Goal: Task Accomplishment & Management: Use online tool/utility

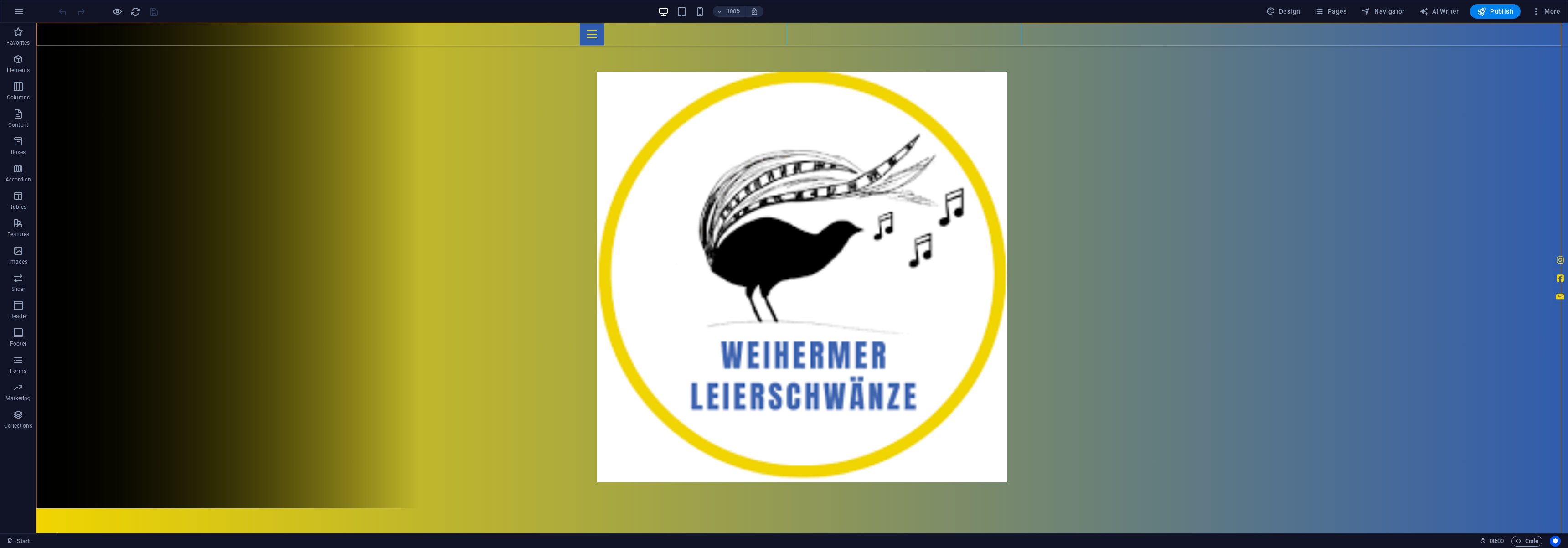
click at [798, 32] on div at bounding box center [802, 33] width 445 height 23
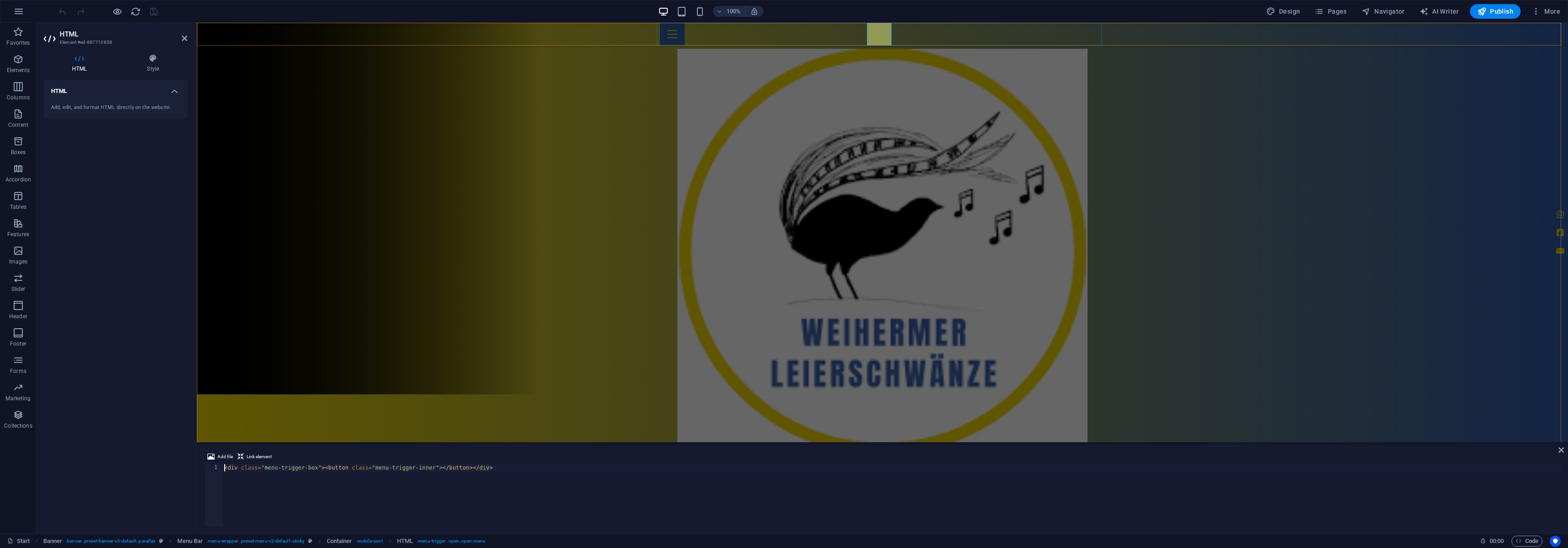
click at [880, 32] on div at bounding box center [882, 33] width 445 height 23
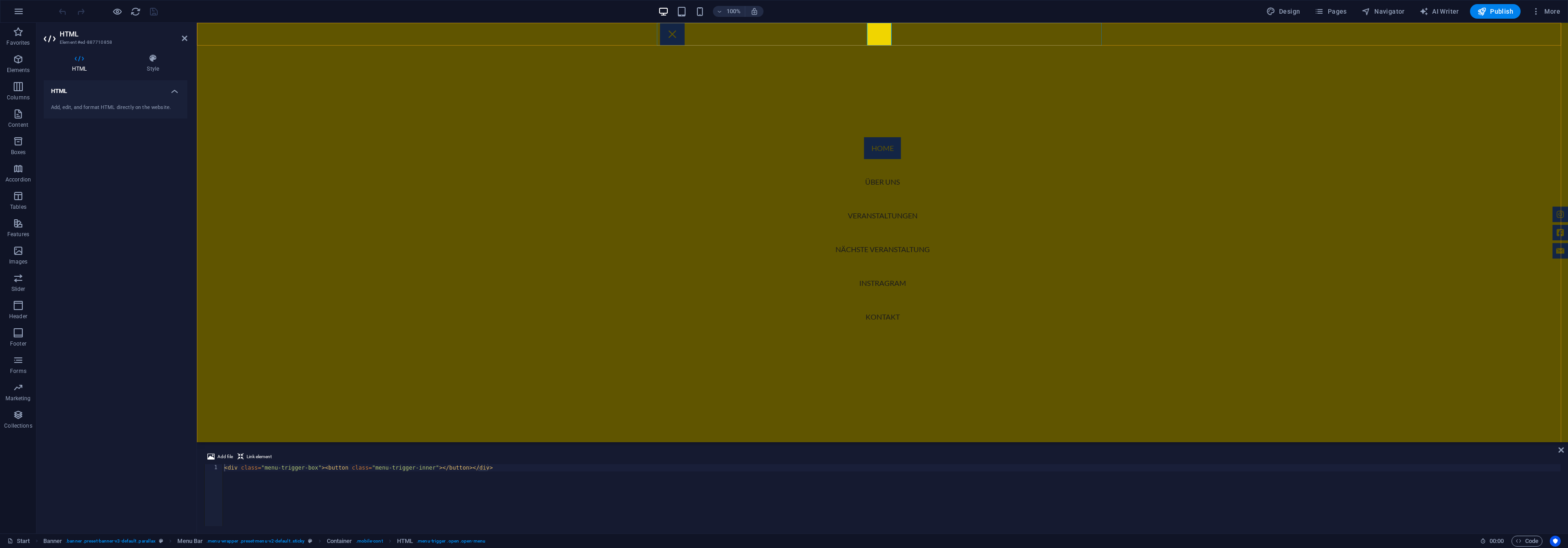
click at [685, 32] on div at bounding box center [672, 33] width 24 height 23
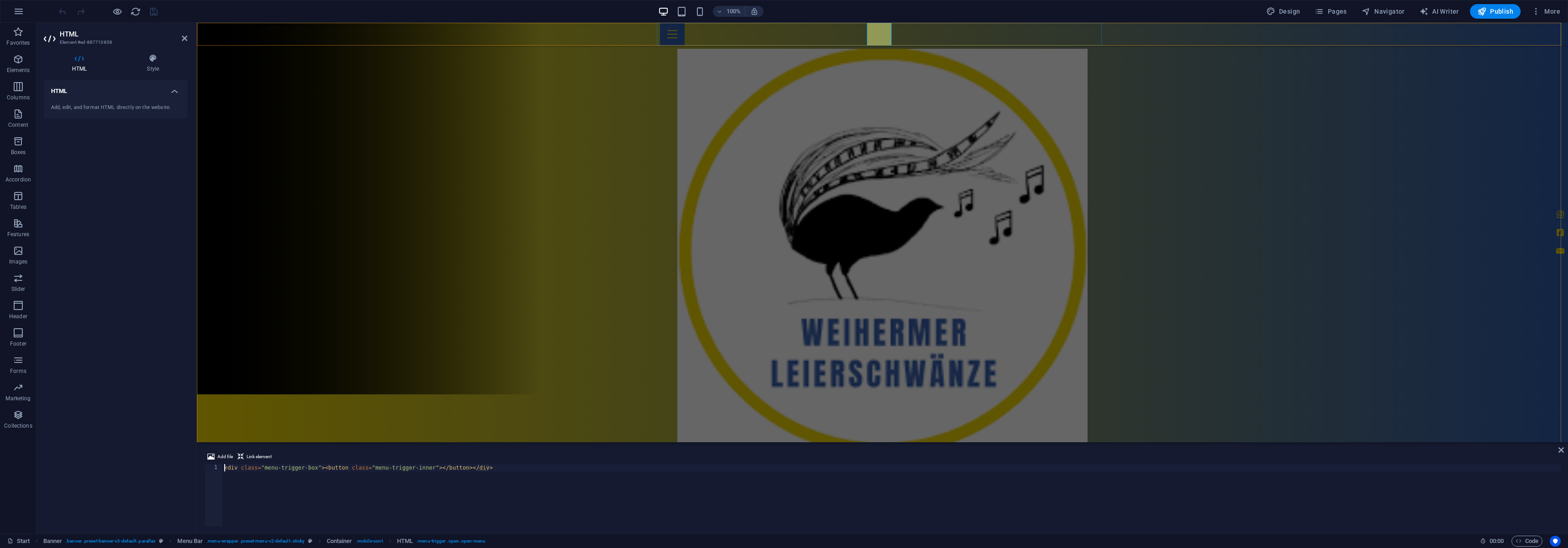
click at [880, 32] on div at bounding box center [882, 33] width 445 height 23
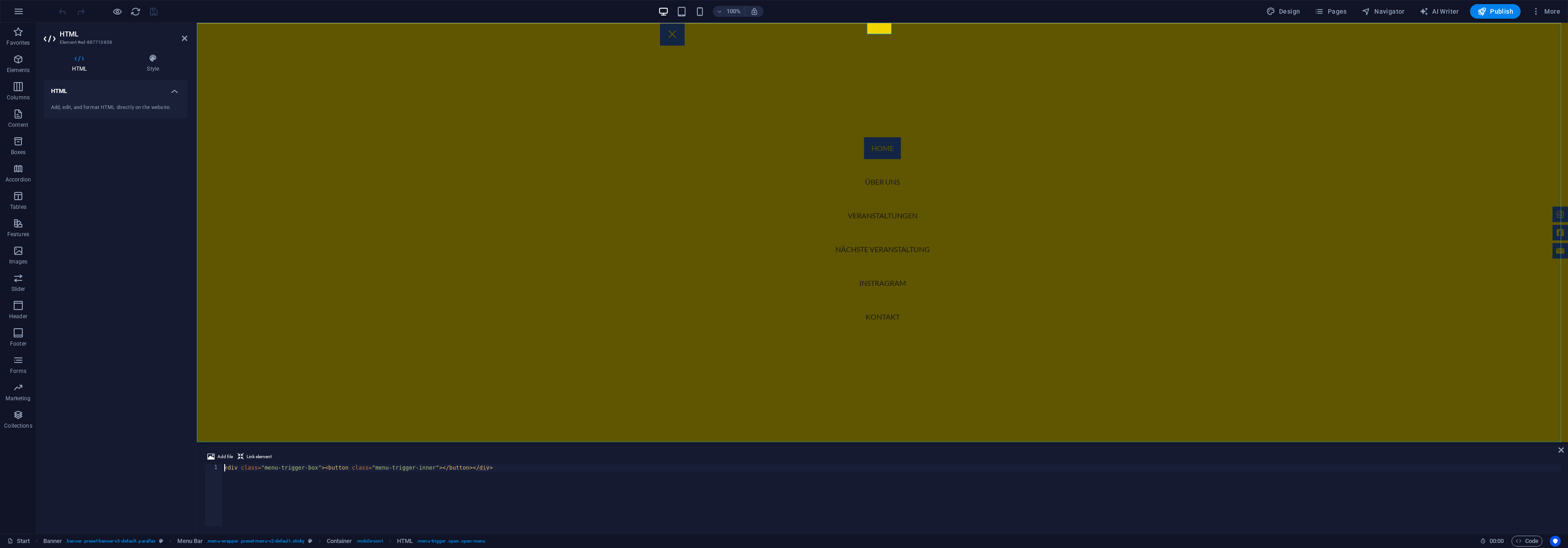
click at [880, 298] on nav "Home Über uns Veranstaltungen Nächste Veranstaltung Instragram Kontakt" at bounding box center [882, 232] width 1371 height 420
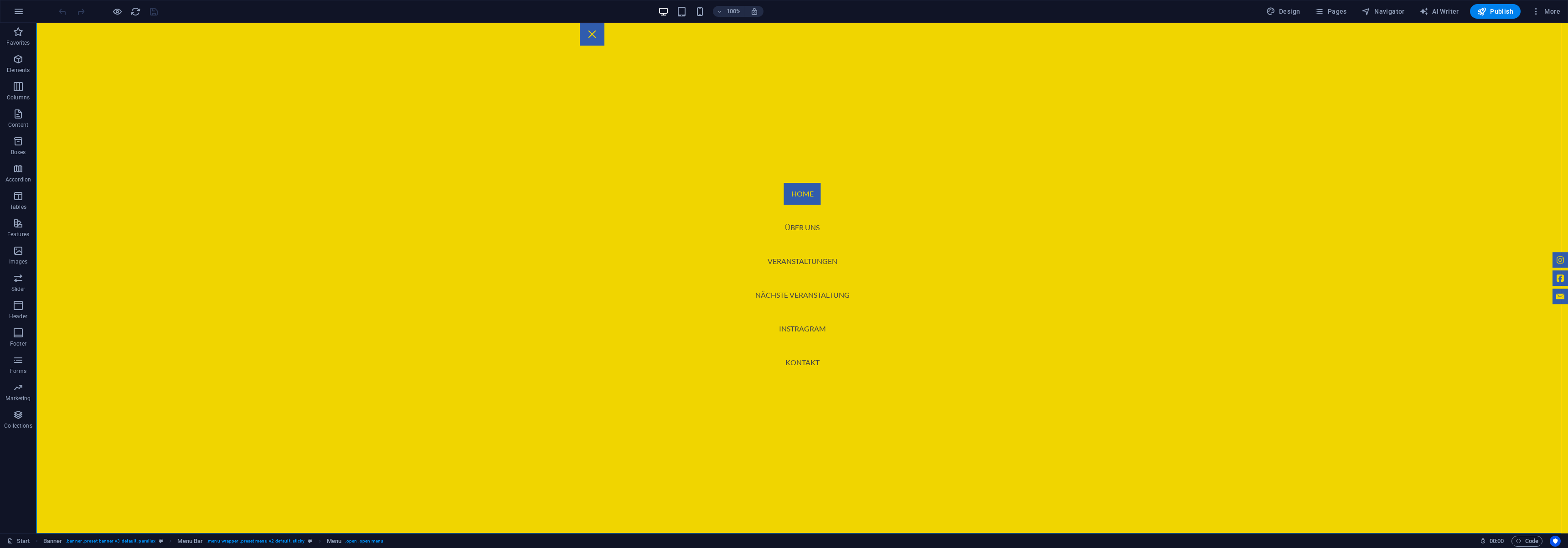
click at [809, 329] on nav "Home Über uns Veranstaltungen Nächste Veranstaltung Instragram Kontakt" at bounding box center [802, 278] width 1531 height 511
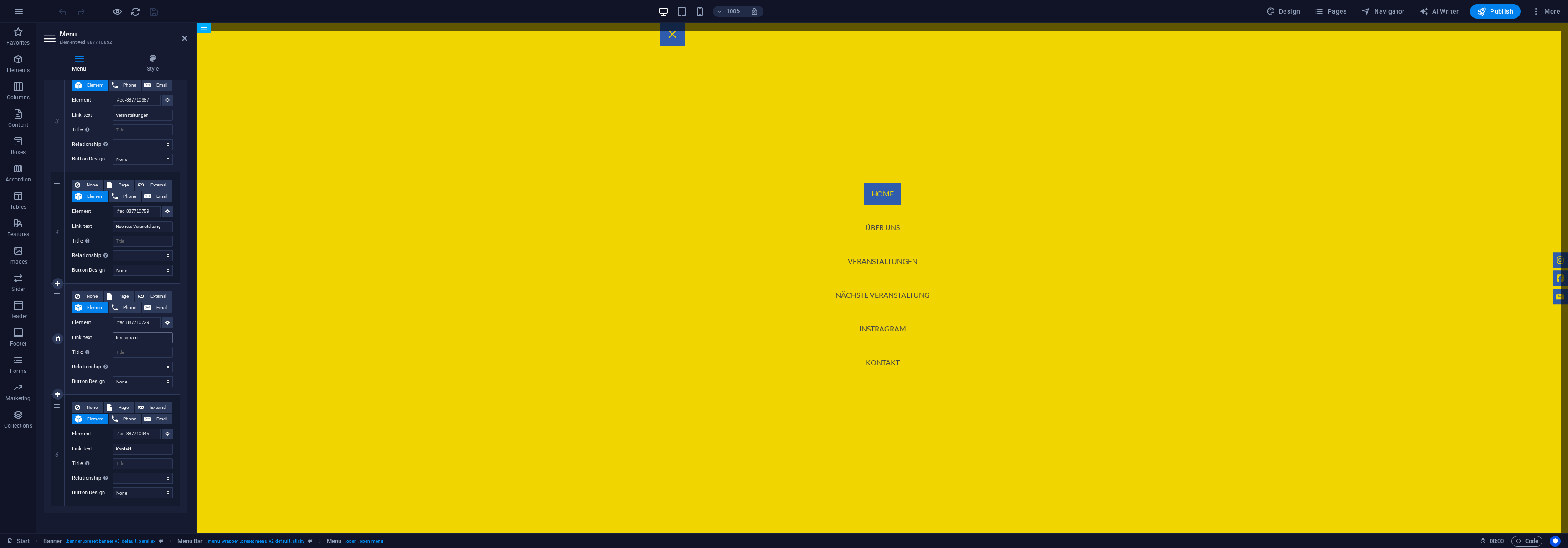
scroll to position [38, 0]
drag, startPoint x: 110, startPoint y: 335, endPoint x: 103, endPoint y: 335, distance: 7.0
click at [103, 335] on div "Link text Instragram" at bounding box center [122, 338] width 100 height 11
type input "Instagram"
select select
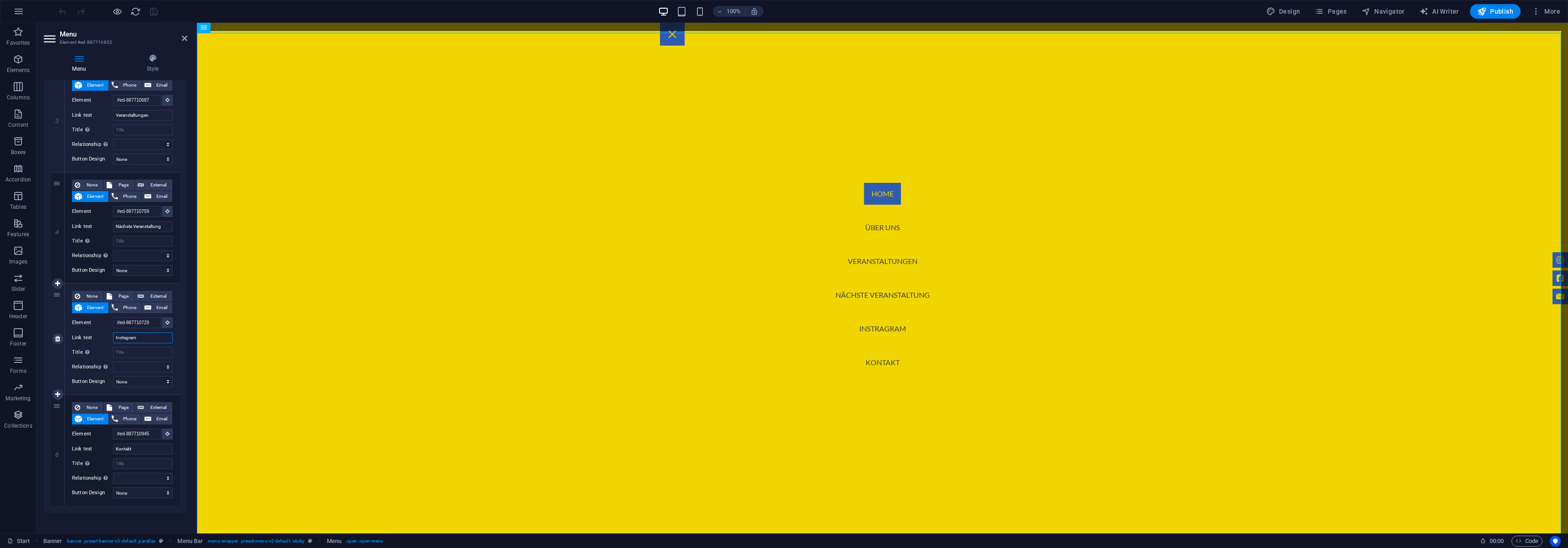
select select
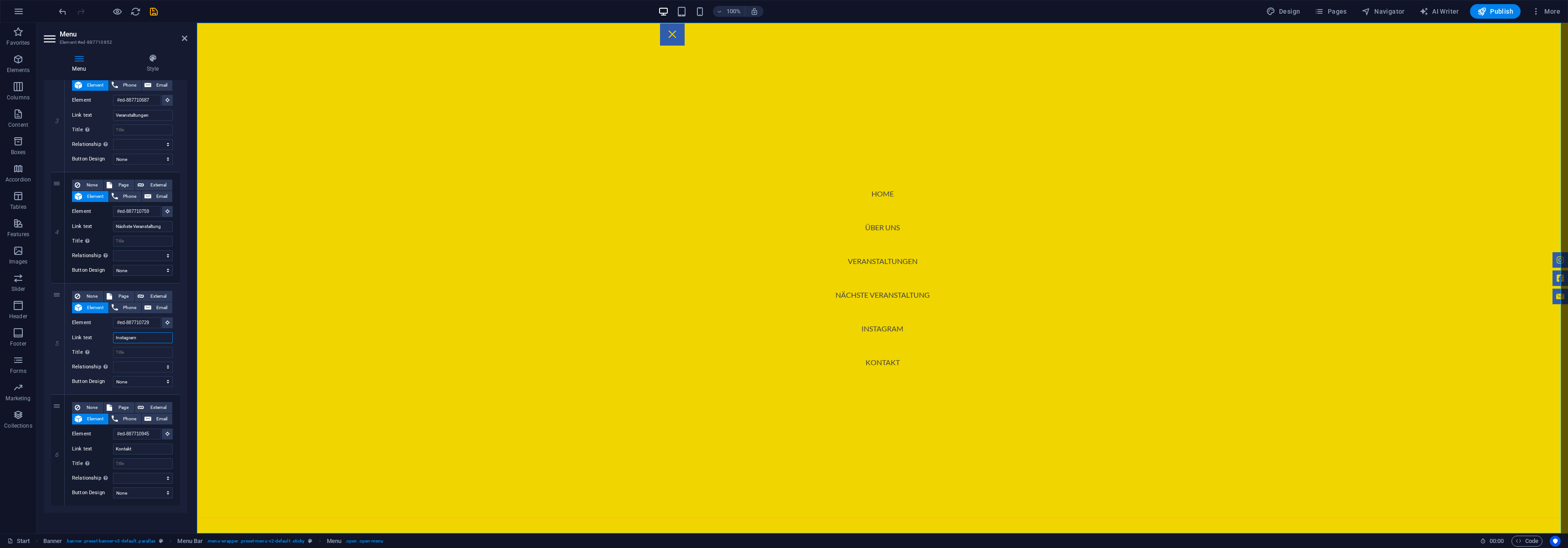
type input "Instagram"
click at [301, 317] on nav "Home Über uns Veranstaltungen Nächste Veranstaltung Instagram Kontakt" at bounding box center [882, 278] width 1371 height 511
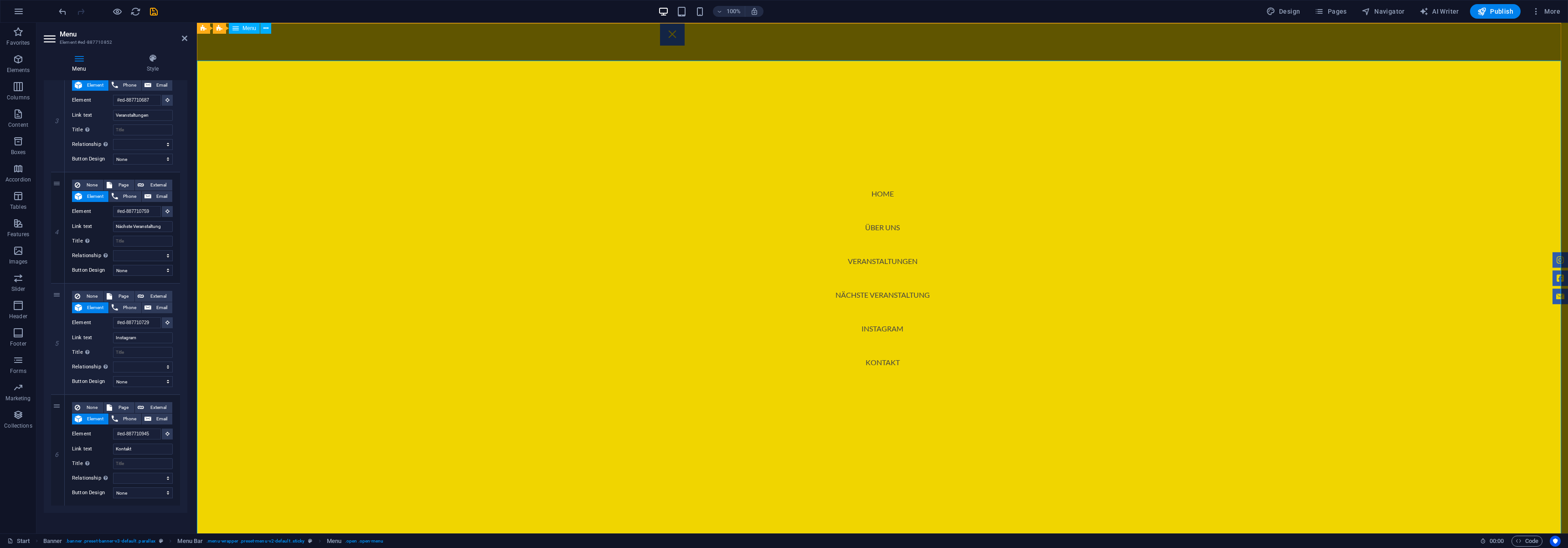
click at [1079, 122] on nav "Home Über uns Veranstaltungen Nächste Veranstaltung Instagram Kontakt" at bounding box center [882, 278] width 1371 height 511
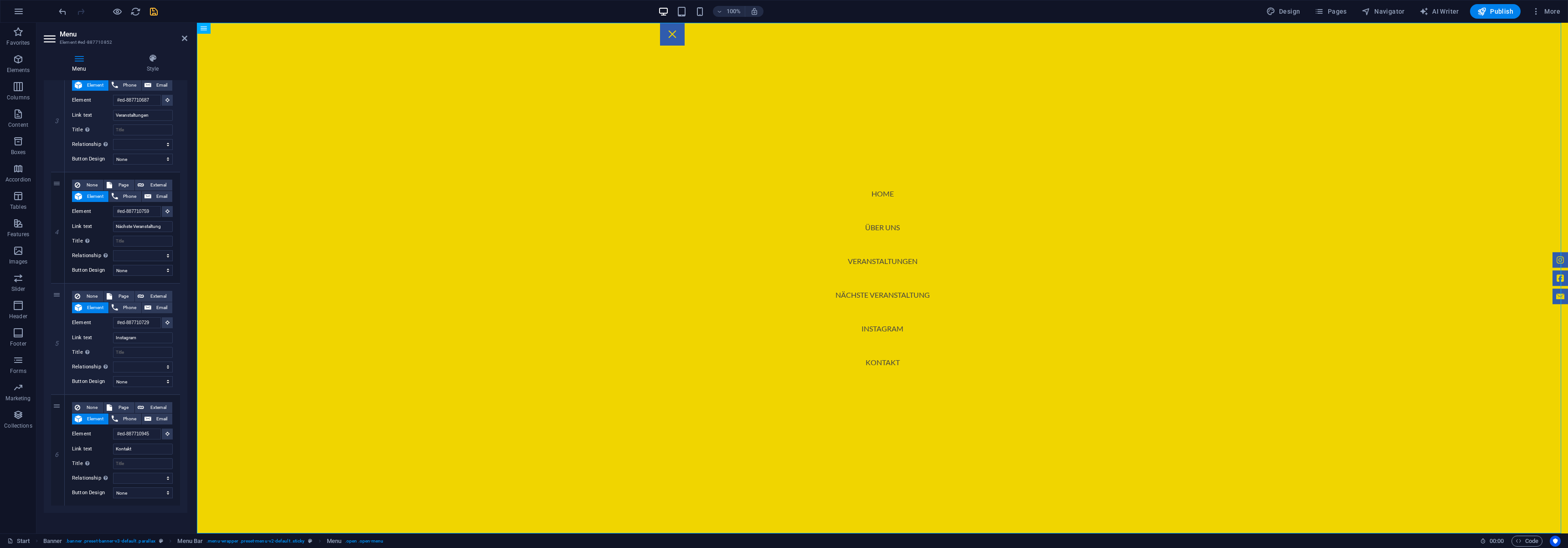
click at [152, 8] on icon "save" at bounding box center [153, 11] width 10 height 10
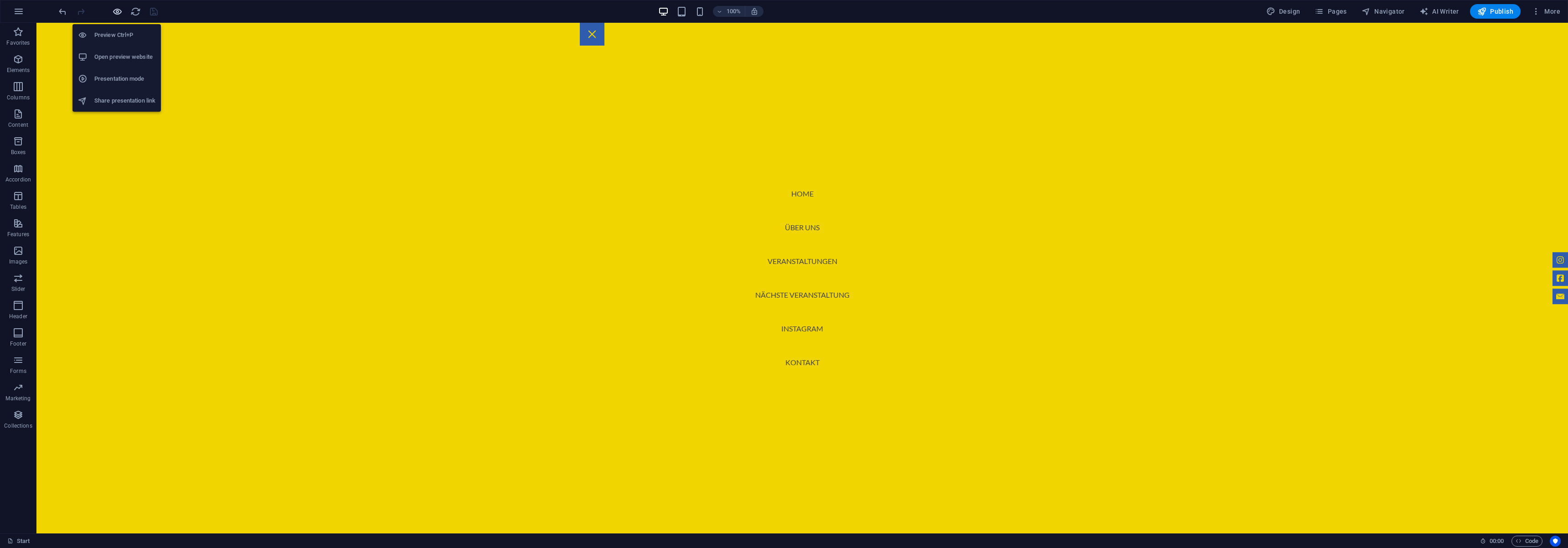
click at [117, 14] on icon "button" at bounding box center [117, 11] width 10 height 10
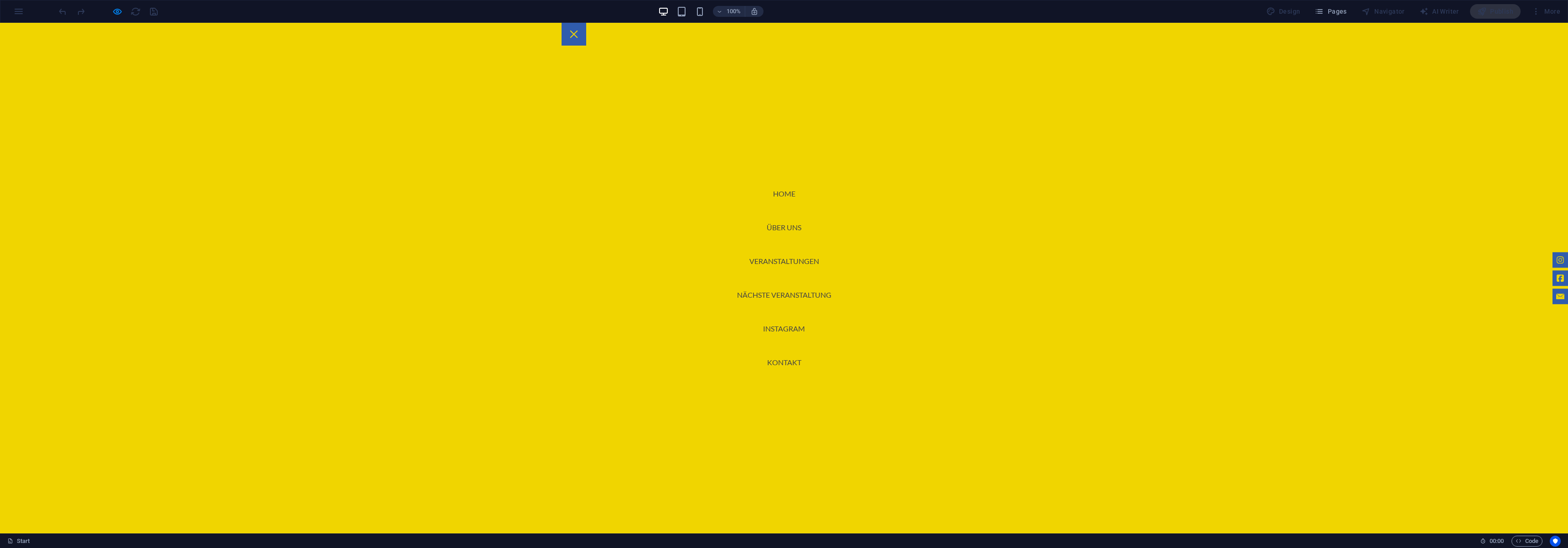
click at [586, 32] on div at bounding box center [574, 33] width 24 height 23
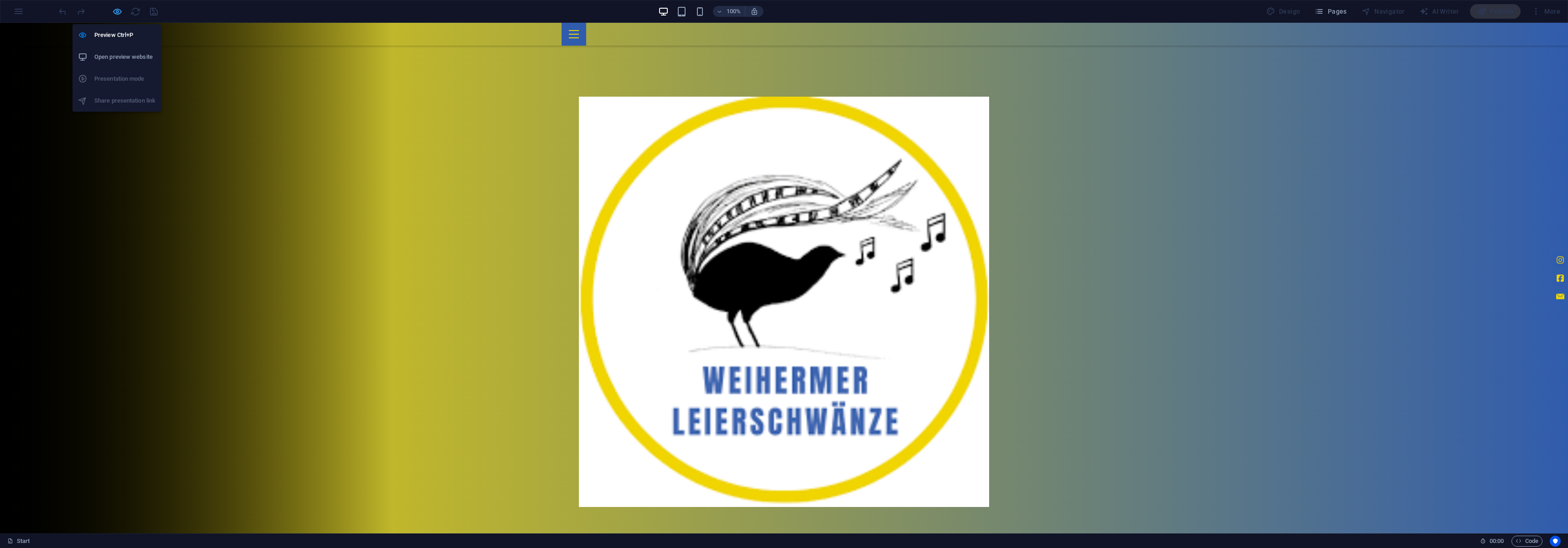
click at [118, 13] on icon "button" at bounding box center [117, 11] width 10 height 10
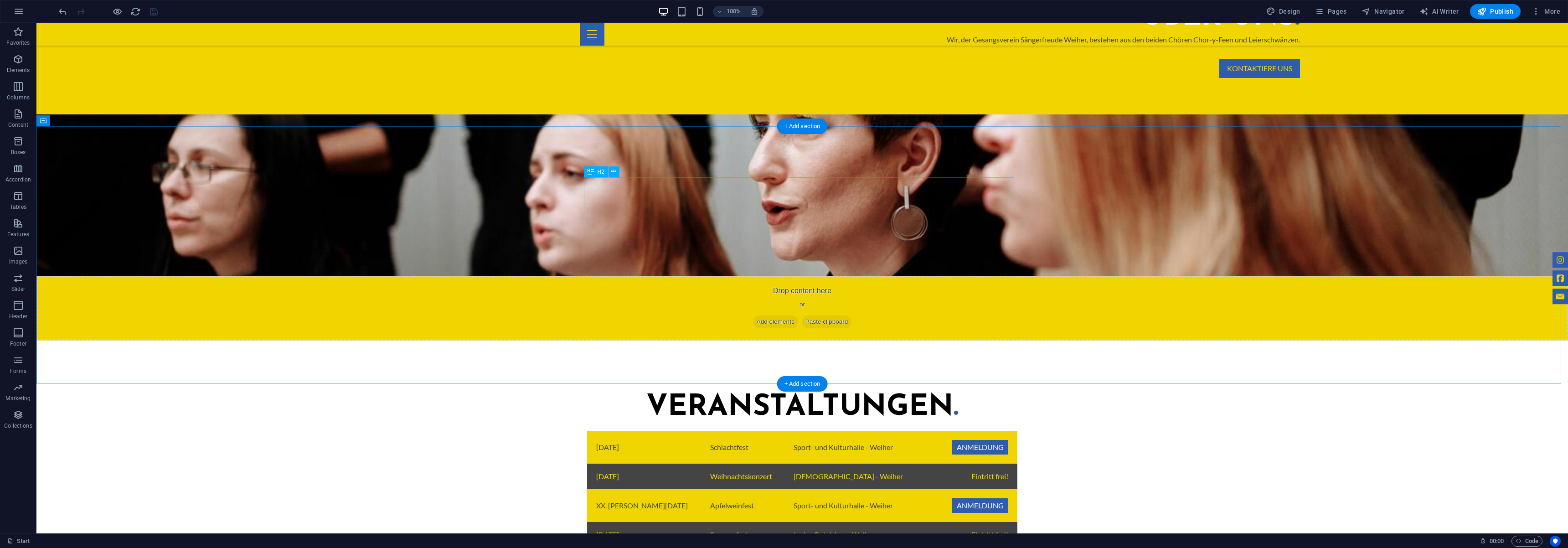
scroll to position [602, 0]
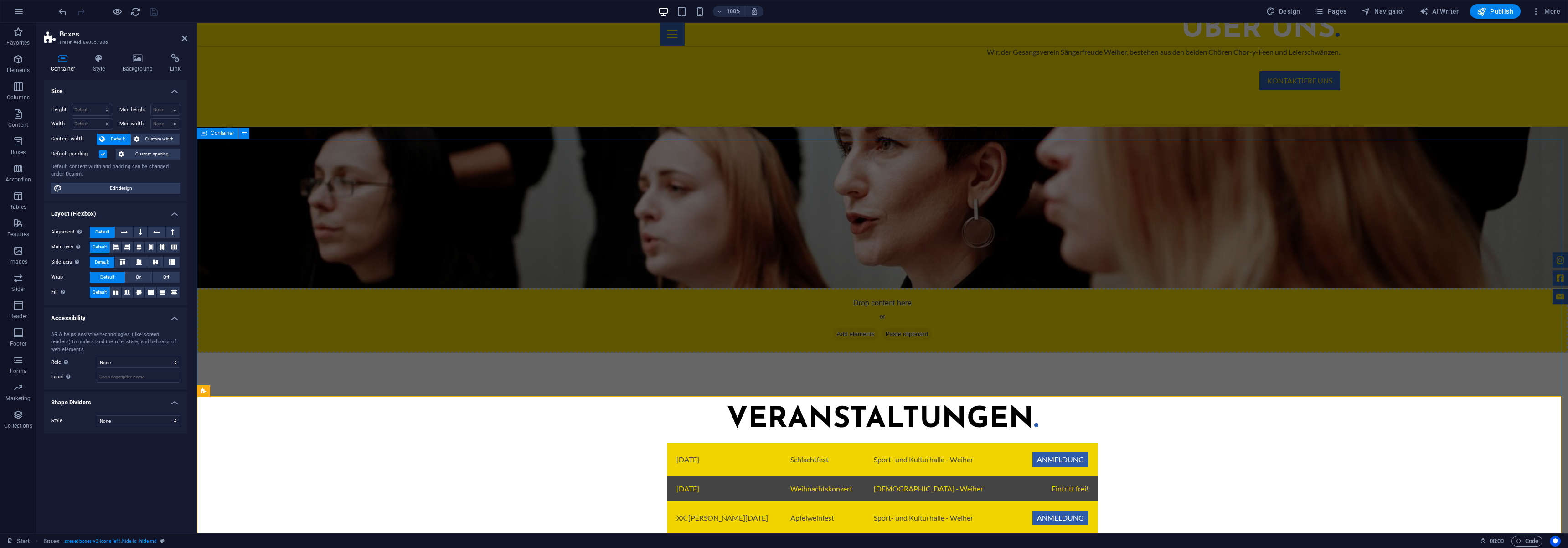
click at [903, 353] on div "Veranstaltungen . 08.November 2025 Schlachtfest Sport- und Kulturhalle - Weiher…" at bounding box center [882, 482] width 1371 height 258
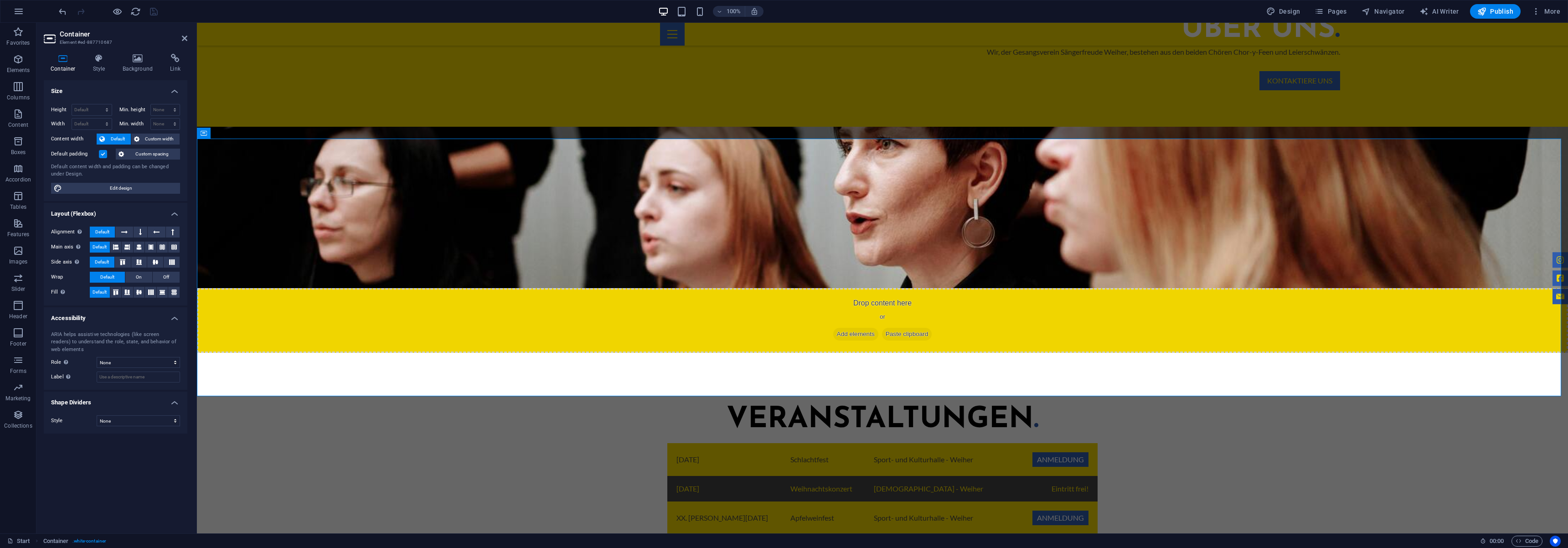
click at [707, 7] on div "100%" at bounding box center [710, 12] width 105 height 15
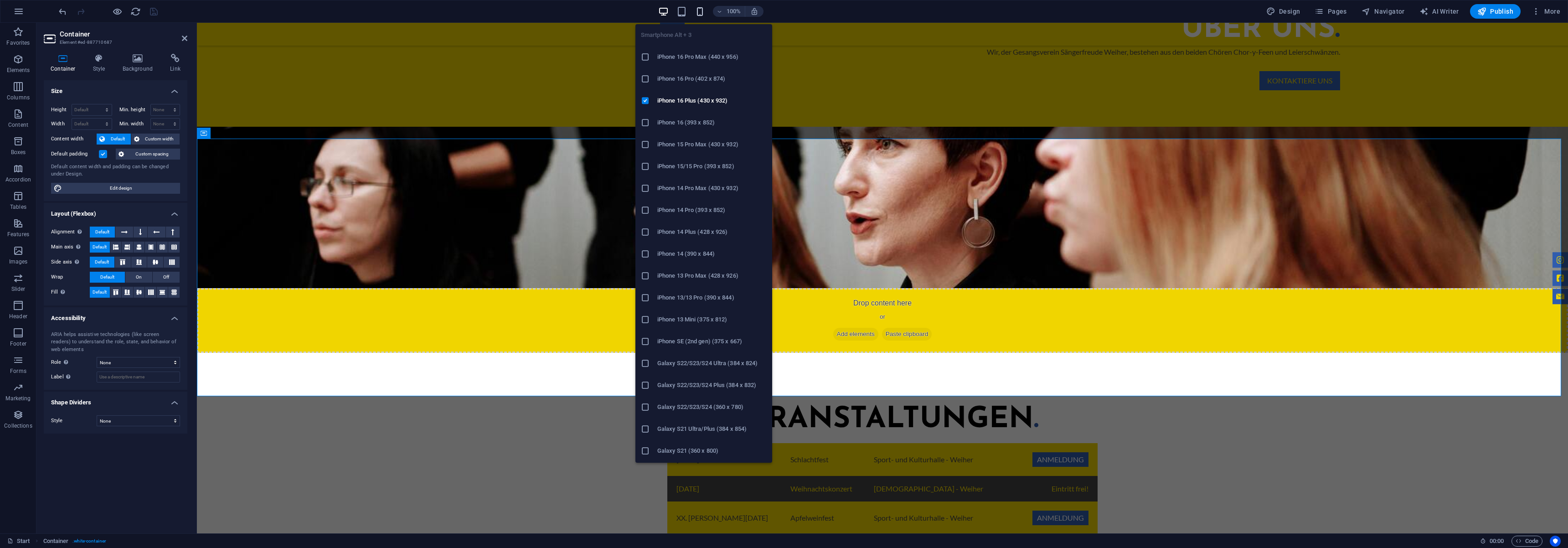
click at [704, 11] on icon "button" at bounding box center [699, 11] width 10 height 10
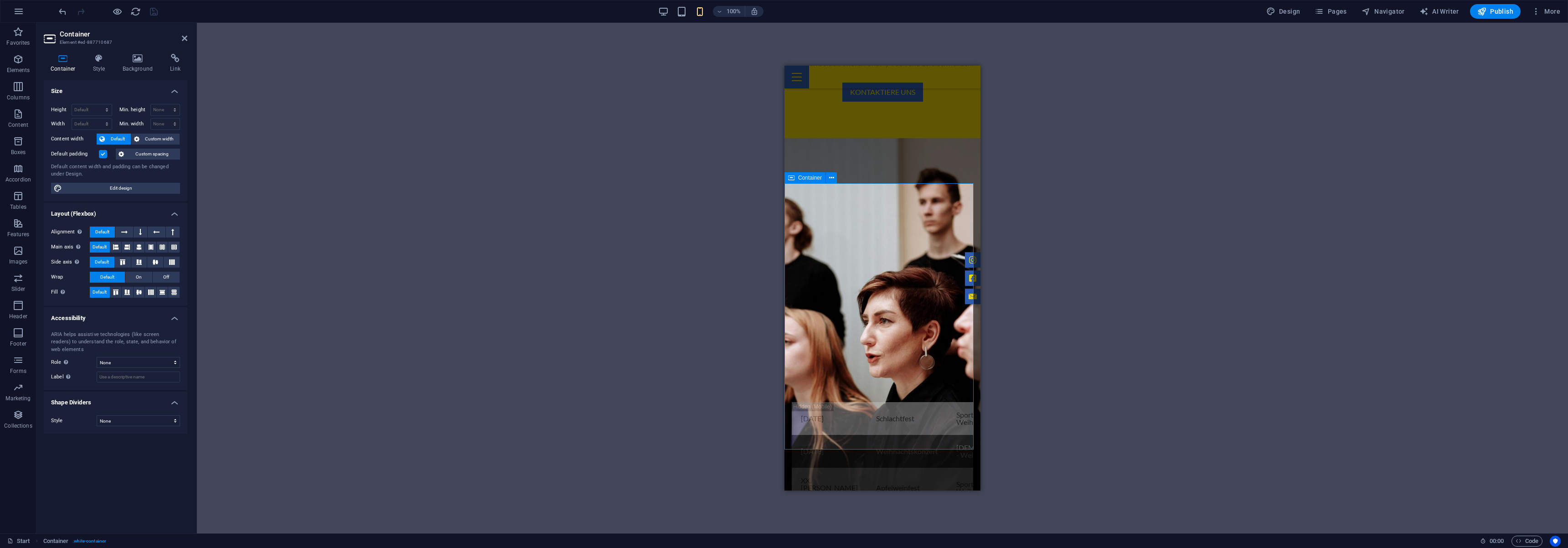
click at [893, 340] on div "Veranstaltungen . 08.November 2025 Schlachtfest Sport- und Kulturhalle - Weiher…" at bounding box center [883, 458] width 196 height 237
click at [102, 61] on icon at bounding box center [99, 58] width 26 height 9
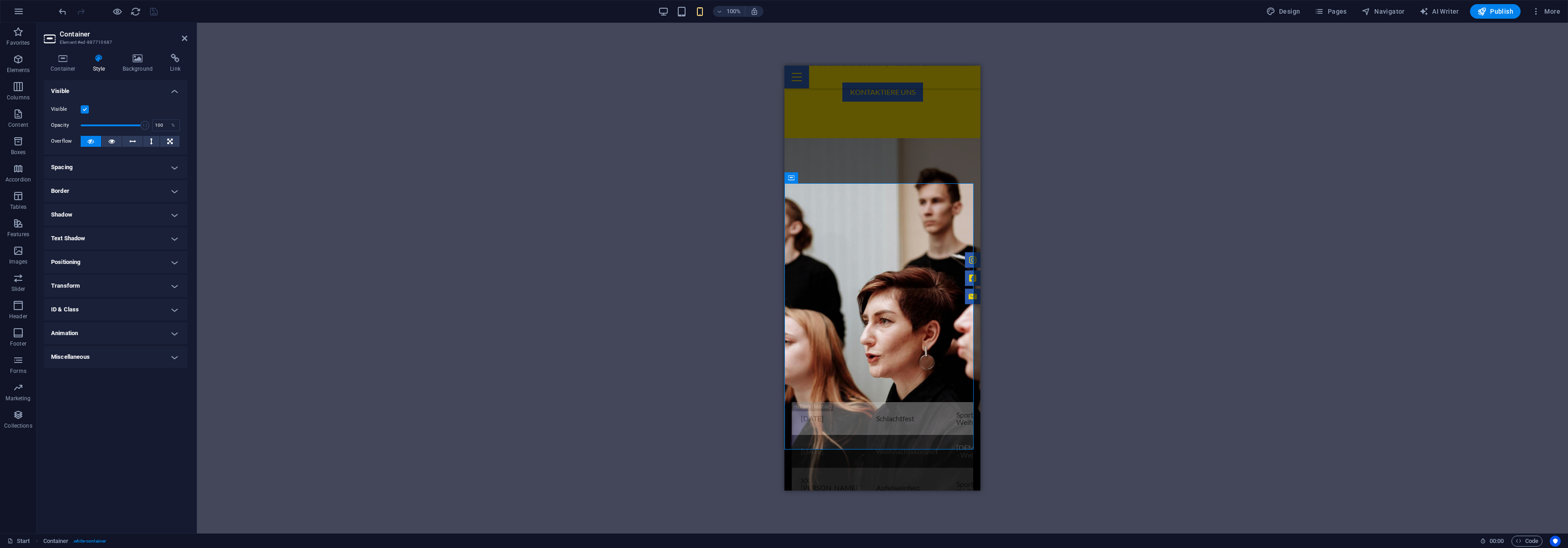
click at [87, 110] on label at bounding box center [85, 109] width 8 height 8
click at [0, 0] on input "Visible" at bounding box center [0, 0] width 0 height 0
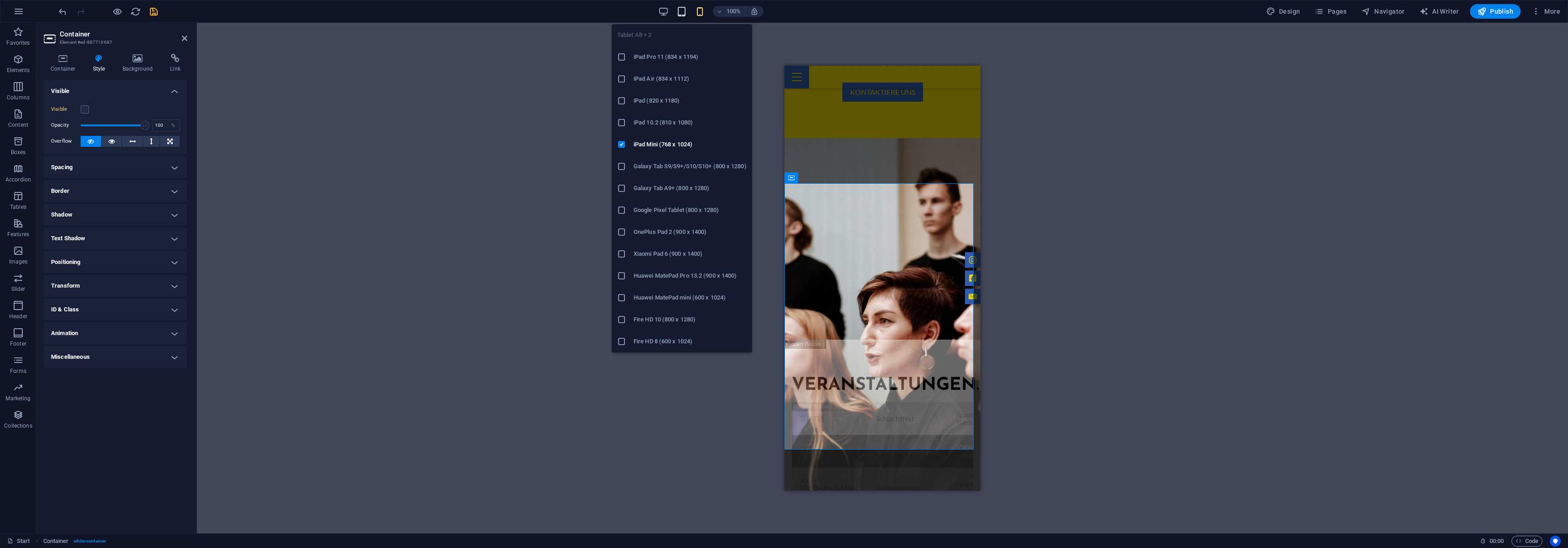
click at [686, 16] on icon "button" at bounding box center [681, 11] width 10 height 10
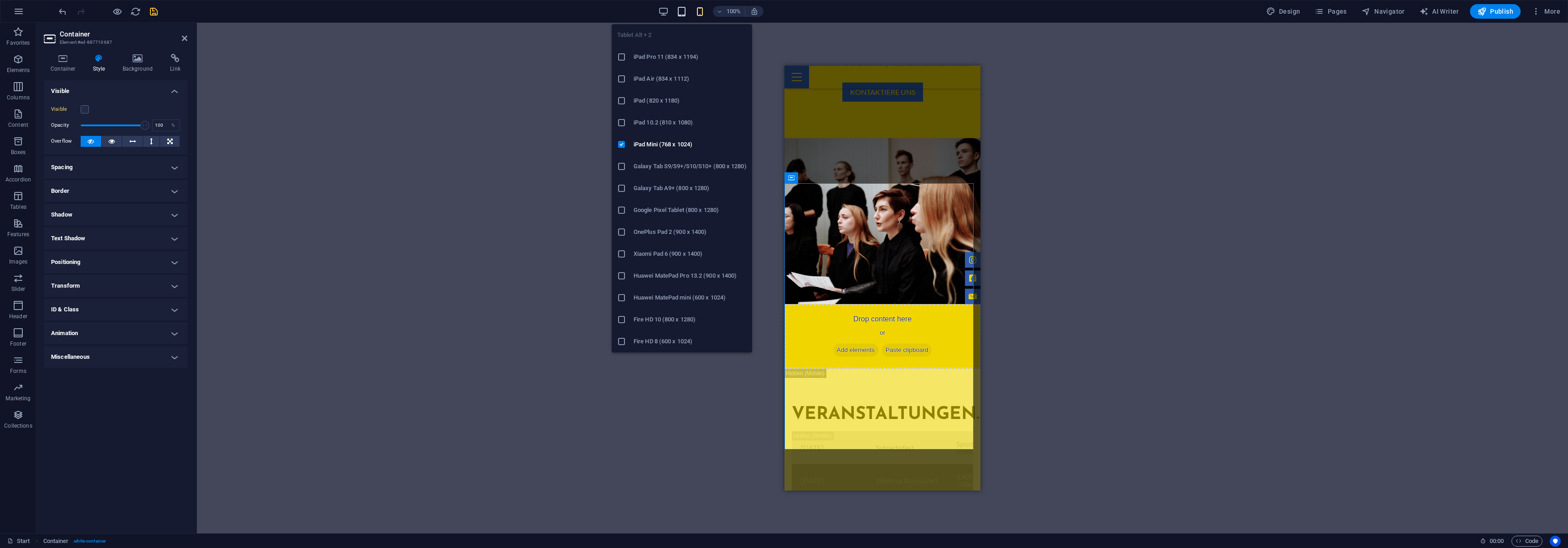
scroll to position [507, 0]
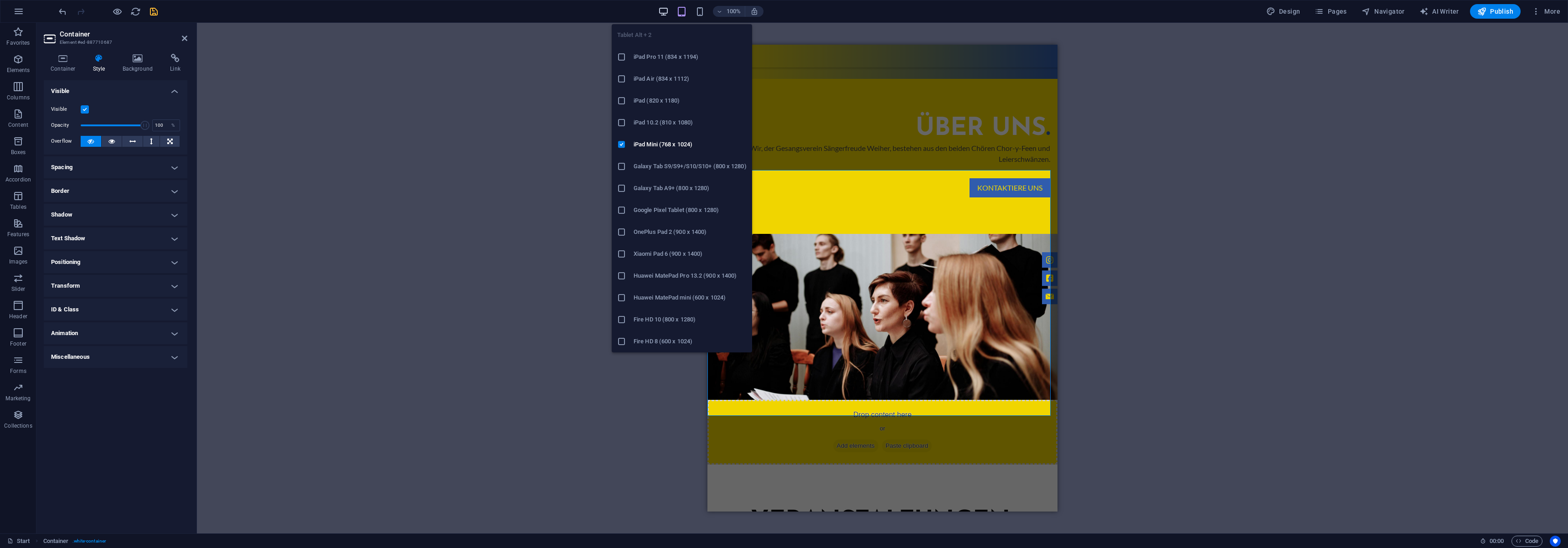
click at [665, 15] on icon "button" at bounding box center [663, 11] width 10 height 10
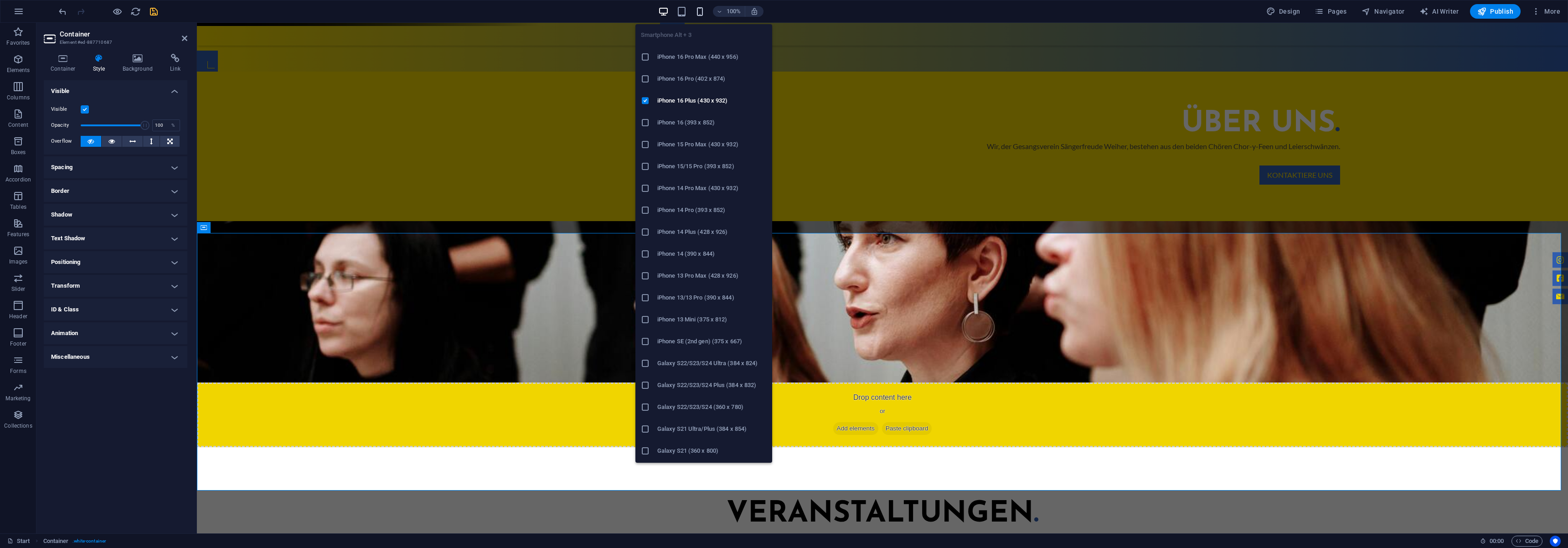
click at [698, 12] on icon "button" at bounding box center [699, 11] width 10 height 10
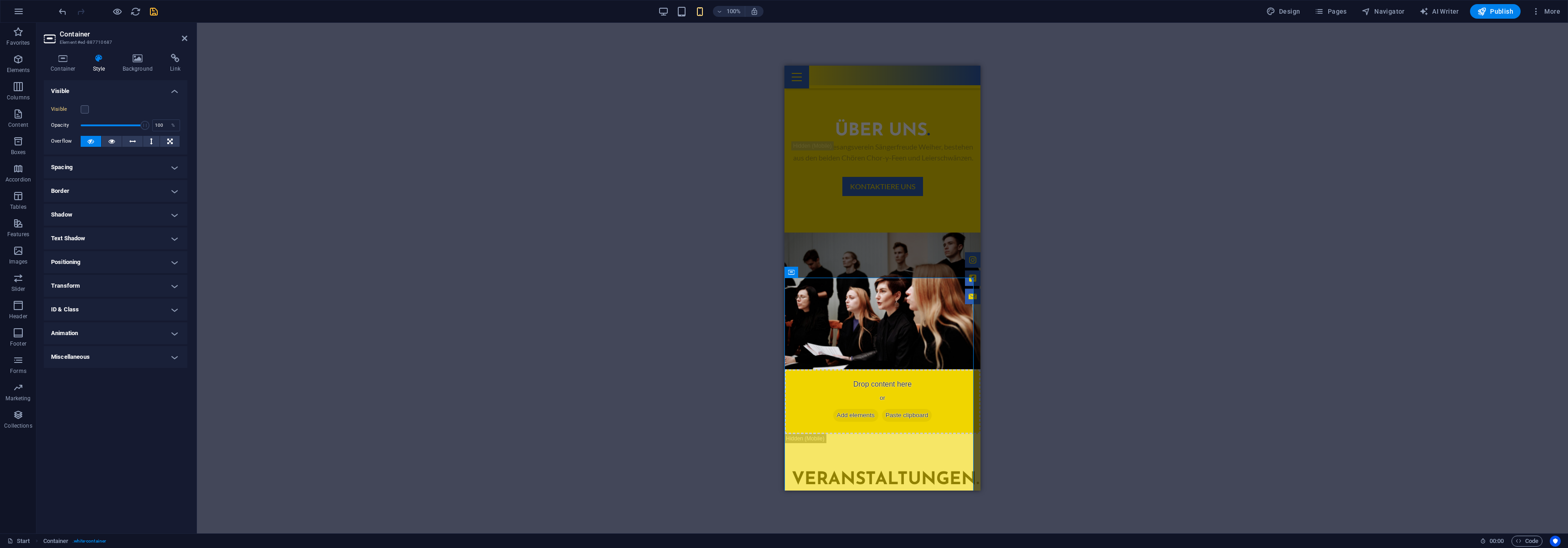
click at [673, 15] on div "100%" at bounding box center [710, 12] width 105 height 15
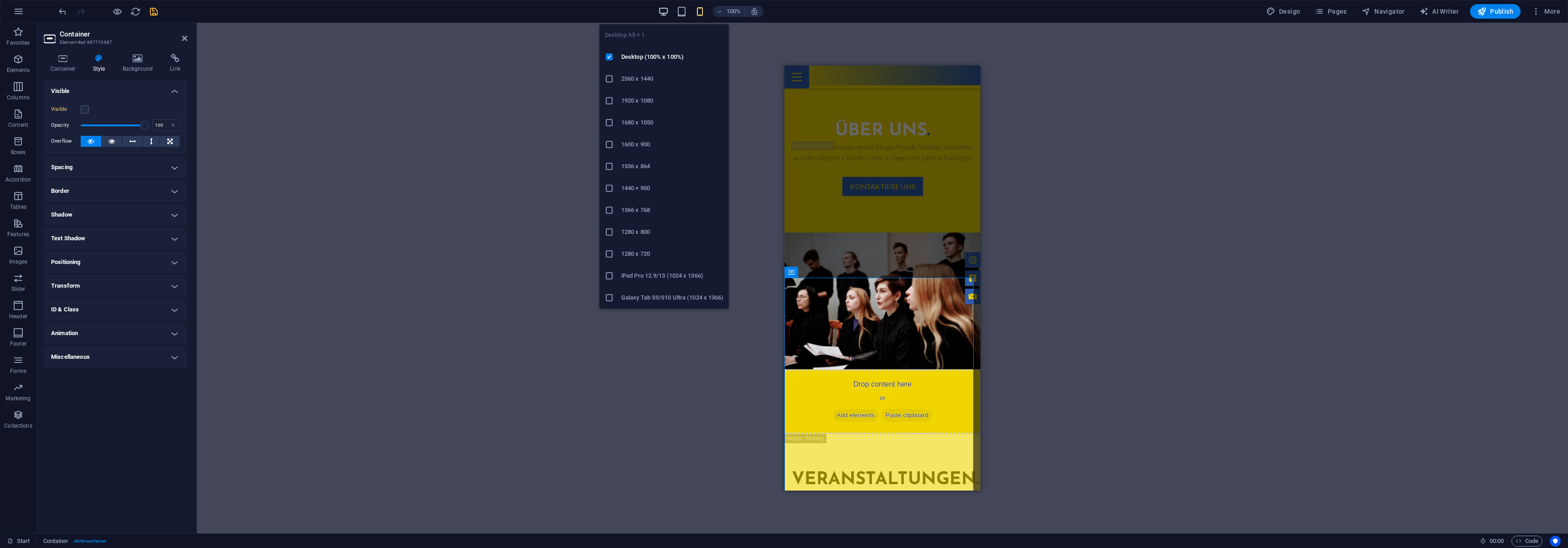
click at [666, 14] on icon "button" at bounding box center [663, 11] width 10 height 10
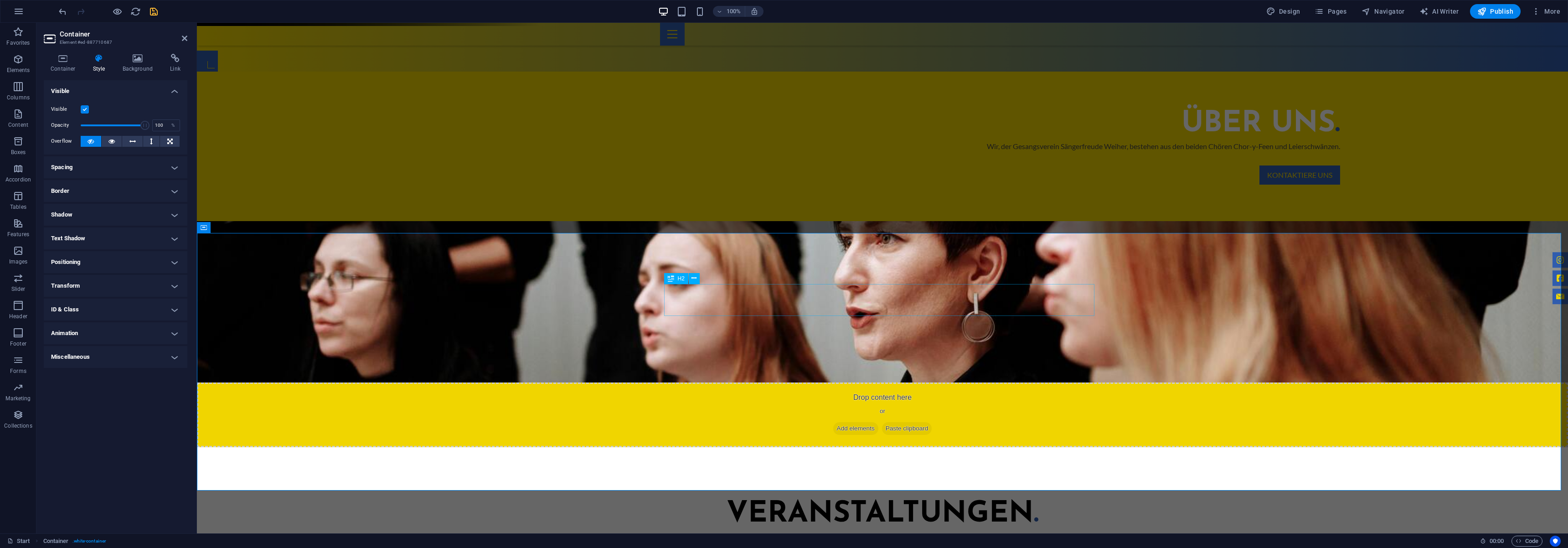
click at [940, 498] on div "Veranstaltungen ." at bounding box center [882, 514] width 430 height 32
click at [940, 498] on h2 "Veranstaltungen ." at bounding box center [882, 514] width 430 height 32
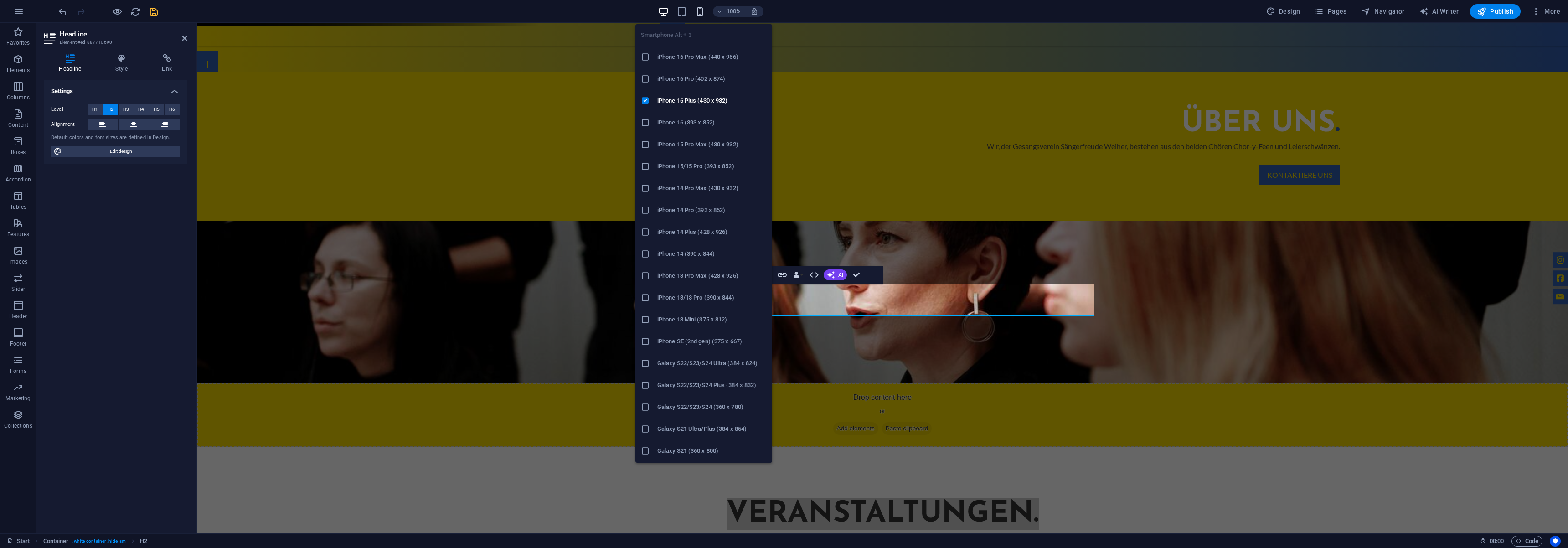
click at [704, 14] on icon "button" at bounding box center [699, 11] width 10 height 10
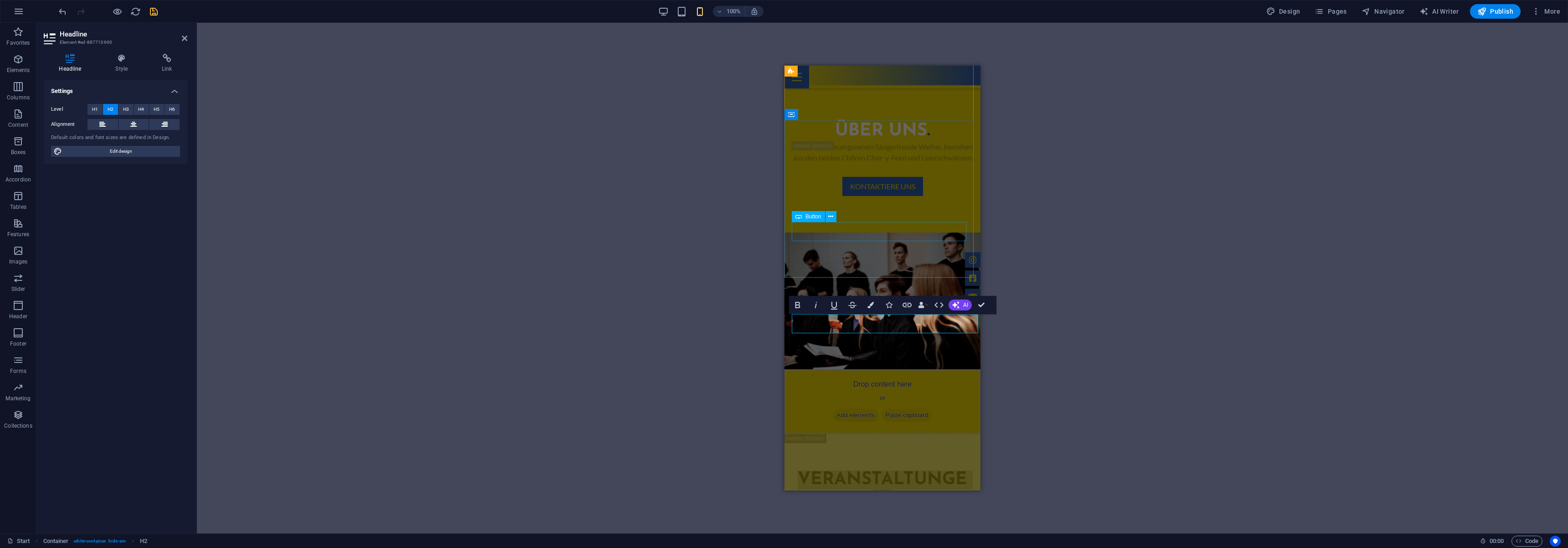
click at [923, 232] on div "Über UNS . Wir, der Gesangsverein Sängerfreude Weiher, bestehen aus den beiden …" at bounding box center [883, 158] width 196 height 147
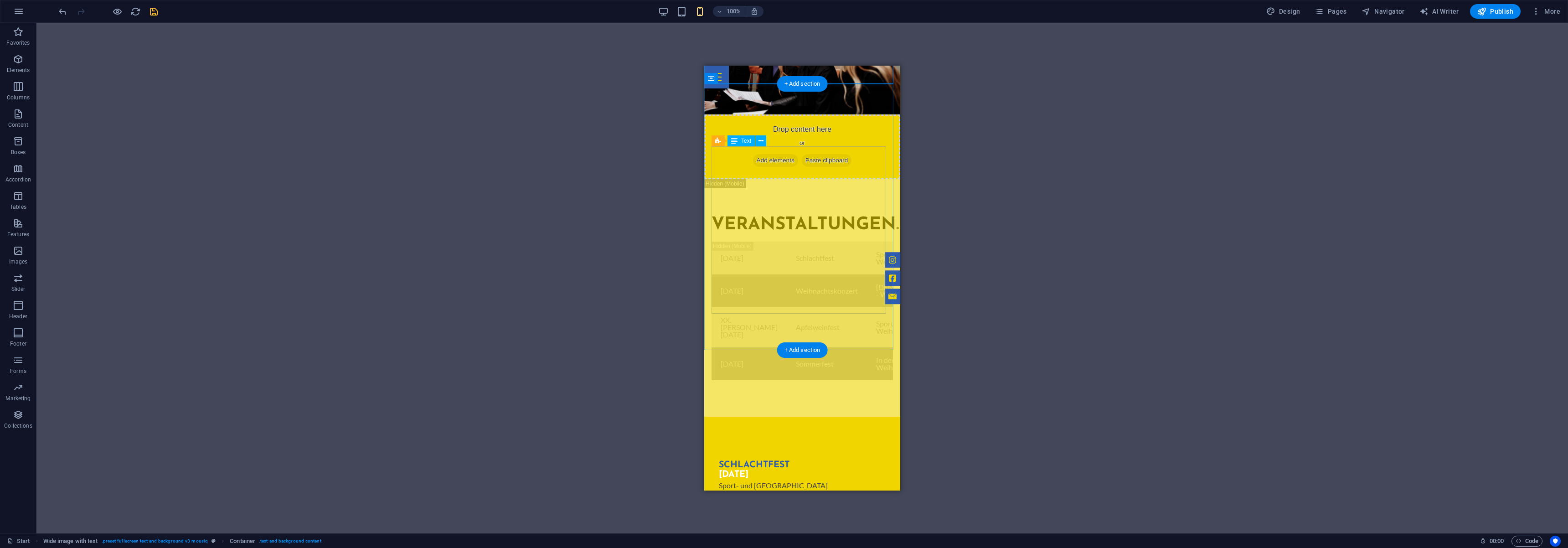
scroll to position [781, 0]
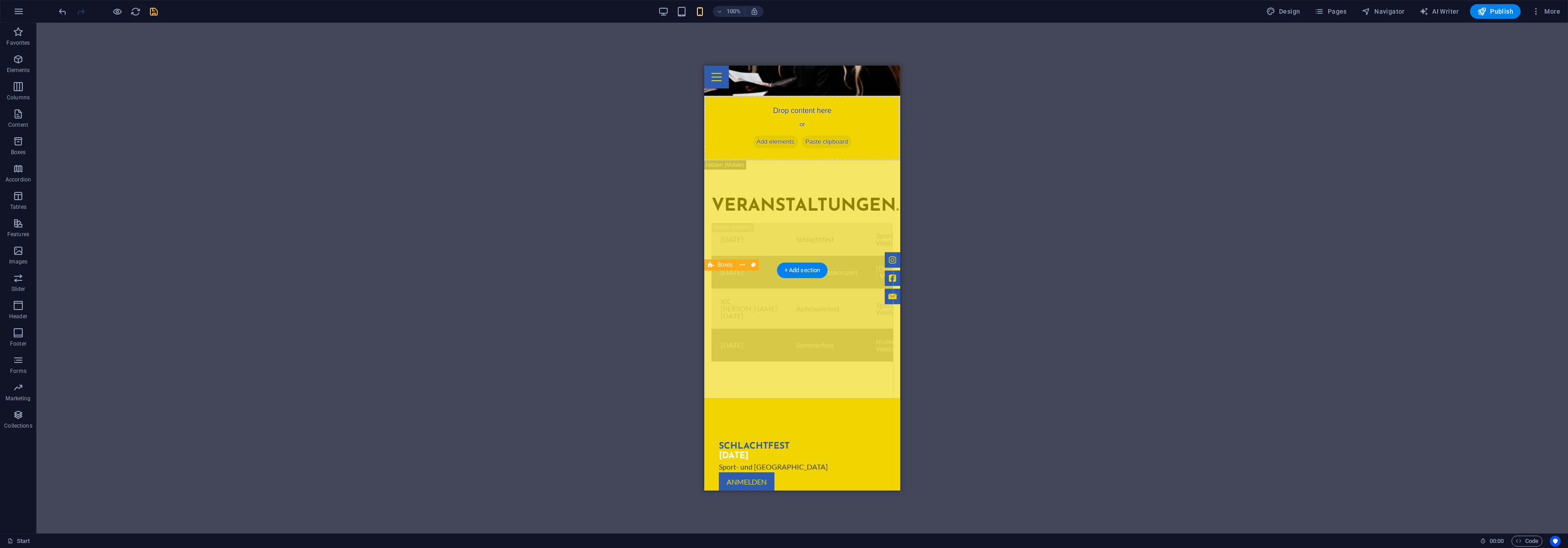
click at [748, 398] on div "Schlachtfest [DATE] Sport- und [GEOGRAPHIC_DATA][PERSON_NAME] Anmelden Weihnach…" at bounding box center [802, 529] width 196 height 262
click at [795, 398] on div "Schlachtfest [DATE] Sport- und [GEOGRAPHIC_DATA][PERSON_NAME] Anmelden Weihnach…" at bounding box center [802, 529] width 196 height 262
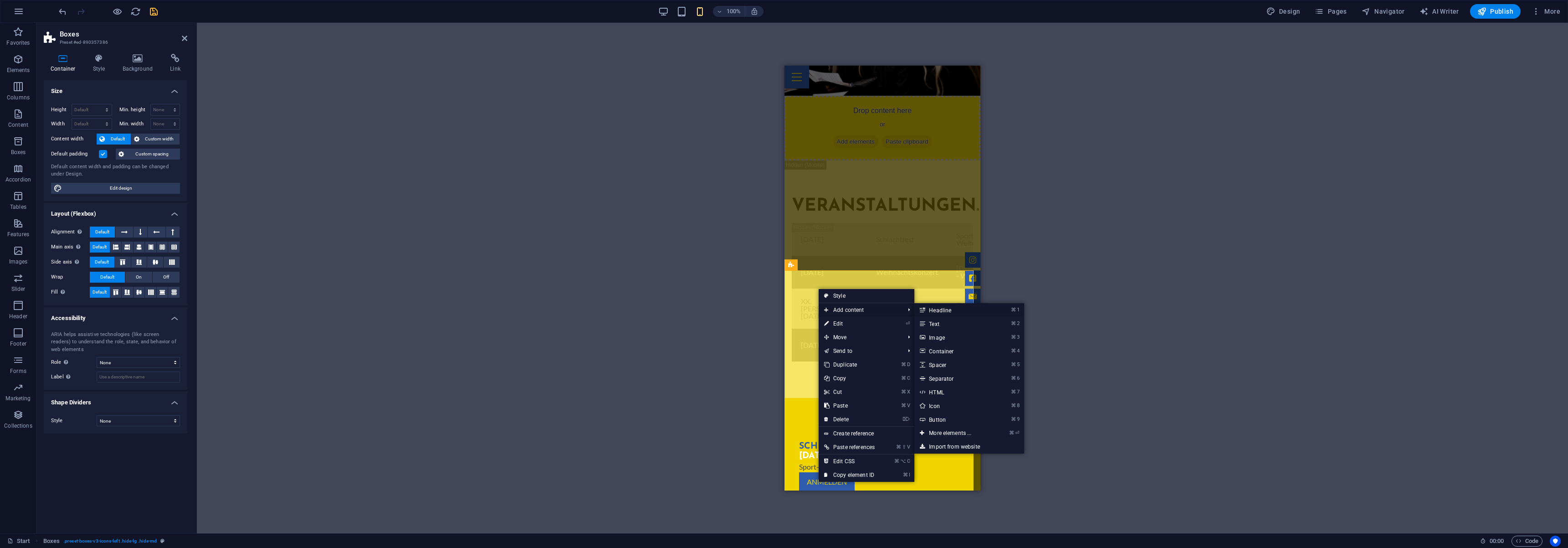
click at [948, 311] on link "⌘ 1 Headline" at bounding box center [952, 310] width 75 height 13
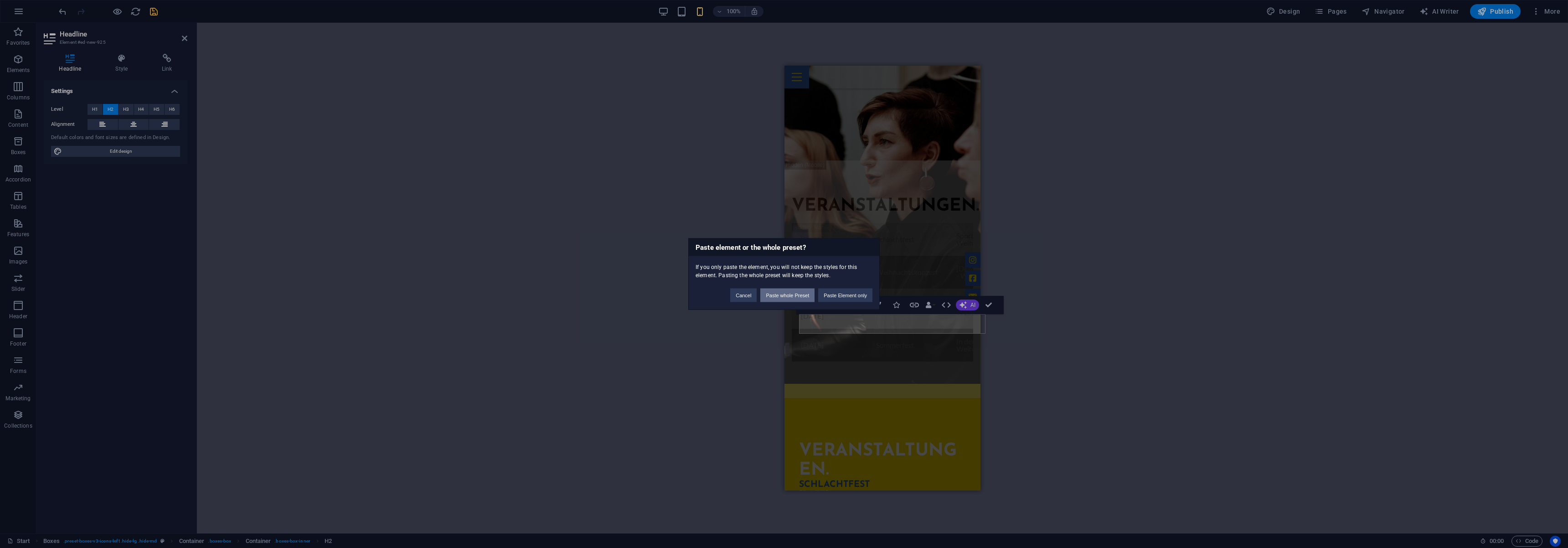
click at [772, 294] on button "Paste whole Preset" at bounding box center [787, 295] width 54 height 13
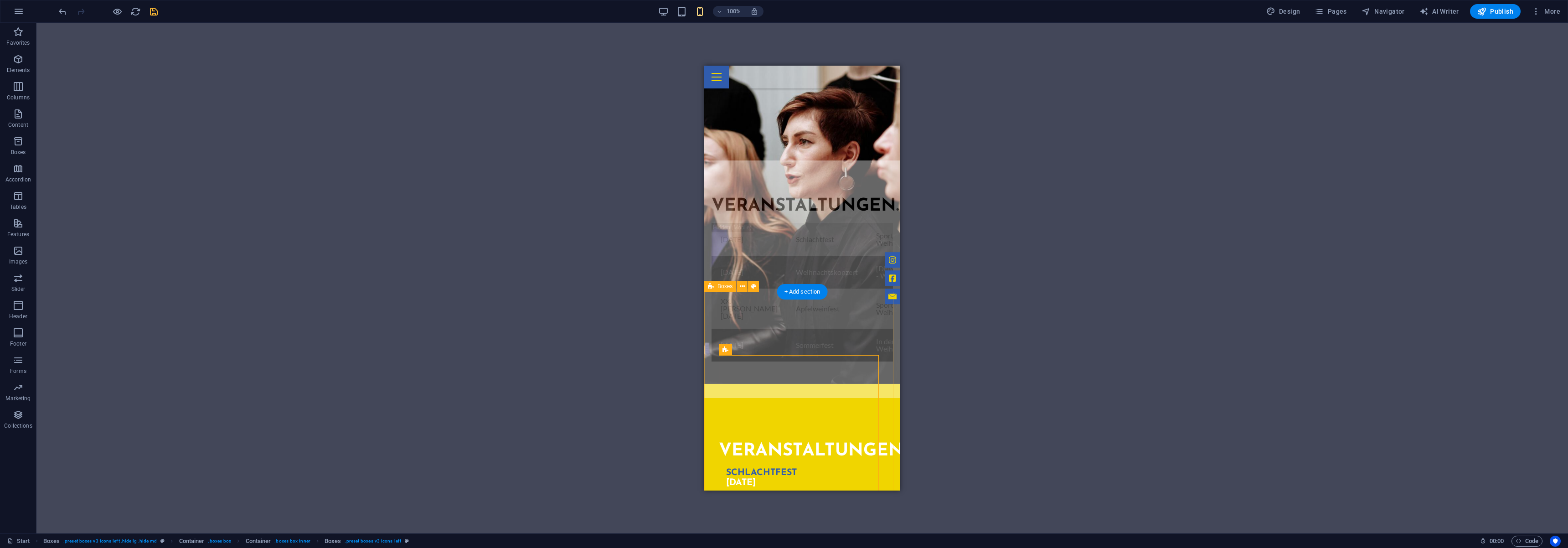
scroll to position [672, 0]
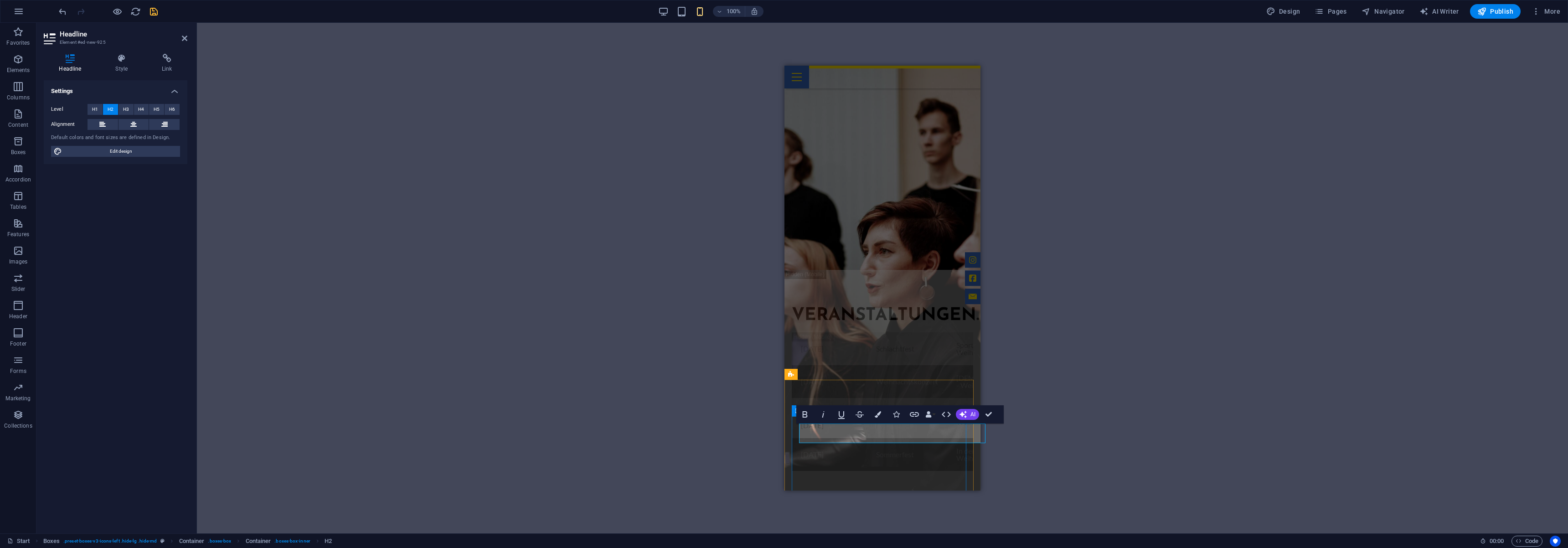
scroll to position [0, 19]
click at [129, 111] on button "H3" at bounding box center [126, 110] width 15 height 11
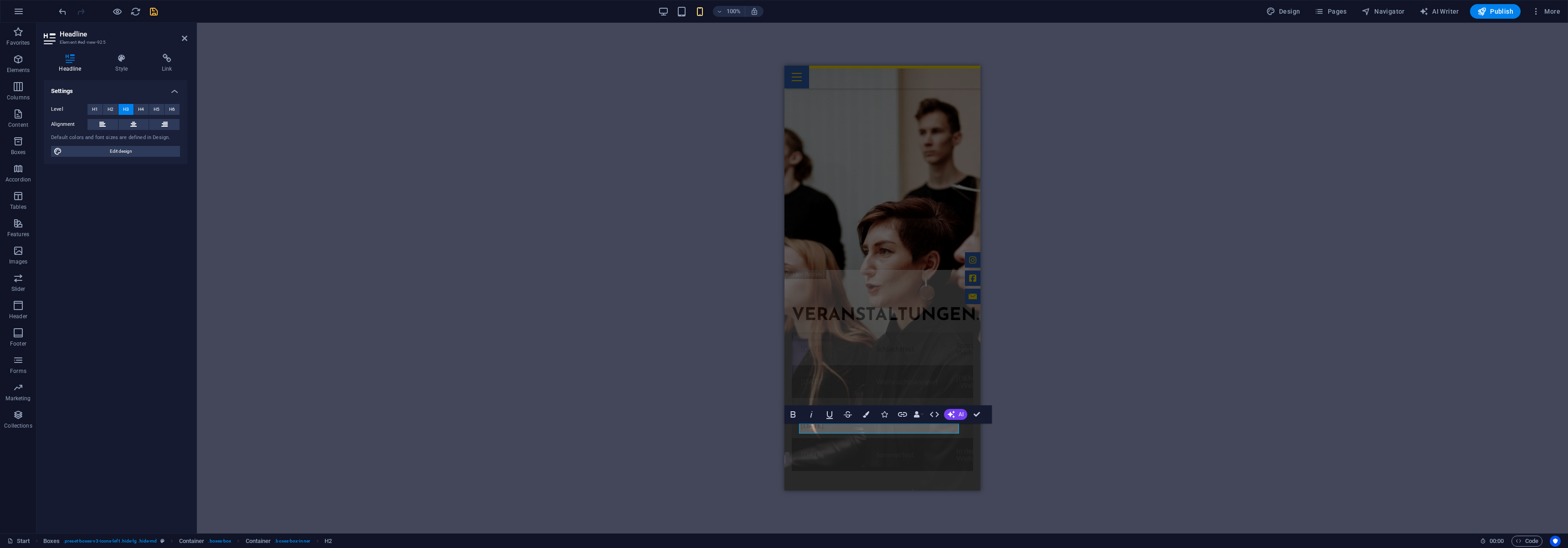
scroll to position [0, 0]
click at [111, 108] on span "H2" at bounding box center [111, 110] width 6 height 11
click at [973, 416] on span "AI" at bounding box center [973, 414] width 5 height 5
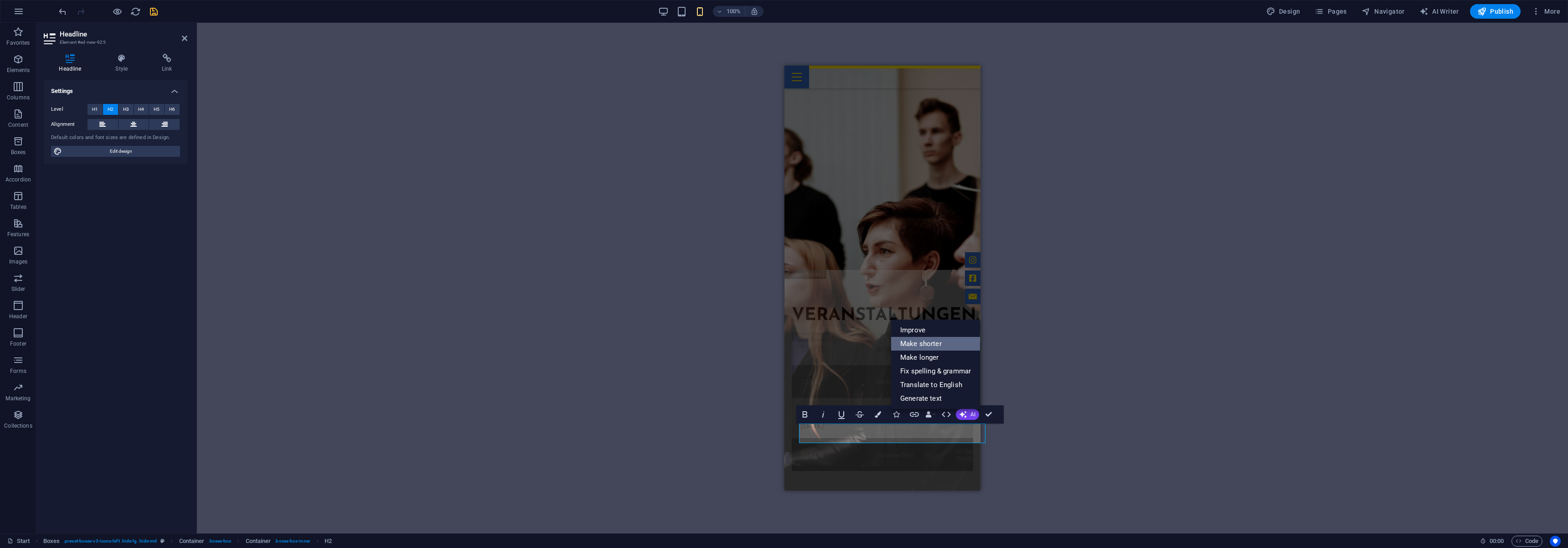
click at [933, 346] on link "Make shorter" at bounding box center [936, 343] width 89 height 13
click at [913, 306] on div "Veranstaltungen ." at bounding box center [883, 315] width 181 height 19
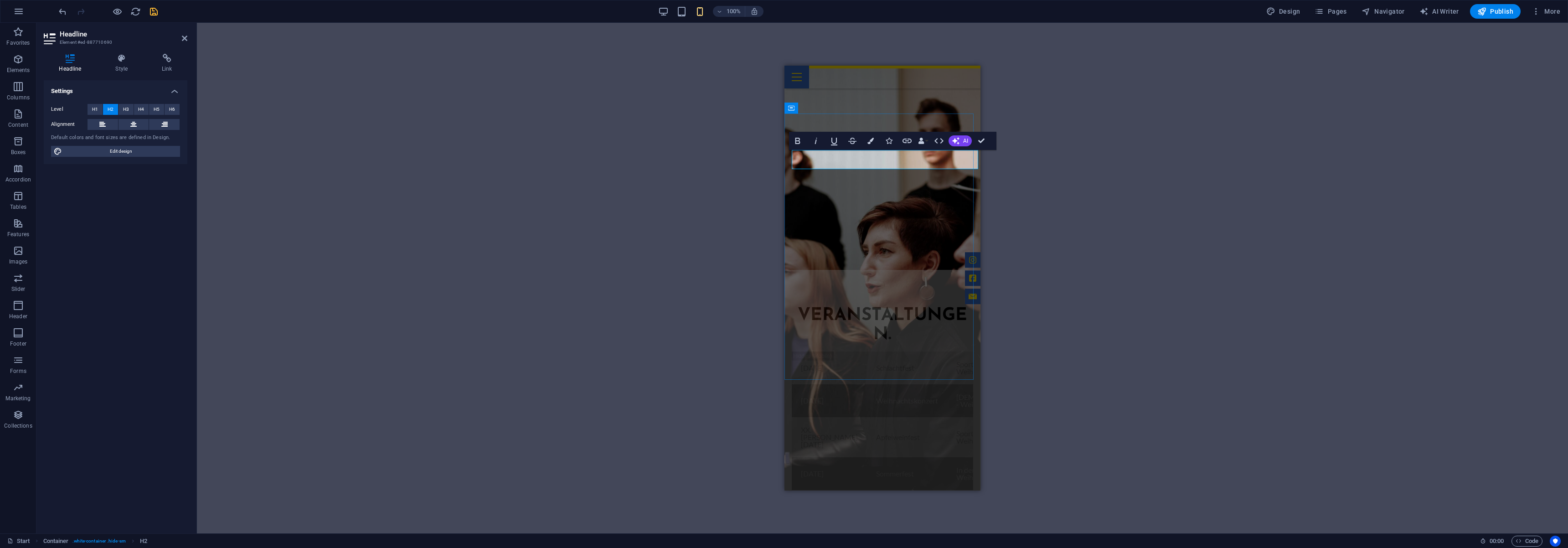
scroll to position [0, 4]
copy span "."
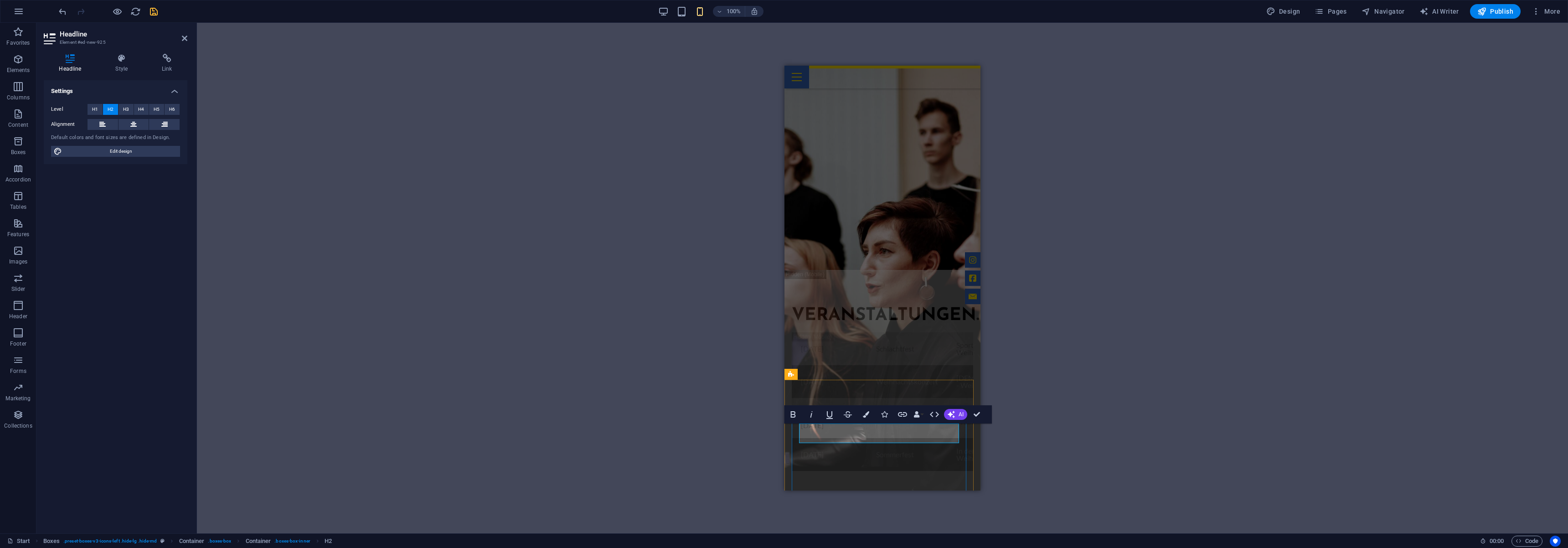
drag, startPoint x: 883, startPoint y: 438, endPoint x: 1654, endPoint y: 488, distance: 772.6
click at [864, 410] on button "Colors" at bounding box center [866, 415] width 17 height 18
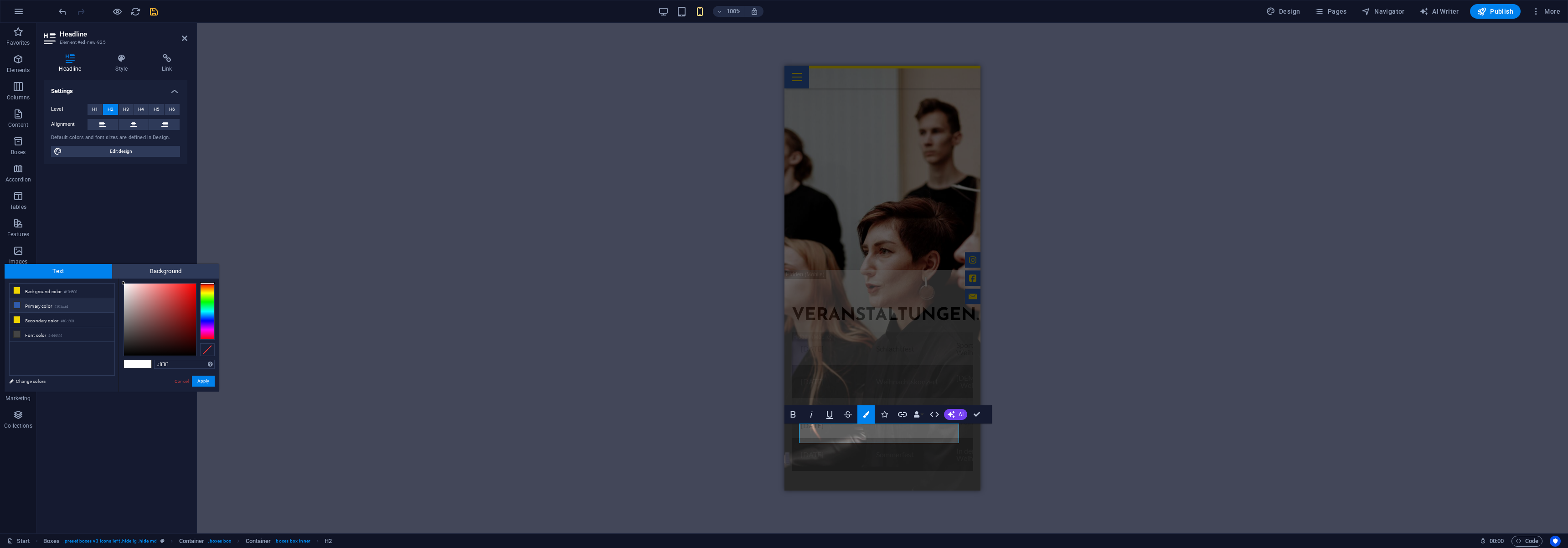
click at [46, 305] on li "Primary color #305cad" at bounding box center [62, 306] width 105 height 15
type input "#305cad"
click at [201, 382] on button "Apply" at bounding box center [203, 381] width 23 height 11
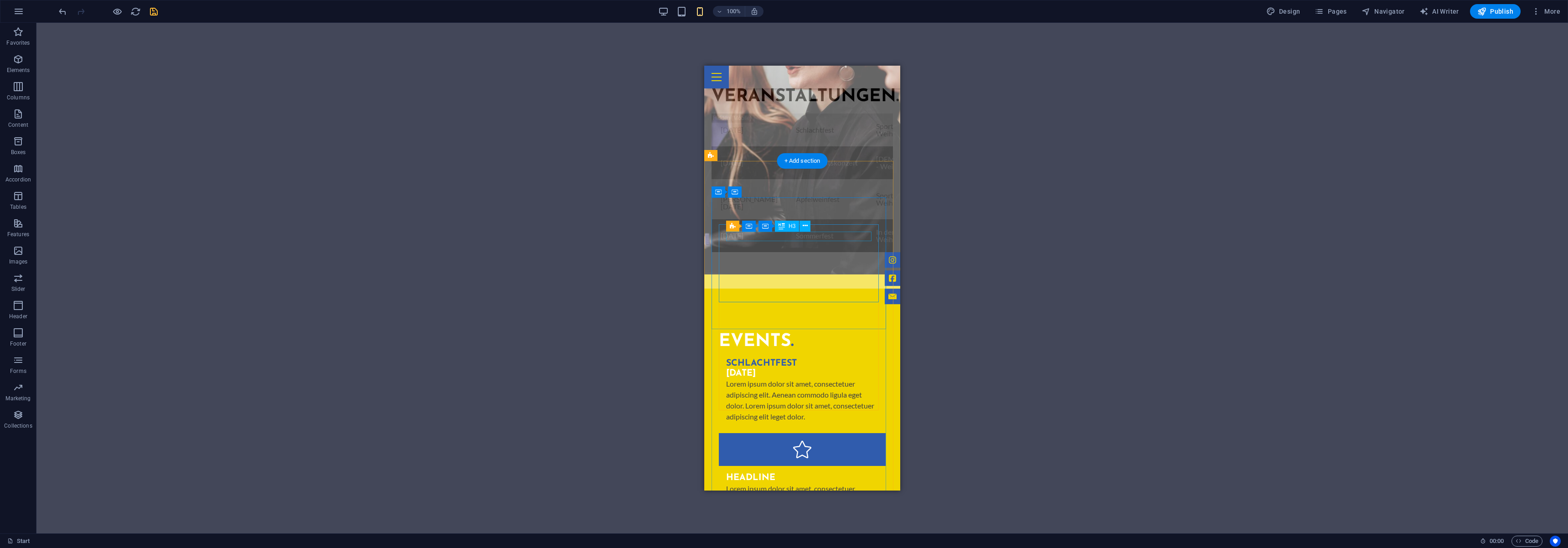
scroll to position [781, 0]
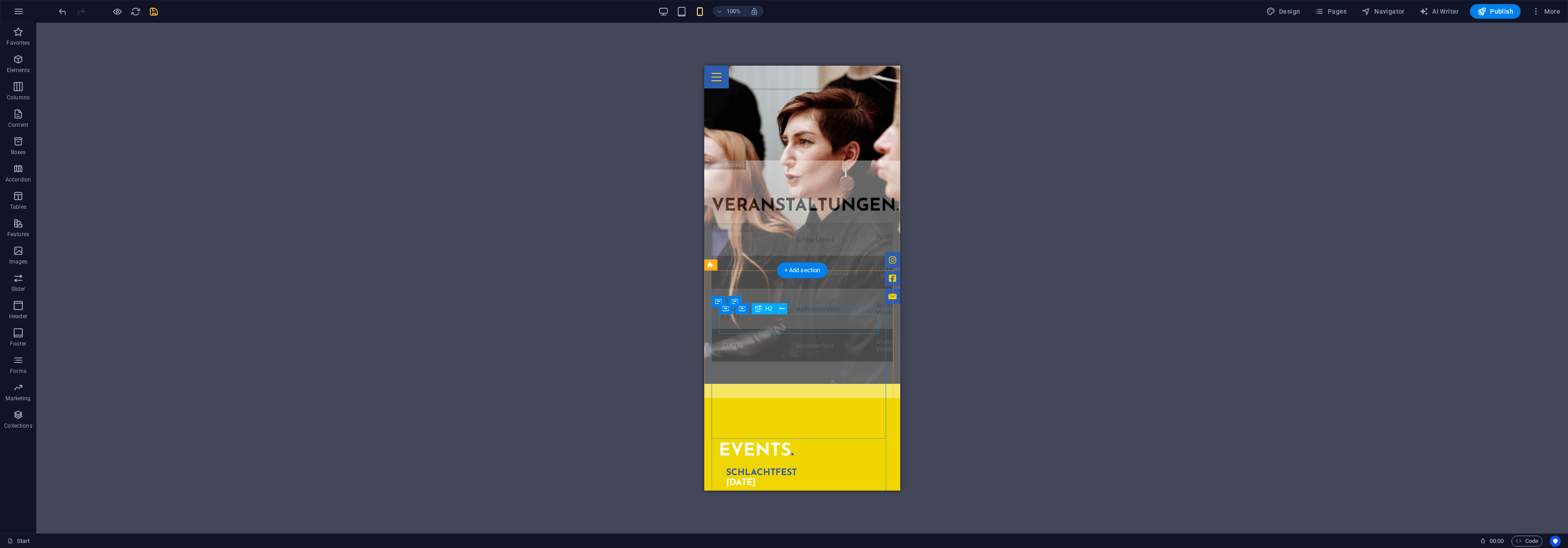
click at [780, 442] on div "EVENTS ." at bounding box center [802, 451] width 167 height 19
click at [780, 320] on div "H2 Wide image with text Container Banner Container Banner Logo Scroll indicator…" at bounding box center [802, 278] width 1531 height 511
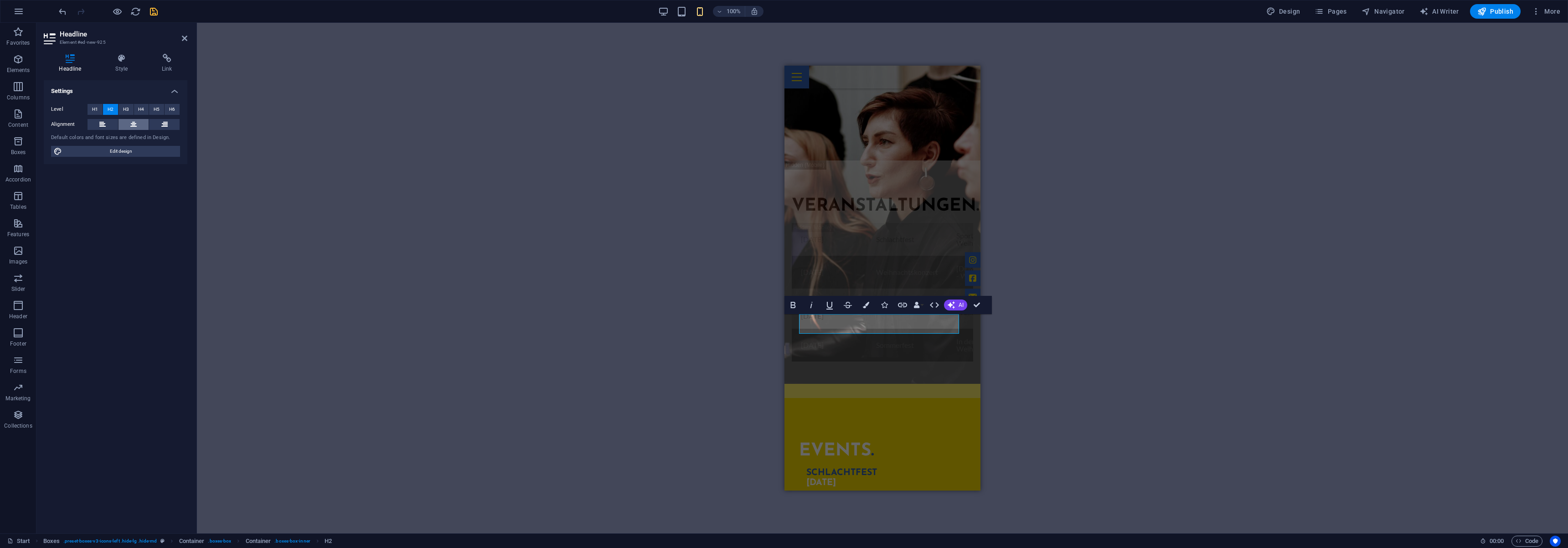
click at [133, 122] on icon at bounding box center [133, 124] width 6 height 11
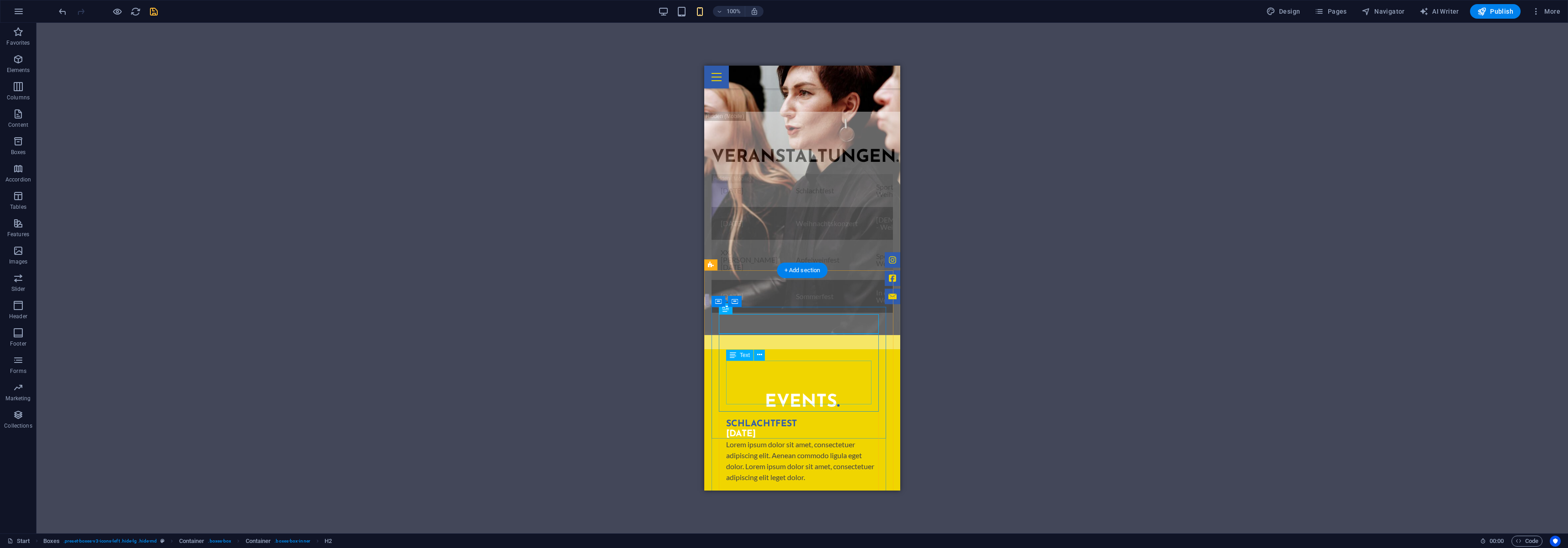
scroll to position [890, 0]
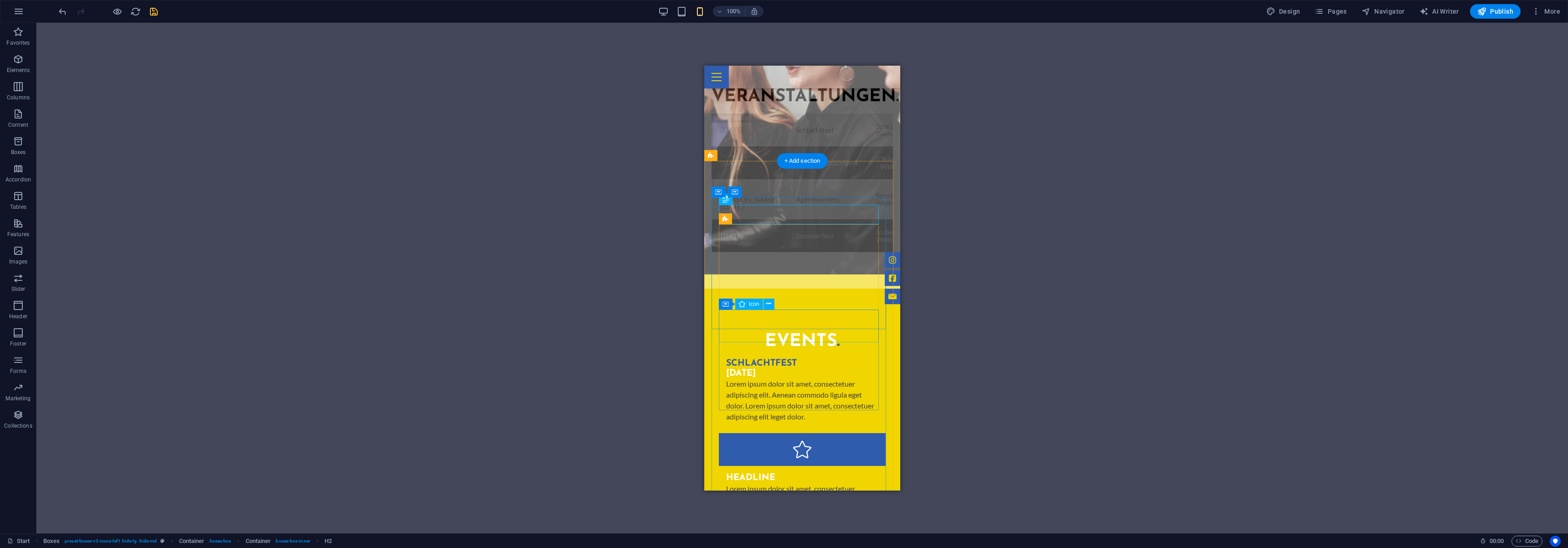
click at [808, 433] on figure at bounding box center [802, 449] width 167 height 33
select select "xMidYMid"
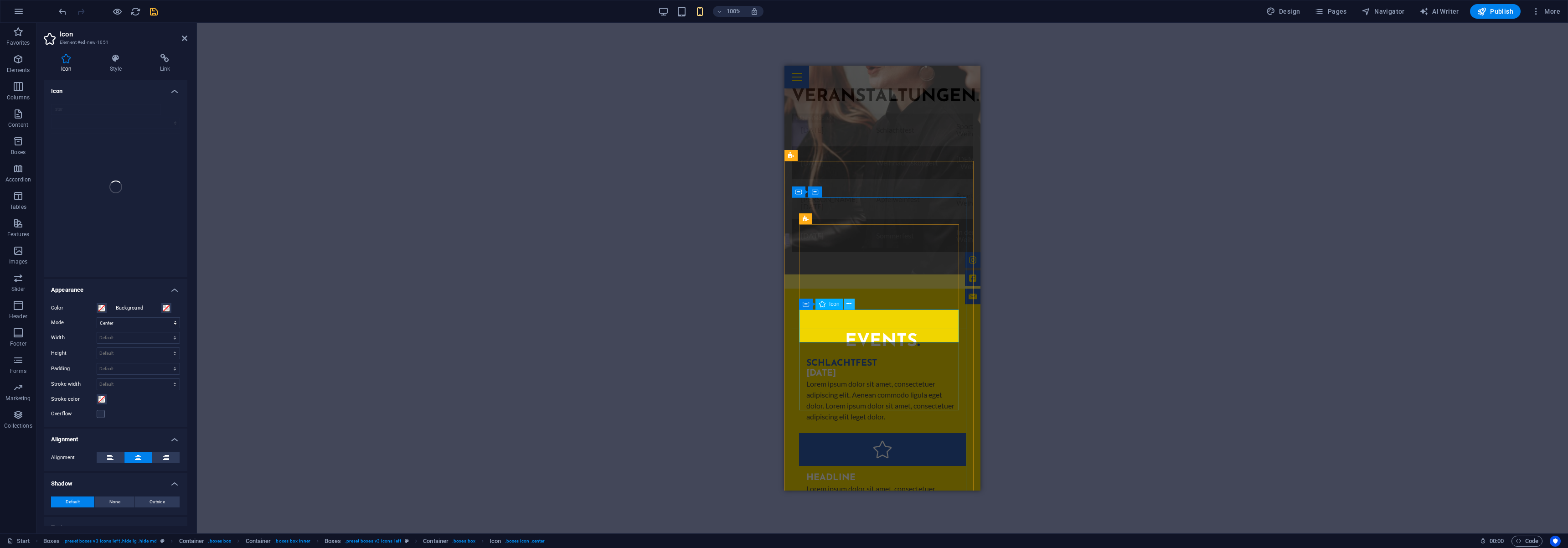
click at [850, 303] on icon at bounding box center [849, 304] width 5 height 10
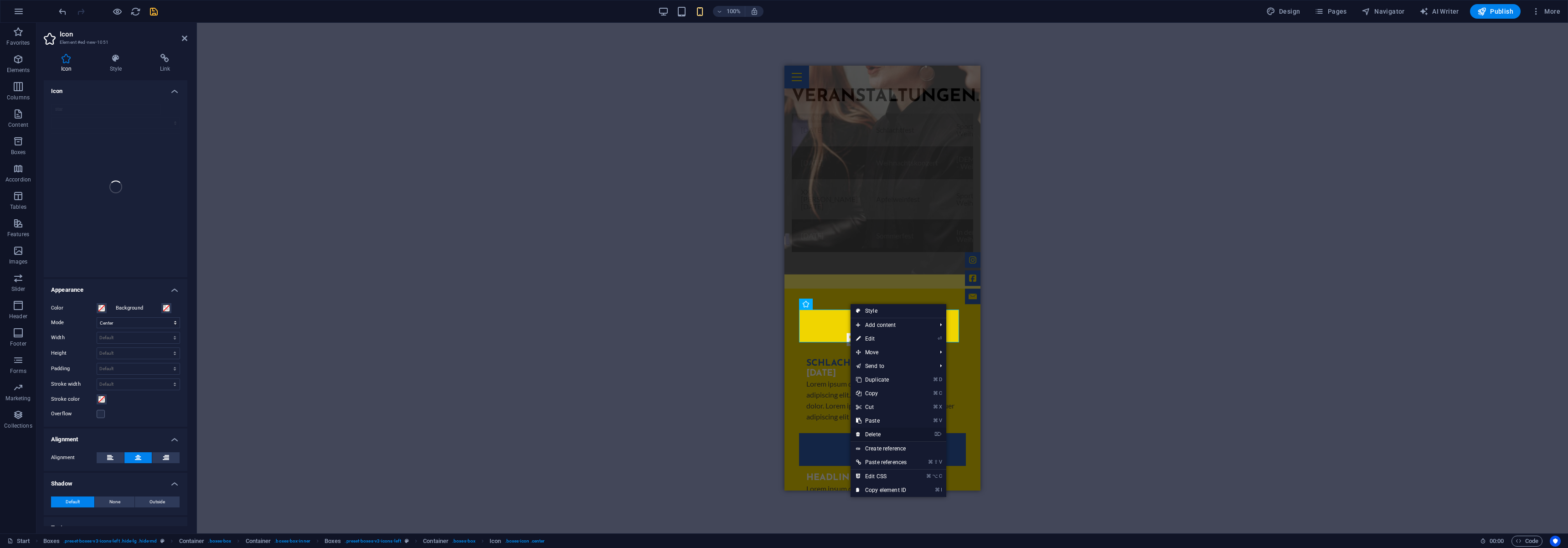
click at [883, 435] on link "⌦ Delete" at bounding box center [881, 434] width 61 height 13
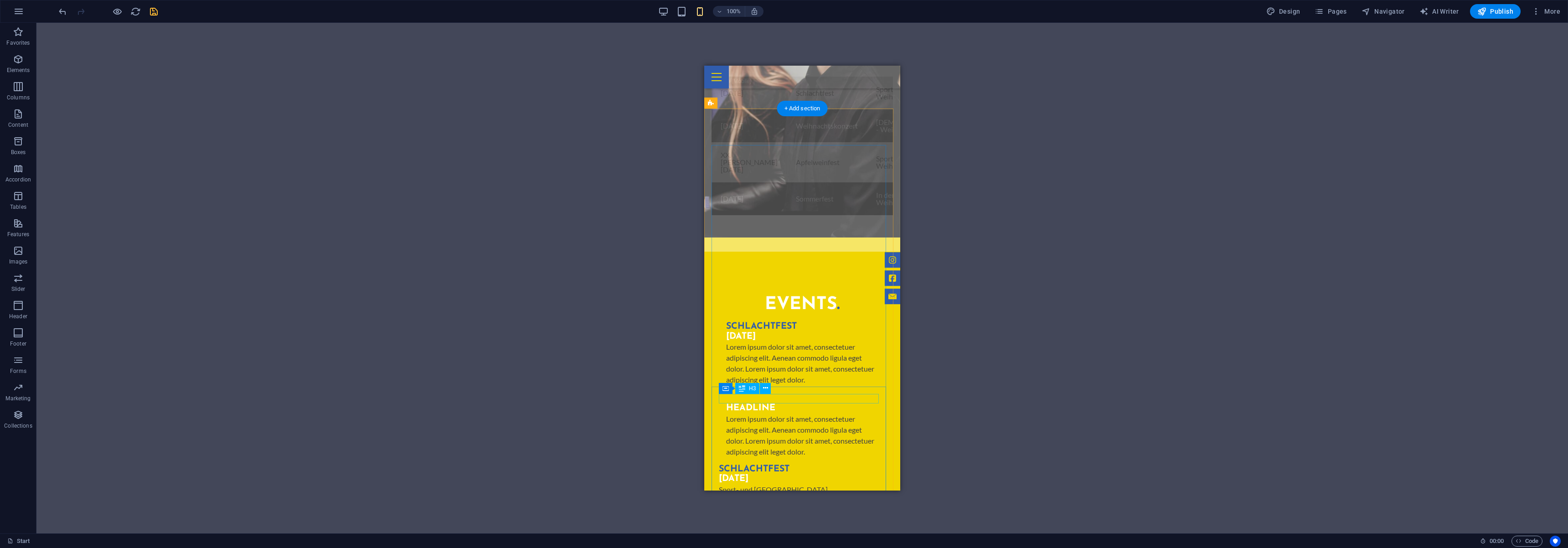
scroll to position [945, 0]
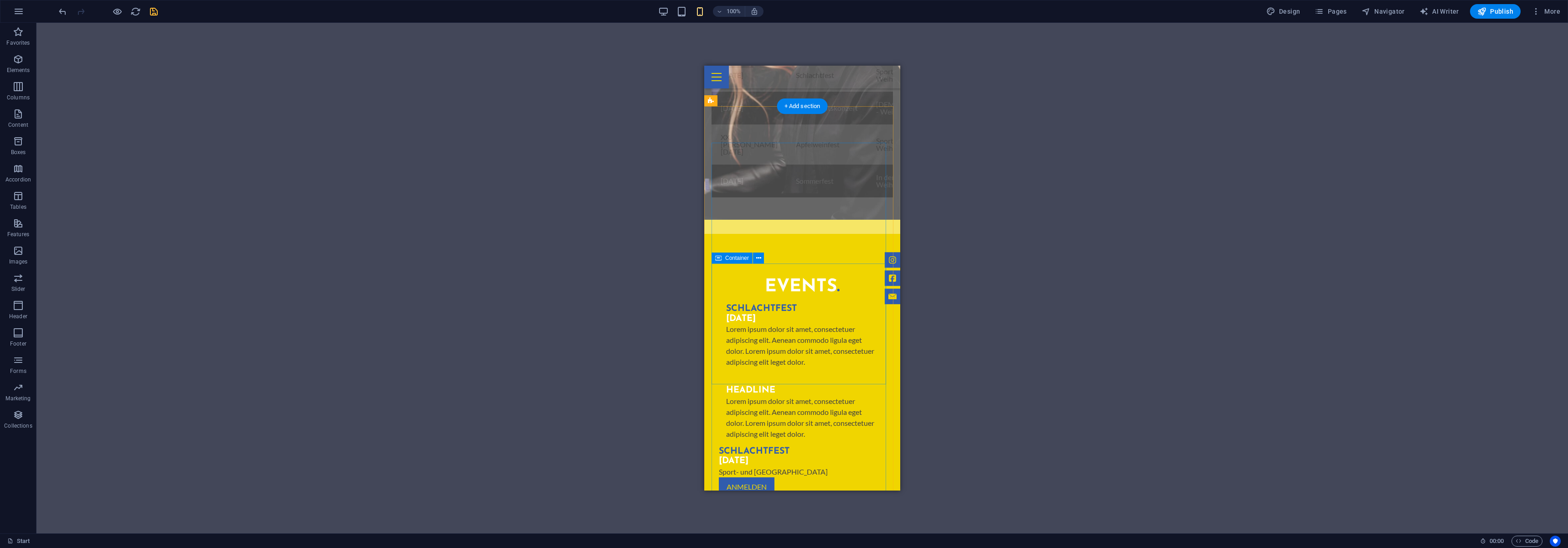
click at [812, 511] on div "Weihnachtskonzert 21.12.2025 Herz Jesu Kirche Weiher" at bounding box center [802, 538] width 181 height 53
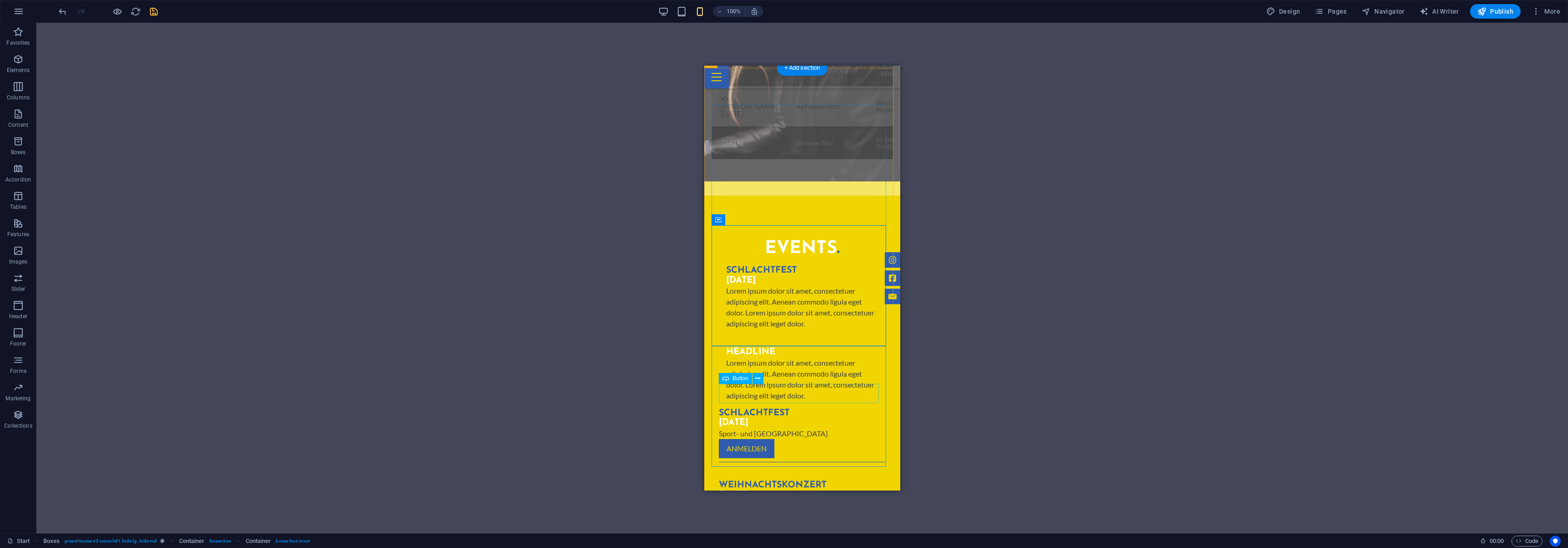
scroll to position [1000, 0]
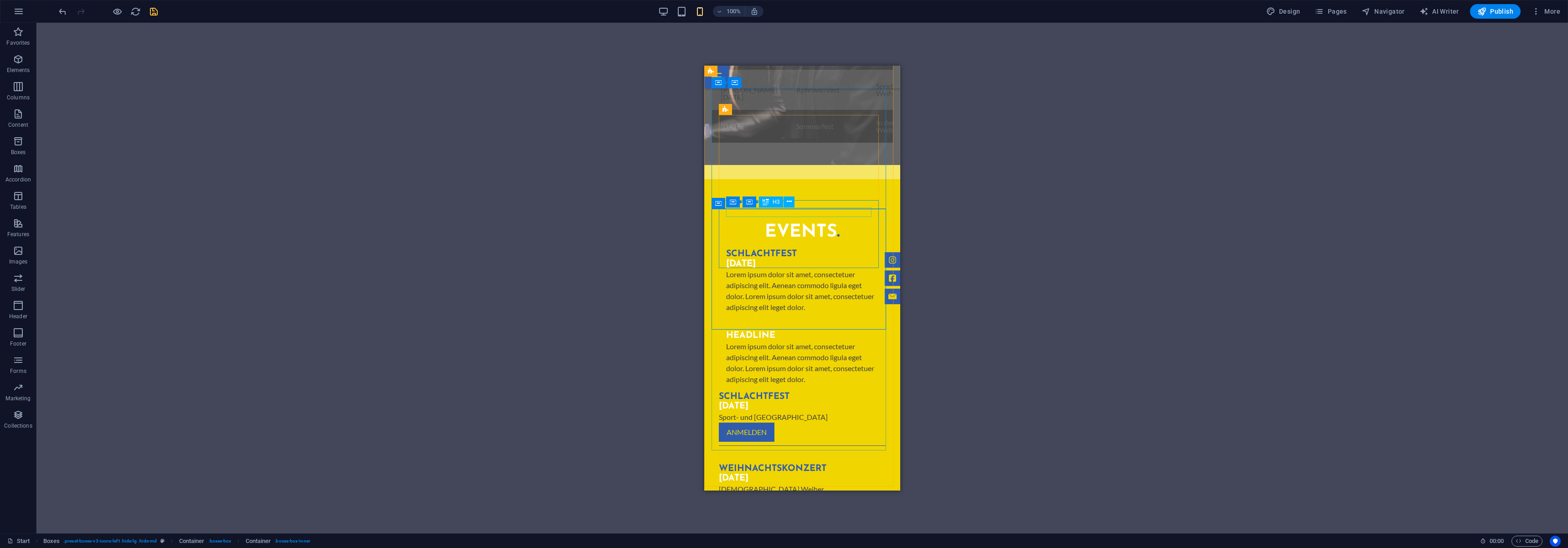
click at [773, 208] on div "Container Container H3" at bounding box center [763, 202] width 74 height 12
drag, startPoint x: 828, startPoint y: 214, endPoint x: 811, endPoint y: 274, distance: 62.4
click at [811, 457] on div "Weihnachtskonzert 21.12.2025 Herz Jesu Kirche Weiher" at bounding box center [802, 483] width 181 height 53
click at [768, 324] on div "Headline Lorem ipsum dolor sit amet, consectetuer adipiscing elit. Aenean commo…" at bounding box center [802, 358] width 167 height 68
click at [830, 269] on div "Lorem ipsum dolor sit amet, consectetuer adipiscing elit. Aenean commodo ligula…" at bounding box center [802, 291] width 152 height 44
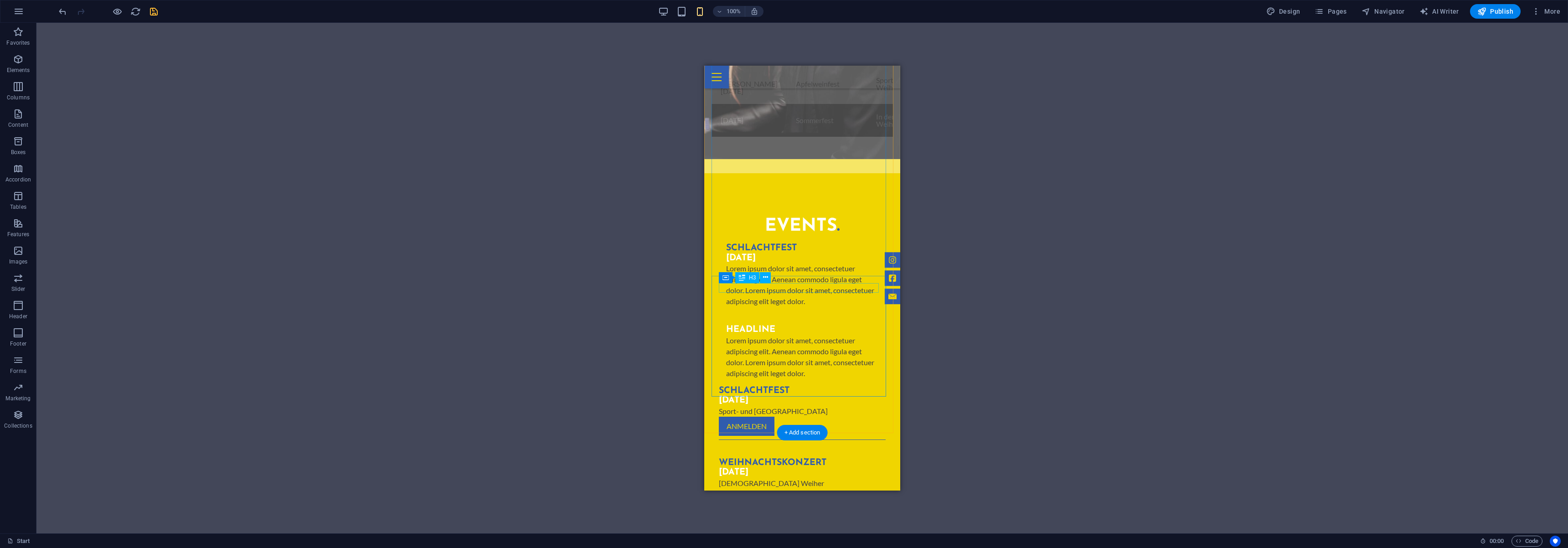
scroll to position [945, 0]
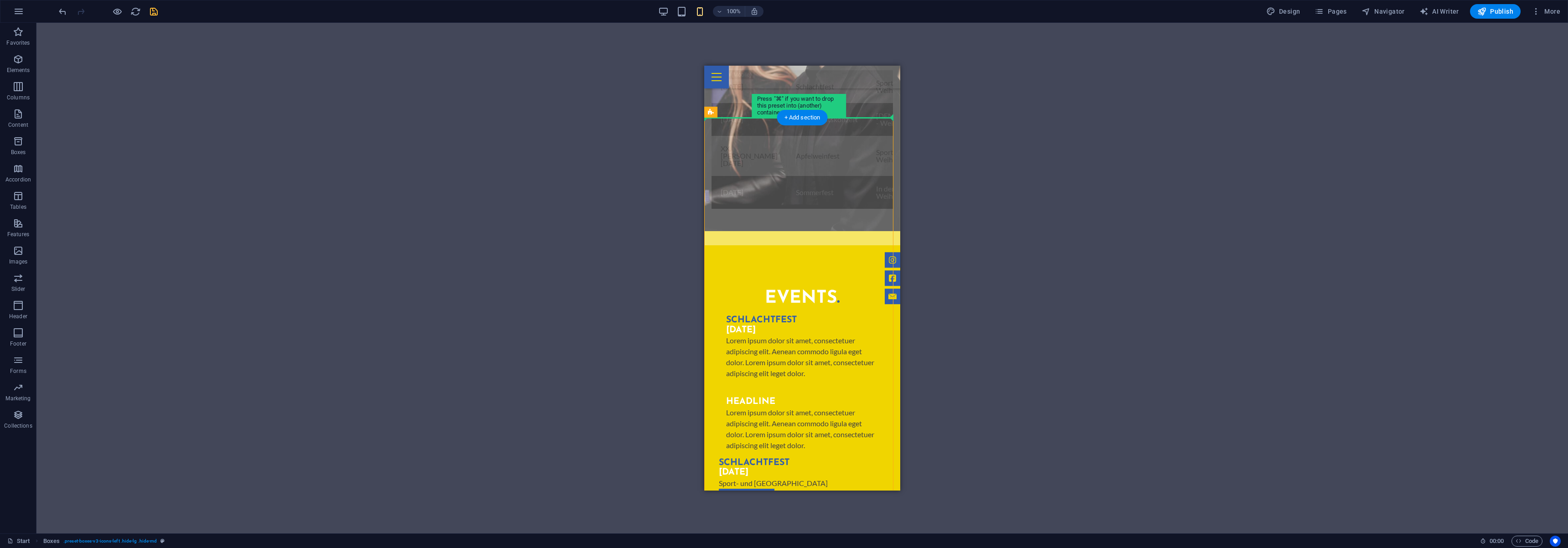
drag, startPoint x: 839, startPoint y: 159, endPoint x: 836, endPoint y: 113, distance: 46.1
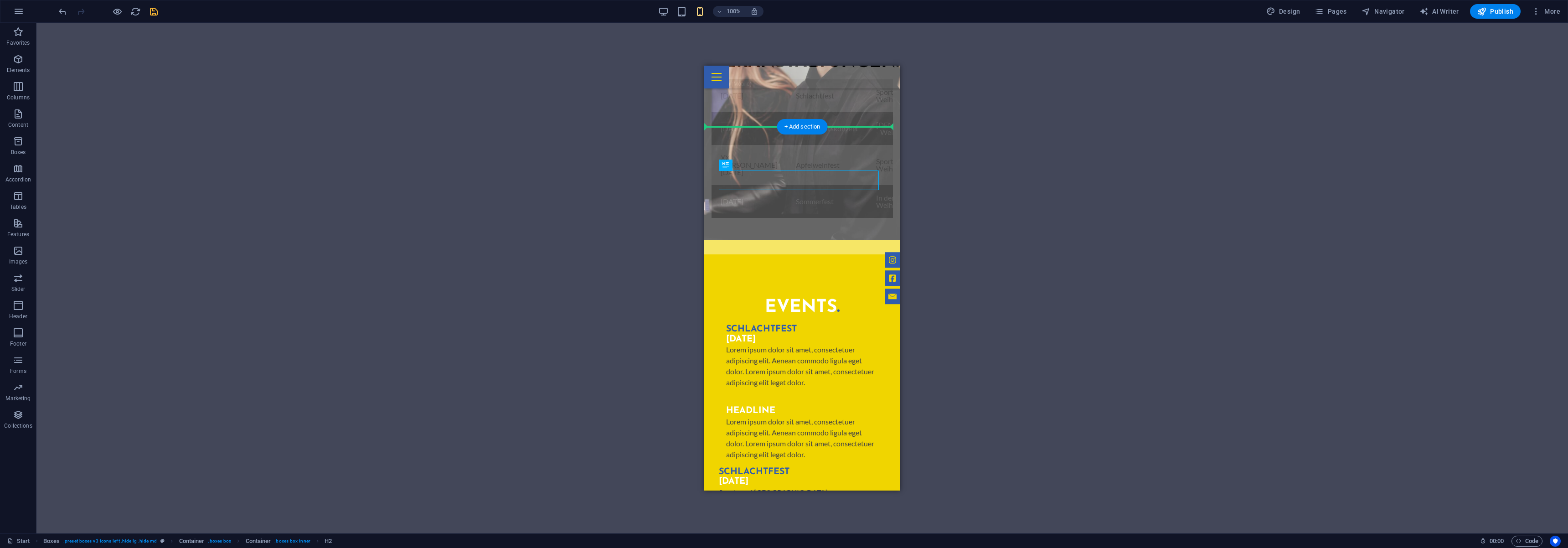
drag, startPoint x: 811, startPoint y: 181, endPoint x: 813, endPoint y: 146, distance: 35.1
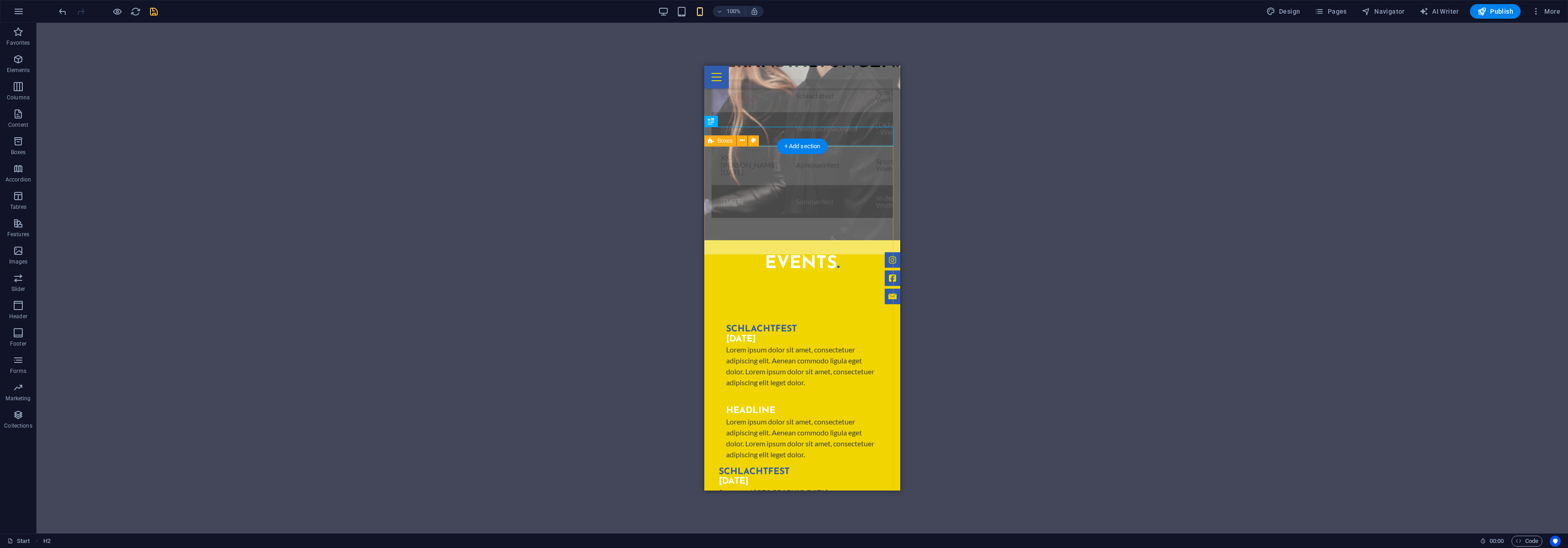
drag, startPoint x: 765, startPoint y: 159, endPoint x: 775, endPoint y: 151, distance: 12.8
click at [765, 273] on div "Schlachtfest 08.11.2025 Lorem ipsum dolor sit amet, consectetuer adipiscing eli…" at bounding box center [802, 479] width 196 height 412
drag, startPoint x: 766, startPoint y: 137, endPoint x: 761, endPoint y: 169, distance: 32.4
drag, startPoint x: 765, startPoint y: 142, endPoint x: 760, endPoint y: 188, distance: 46.3
drag, startPoint x: 774, startPoint y: 132, endPoint x: 761, endPoint y: 180, distance: 49.7
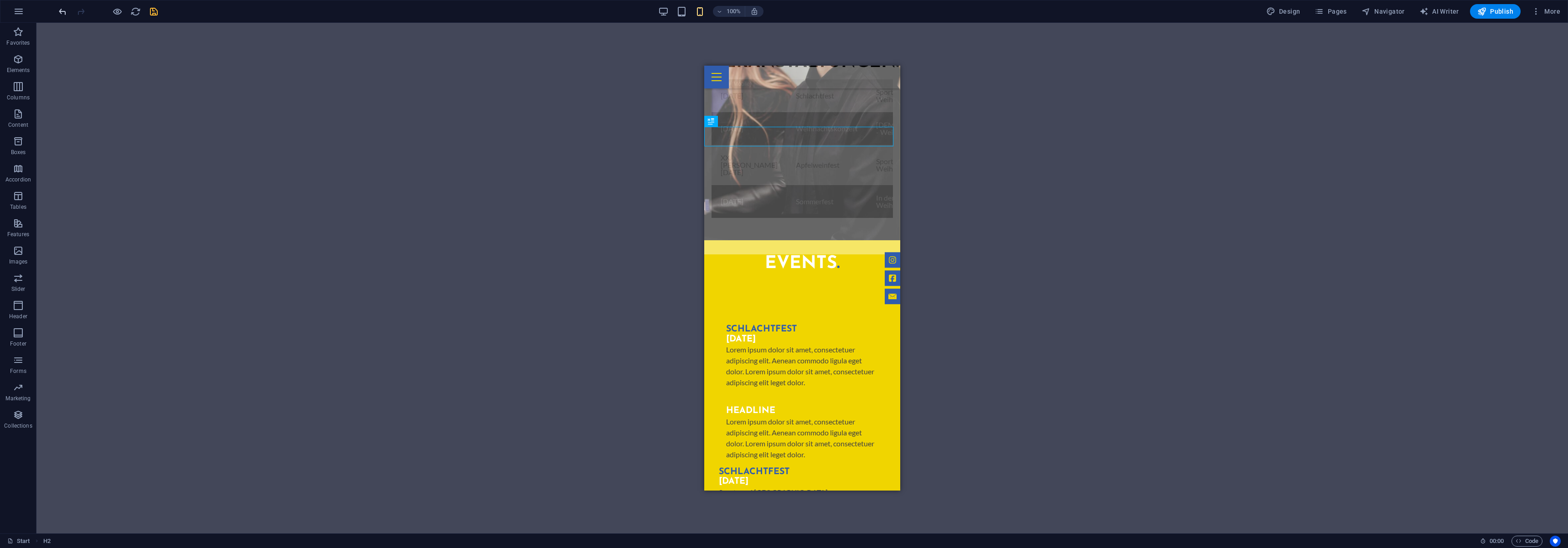
click at [66, 12] on icon "undo" at bounding box center [62, 11] width 10 height 10
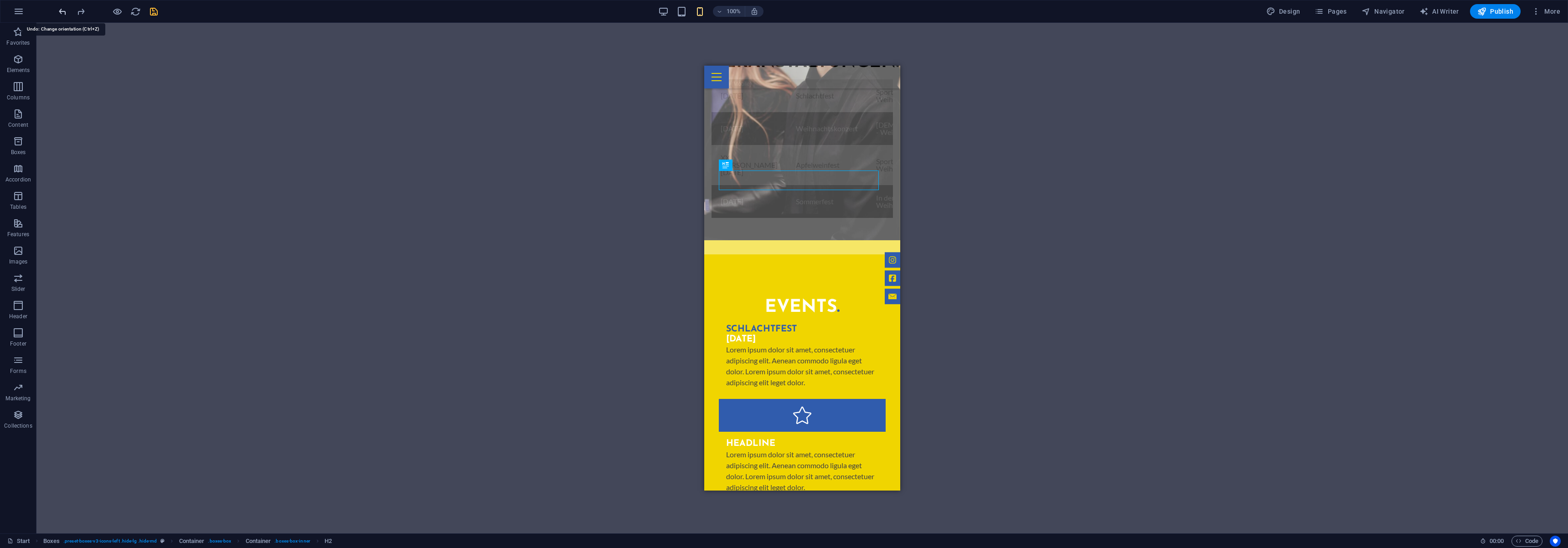
click at [66, 12] on icon "undo" at bounding box center [62, 11] width 10 height 10
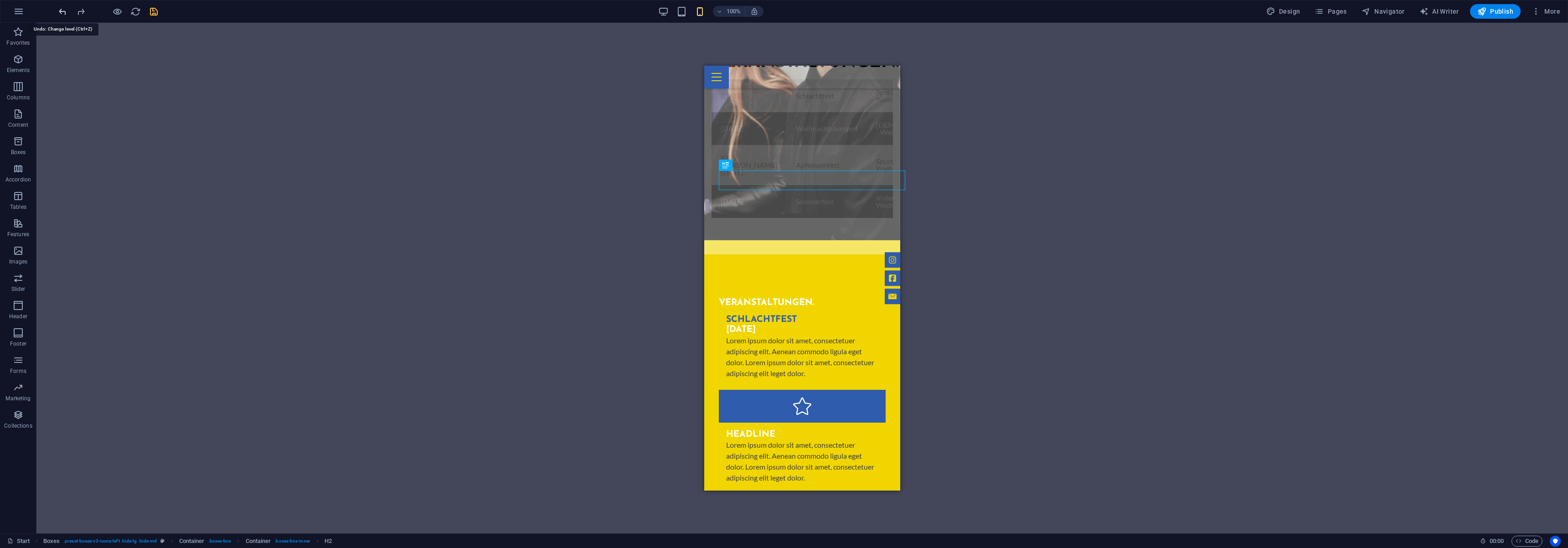
click at [66, 12] on icon "undo" at bounding box center [62, 11] width 10 height 10
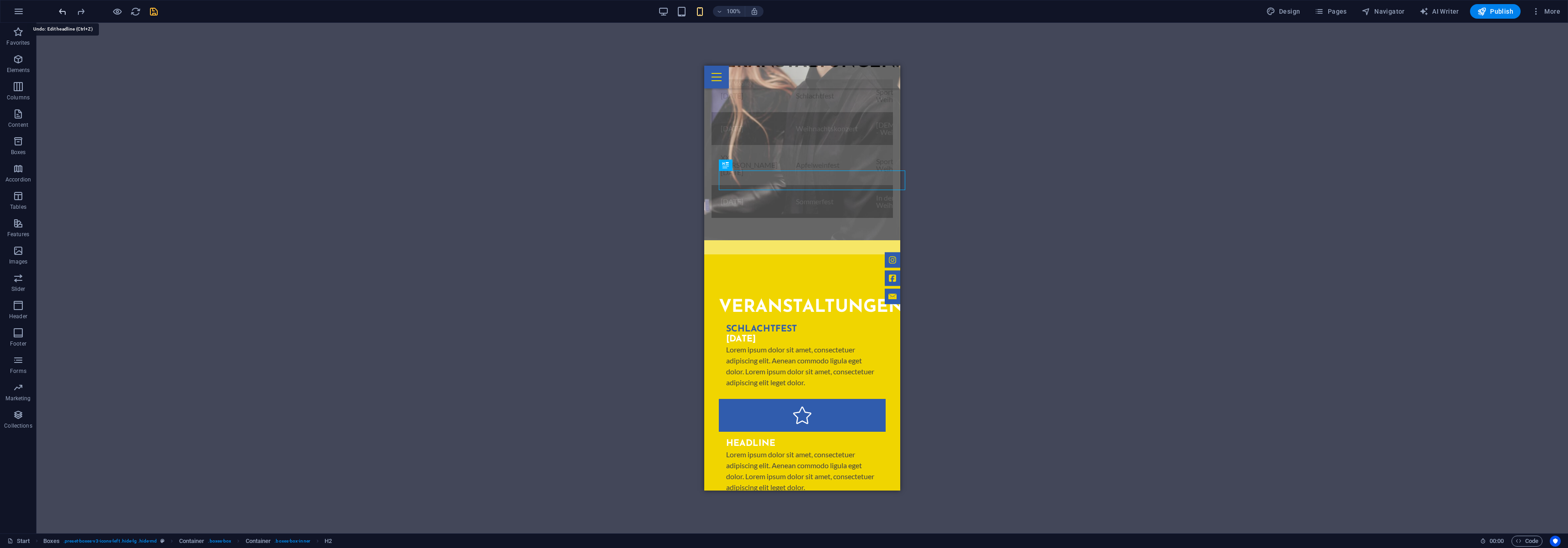
click at [66, 12] on icon "undo" at bounding box center [62, 11] width 10 height 10
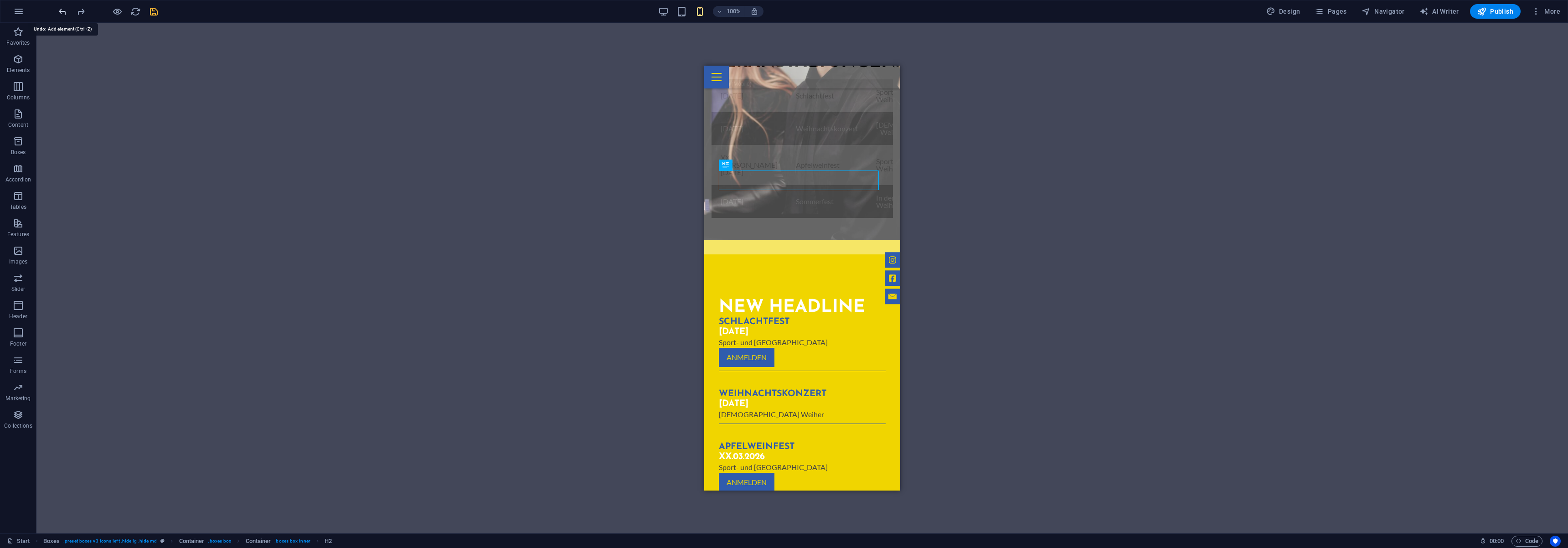
click at [66, 12] on icon "undo" at bounding box center [62, 11] width 10 height 10
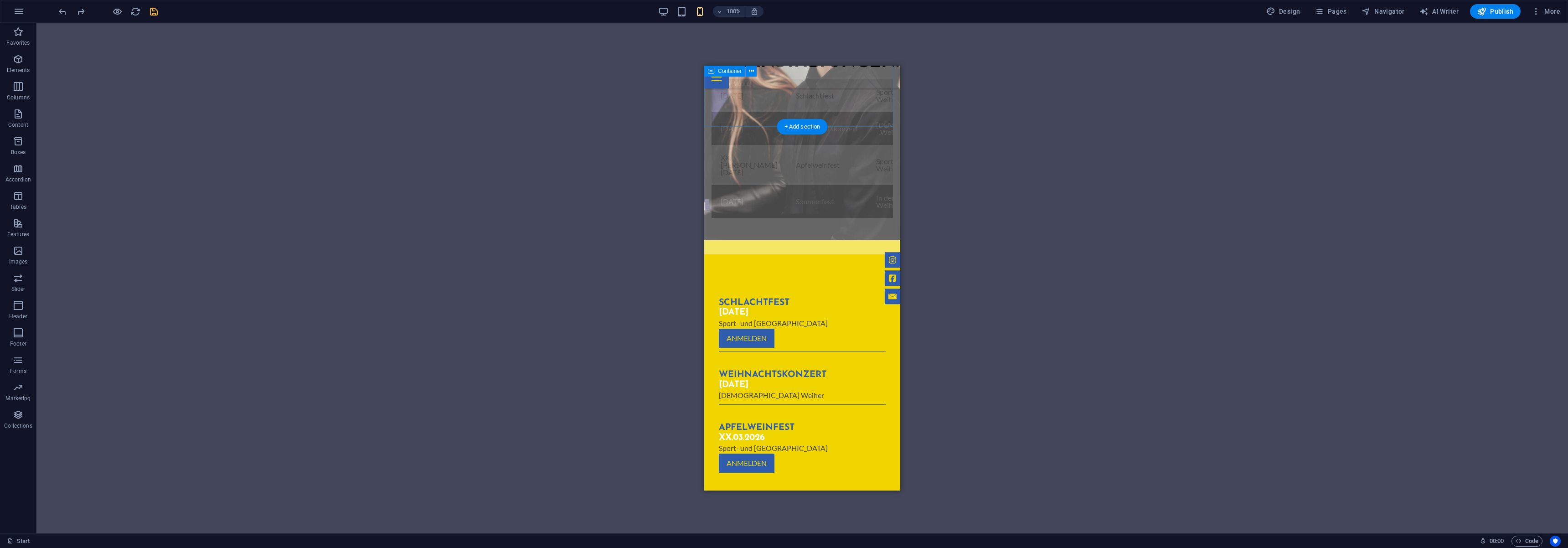
click at [854, 124] on div "Veranstaltungen . 08.November 2025 Schlachtfest Sport- und Kulturhalle - Weiher…" at bounding box center [802, 136] width 196 height 237
drag, startPoint x: 617, startPoint y: 237, endPoint x: 623, endPoint y: 197, distance: 40.4
click at [617, 233] on div "H2 Wide image with text Container Banner Container Banner Logo Scroll indicator…" at bounding box center [802, 278] width 1531 height 511
click at [1492, 12] on span "Publish" at bounding box center [1495, 11] width 36 height 9
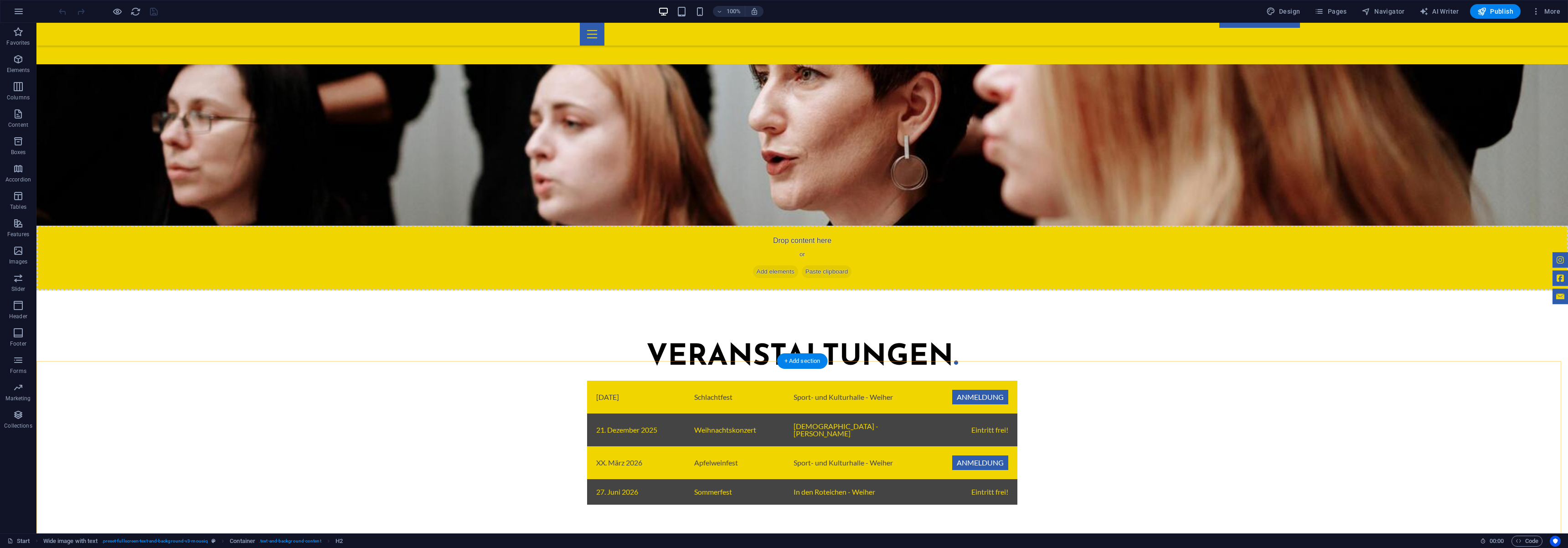
scroll to position [682, 0]
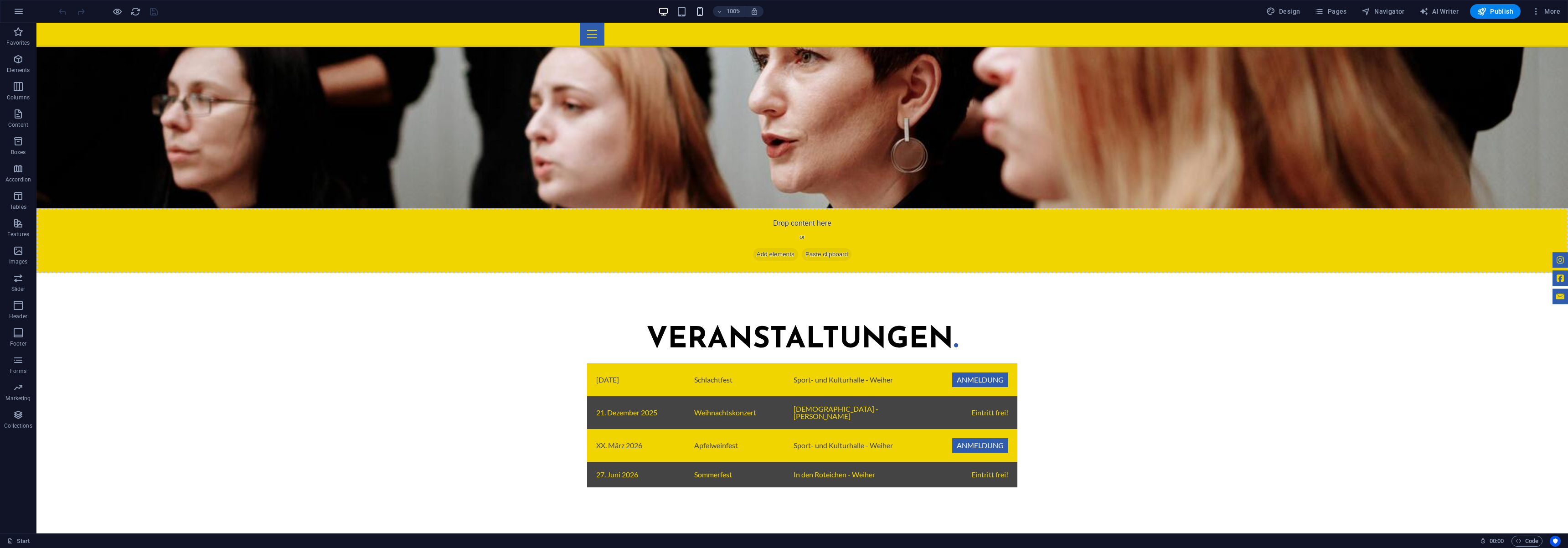
click at [700, 12] on icon "button" at bounding box center [699, 11] width 10 height 10
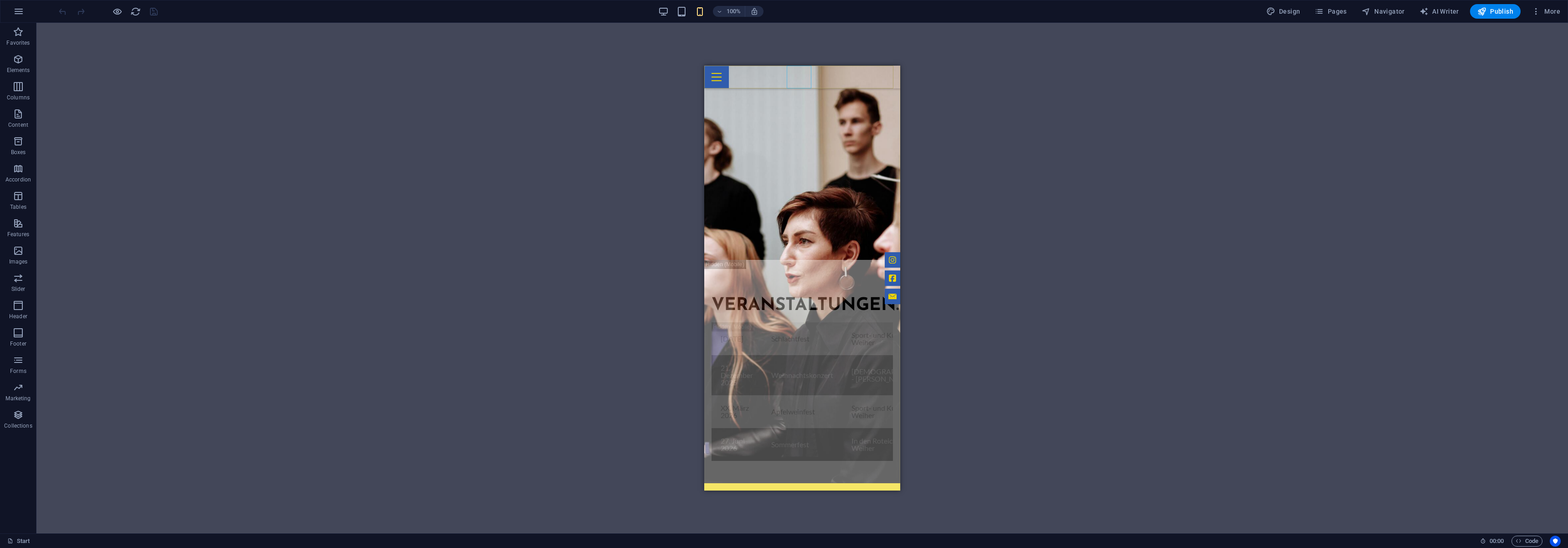
click at [796, 76] on div at bounding box center [802, 77] width 196 height 23
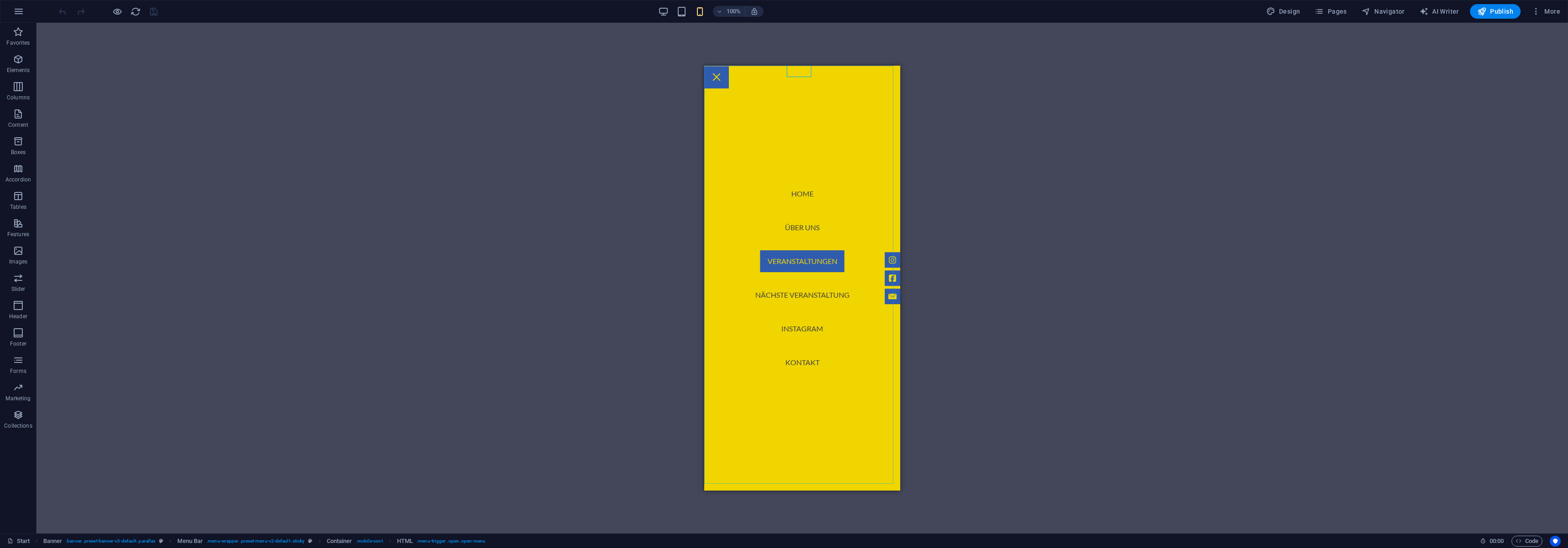
click at [785, 292] on nav "Home Über uns Veranstaltungen Nächste Veranstaltung Instagram Kontakt" at bounding box center [802, 278] width 196 height 425
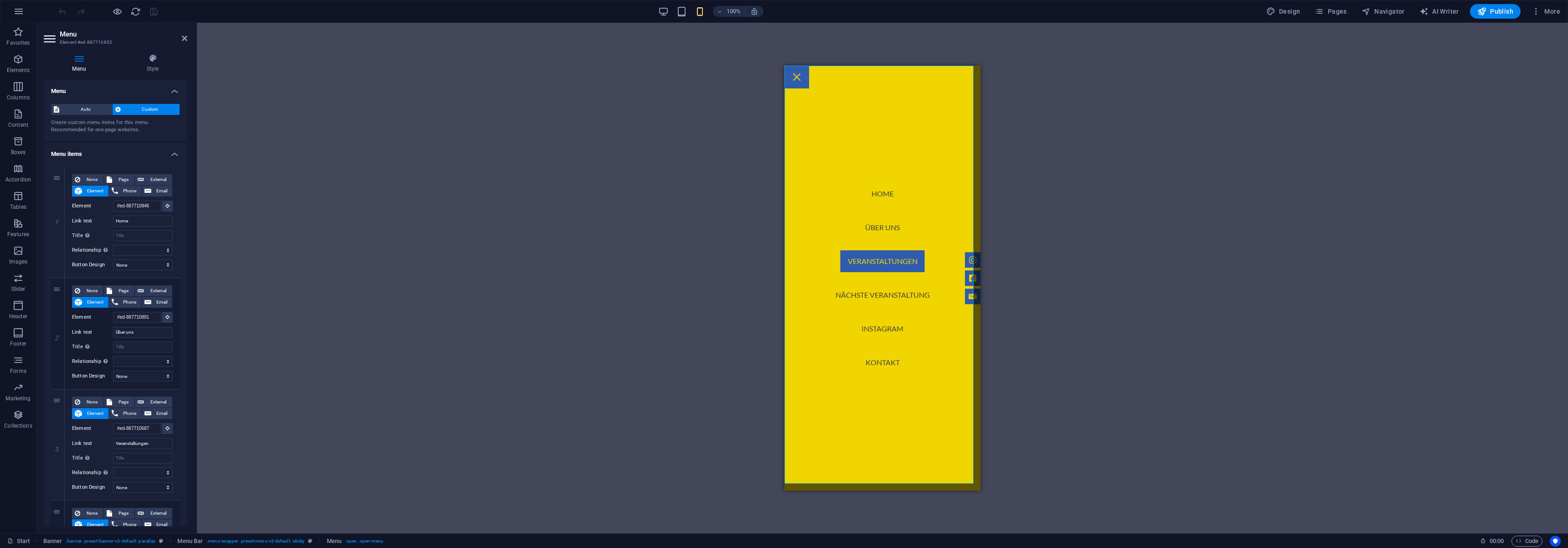
click at [877, 295] on nav "Home Über uns Veranstaltungen Nächste Veranstaltung Instagram Kontakt" at bounding box center [883, 278] width 196 height 425
click at [880, 264] on nav "Home Über uns Veranstaltungen Nächste Veranstaltung Instagram Kontakt" at bounding box center [883, 278] width 196 height 425
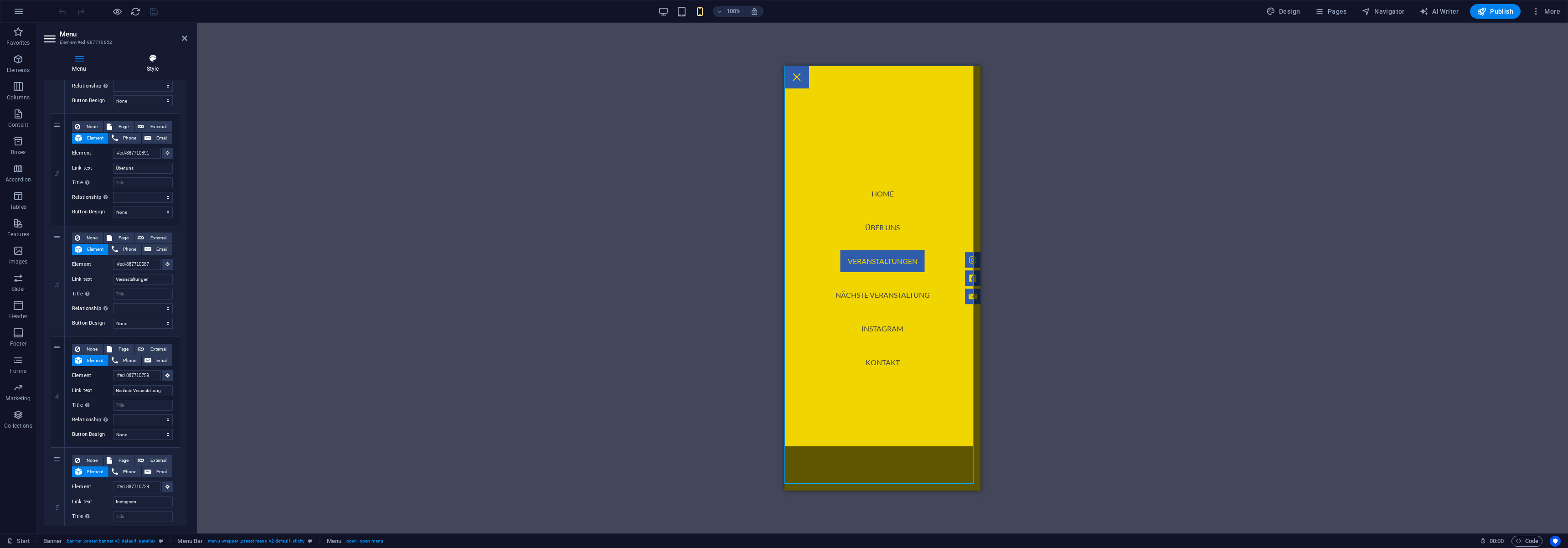
click at [156, 70] on h4 "Style" at bounding box center [153, 63] width 69 height 19
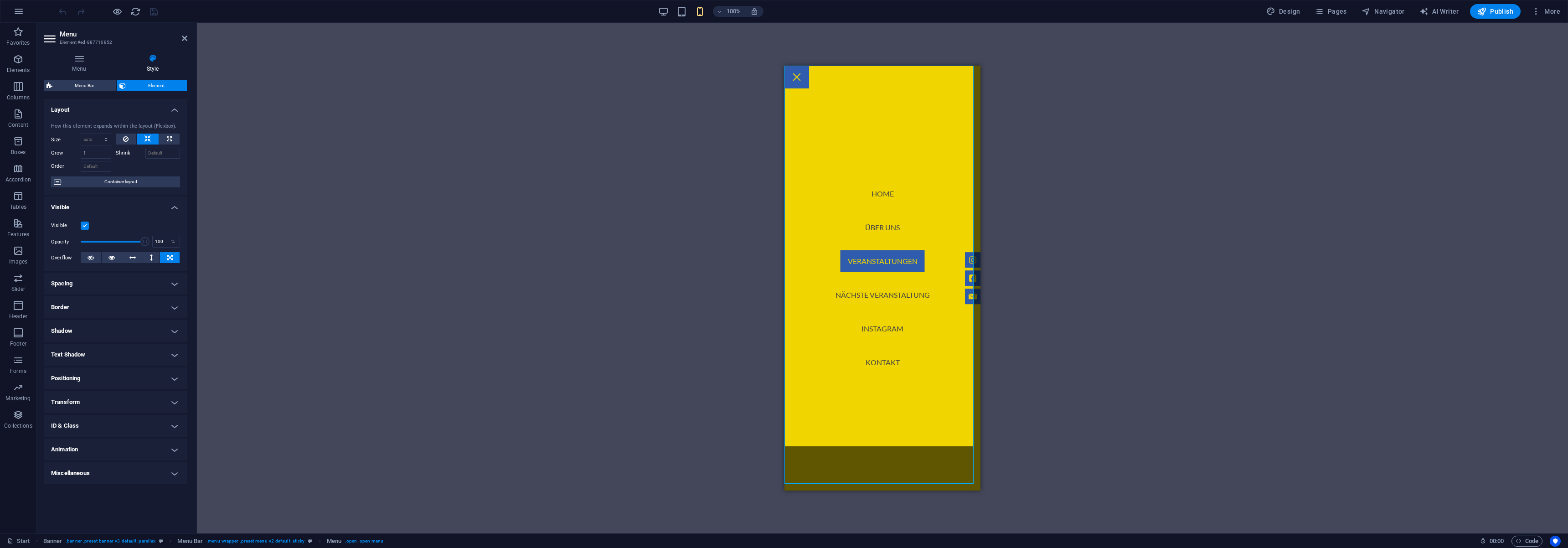
click at [86, 224] on label at bounding box center [85, 225] width 8 height 8
click at [0, 0] on input "Visible" at bounding box center [0, 0] width 0 height 0
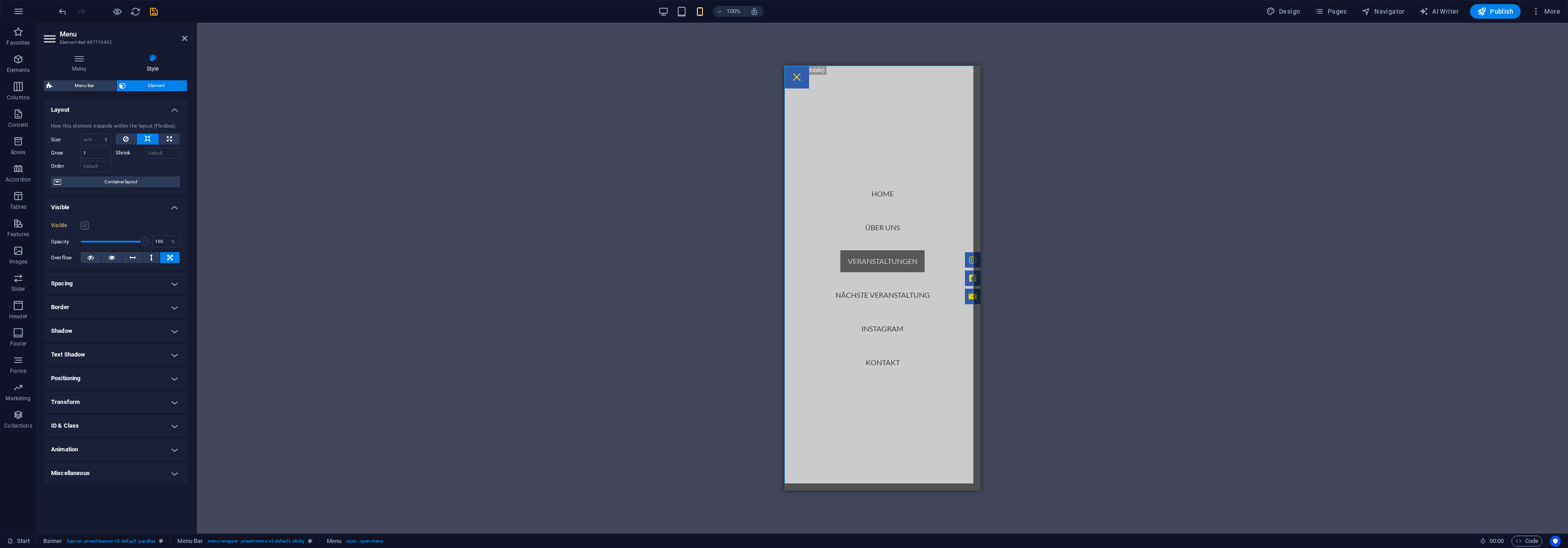
click at [86, 224] on label at bounding box center [85, 225] width 8 height 8
click at [0, 0] on input "Visible" at bounding box center [0, 0] width 0 height 0
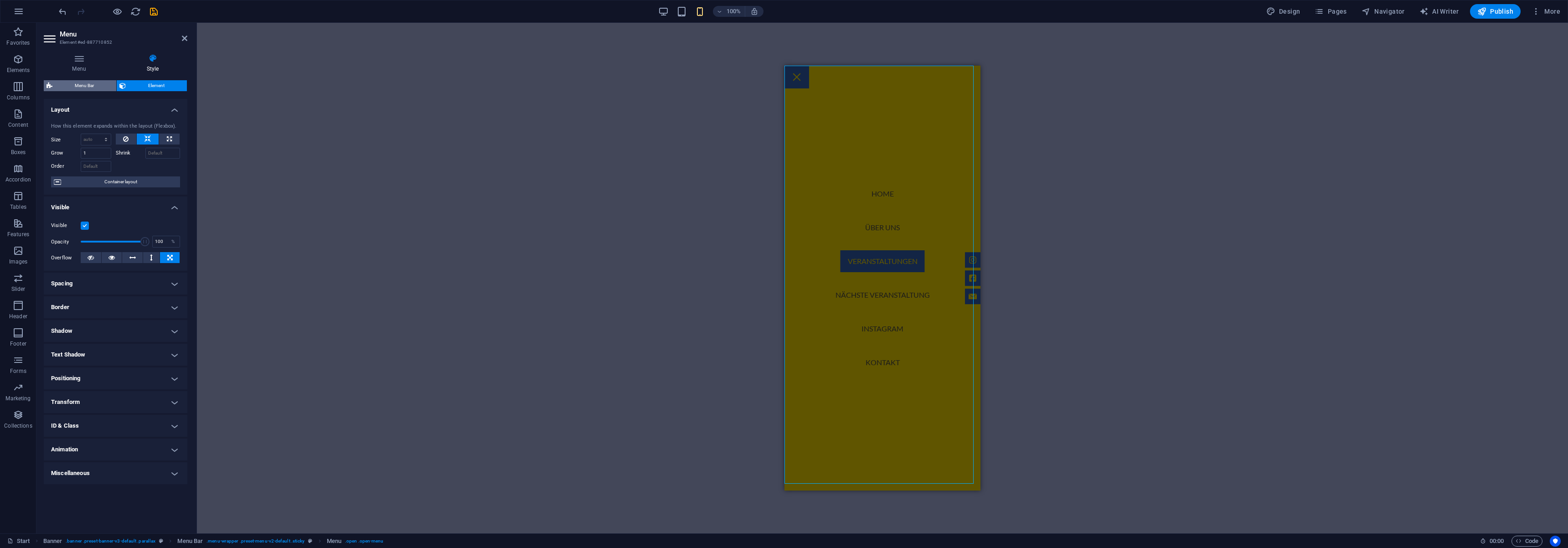
click at [89, 89] on span "Menu Bar" at bounding box center [85, 86] width 58 height 11
select select "rem"
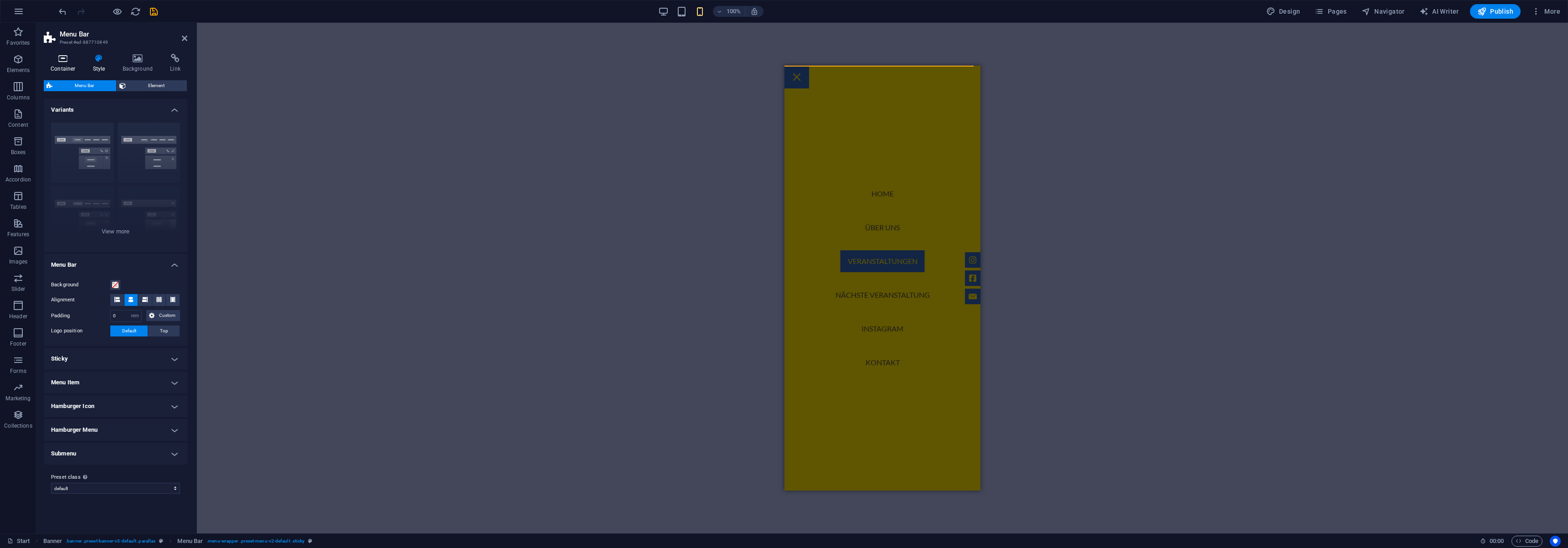
click at [60, 66] on h4 "Container" at bounding box center [65, 63] width 43 height 19
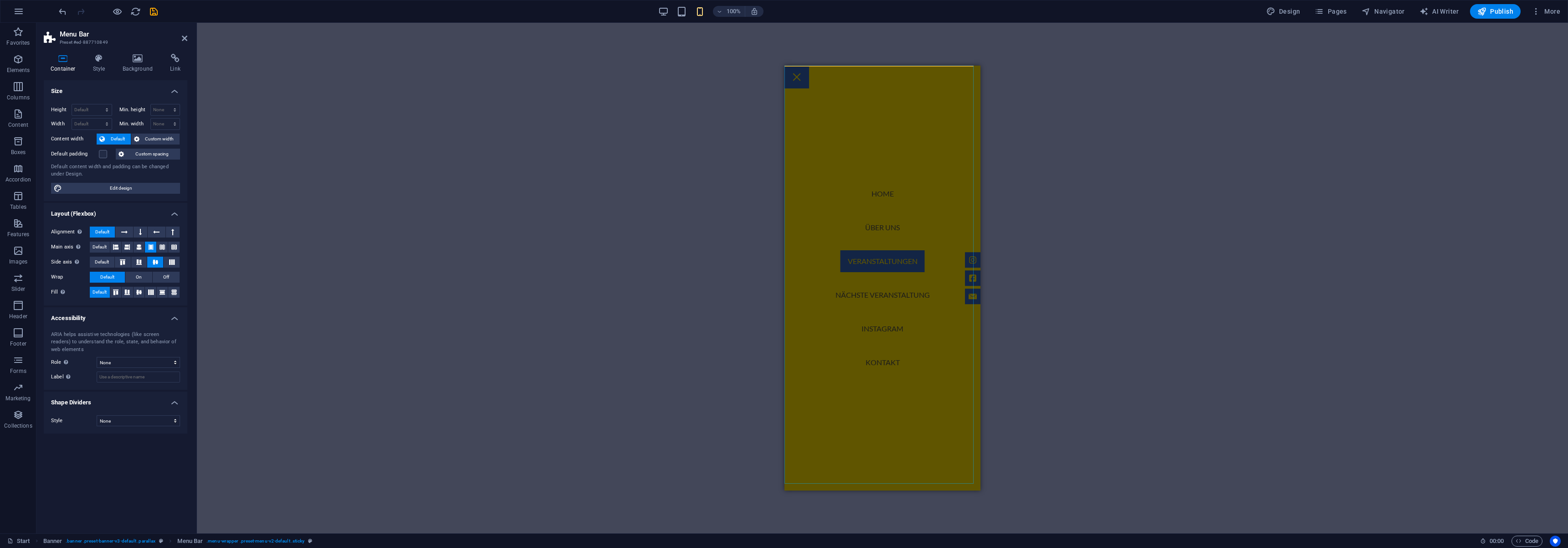
click at [891, 256] on nav "Home Über uns Veranstaltungen Nächste Veranstaltung Instagram Kontakt" at bounding box center [883, 278] width 196 height 425
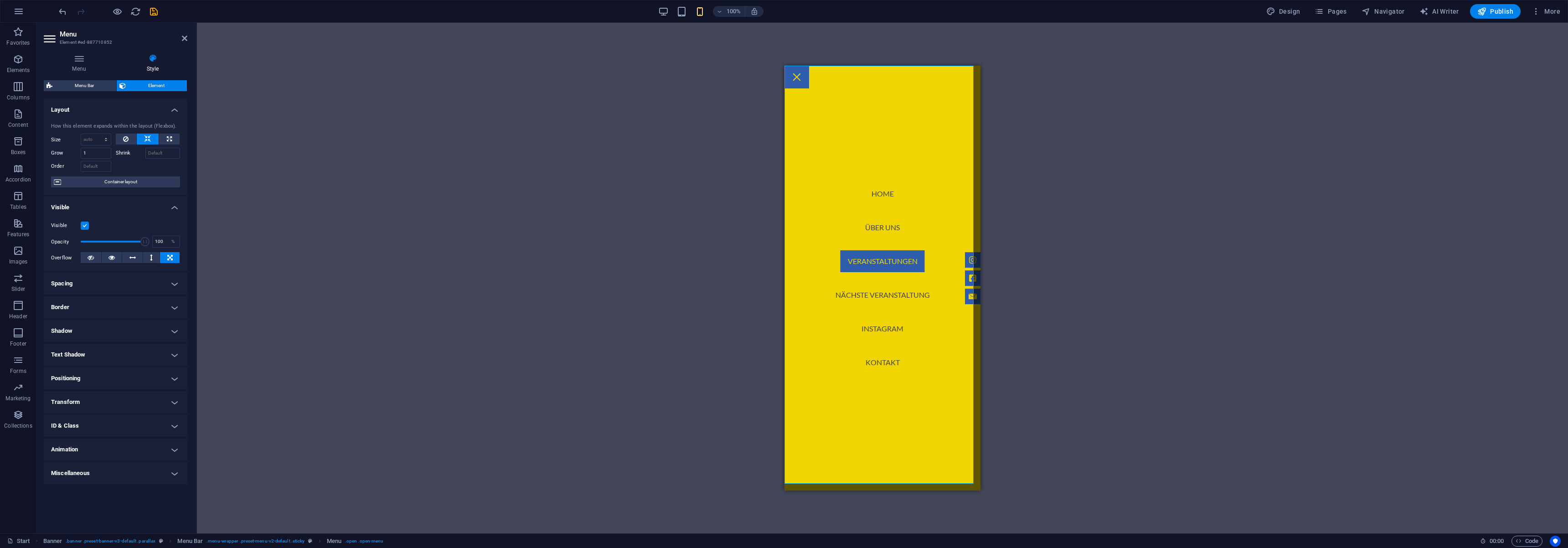
click at [886, 259] on nav "Home Über uns Veranstaltungen Nächste Veranstaltung Instagram Kontakt" at bounding box center [883, 278] width 196 height 425
click at [83, 59] on icon at bounding box center [79, 58] width 71 height 9
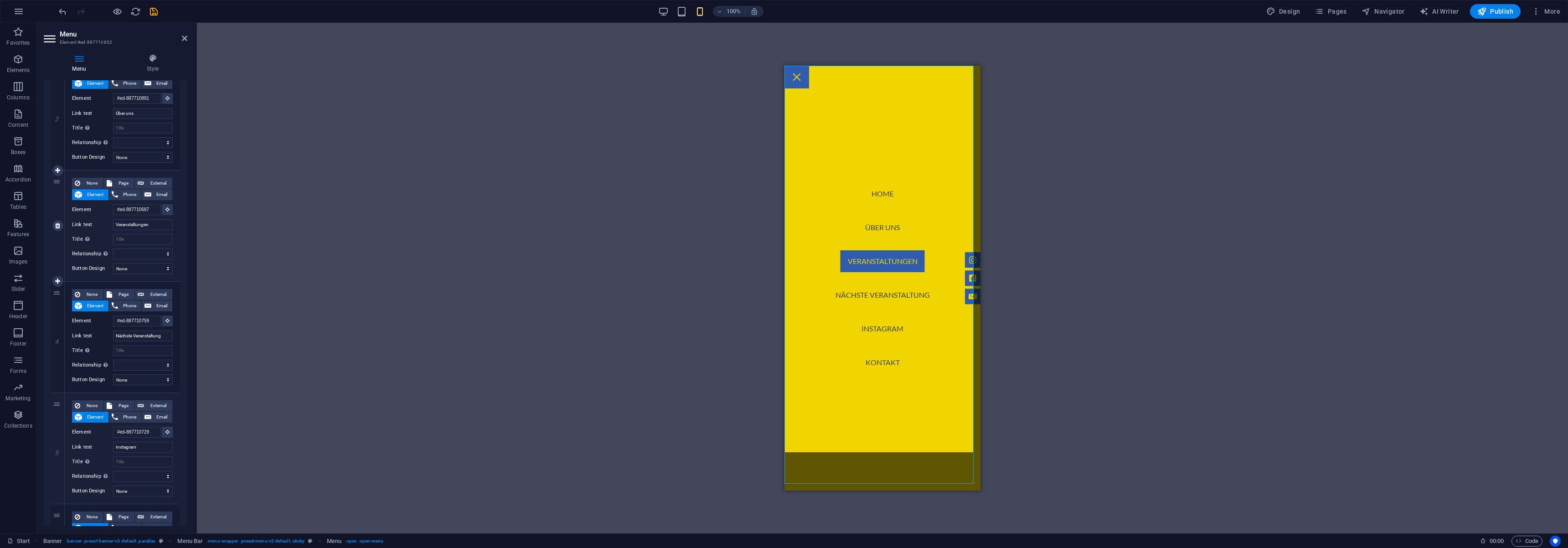
click at [57, 184] on div "3" at bounding box center [58, 226] width 13 height 111
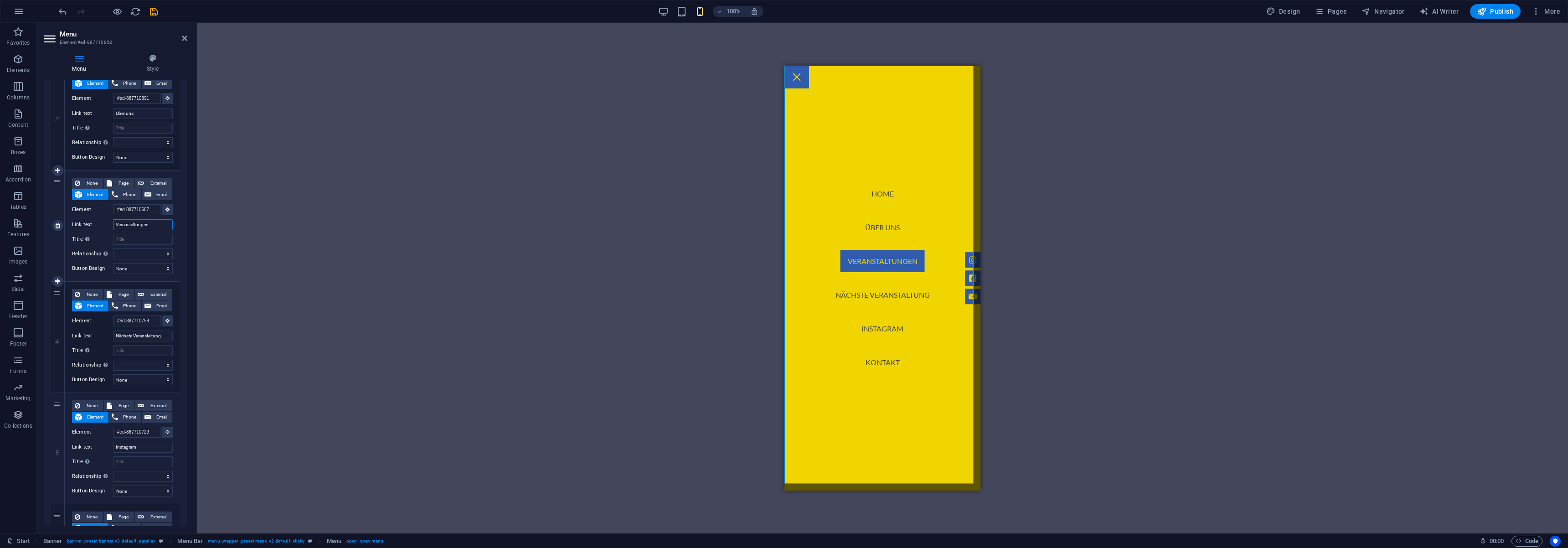
click at [152, 226] on input "Veranstaltungen" at bounding box center [143, 225] width 60 height 11
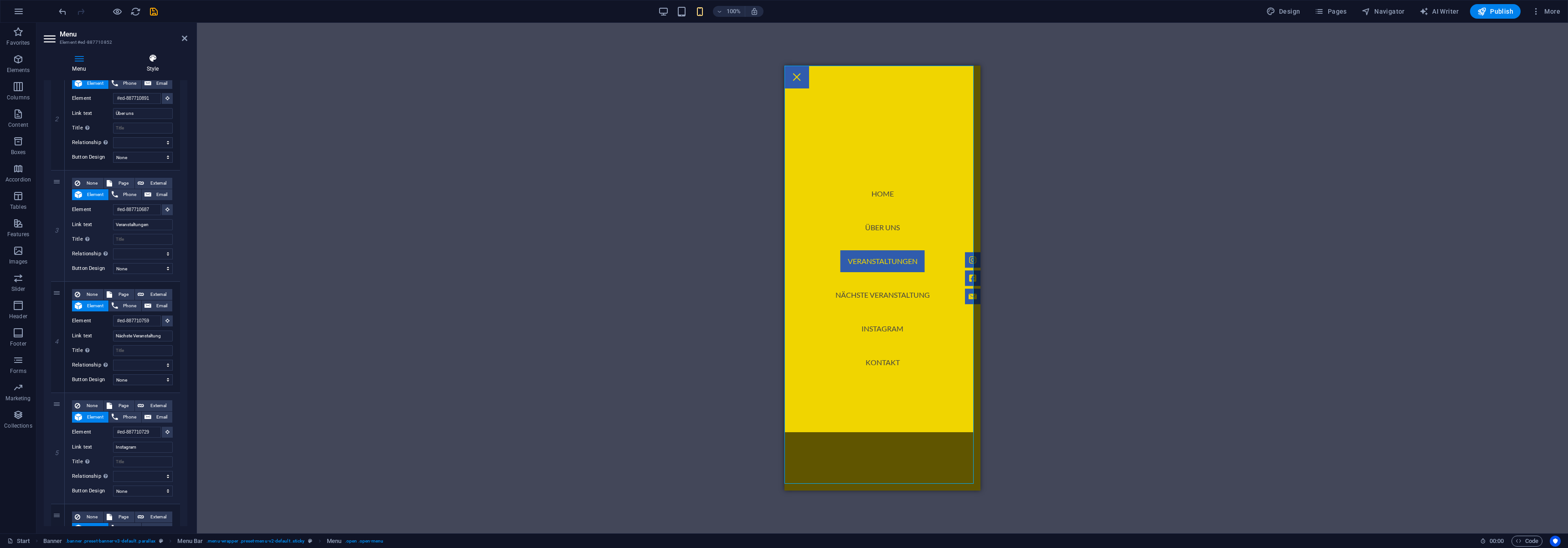
click at [153, 72] on h4 "Style" at bounding box center [153, 63] width 69 height 19
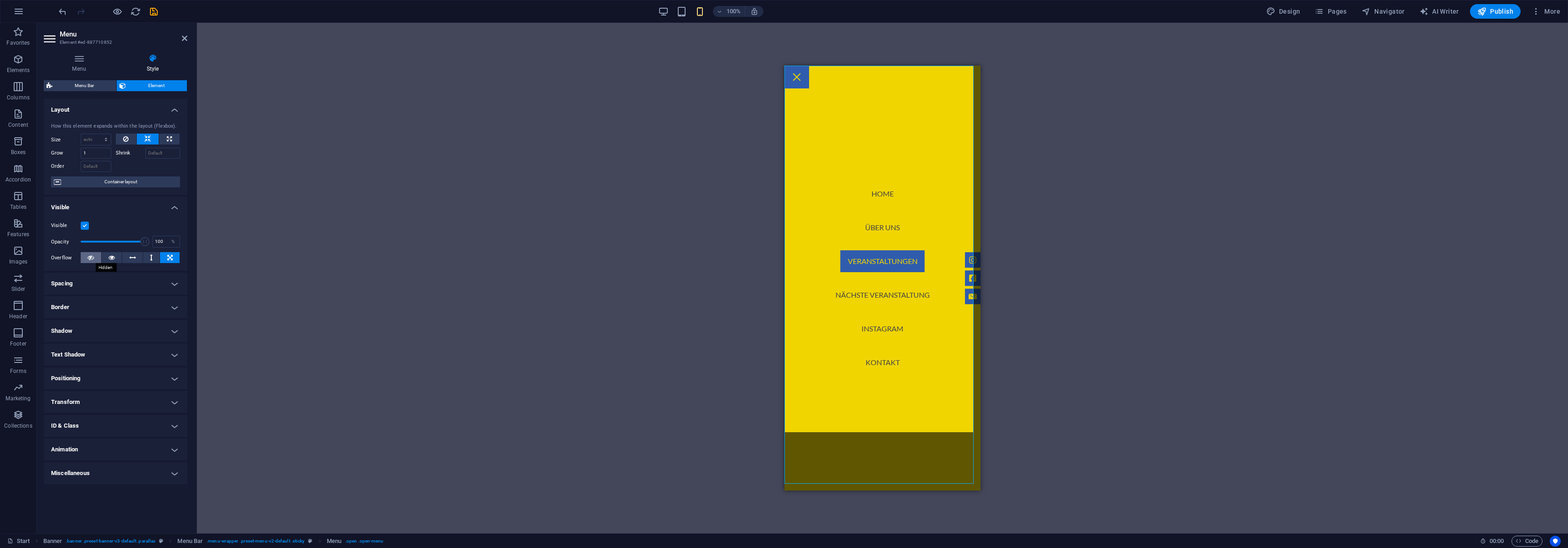
click at [93, 259] on icon at bounding box center [91, 258] width 6 height 11
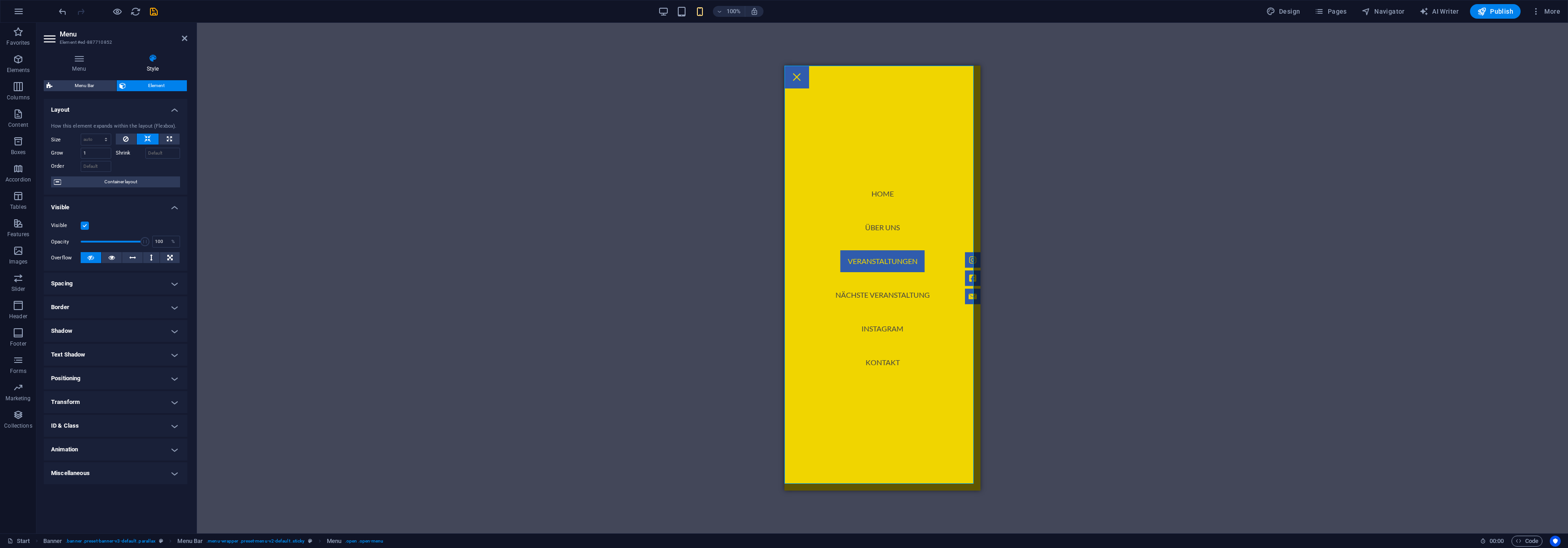
click at [93, 259] on icon at bounding box center [91, 258] width 6 height 11
click at [111, 259] on icon at bounding box center [111, 258] width 6 height 11
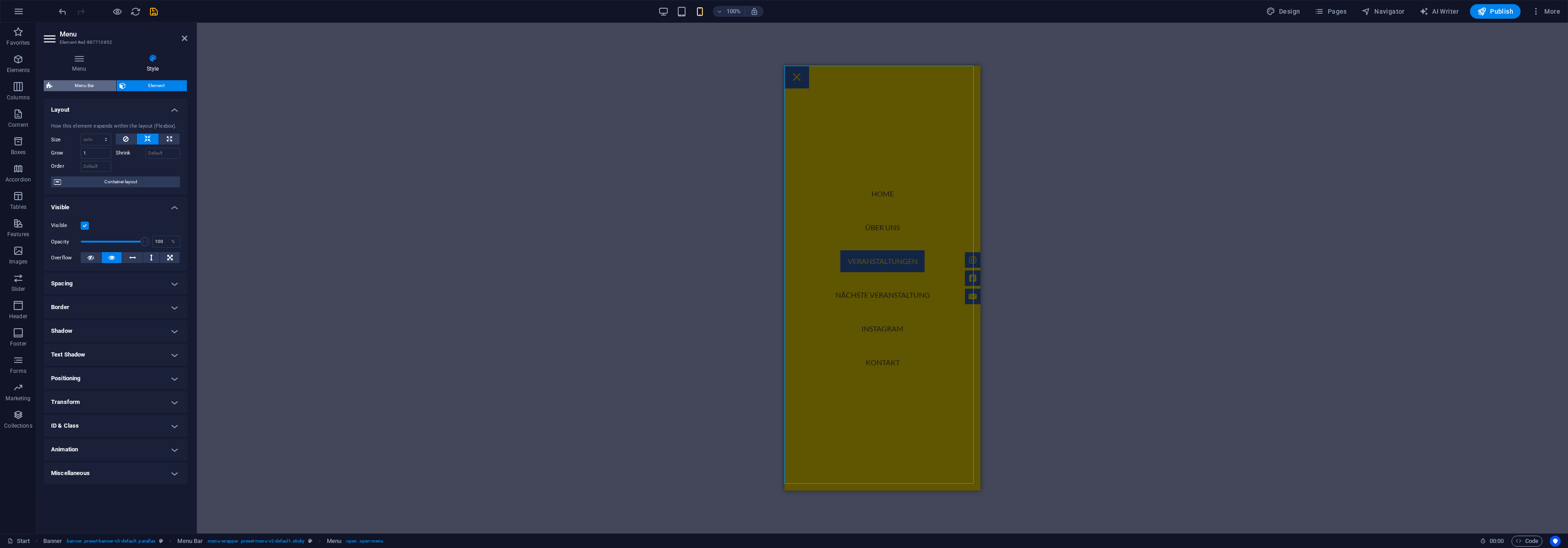
click at [81, 91] on span "Menu Bar" at bounding box center [85, 86] width 58 height 11
select select "rem"
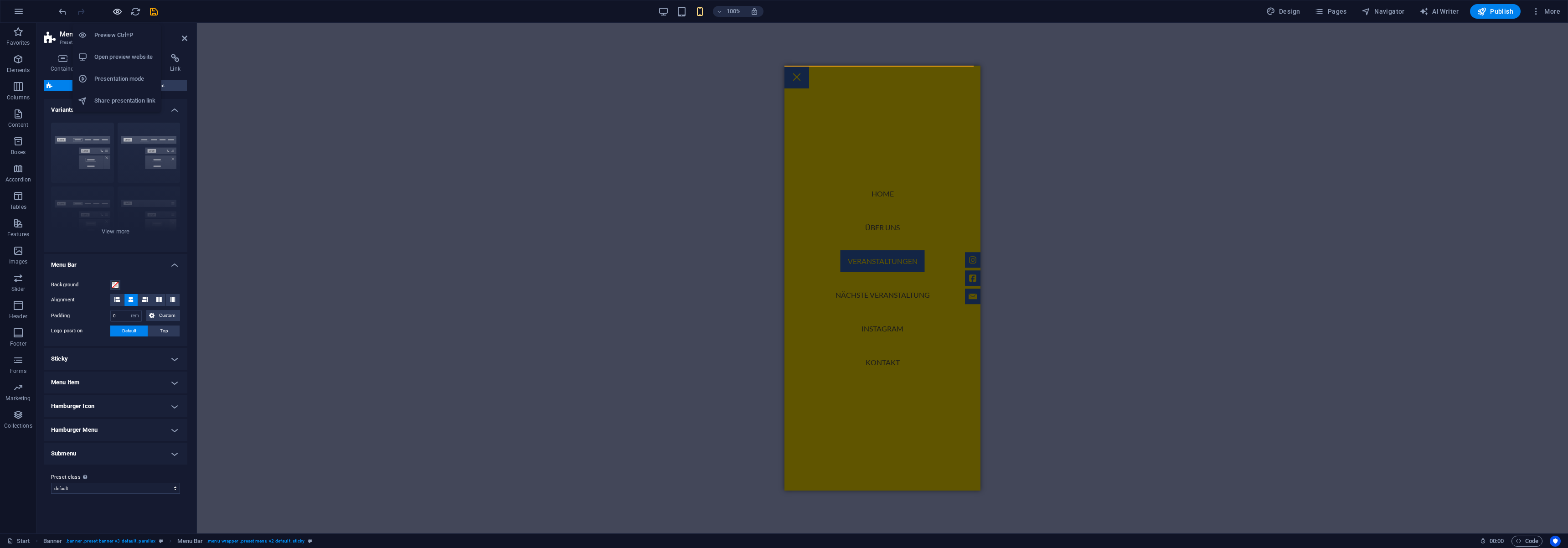
click at [114, 12] on icon "button" at bounding box center [117, 11] width 10 height 10
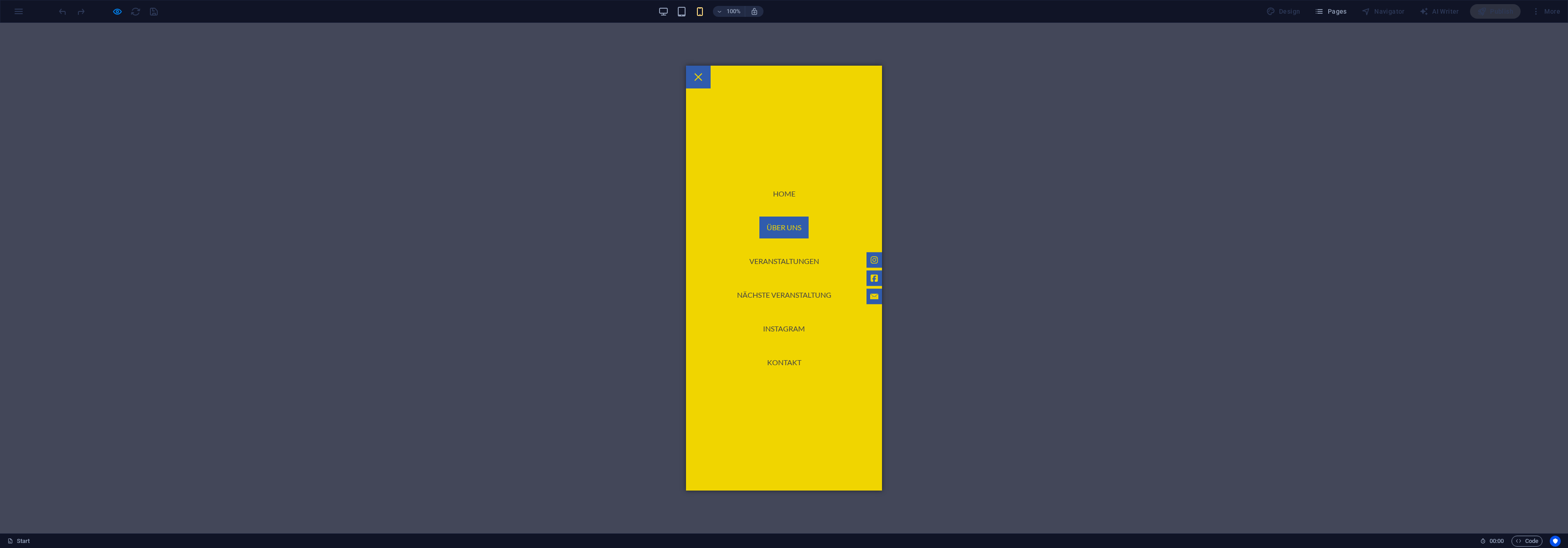
click at [799, 292] on link "Nächste Veranstaltung" at bounding box center [784, 295] width 109 height 22
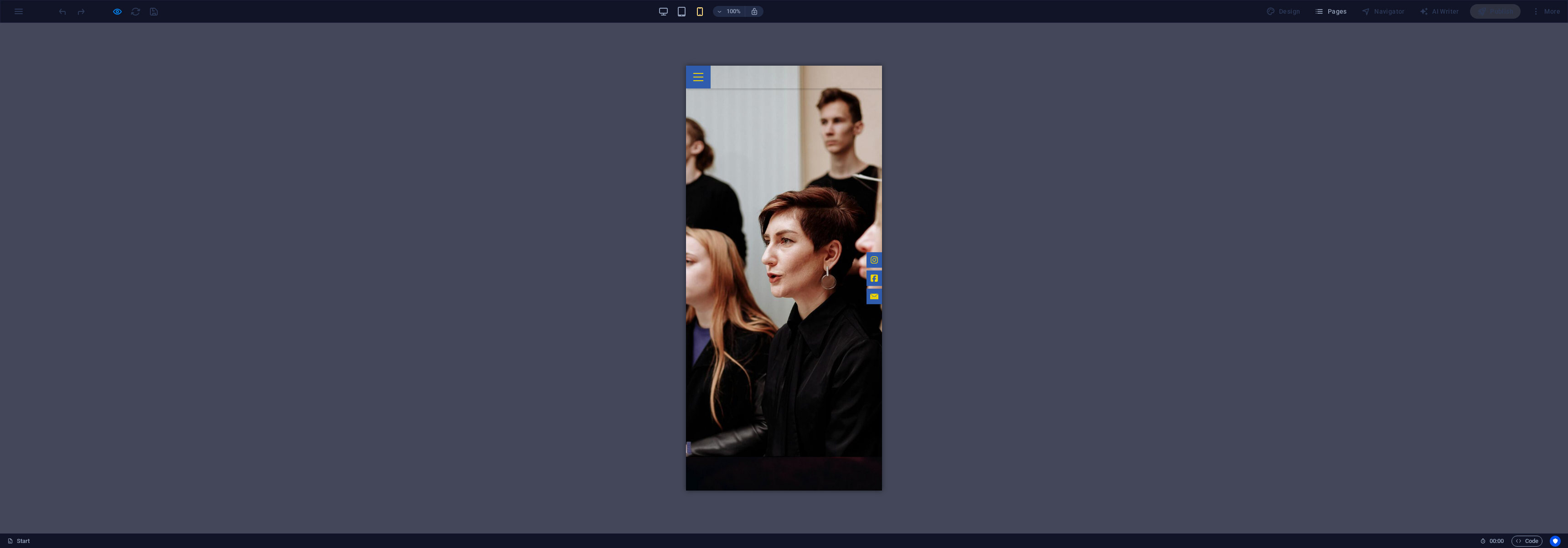
scroll to position [653, 0]
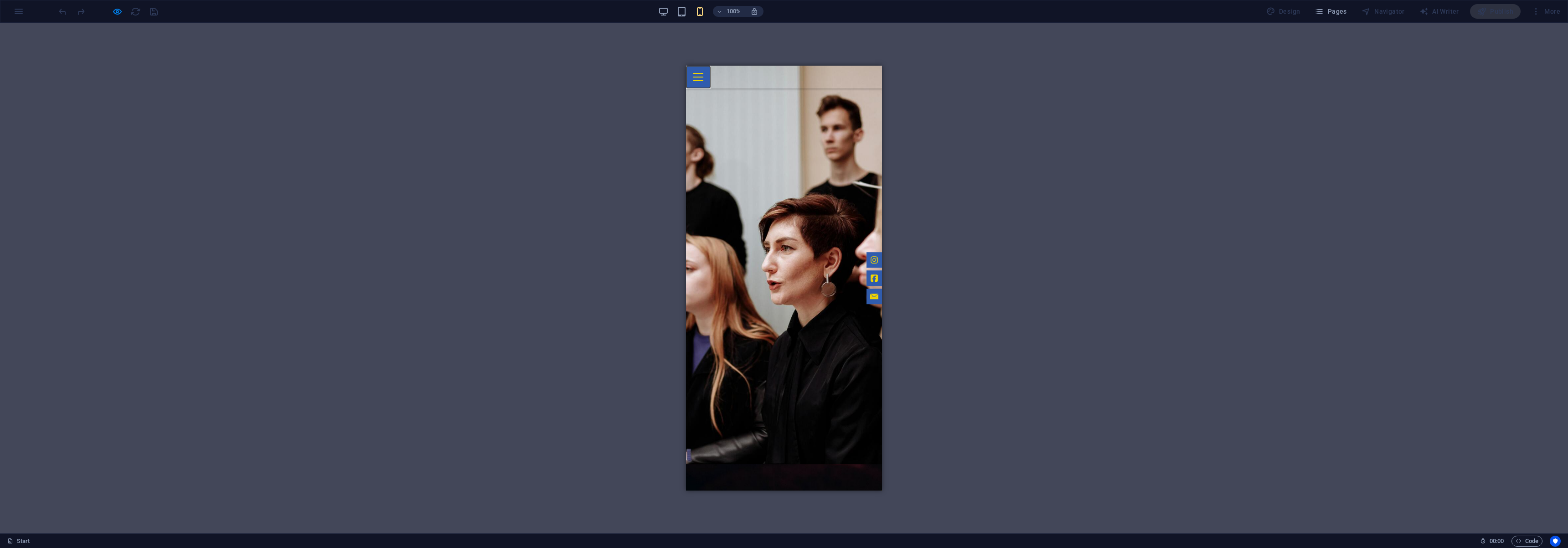
click at [703, 74] on button at bounding box center [698, 73] width 10 height 1
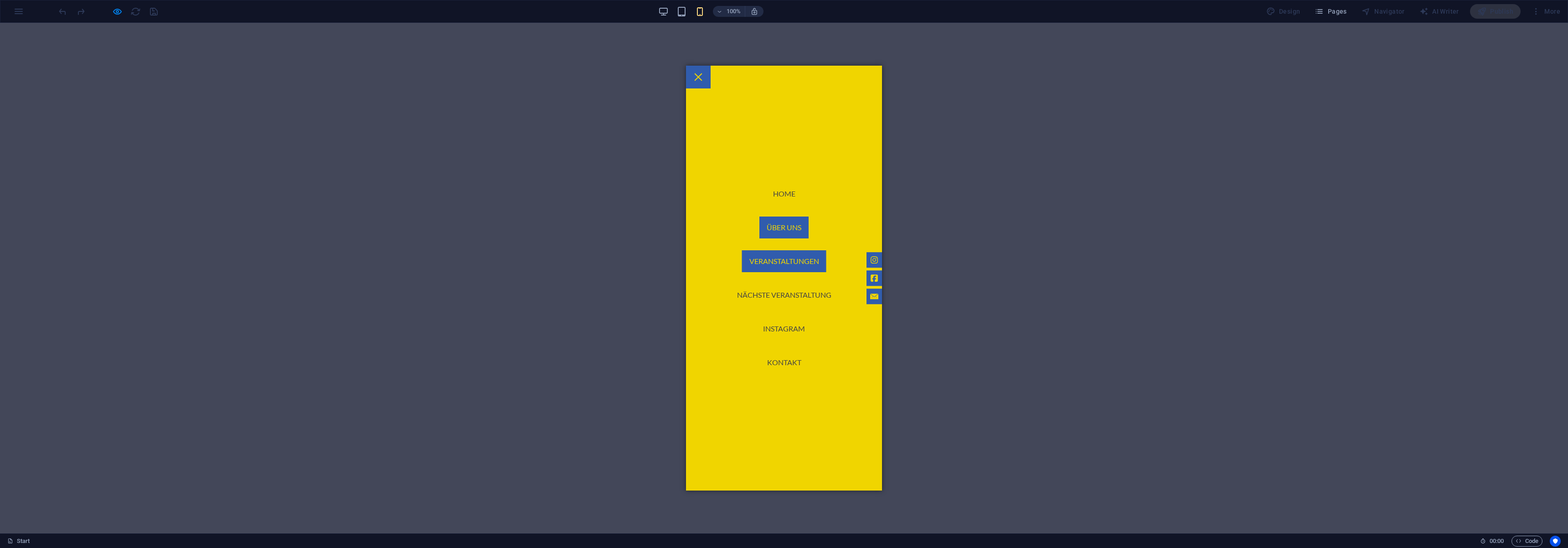
click at [799, 259] on link "Veranstaltungen" at bounding box center [784, 261] width 85 height 22
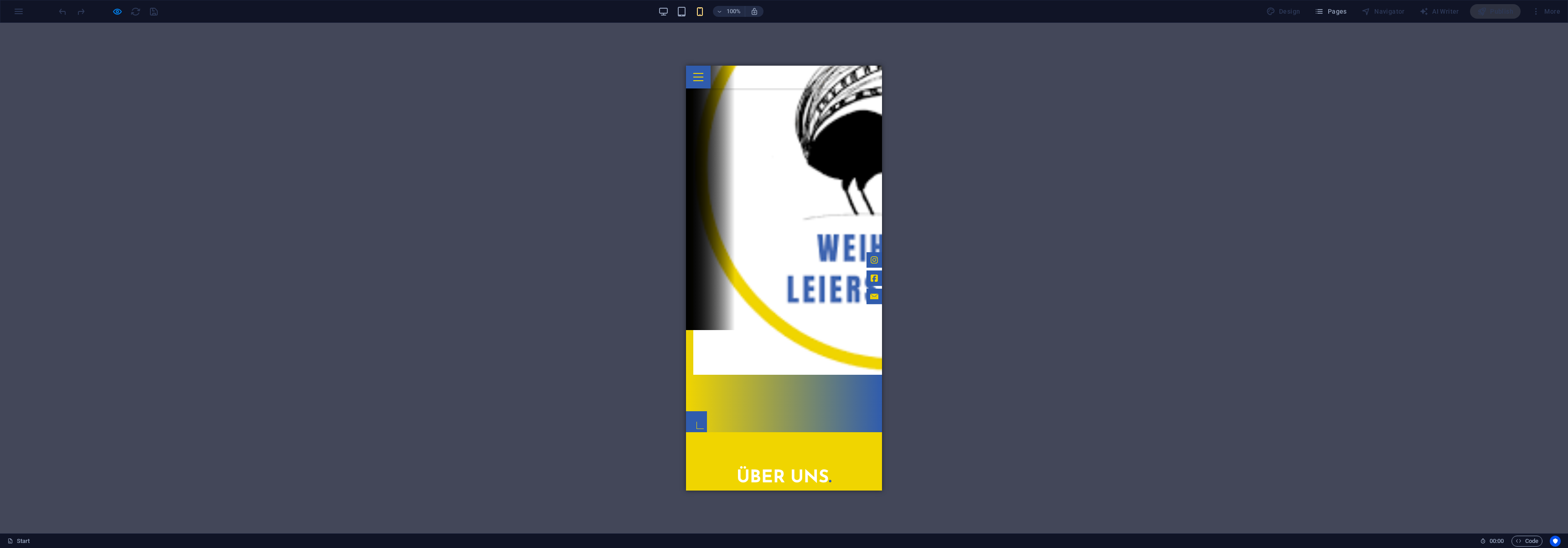
scroll to position [0, 0]
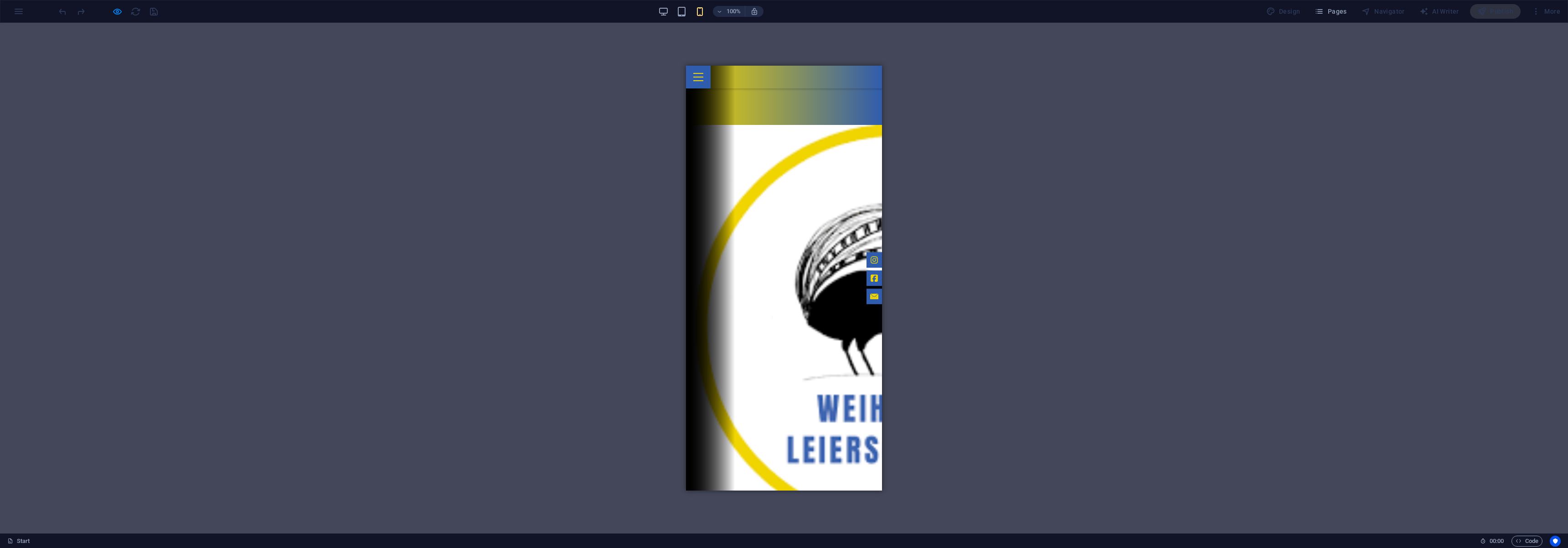
click at [710, 73] on div at bounding box center [698, 77] width 24 height 23
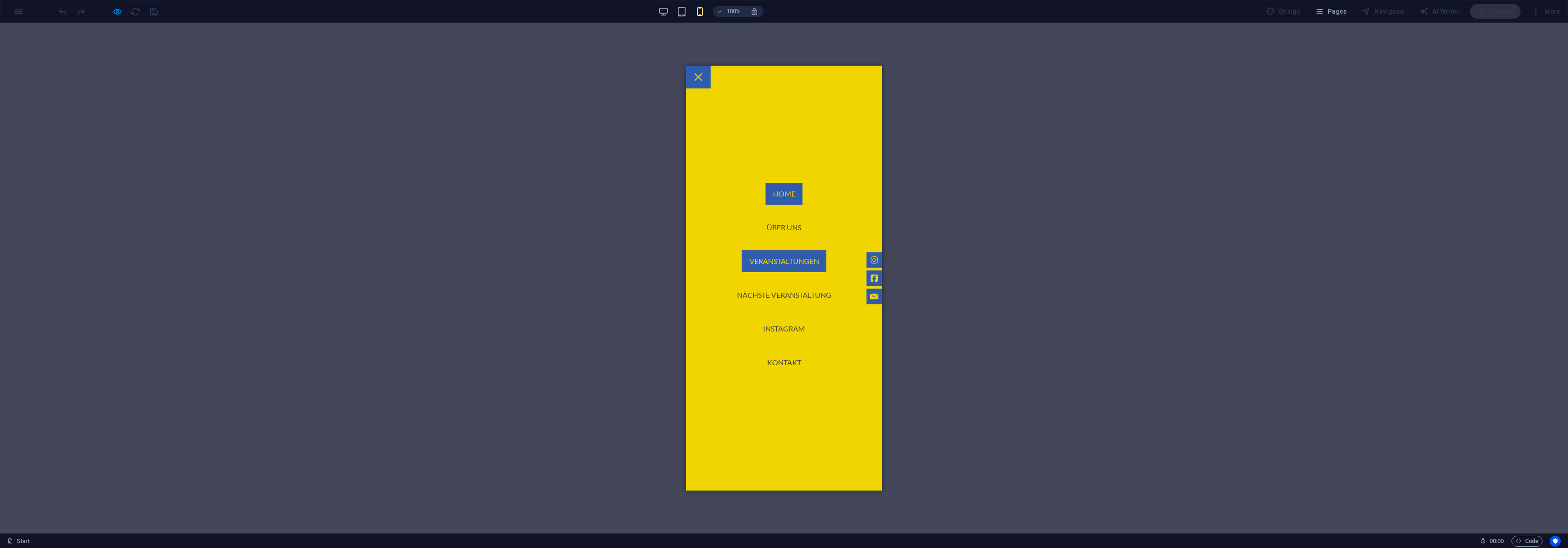
click at [782, 264] on link "Veranstaltungen" at bounding box center [784, 261] width 85 height 22
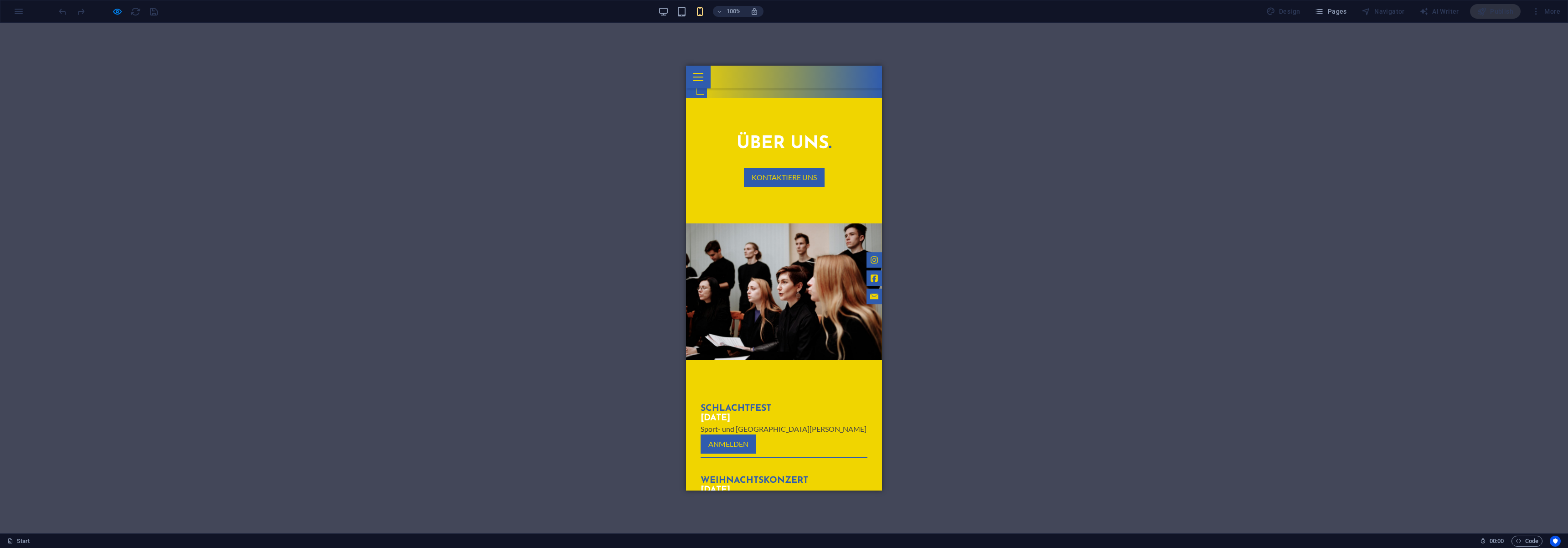
scroll to position [493, 0]
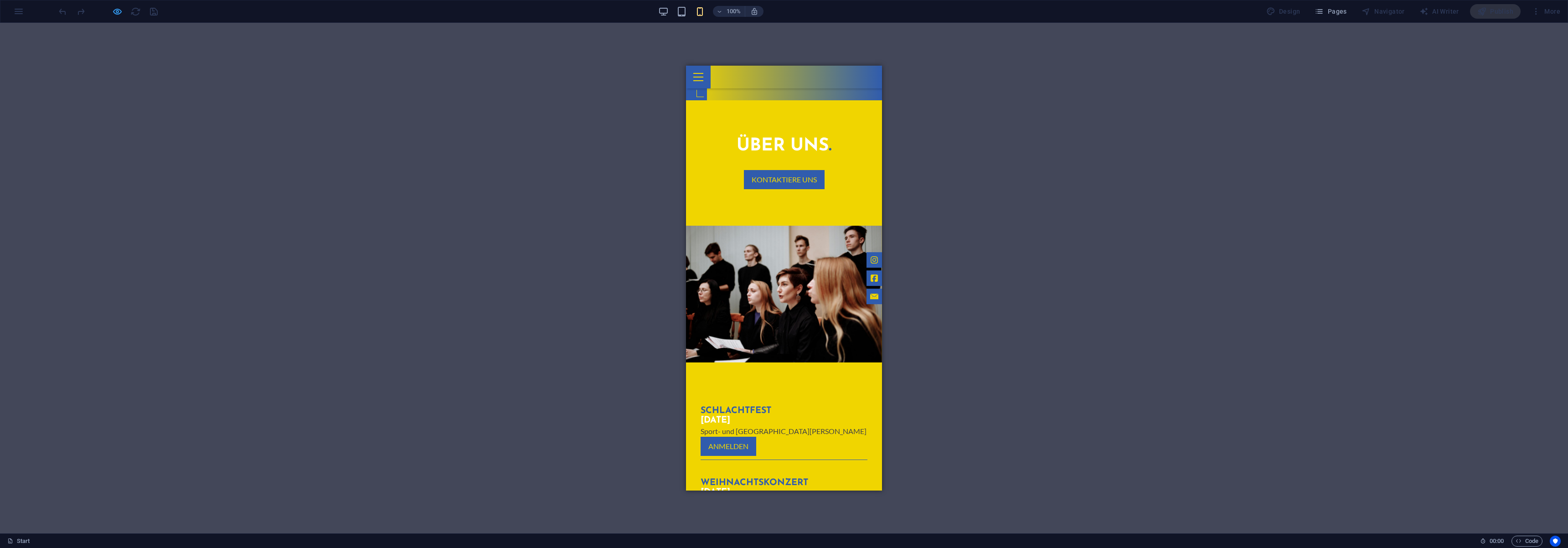
click at [121, 14] on icon "button" at bounding box center [117, 11] width 10 height 10
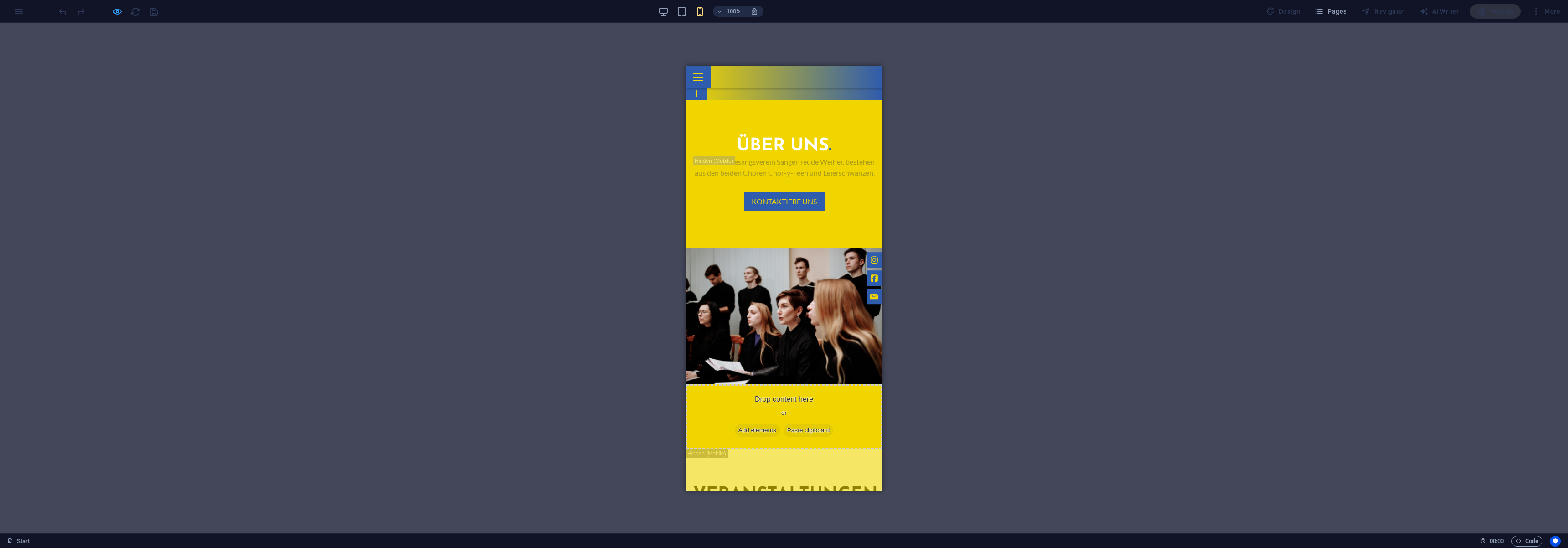
select select "rem"
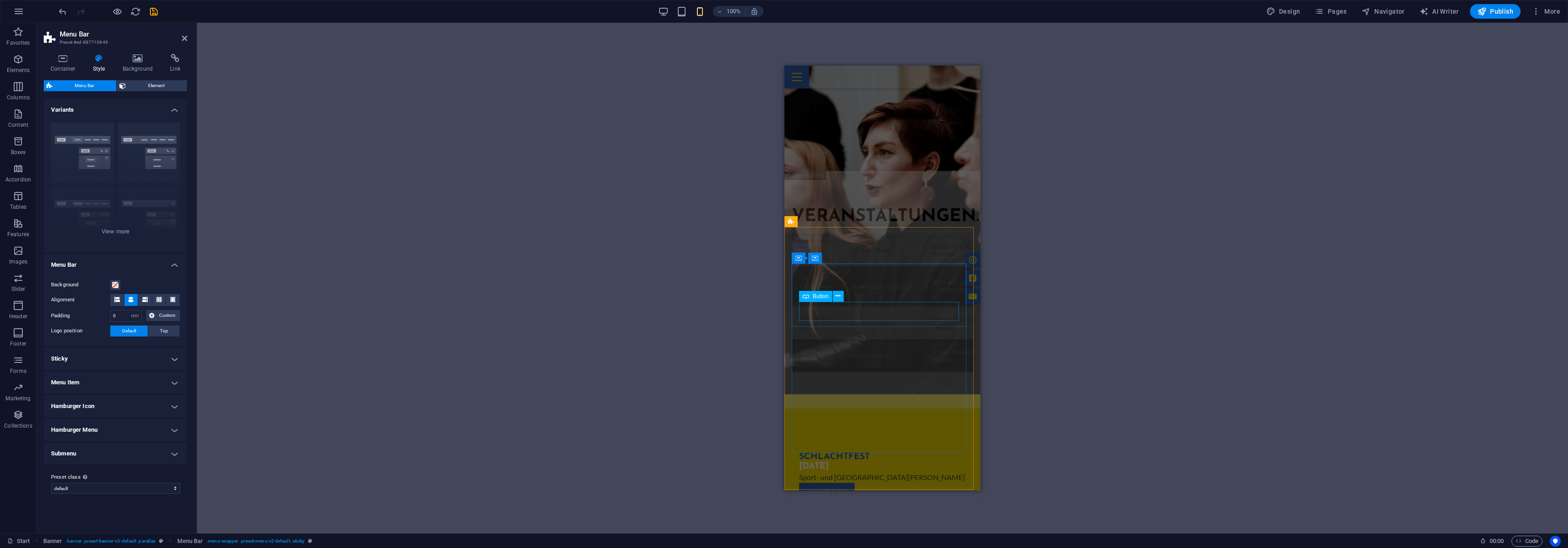
scroll to position [930, 0]
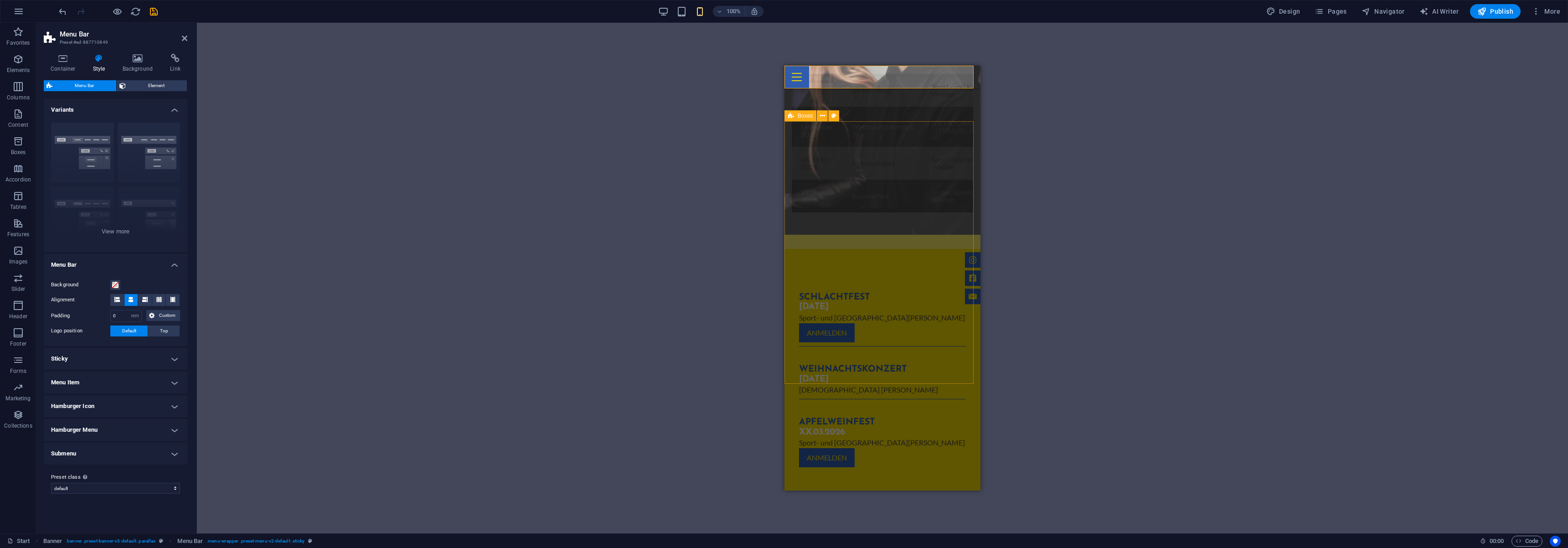
click at [861, 249] on div "Schlachtfest [DATE] Sport- und [GEOGRAPHIC_DATA][PERSON_NAME] Anmelden Weihnach…" at bounding box center [883, 380] width 196 height 262
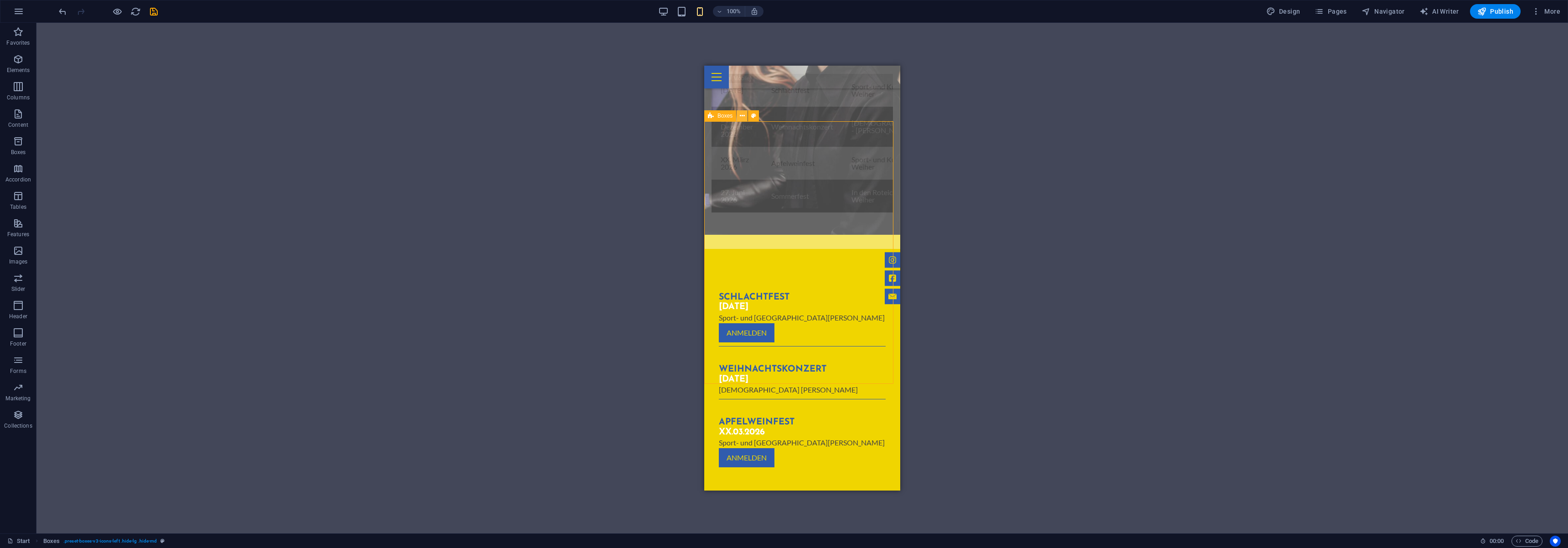
click at [742, 117] on icon at bounding box center [742, 116] width 5 height 10
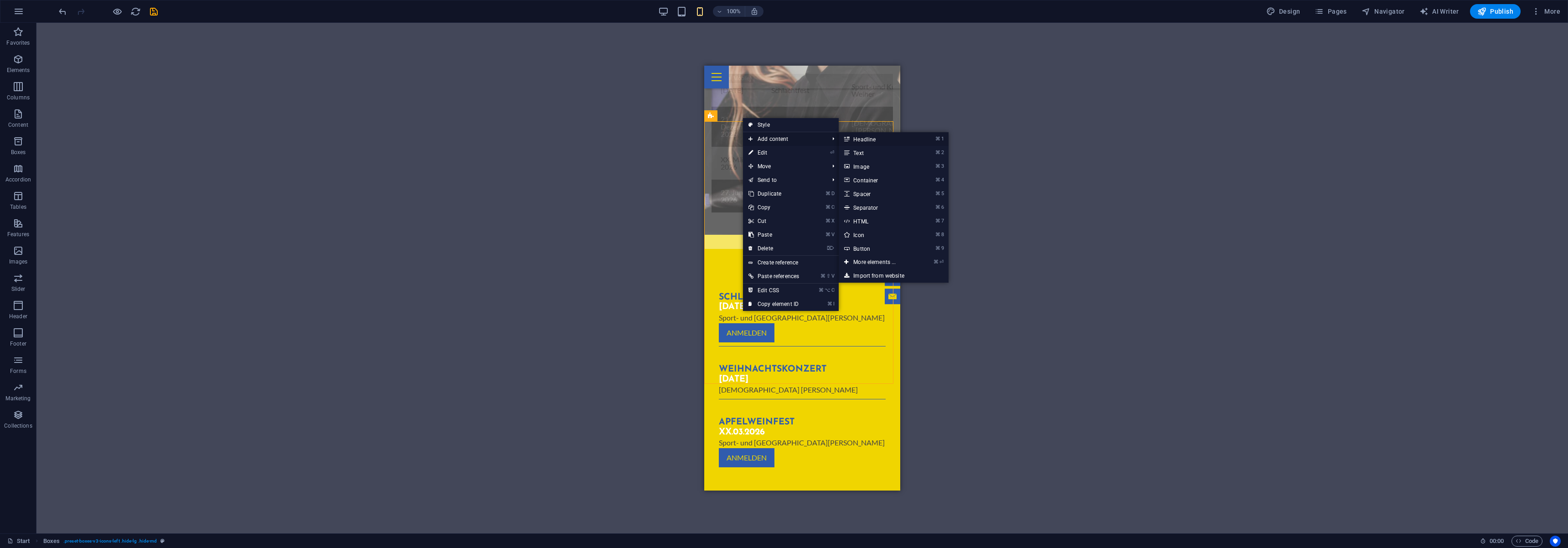
click at [872, 139] on link "⌘ 1 Headline" at bounding box center [877, 139] width 75 height 13
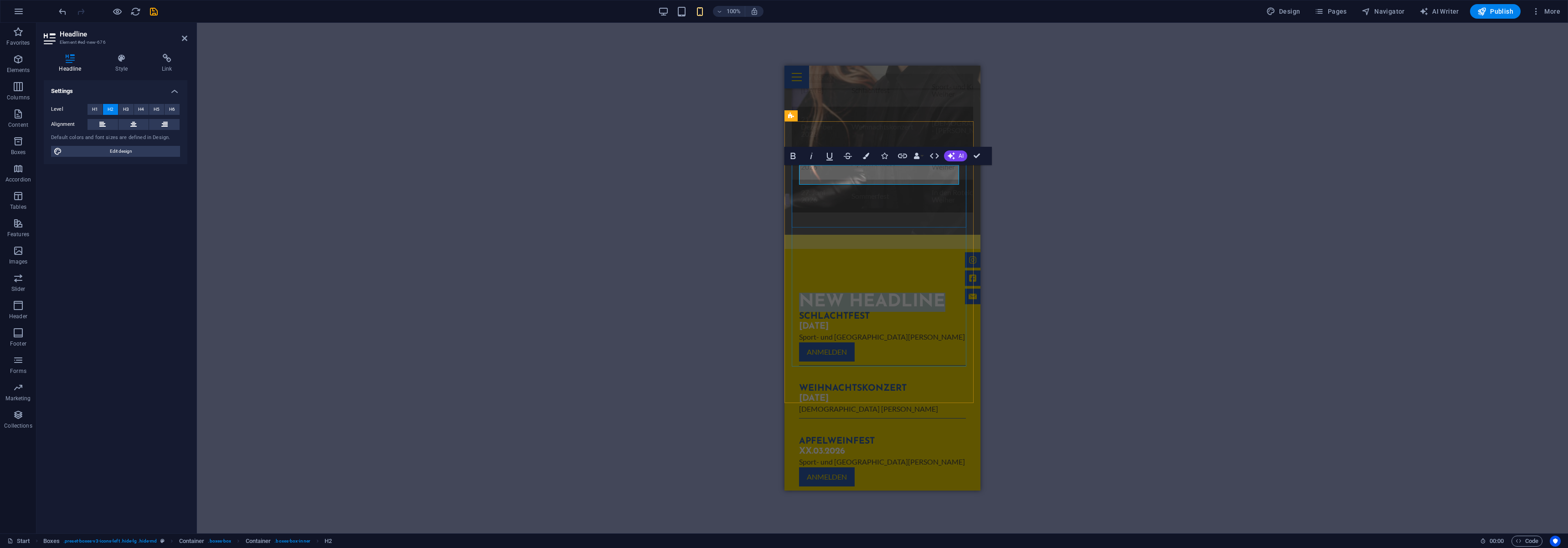
click at [867, 293] on h2 "New headline" at bounding box center [883, 302] width 167 height 19
click at [867, 293] on h2 "New headline" at bounding box center [883, 302] width 167 height 19
click at [868, 158] on icon "button" at bounding box center [866, 156] width 6 height 6
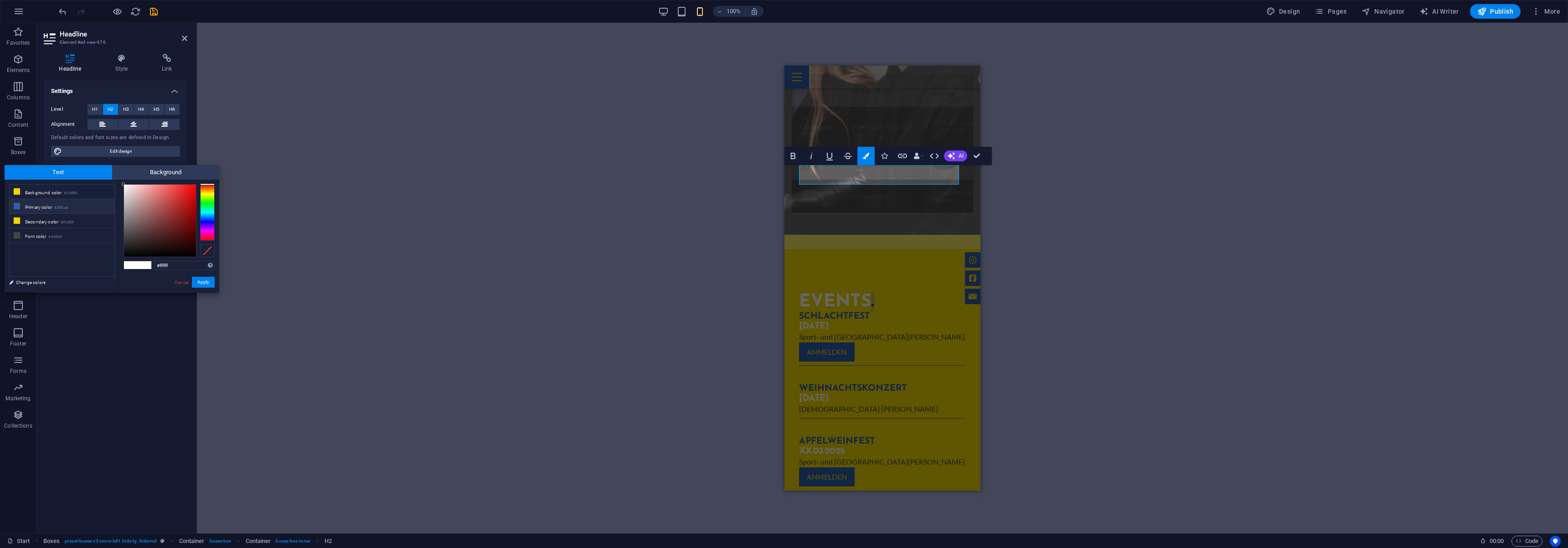
click at [26, 203] on li "Primary color #305cad" at bounding box center [62, 206] width 105 height 15
type input "#305cad"
click at [204, 284] on button "Apply" at bounding box center [203, 283] width 23 height 11
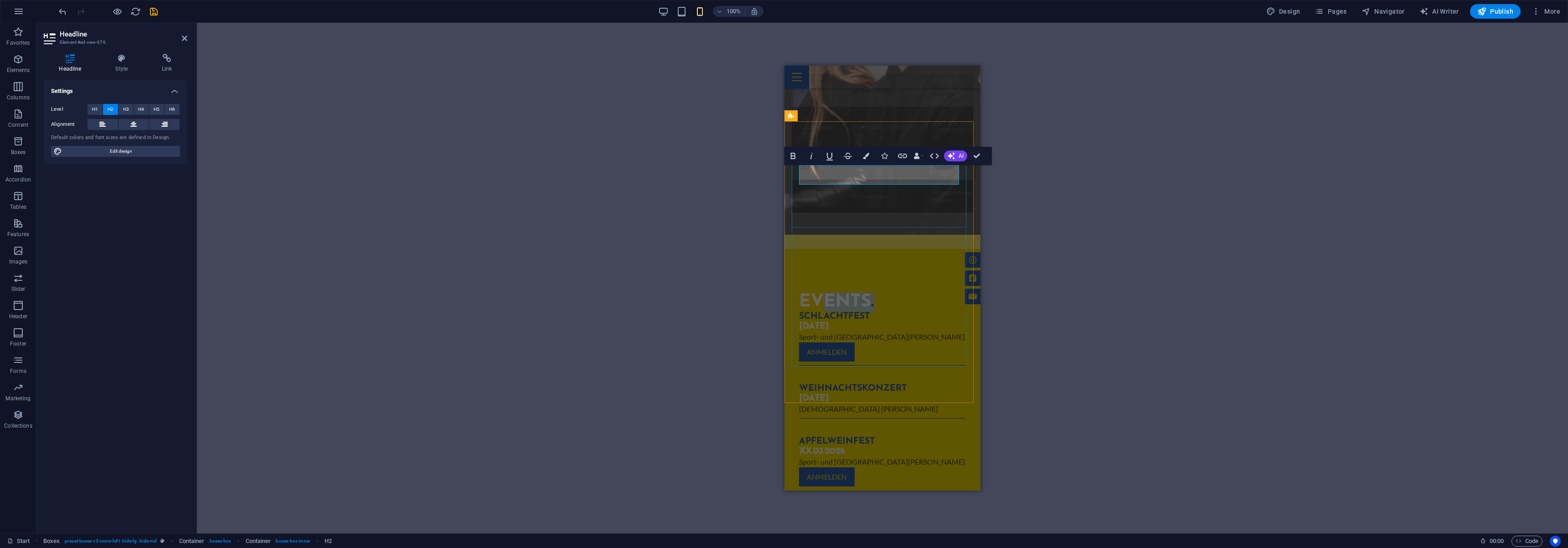
drag, startPoint x: 886, startPoint y: 170, endPoint x: 809, endPoint y: 169, distance: 77.0
click at [817, 293] on h2 "Events ." at bounding box center [883, 302] width 167 height 19
click at [135, 127] on icon at bounding box center [133, 124] width 6 height 11
click at [713, 246] on div "H2 Wide image with text Container Logo Banner Banner Container Container H2 Pre…" at bounding box center [882, 278] width 1371 height 511
click at [906, 437] on div "Apfelweinfest" at bounding box center [883, 441] width 167 height 10
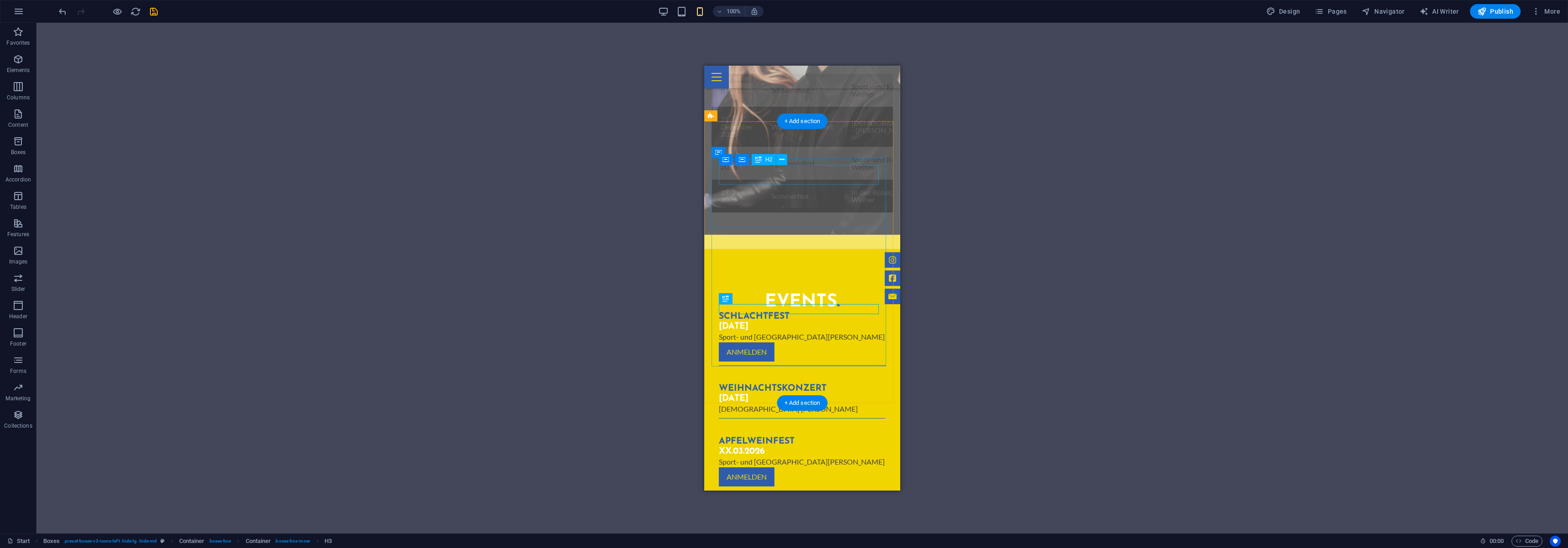
click at [836, 293] on div "Events ." at bounding box center [802, 302] width 167 height 19
click at [796, 79] on div at bounding box center [802, 77] width 196 height 23
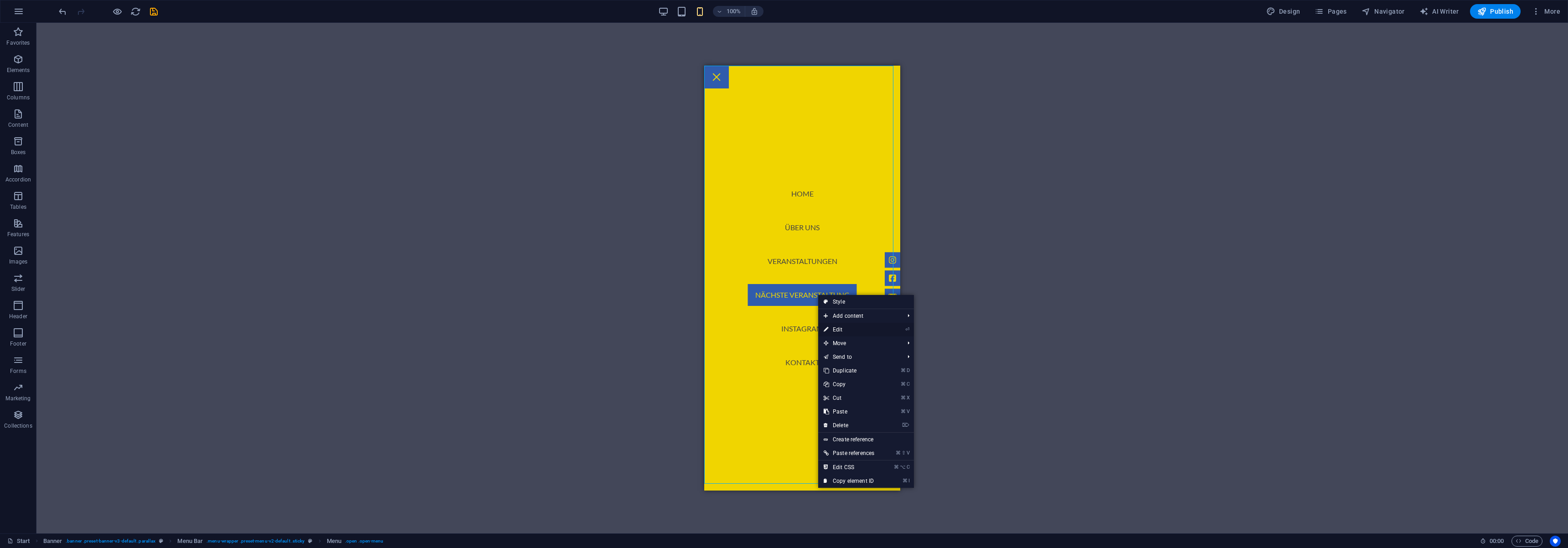
click at [857, 328] on link "⏎ Edit" at bounding box center [849, 329] width 61 height 13
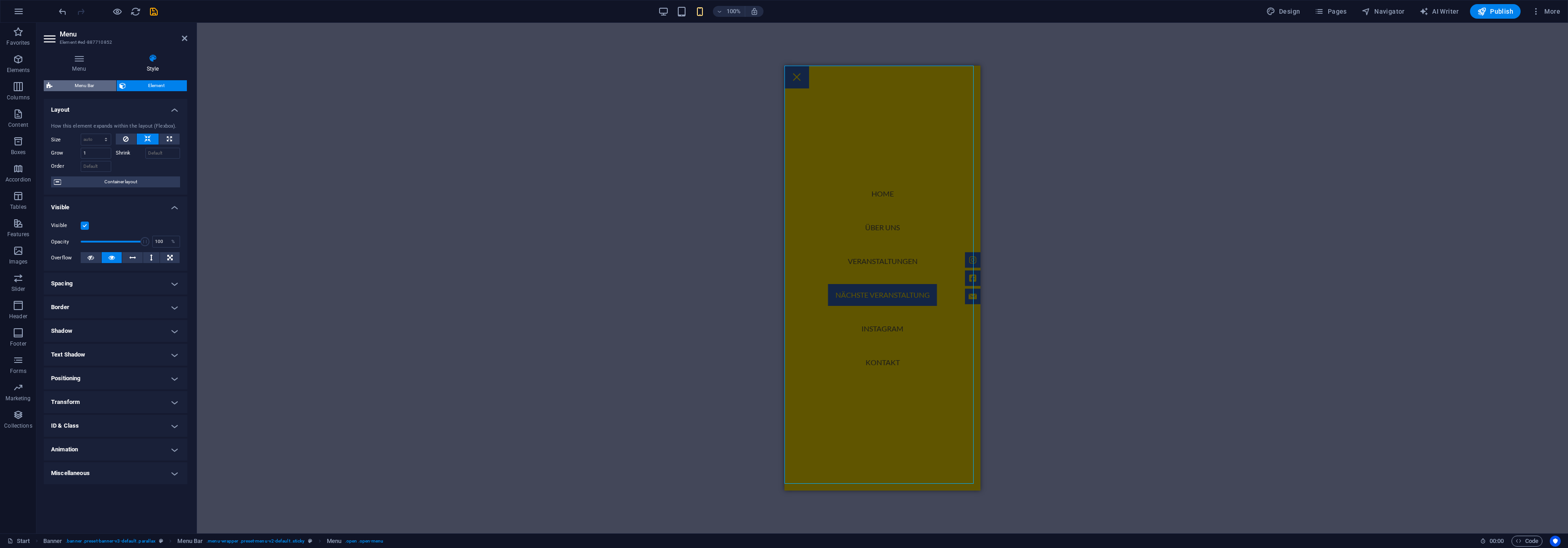
click at [99, 87] on span "Menu Bar" at bounding box center [85, 86] width 58 height 11
select select "rem"
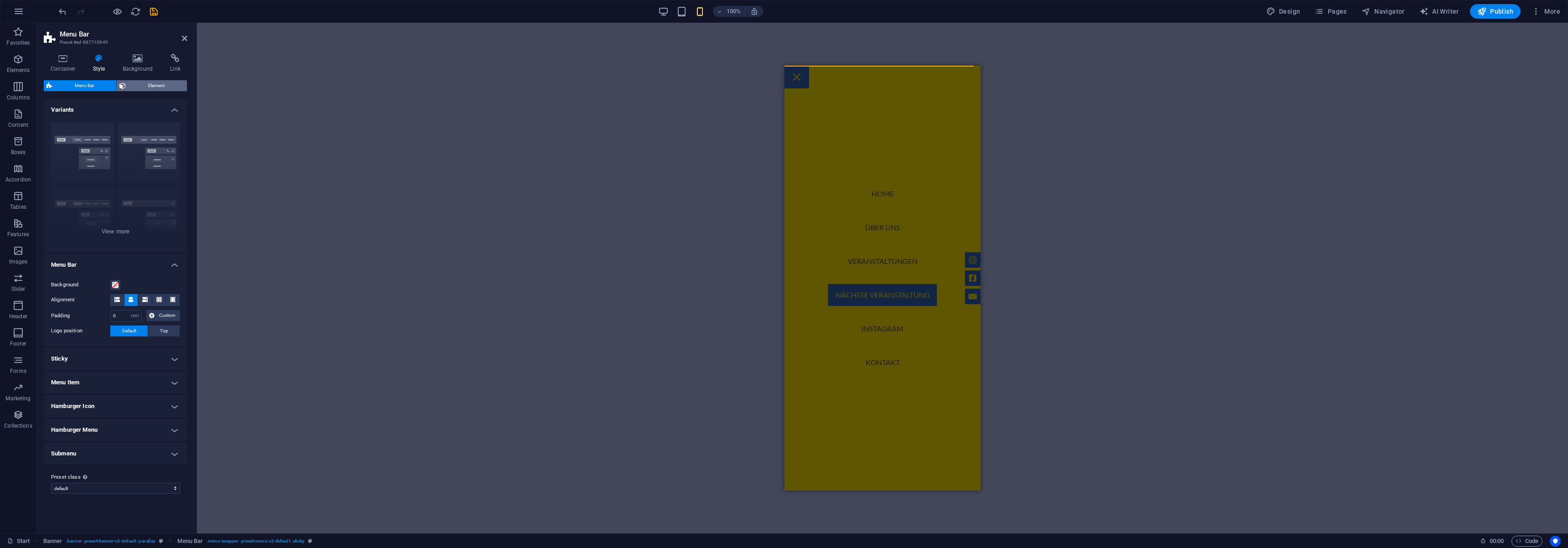
click at [153, 88] on span "Element" at bounding box center [156, 86] width 55 height 11
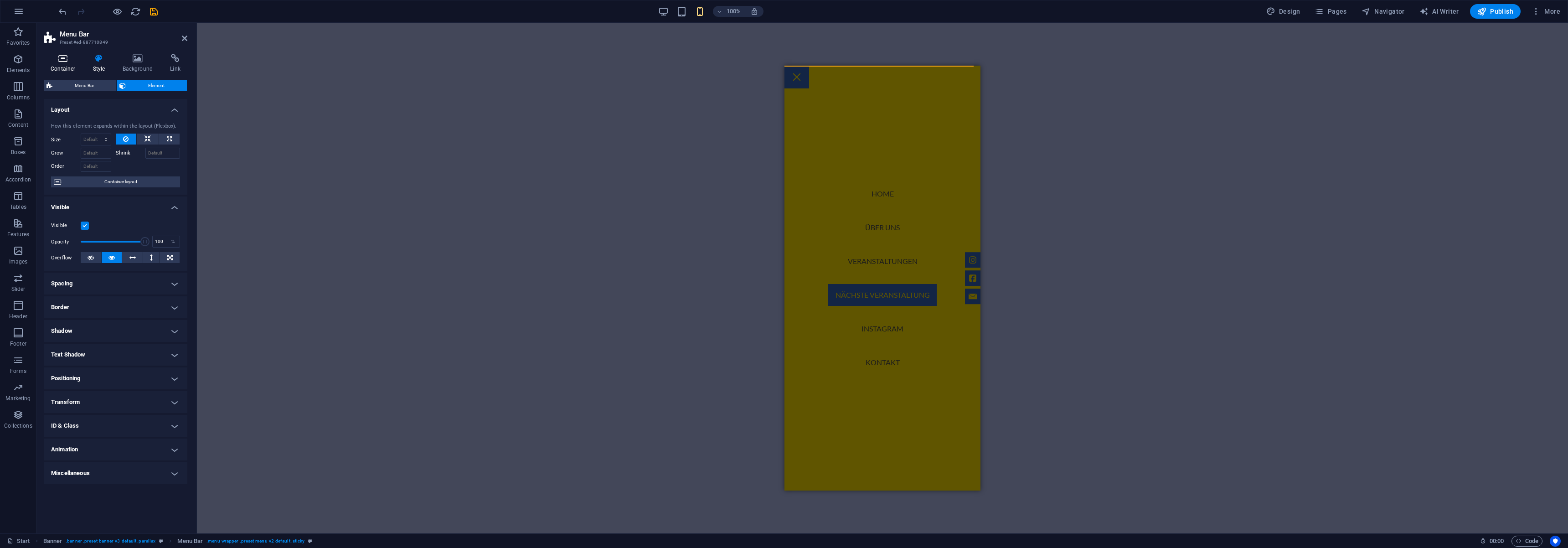
click at [54, 60] on icon at bounding box center [63, 58] width 39 height 9
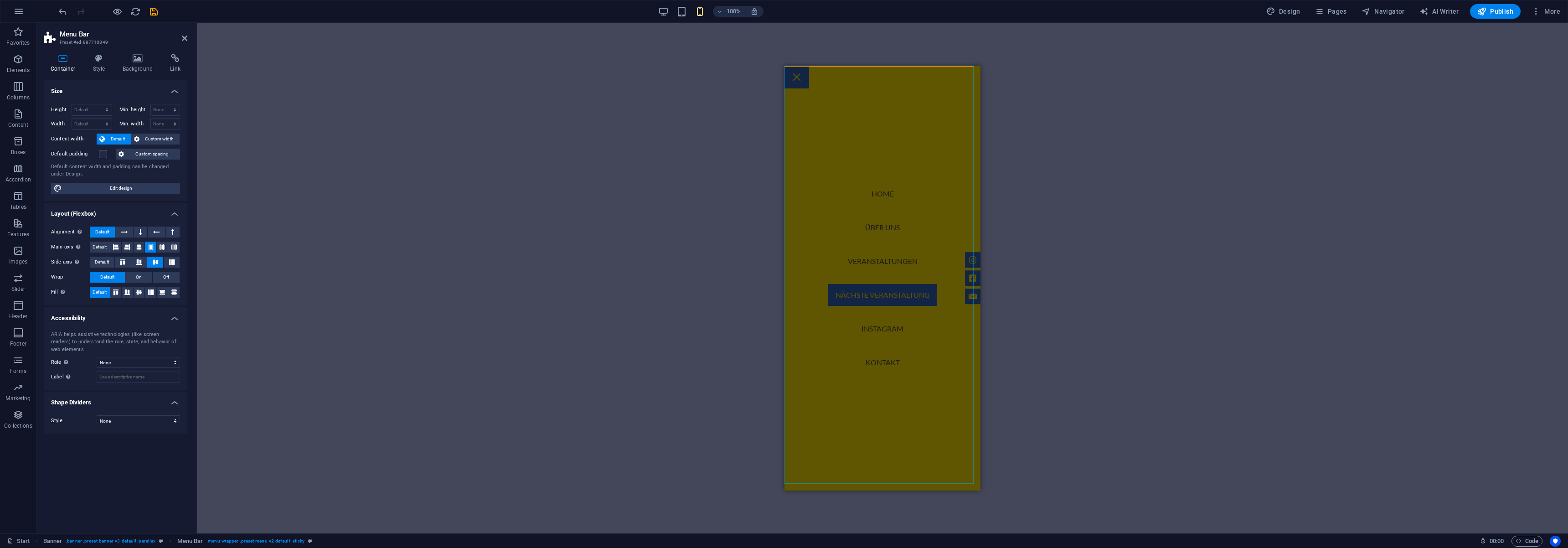
click at [892, 189] on nav "Home Über uns Veranstaltungen Nächste Veranstaltung Instagram Kontakt" at bounding box center [883, 278] width 196 height 425
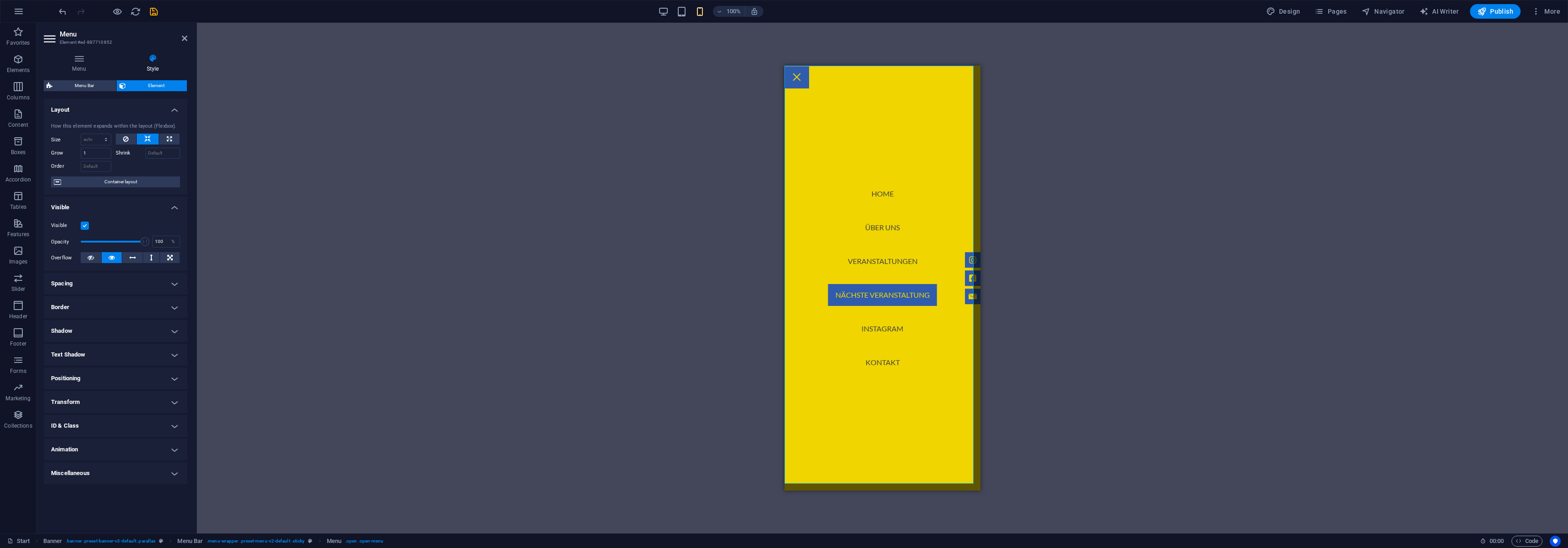
click at [892, 230] on nav "Home Über uns Veranstaltungen Nächste Veranstaltung Instagram Kontakt" at bounding box center [883, 278] width 196 height 425
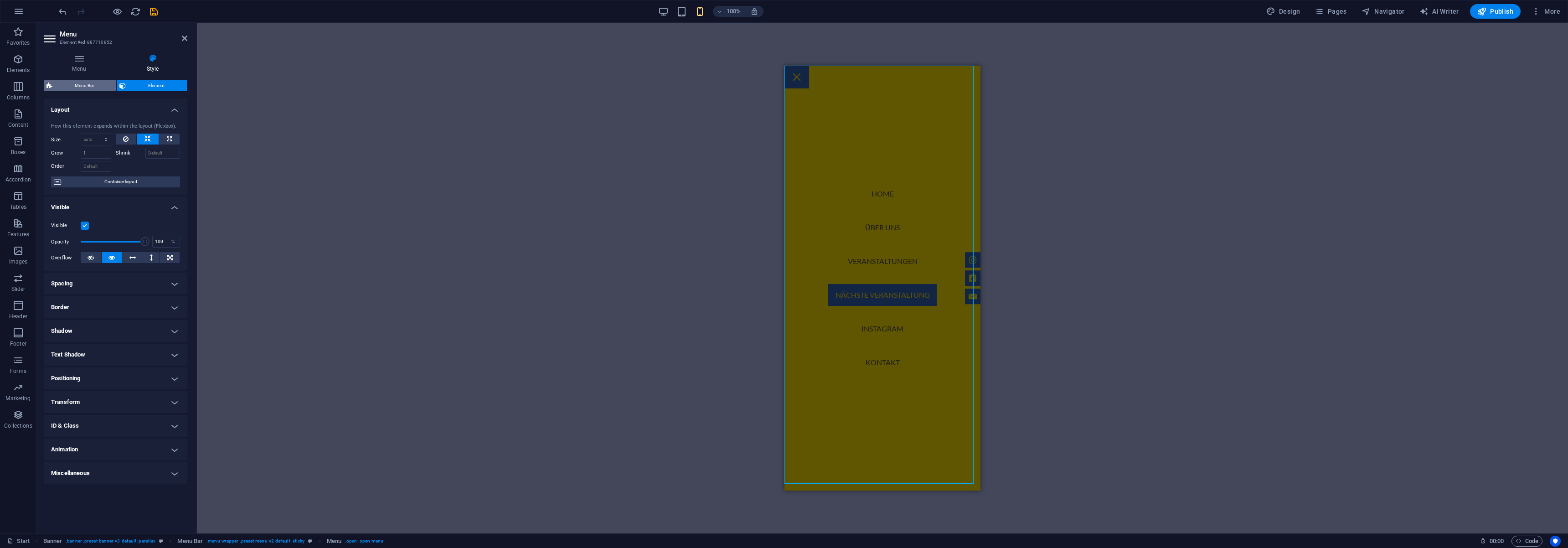
click at [88, 84] on span "Menu Bar" at bounding box center [85, 86] width 58 height 11
select select "rem"
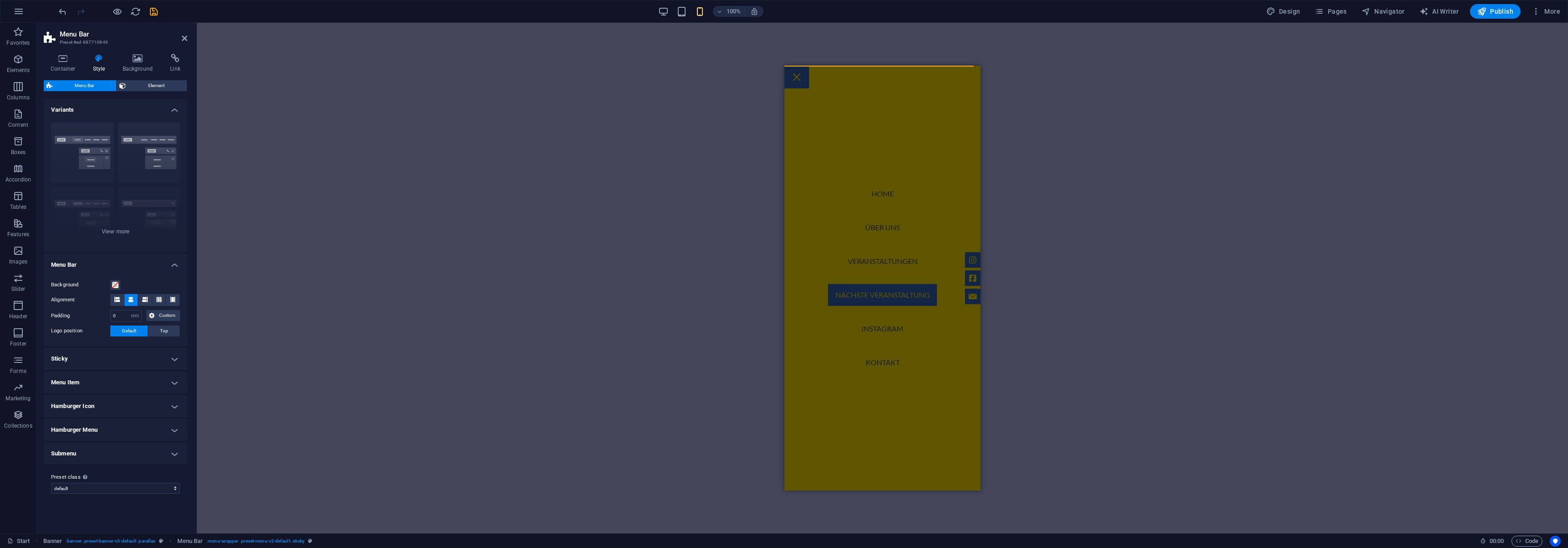
click at [172, 259] on h4 "Menu Bar" at bounding box center [116, 262] width 144 height 16
click at [172, 260] on h4 "Menu Bar" at bounding box center [116, 265] width 144 height 22
click at [130, 63] on h4 "Background" at bounding box center [139, 63] width 48 height 19
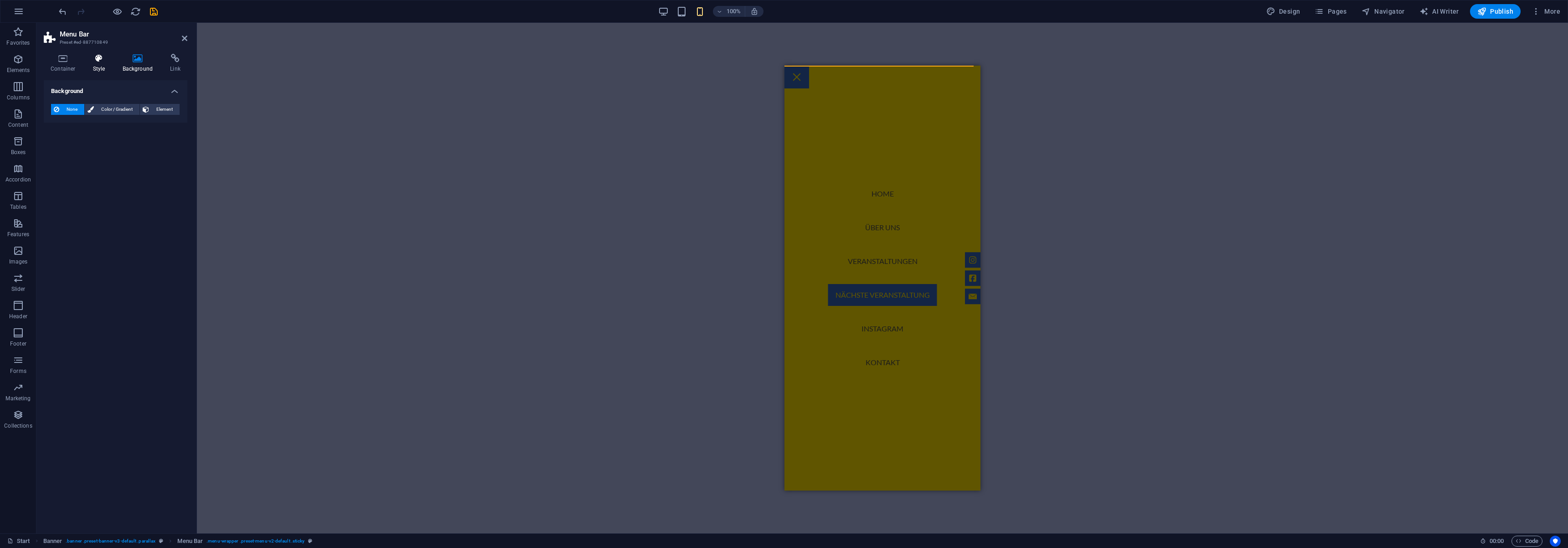
click at [90, 66] on h4 "Style" at bounding box center [101, 63] width 30 height 19
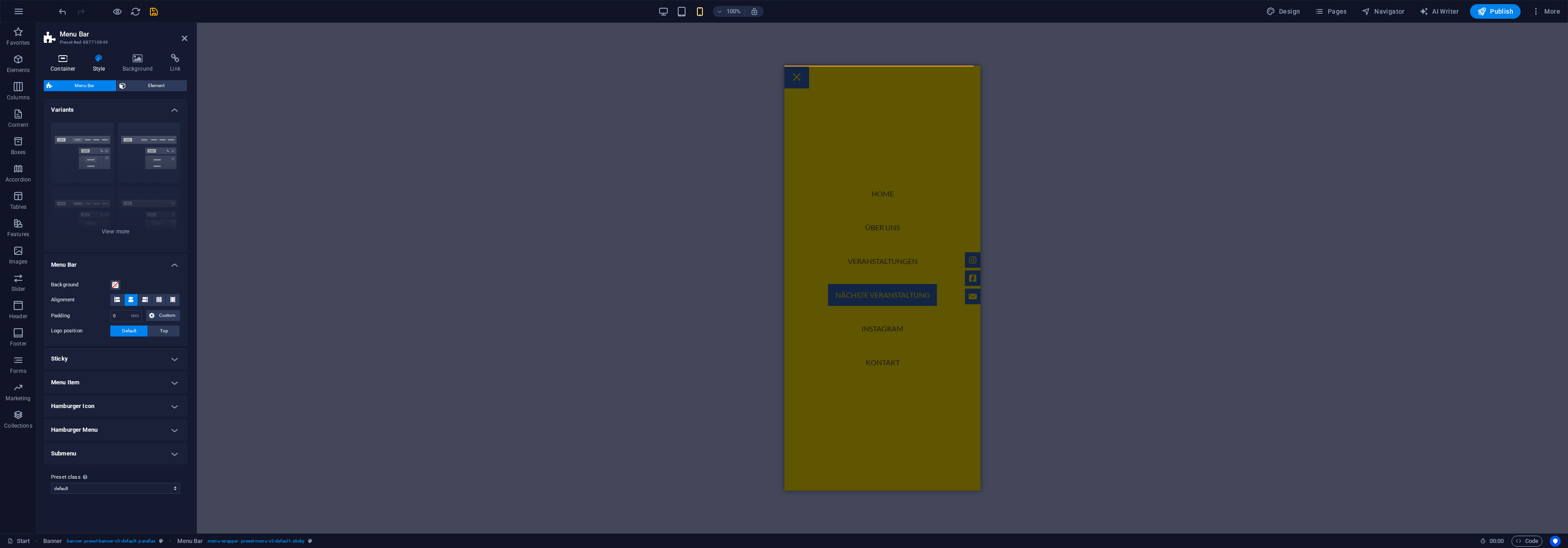
click at [54, 65] on h4 "Container" at bounding box center [65, 63] width 43 height 19
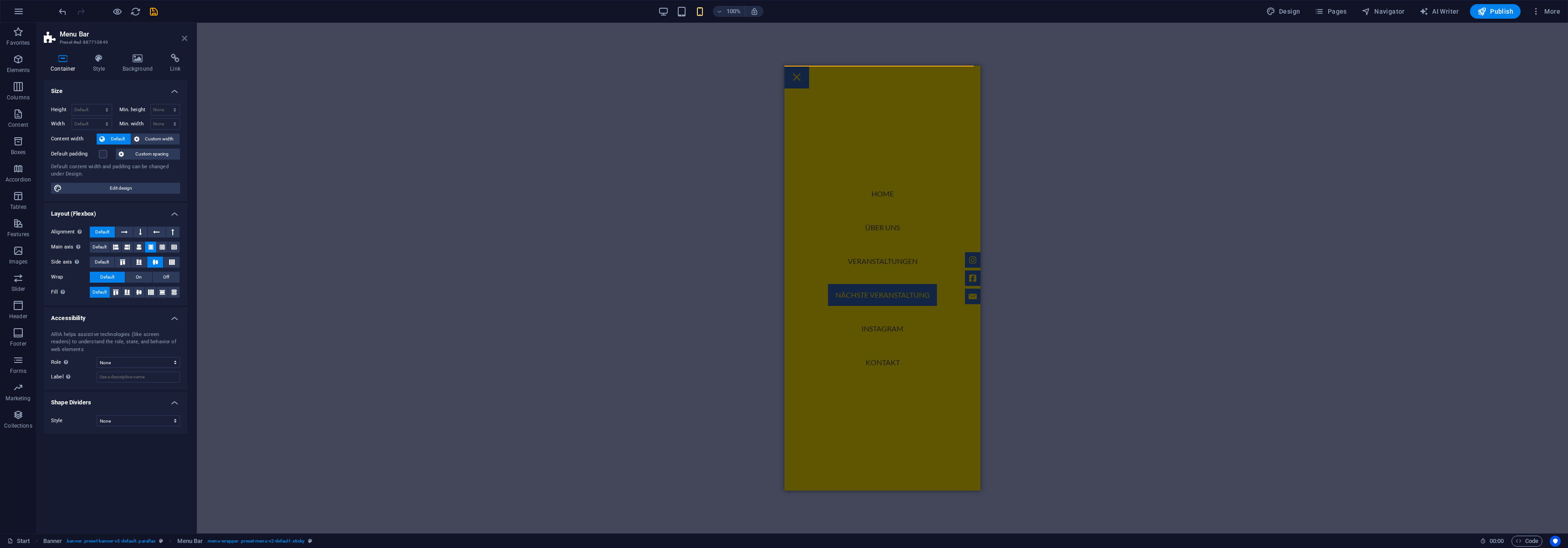
click at [183, 41] on icon at bounding box center [184, 38] width 5 height 7
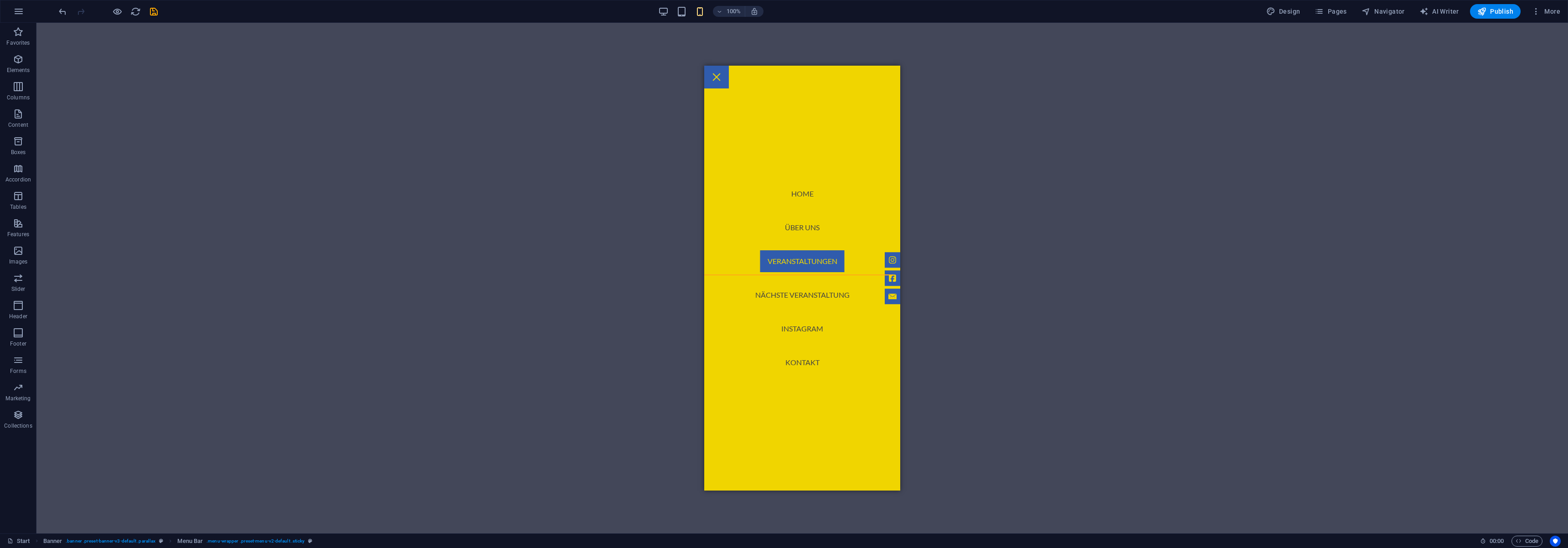
scroll to position [722, 0]
click at [805, 292] on nav "Home Über uns Veranstaltungen Nächste Veranstaltung Instagram Kontakt" at bounding box center [802, 278] width 196 height 425
click at [799, 255] on nav "Home Über uns Veranstaltungen Nächste Veranstaltung Instagram Kontakt" at bounding box center [802, 278] width 196 height 425
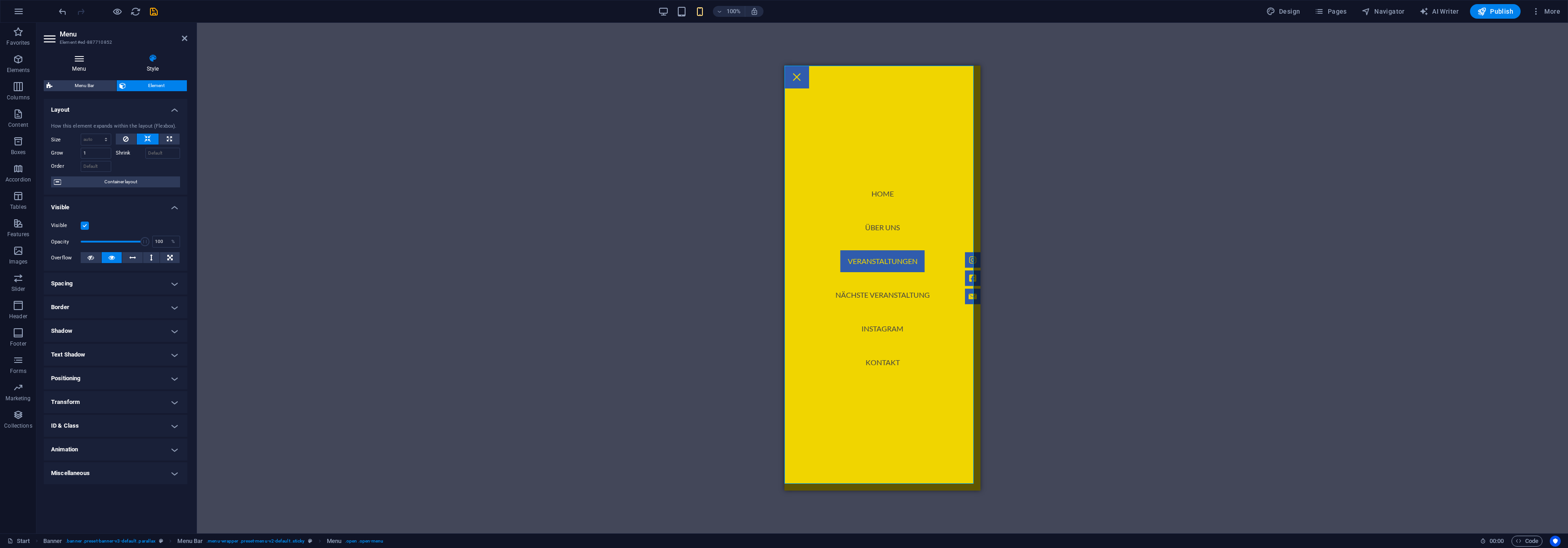
click at [77, 64] on h4 "Menu" at bounding box center [81, 63] width 74 height 19
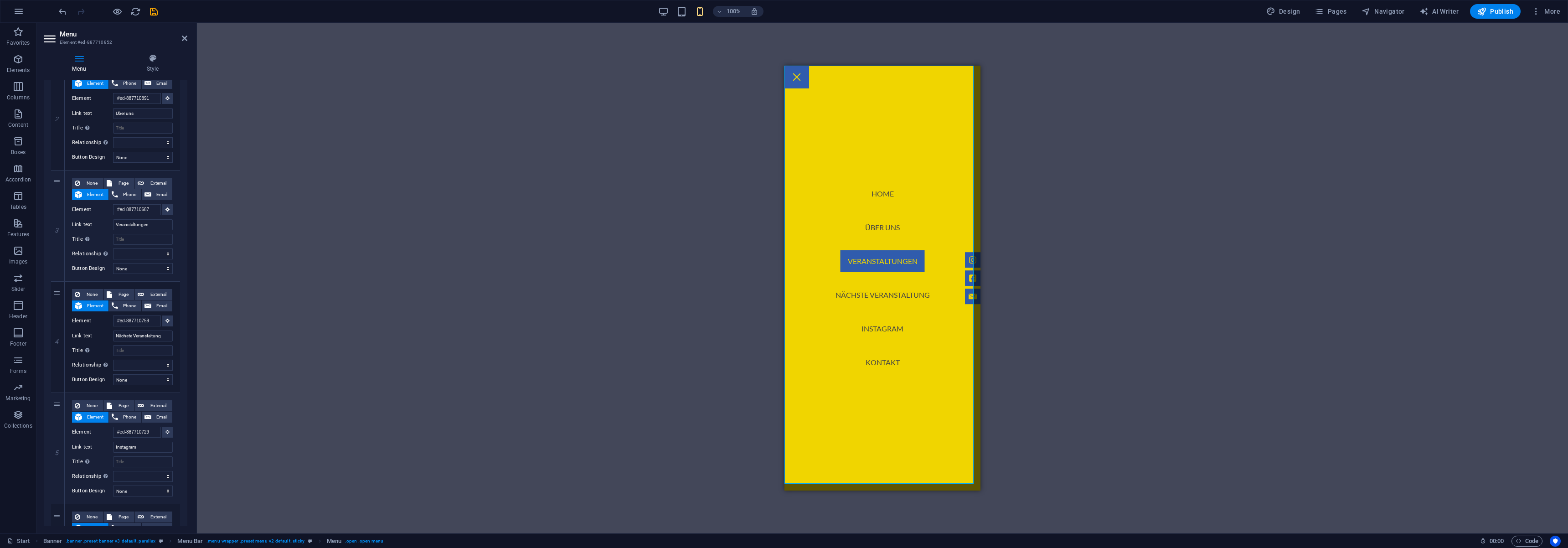
scroll to position [273, 0]
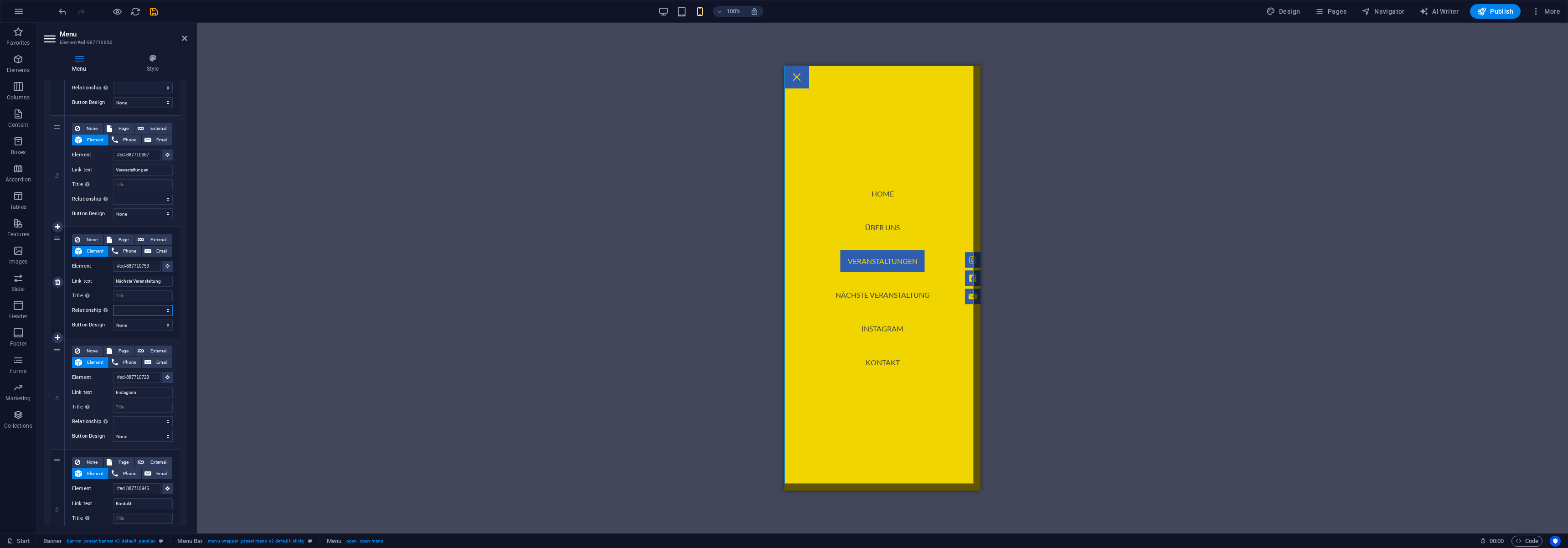
click at [161, 313] on select "alternate author bookmark external help license next nofollow noreferrer noopen…" at bounding box center [143, 311] width 60 height 11
select select "alternate"
click at [113, 305] on select "alternate author bookmark external help license next nofollow noreferrer noopen…" at bounding box center [143, 311] width 60 height 11
select select
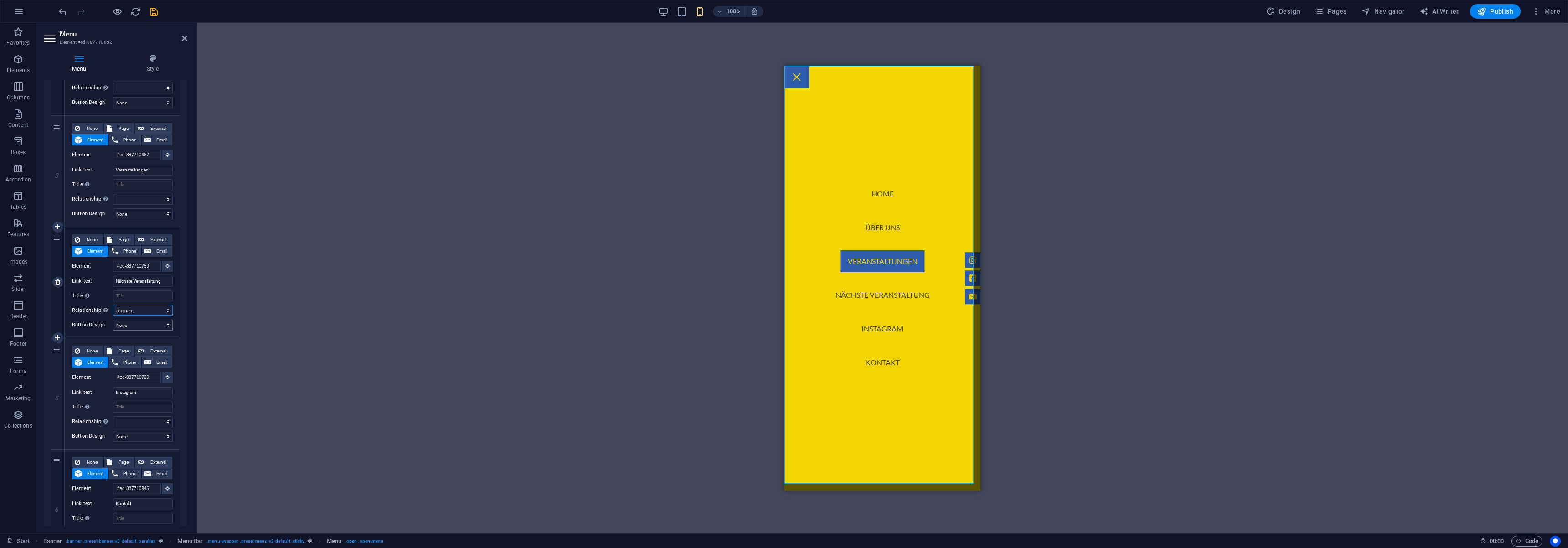
select select
click at [153, 307] on select "alternate author bookmark external help license next nofollow noreferrer noopen…" at bounding box center [143, 311] width 60 height 11
select select "noreferrer"
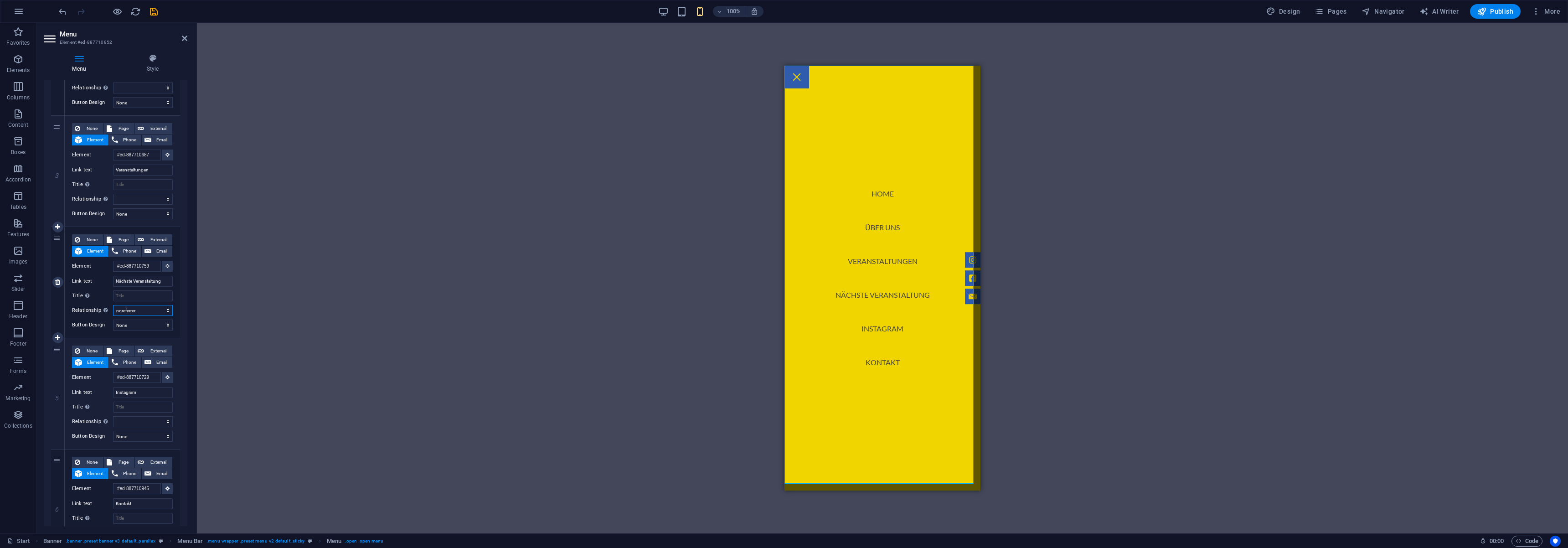
click at [113, 305] on select "alternate author bookmark external help license next nofollow noreferrer noopen…" at bounding box center [143, 311] width 60 height 11
select select
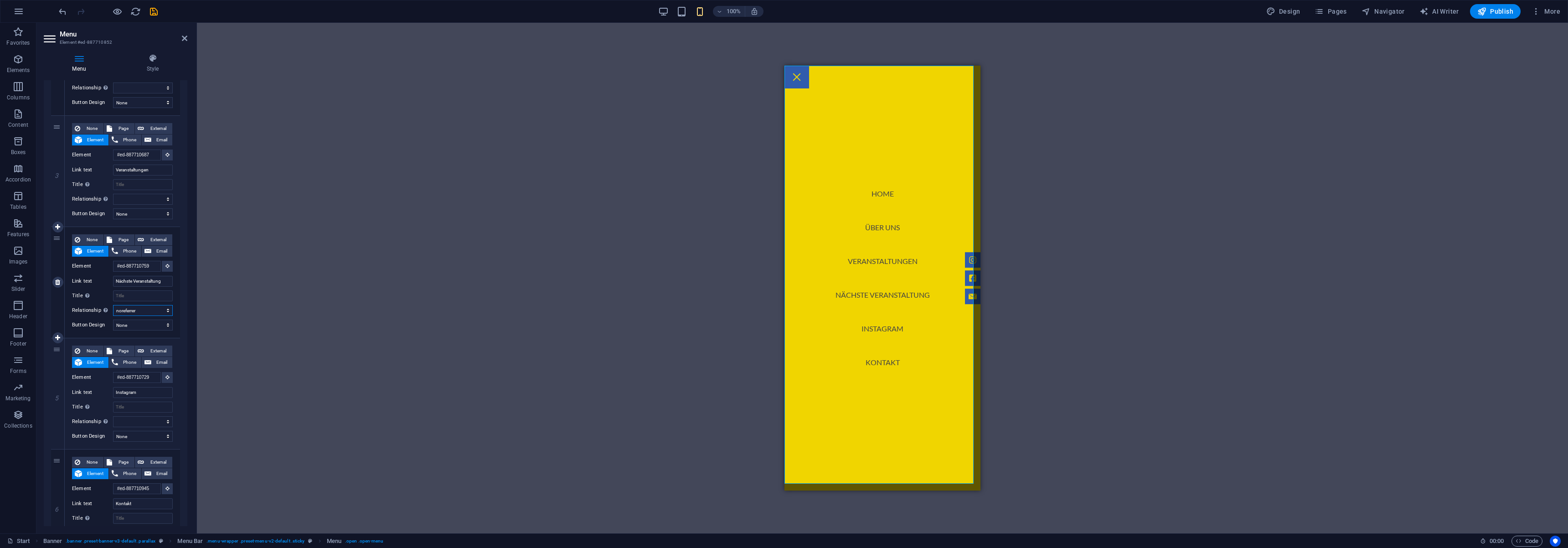
select select
click at [133, 313] on select "alternate author bookmark external help license next nofollow noreferrer noopen…" at bounding box center [143, 311] width 60 height 11
select select
click at [113, 305] on select "alternate author bookmark external help license next nofollow noreferrer noopen…" at bounding box center [143, 311] width 60 height 11
select select
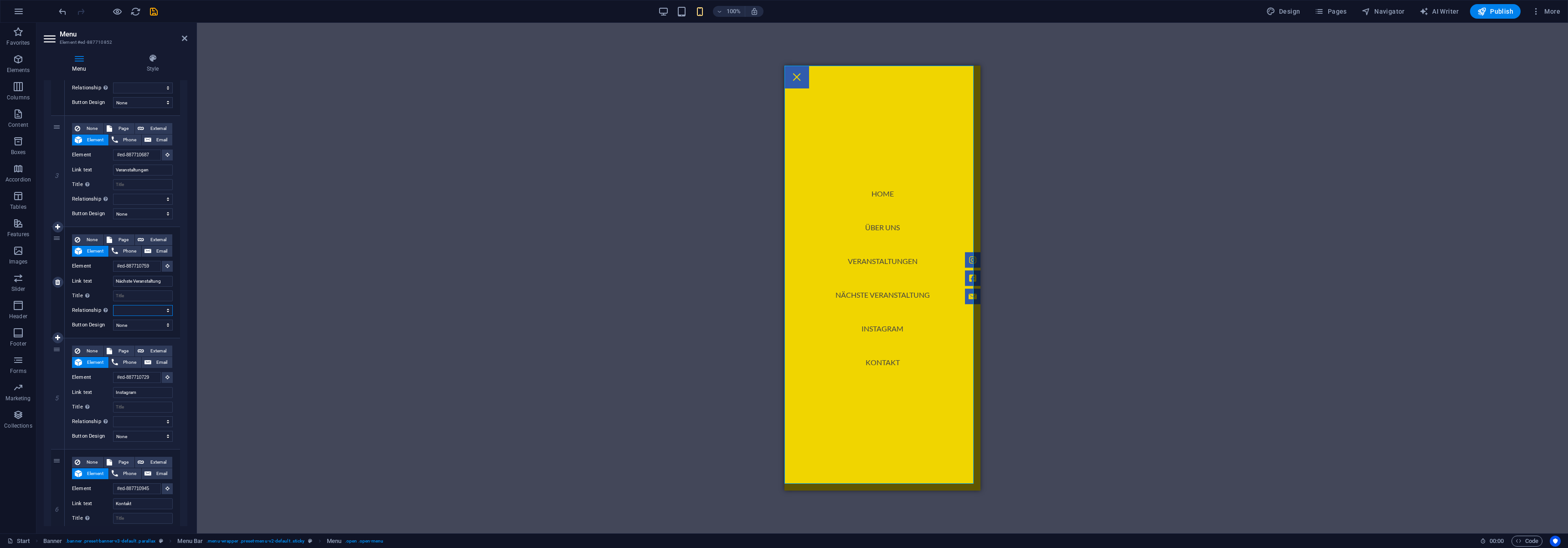
select select
click at [146, 326] on select "None Default Primary Secondary" at bounding box center [143, 325] width 60 height 11
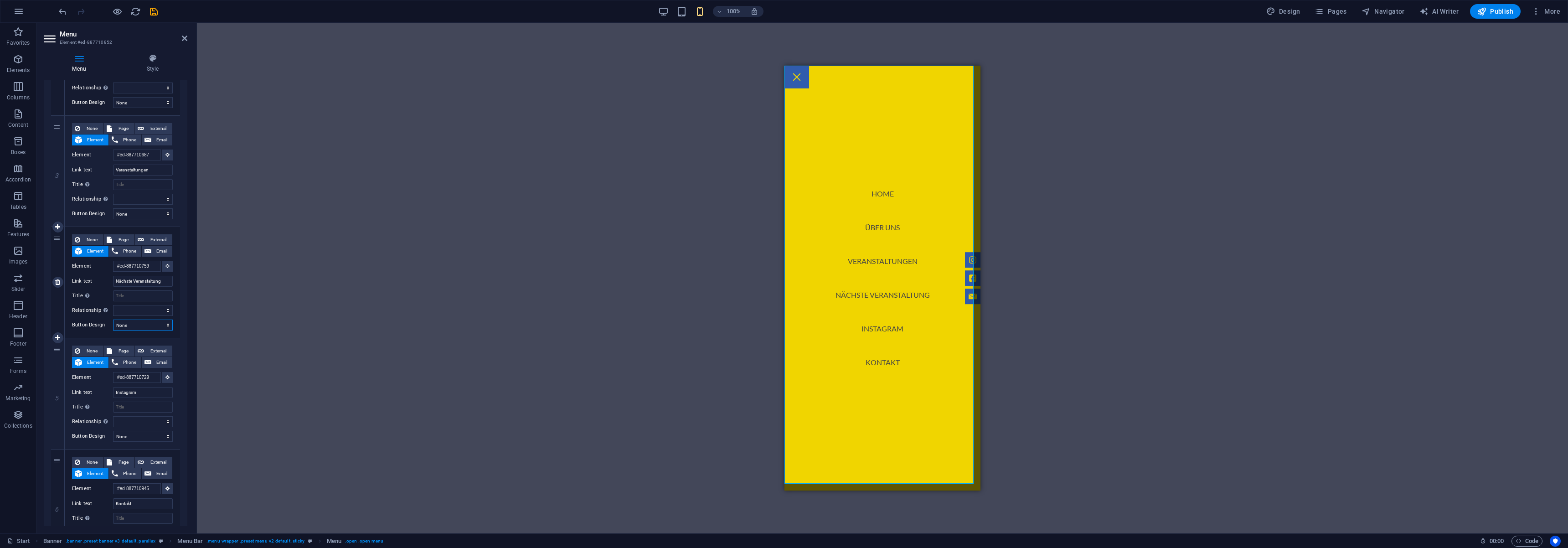
select select "secondary"
click at [113, 320] on select "None Default Primary Secondary" at bounding box center [143, 325] width 60 height 11
select select
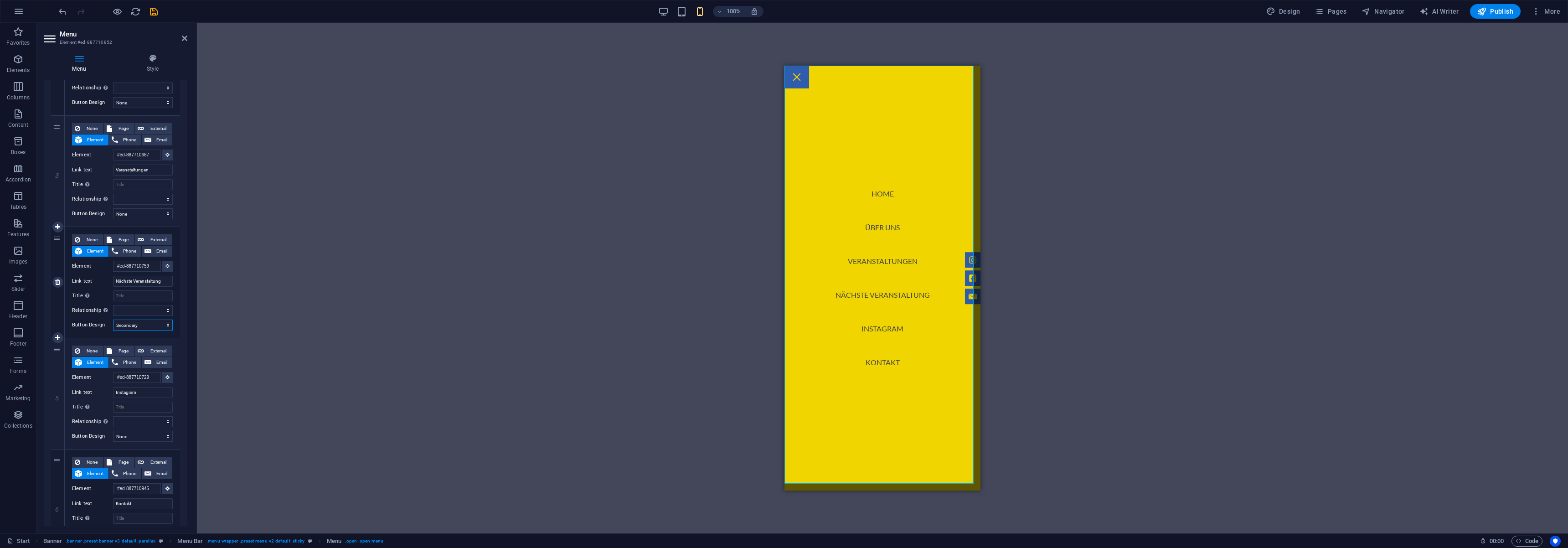
select select
click at [134, 328] on select "None Default Primary Secondary" at bounding box center [143, 325] width 60 height 11
select select "primary"
click at [113, 320] on select "None Default Primary Secondary" at bounding box center [143, 325] width 60 height 11
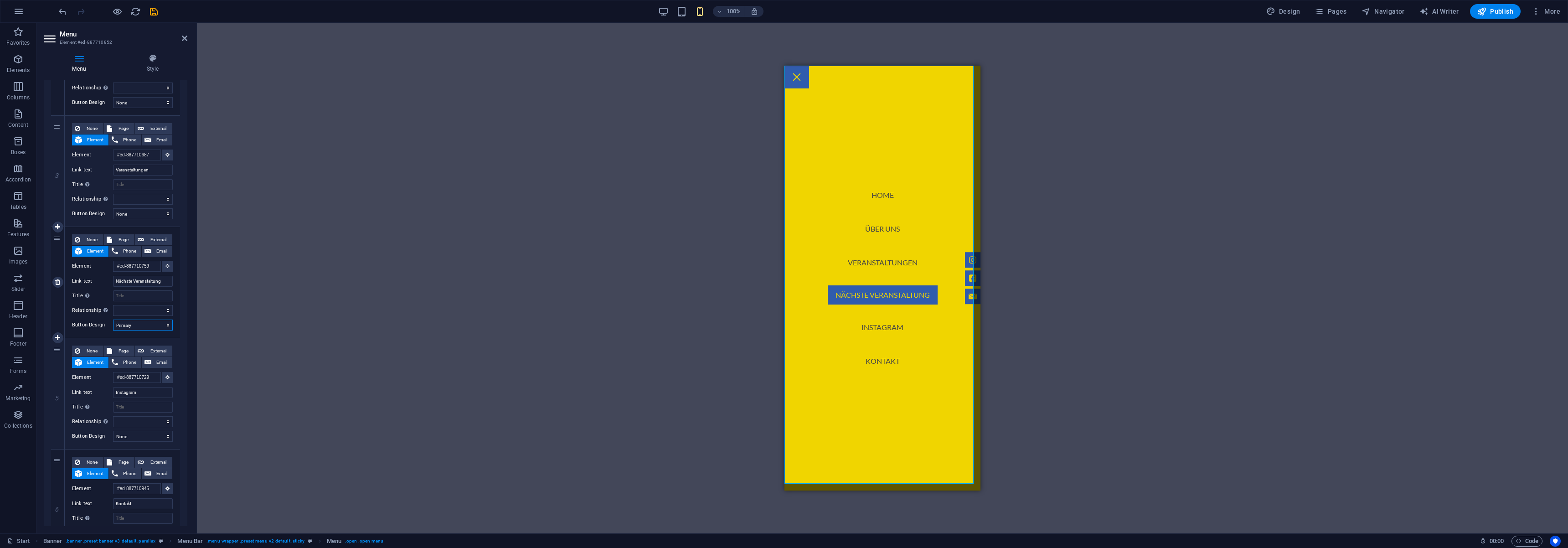
select select
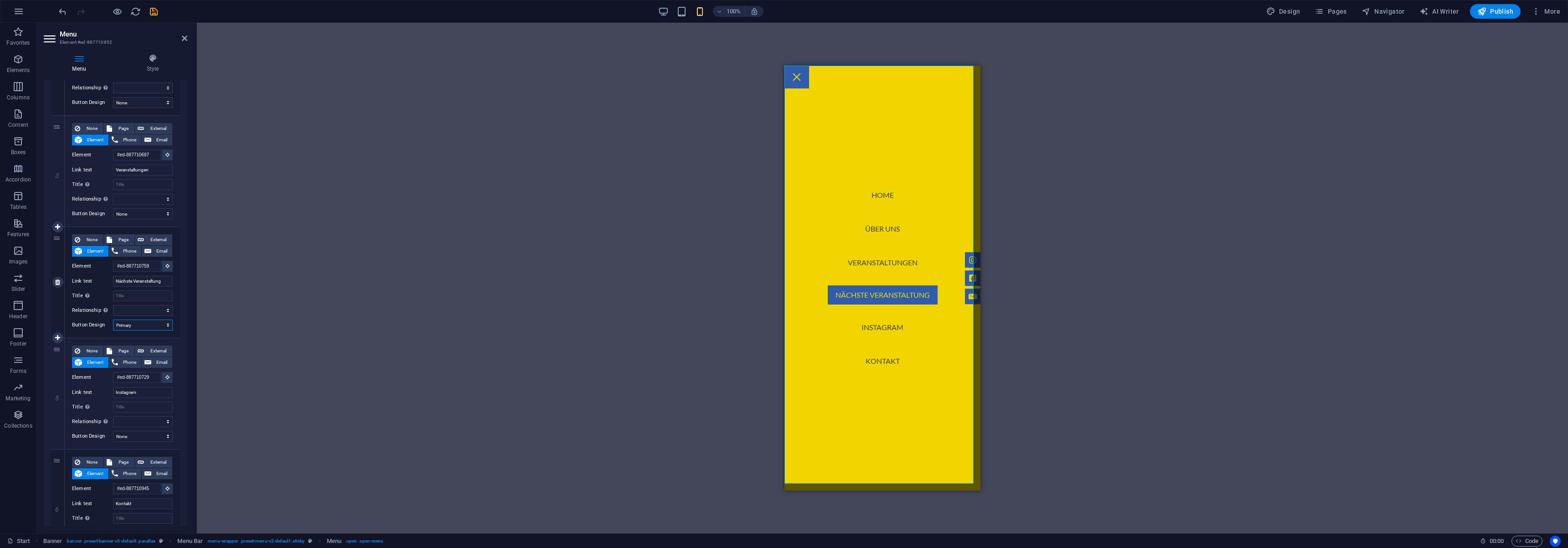
click at [143, 328] on select "None Default Primary Secondary" at bounding box center [143, 325] width 60 height 11
select select
click at [113, 320] on select "None Default Primary Secondary" at bounding box center [143, 325] width 60 height 11
select select
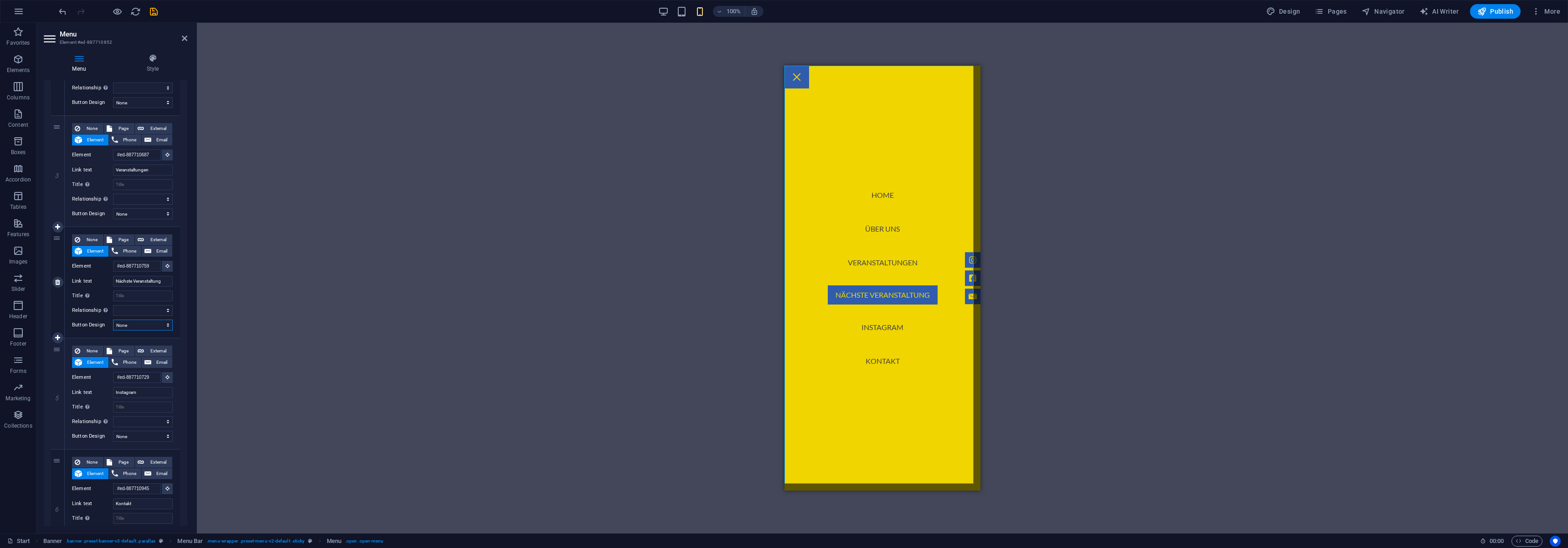
select select
click at [1523, 536] on span "Code" at bounding box center [1527, 541] width 23 height 11
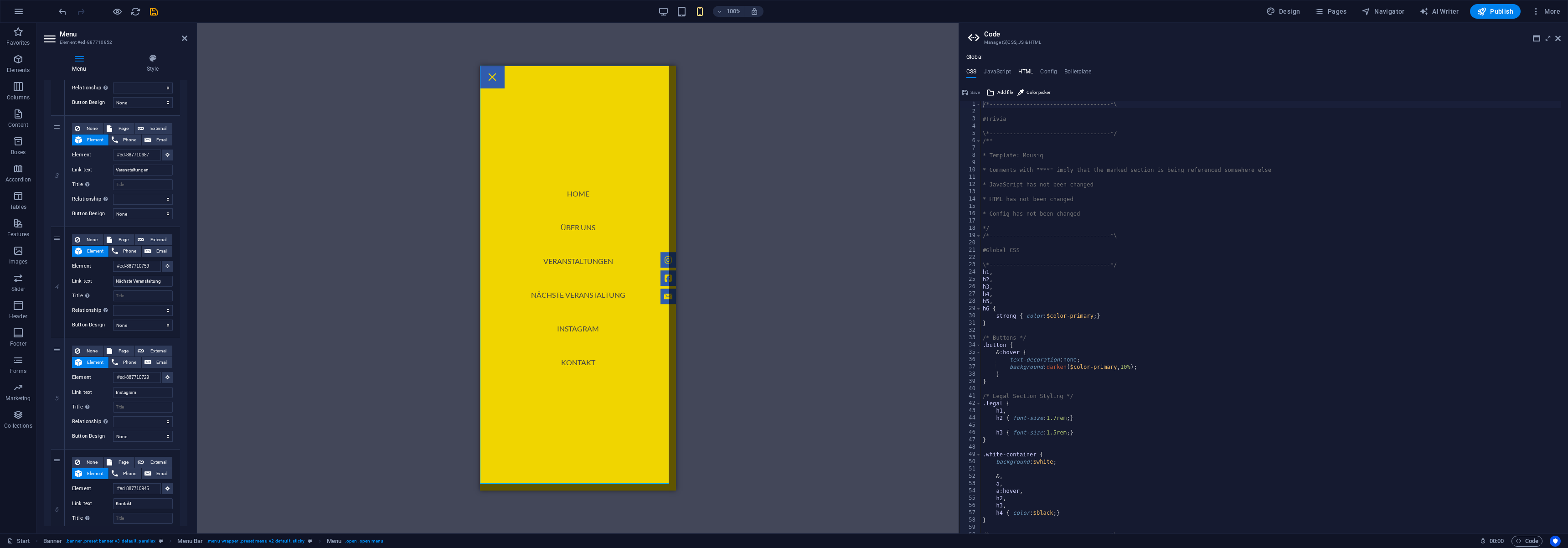
click at [1024, 71] on h4 "HTML" at bounding box center [1026, 73] width 15 height 10
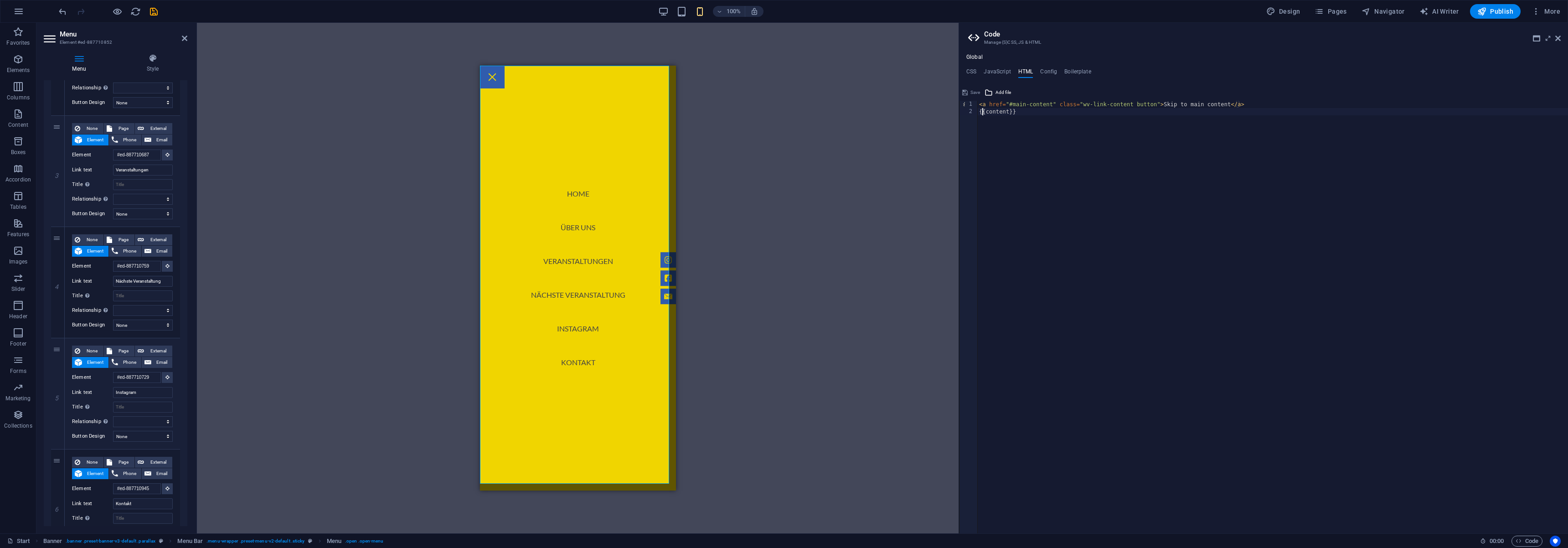
click at [982, 115] on div "< a href = "#main-content" class = "wv-link-content button" > Skip to main cont…" at bounding box center [1273, 324] width 590 height 448
type textarea "{{content}}"
click at [1012, 115] on div "< a href = "#main-content" class = "wv-link-content button" > Skip to main cont…" at bounding box center [1273, 324] width 590 height 448
click at [1076, 74] on h4 "Boilerplate" at bounding box center [1078, 73] width 27 height 10
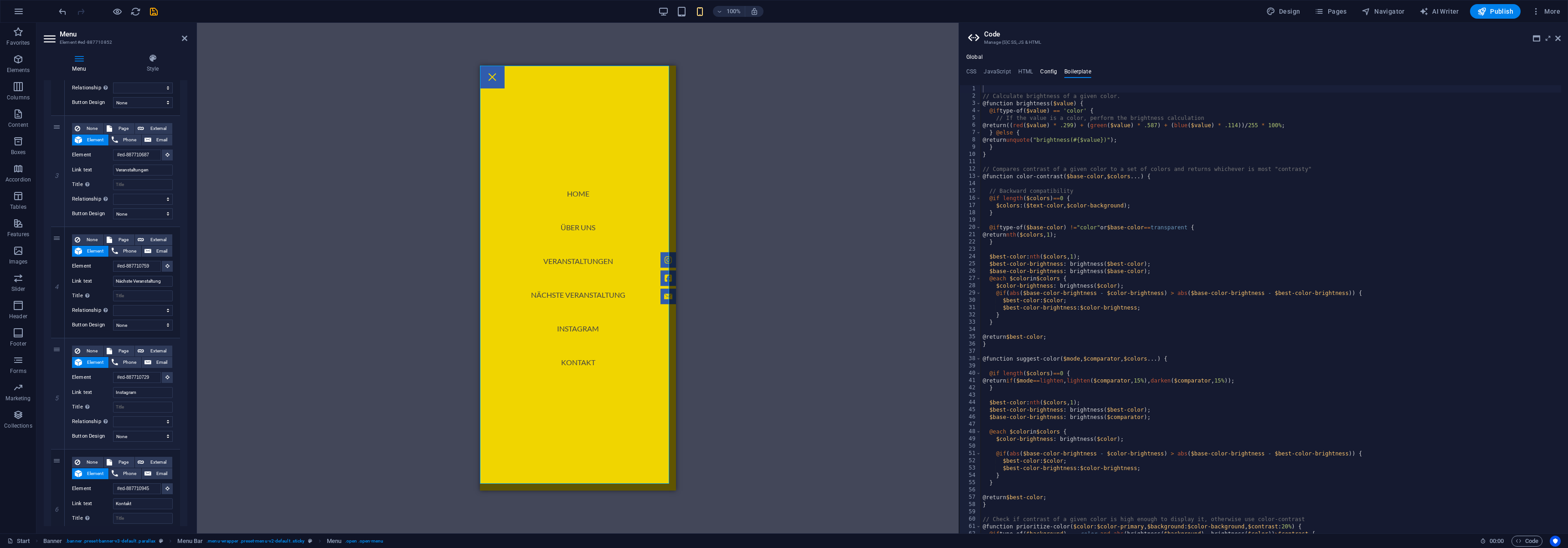
click at [1046, 76] on h4 "Config" at bounding box center [1049, 73] width 17 height 10
type textarea "$color-background: #f0d500;"
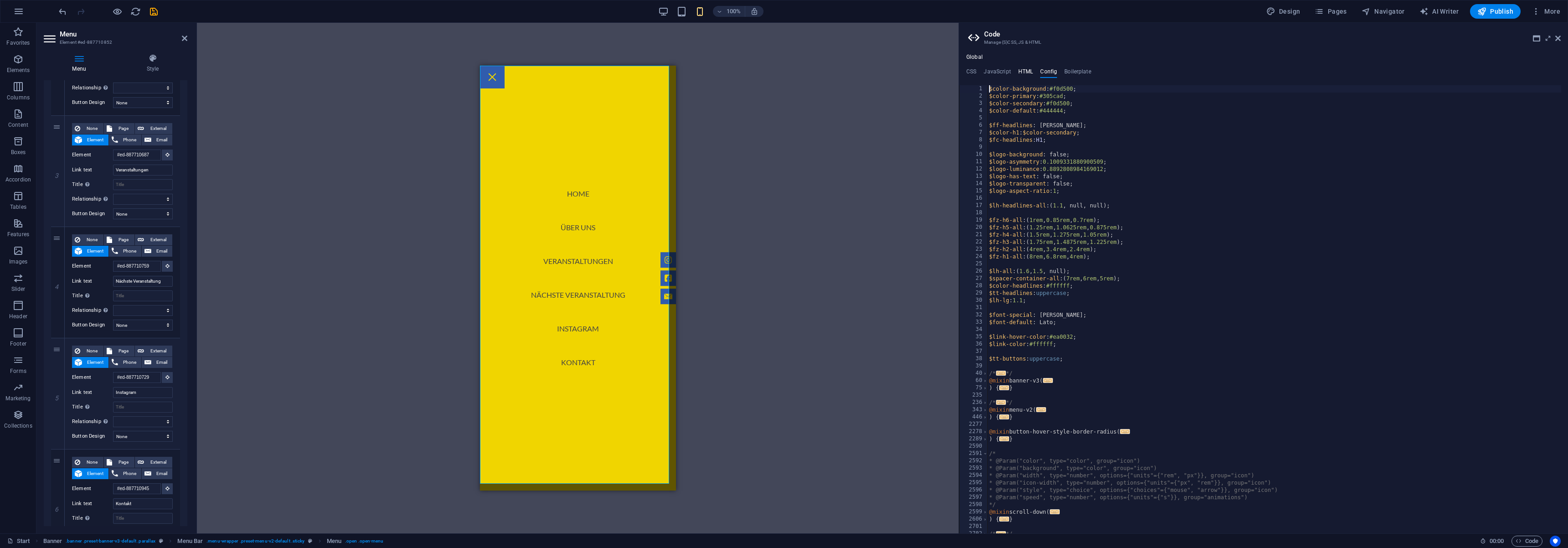
click at [1024, 75] on h4 "HTML" at bounding box center [1026, 73] width 15 height 10
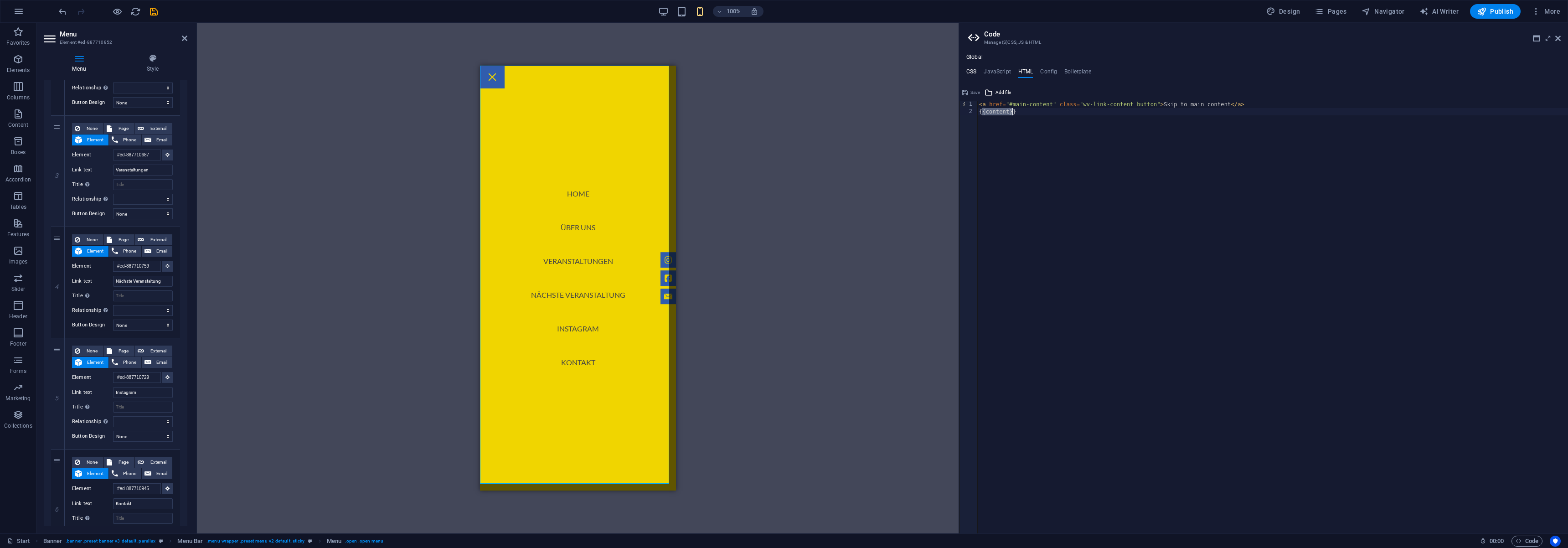
click at [974, 76] on h4 "CSS" at bounding box center [971, 73] width 10 height 10
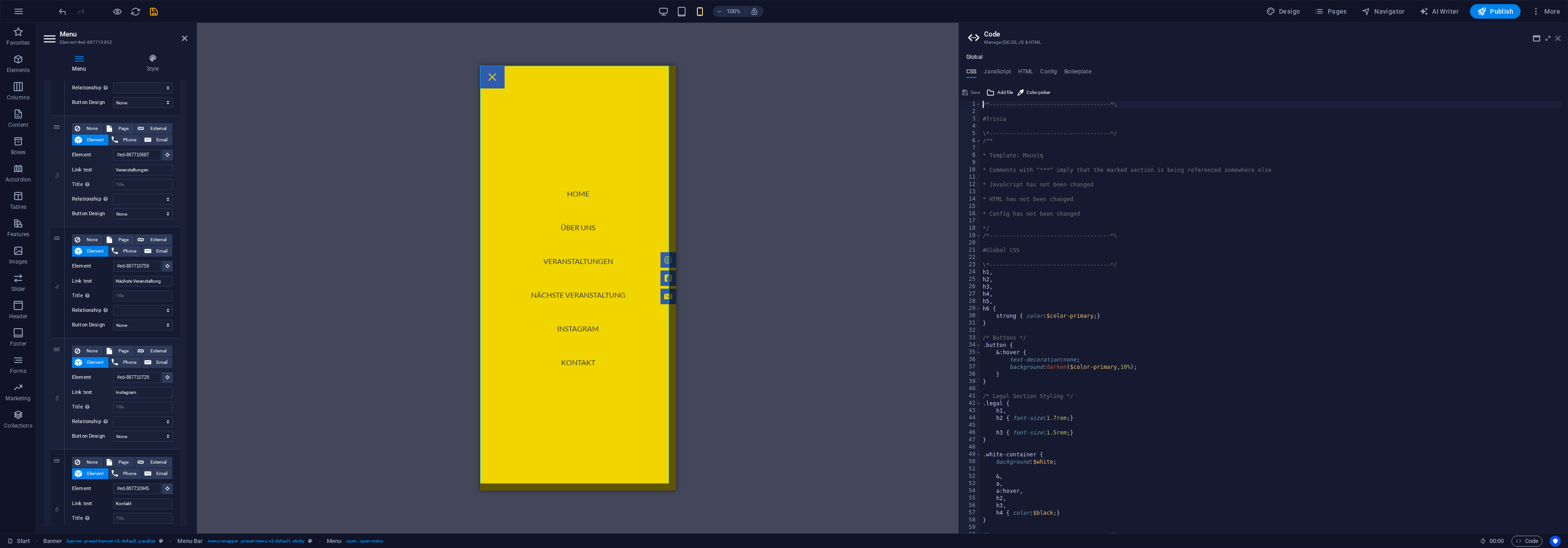
click at [1558, 40] on icon at bounding box center [1558, 38] width 5 height 7
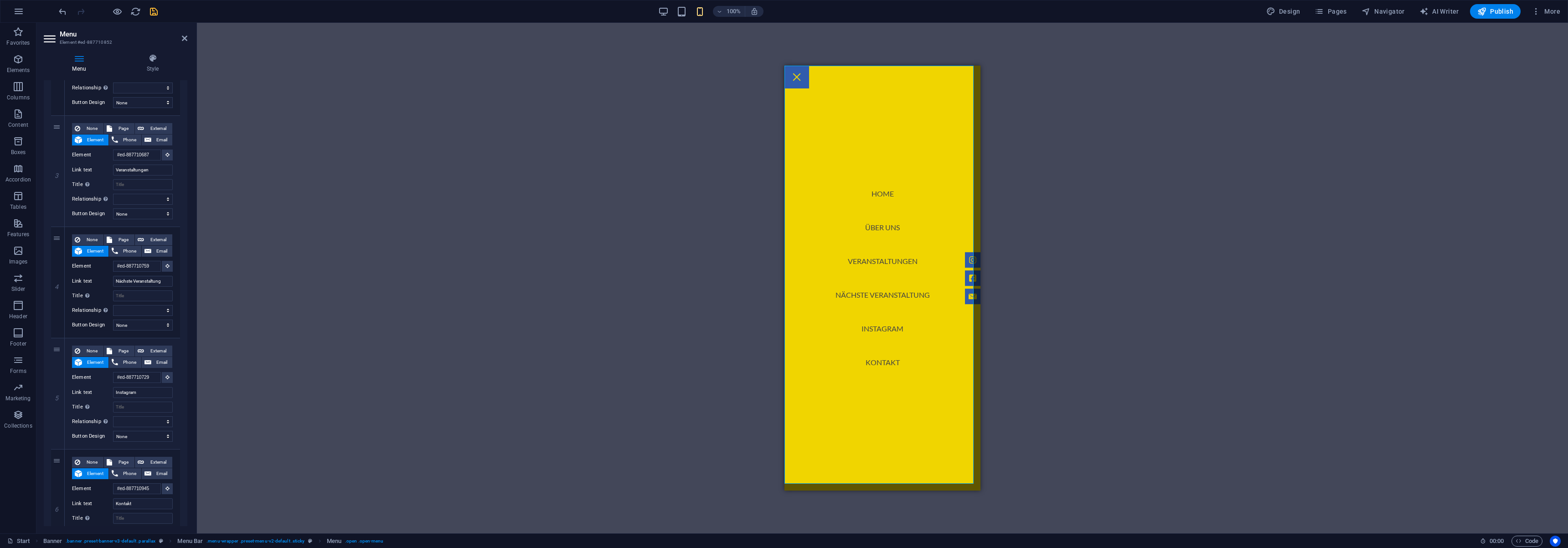
click at [154, 13] on icon "save" at bounding box center [153, 11] width 10 height 10
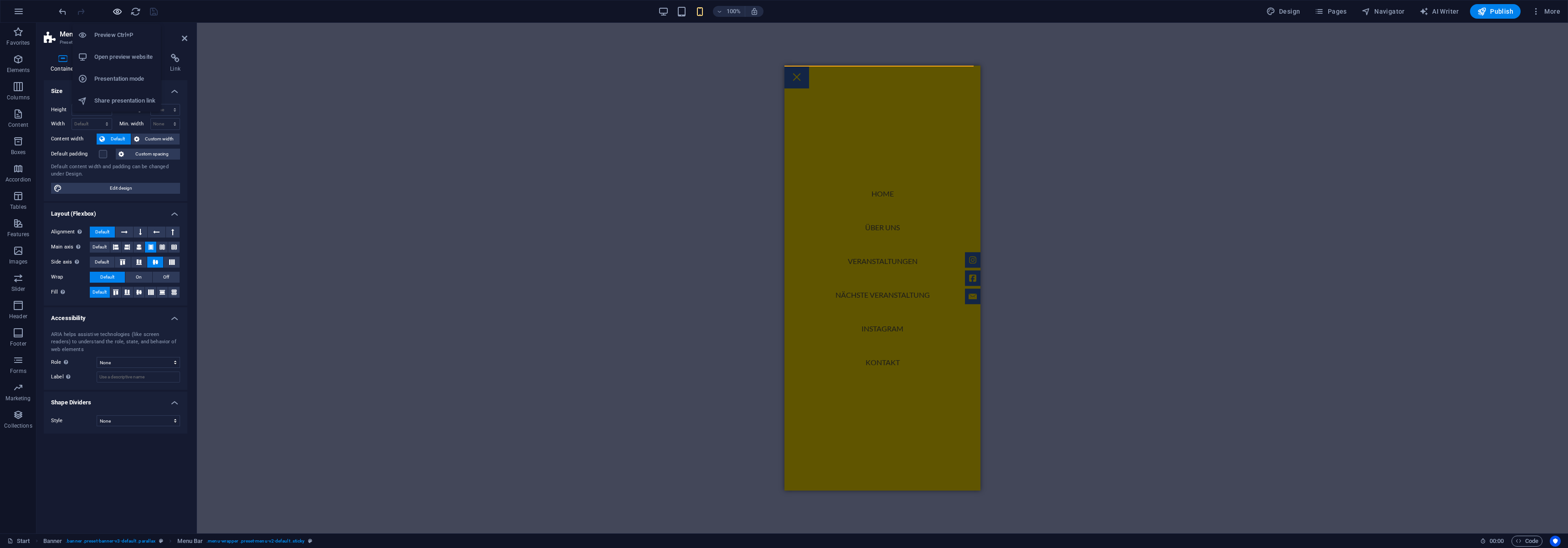
click at [115, 15] on icon "button" at bounding box center [117, 11] width 10 height 10
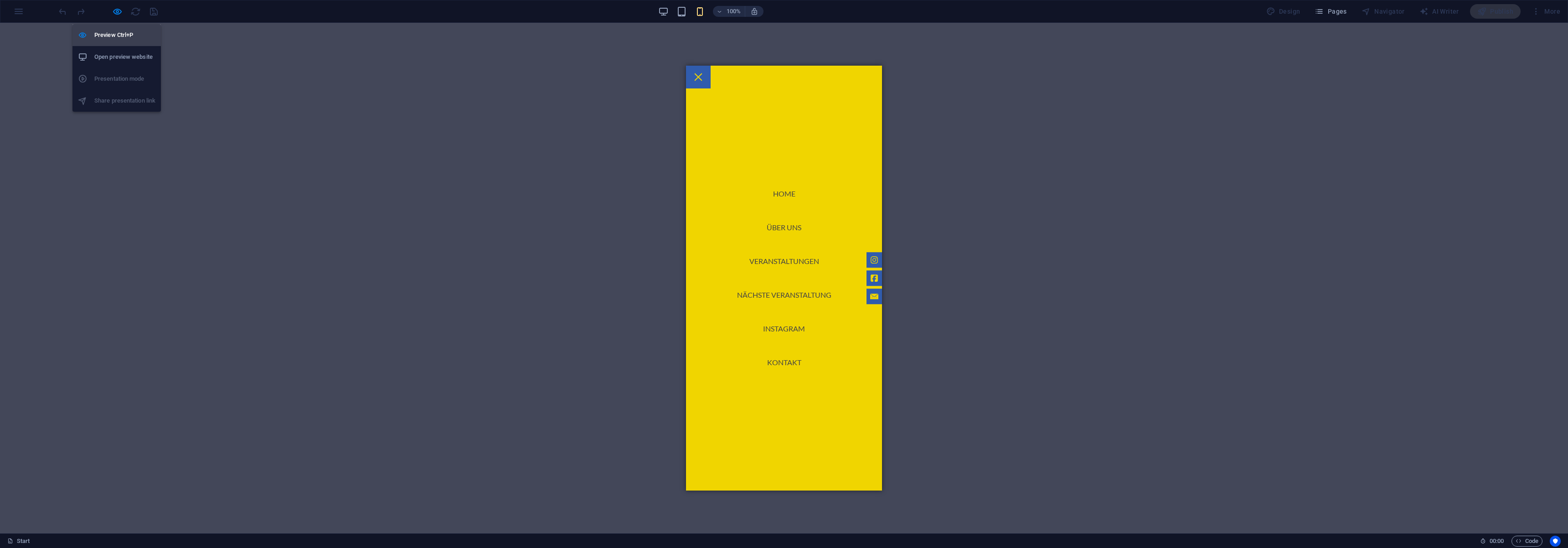
click at [126, 43] on li "Preview Ctrl+P" at bounding box center [116, 35] width 88 height 22
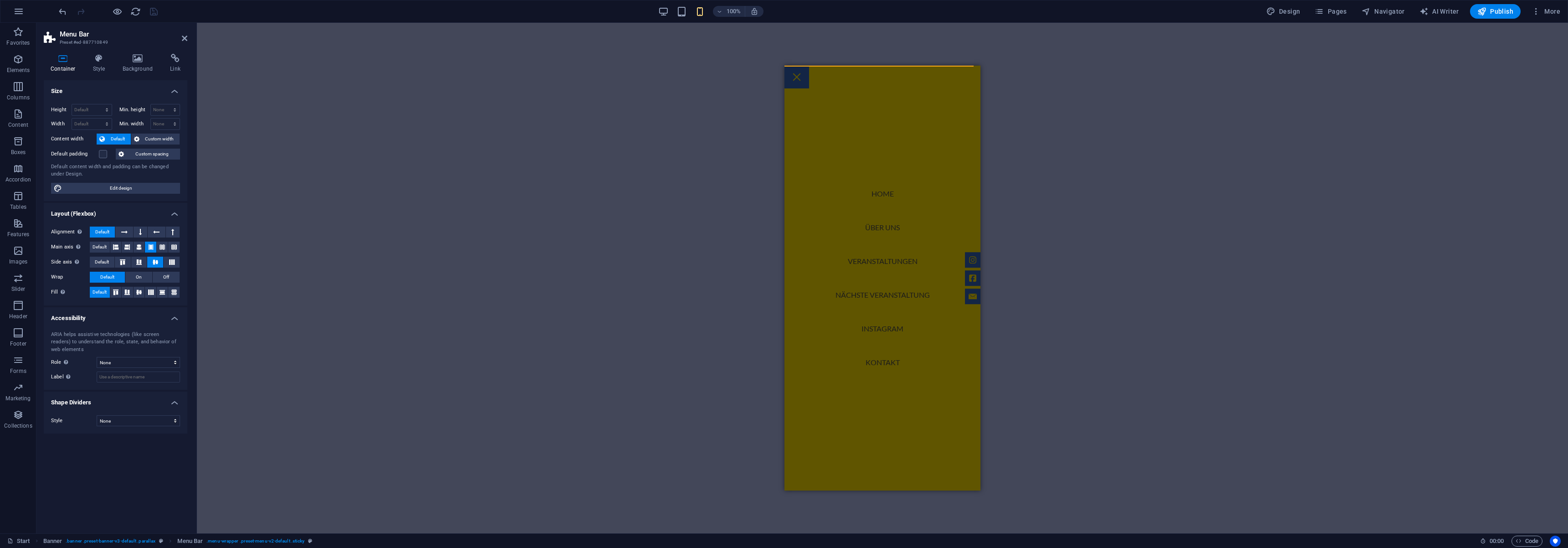
click at [683, 18] on div "100%" at bounding box center [710, 12] width 105 height 15
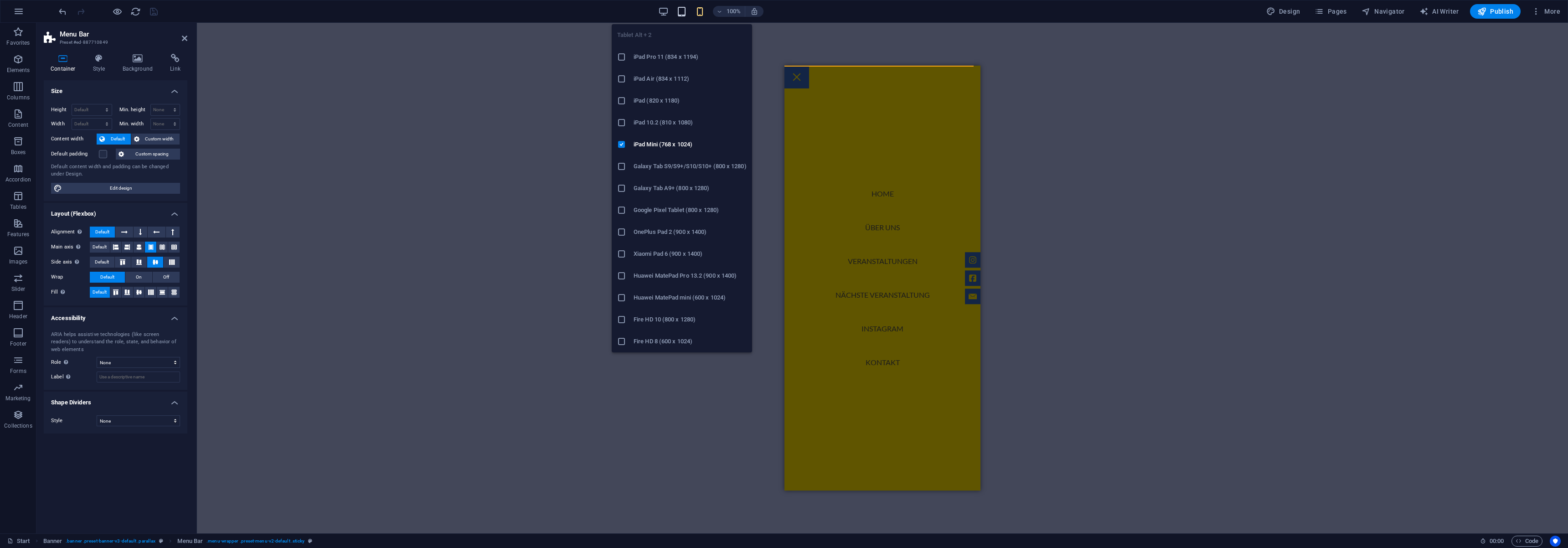
click at [685, 15] on icon "button" at bounding box center [681, 11] width 10 height 10
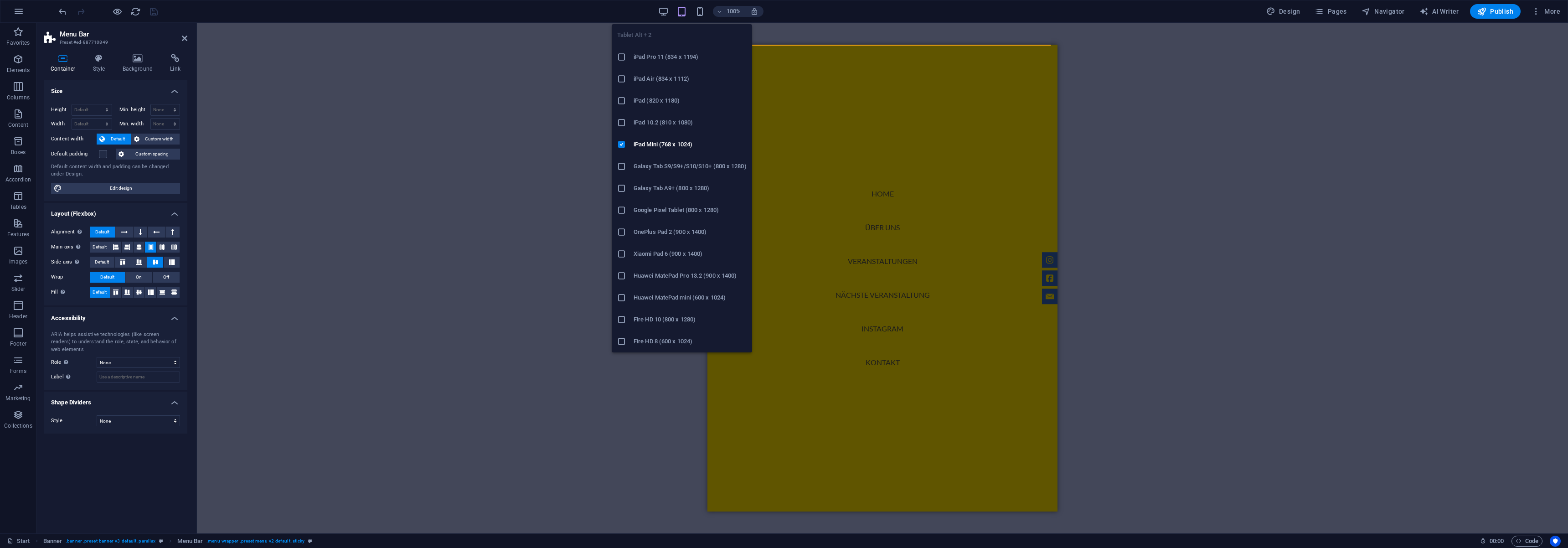
scroll to position [0, 0]
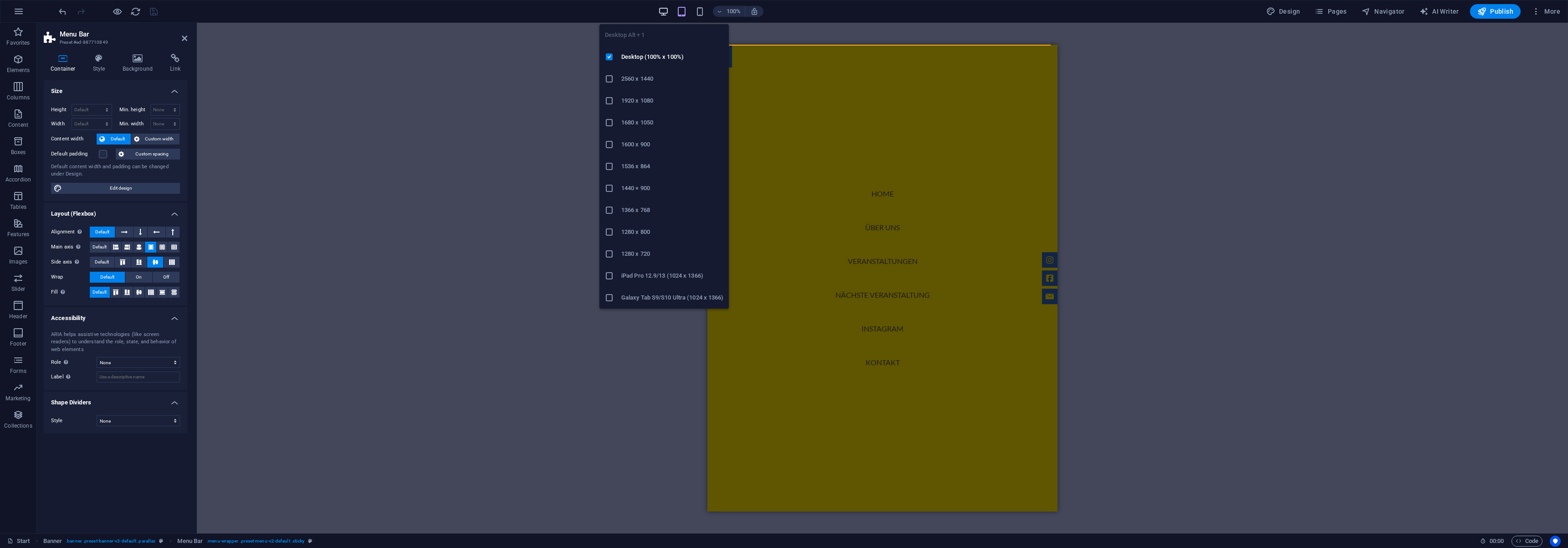
click at [669, 11] on icon "button" at bounding box center [663, 11] width 10 height 10
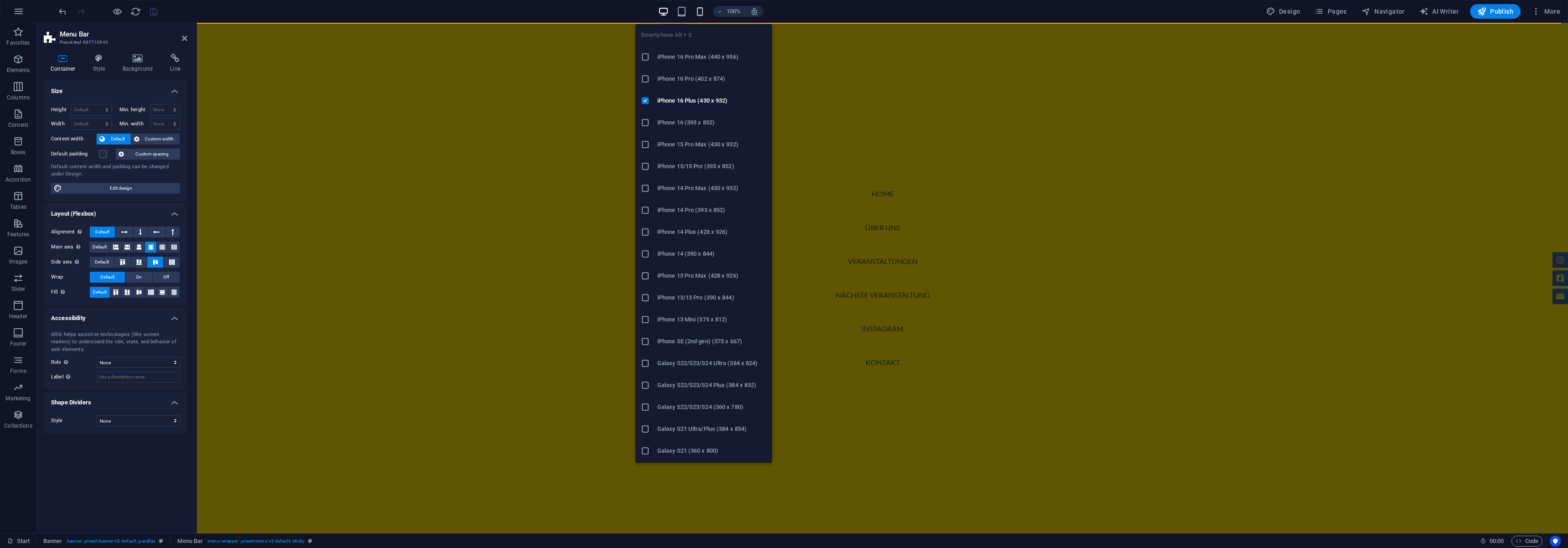
click at [704, 13] on icon "button" at bounding box center [699, 11] width 10 height 10
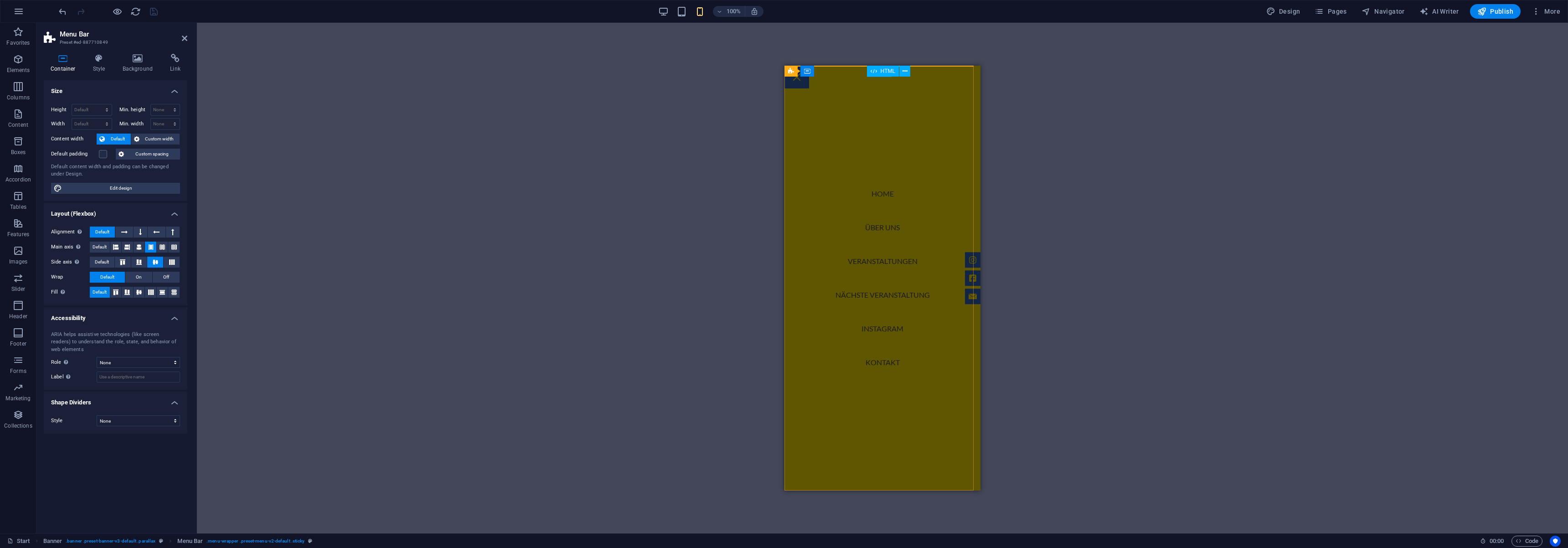
click at [881, 71] on span "HTML" at bounding box center [888, 71] width 15 height 5
click at [185, 39] on icon at bounding box center [184, 38] width 5 height 7
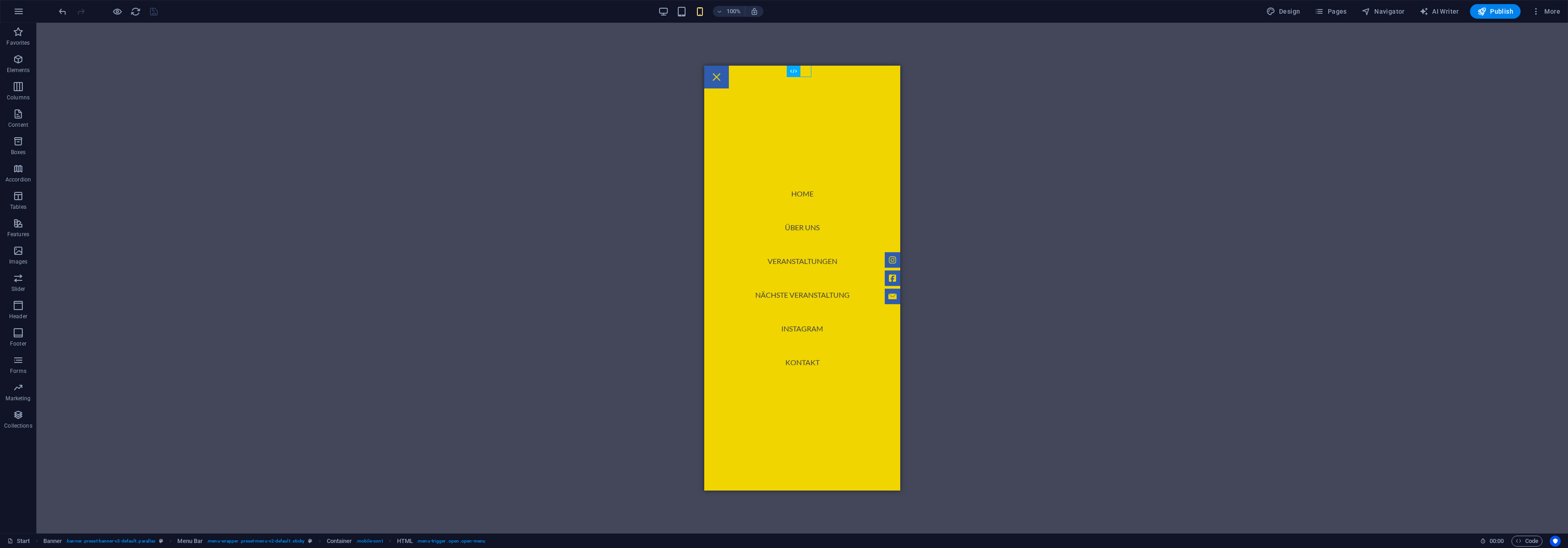
click at [1549, 19] on div "100% Design Pages Navigator AI Writer Publish More" at bounding box center [784, 12] width 1567 height 22
click at [1558, 15] on span "More" at bounding box center [1545, 11] width 29 height 9
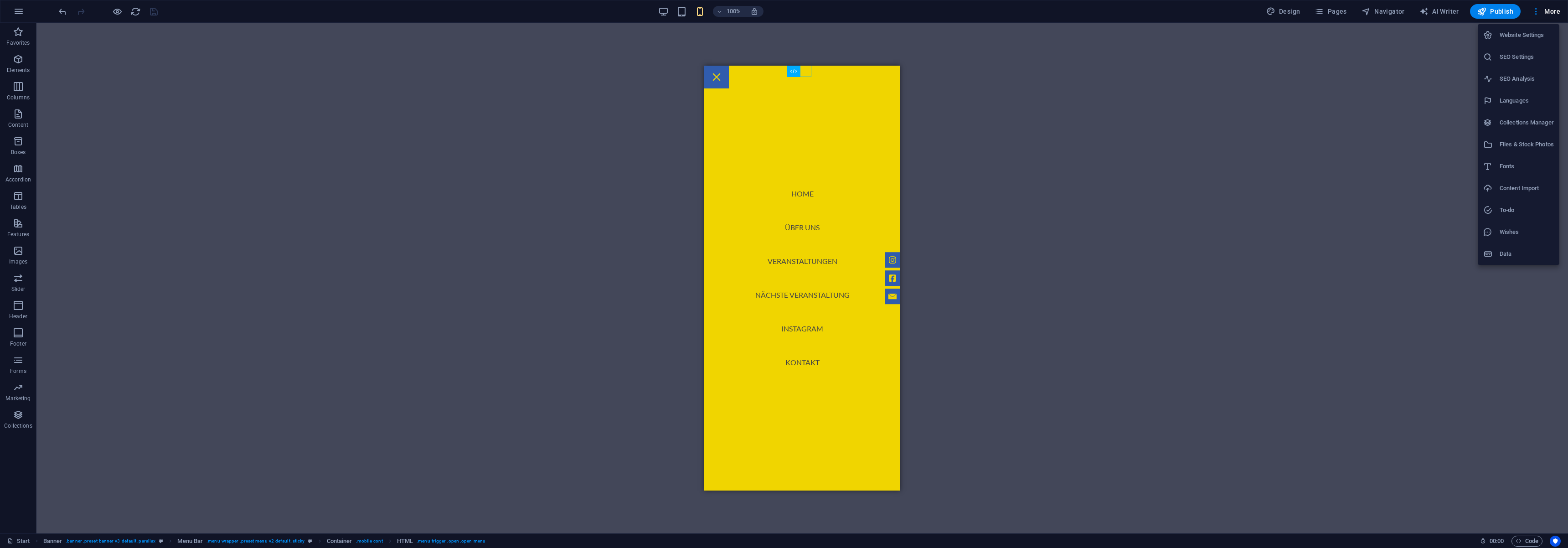
click at [1504, 258] on h6 "Data" at bounding box center [1527, 254] width 54 height 11
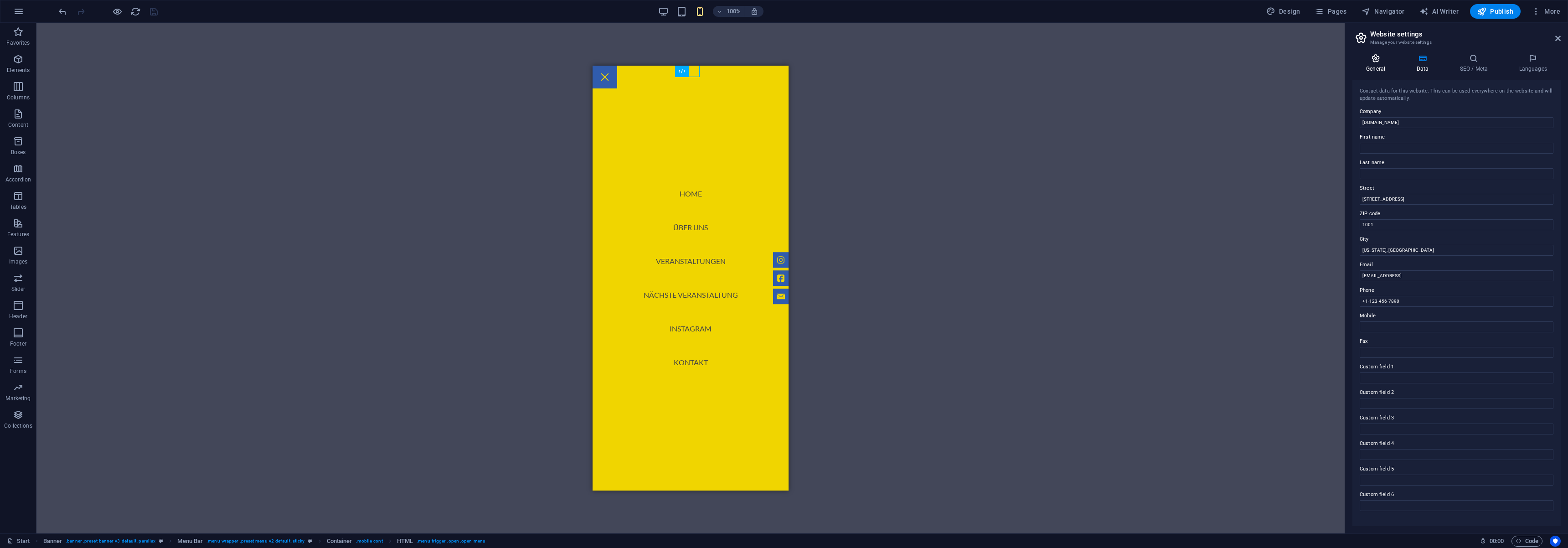
click at [1373, 63] on h4 "General" at bounding box center [1377, 63] width 50 height 19
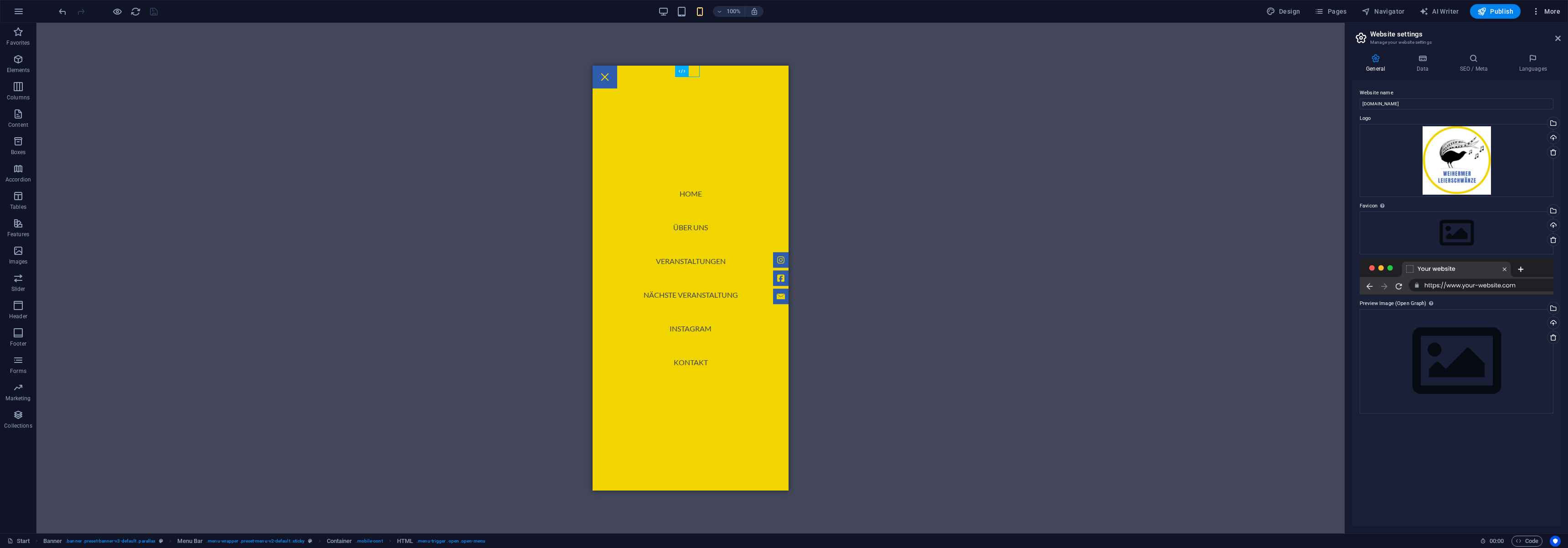
click at [1556, 13] on span "More" at bounding box center [1545, 11] width 29 height 9
drag, startPoint x: 1306, startPoint y: 76, endPoint x: 1293, endPoint y: 72, distance: 13.6
click at [1306, 76] on div at bounding box center [784, 274] width 1568 height 548
click at [7, 542] on icon at bounding box center [10, 541] width 6 height 6
click at [15, 542] on link "Start" at bounding box center [18, 541] width 23 height 11
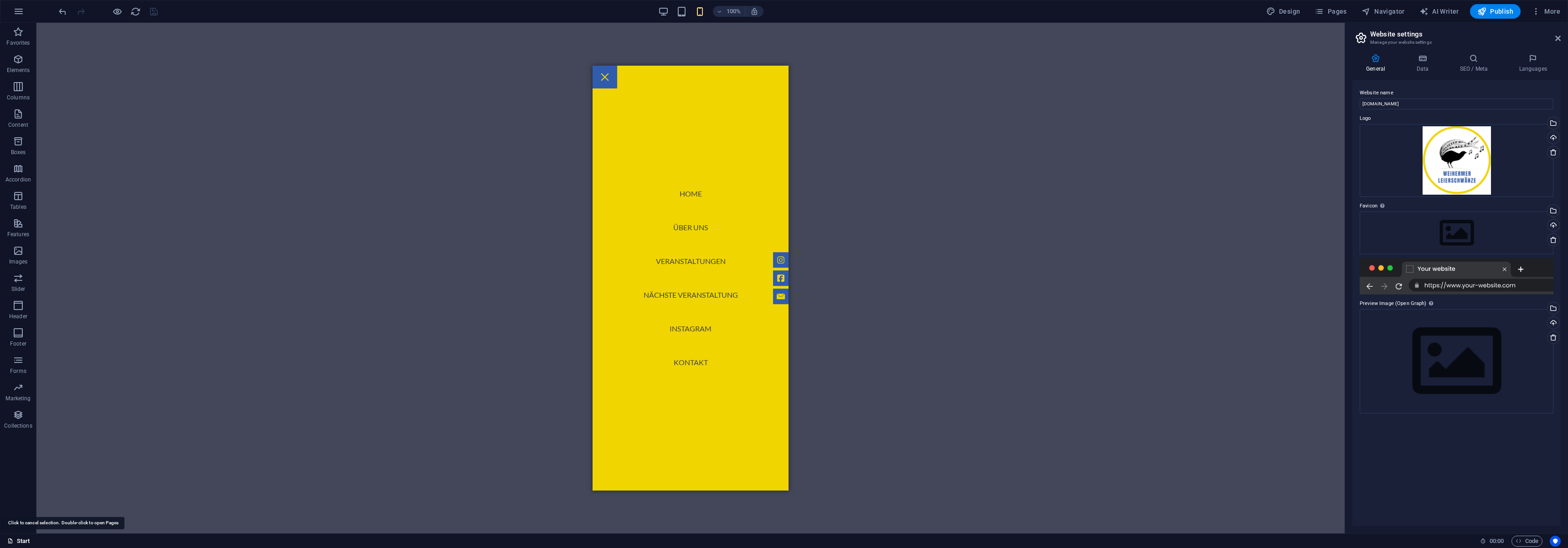
click at [15, 542] on link "Start" at bounding box center [18, 541] width 23 height 11
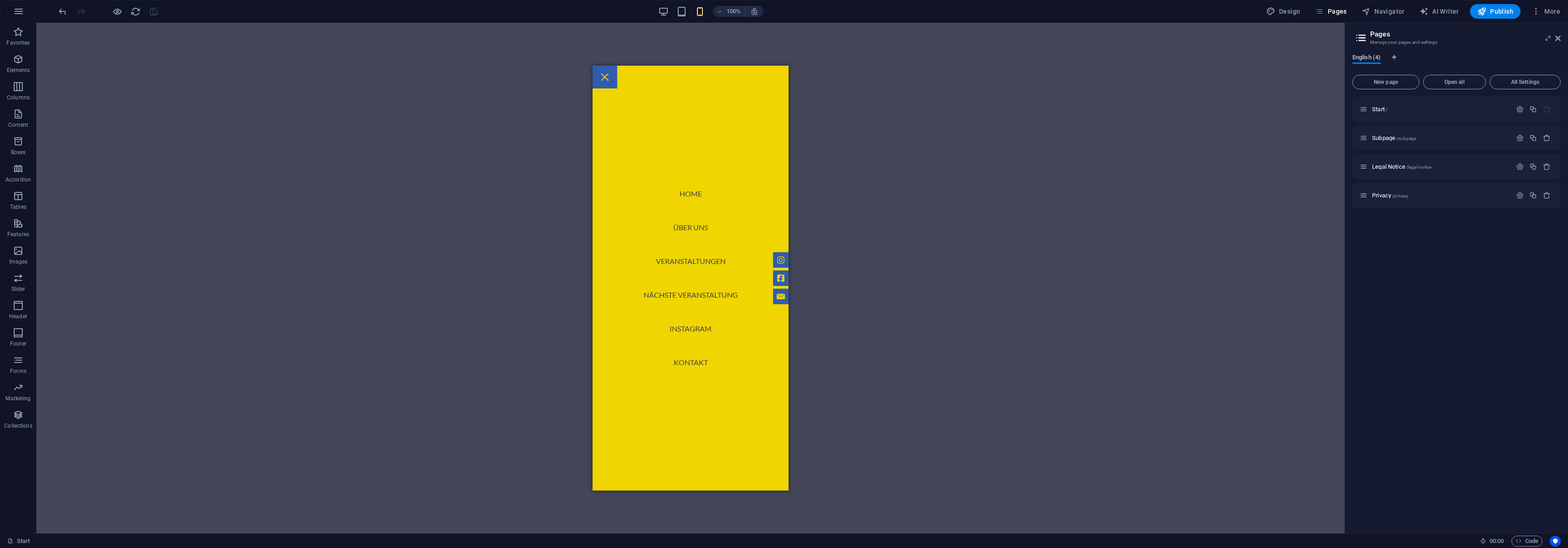
click at [1373, 58] on span "English (4)" at bounding box center [1367, 58] width 28 height 13
click at [1365, 55] on span "English (4)" at bounding box center [1367, 58] width 28 height 13
click at [1518, 85] on span "All Settings" at bounding box center [1525, 82] width 63 height 5
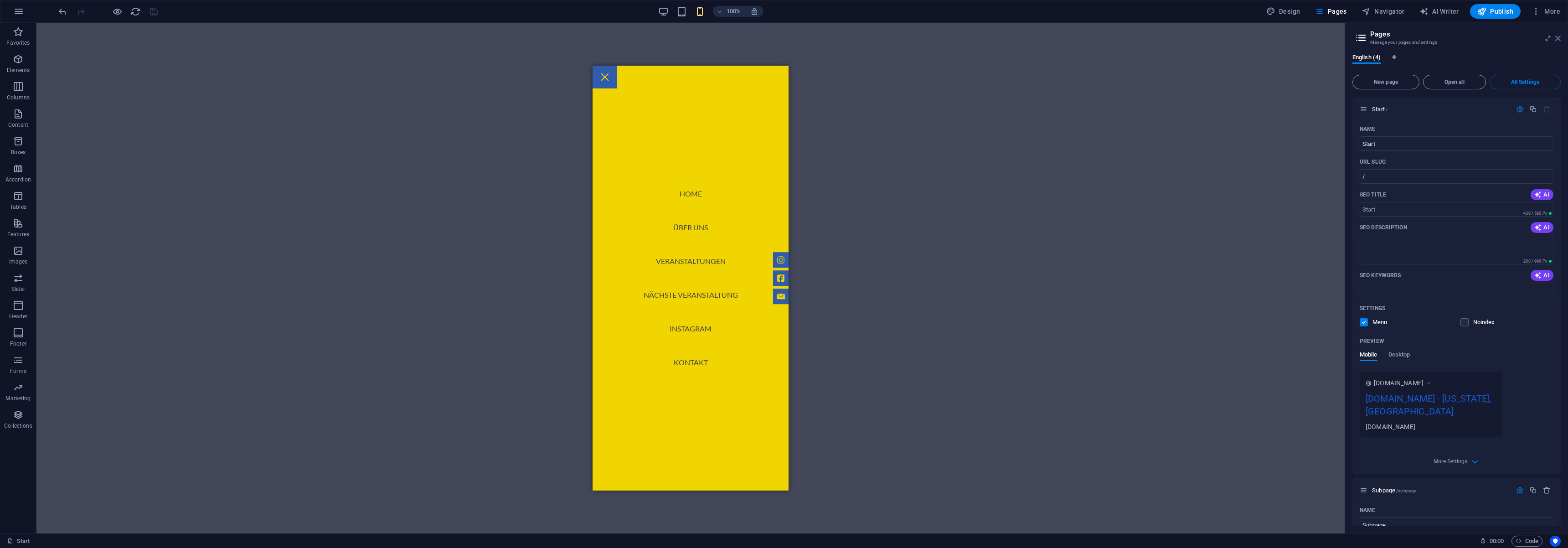
click at [1559, 39] on icon at bounding box center [1558, 38] width 5 height 7
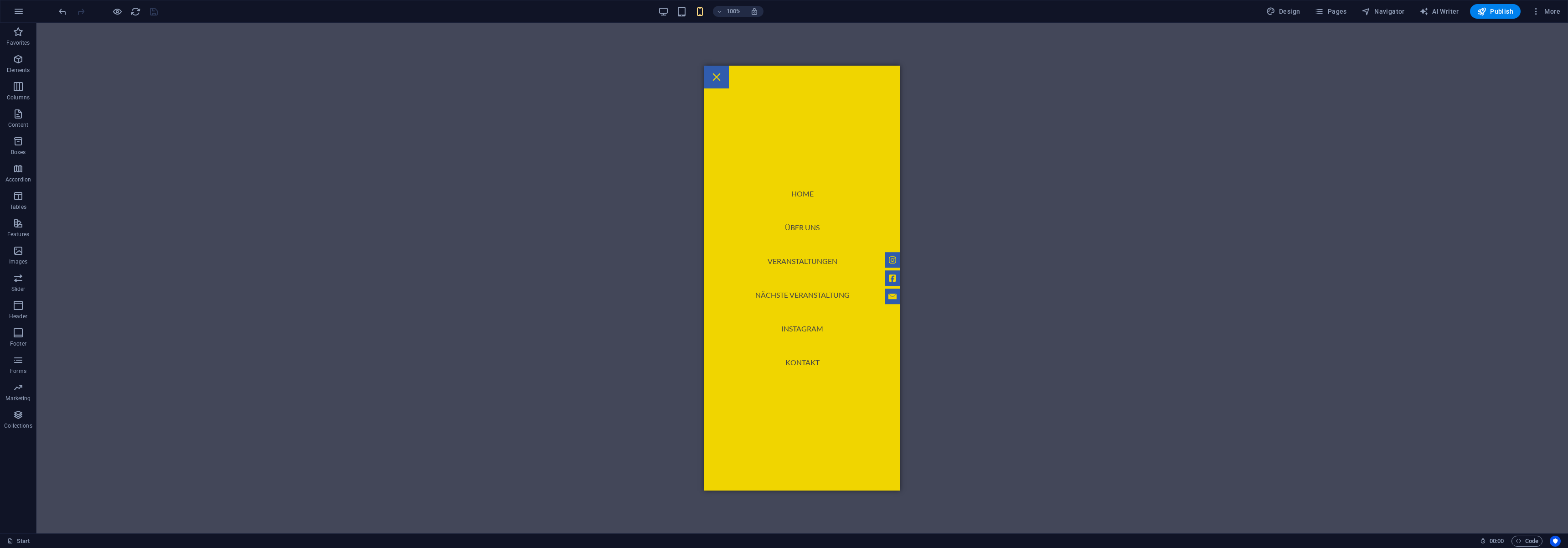
click at [181, 253] on div "H2 Wide image with text Container Logo Banner Banner Container Container H2 Pre…" at bounding box center [802, 278] width 1531 height 511
click at [24, 8] on button "button" at bounding box center [19, 12] width 22 height 22
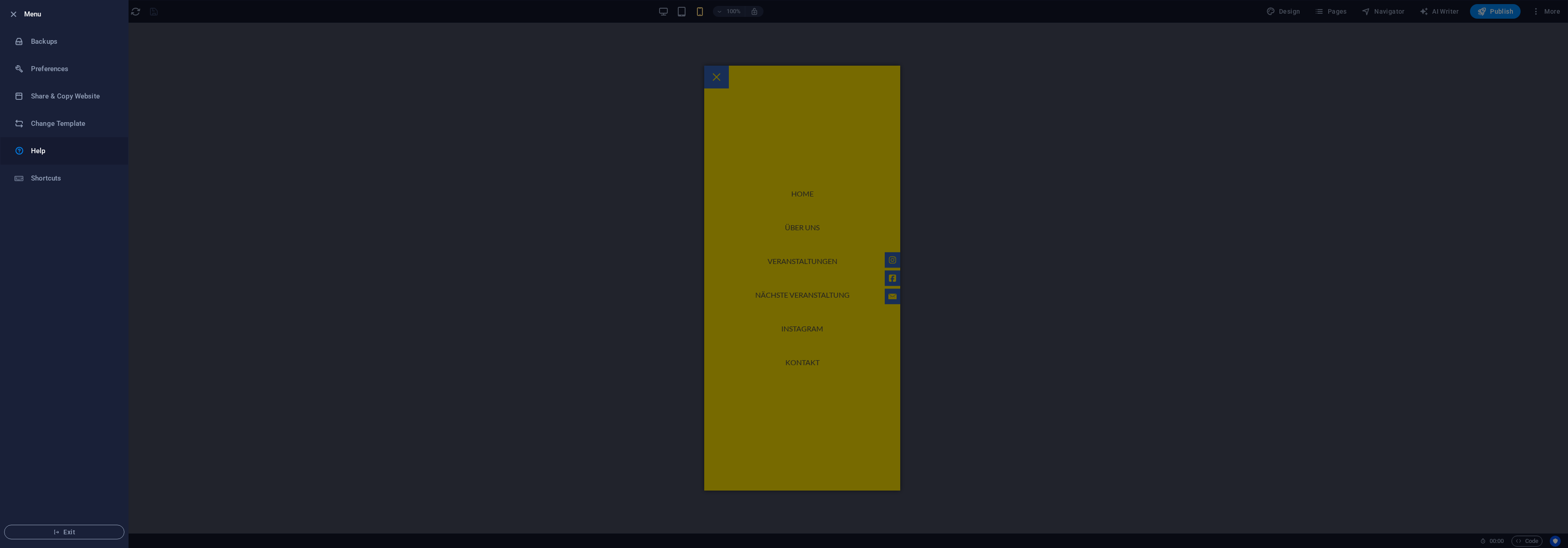
click at [54, 146] on h6 "Help" at bounding box center [73, 151] width 85 height 11
click at [794, 70] on div at bounding box center [784, 274] width 1568 height 548
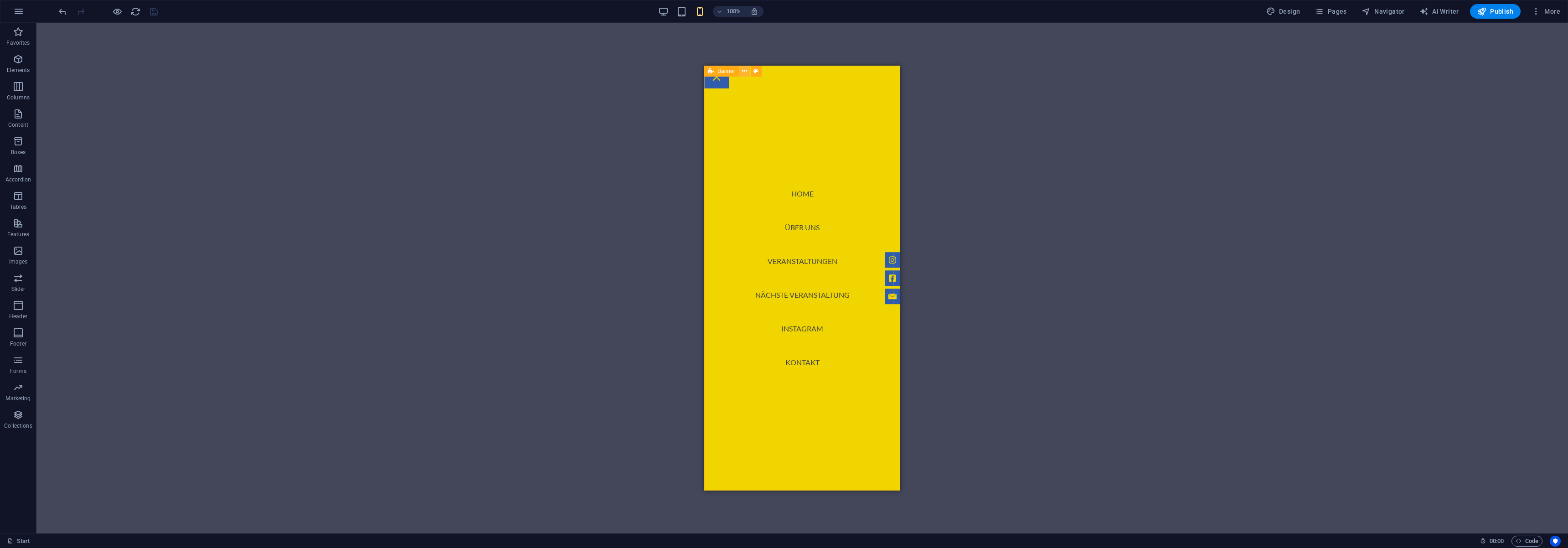
click at [742, 69] on icon at bounding box center [744, 71] width 5 height 10
click at [739, 104] on nav "Home Über uns Veranstaltungen Nächste Veranstaltung Instagram Kontakt" at bounding box center [802, 278] width 196 height 425
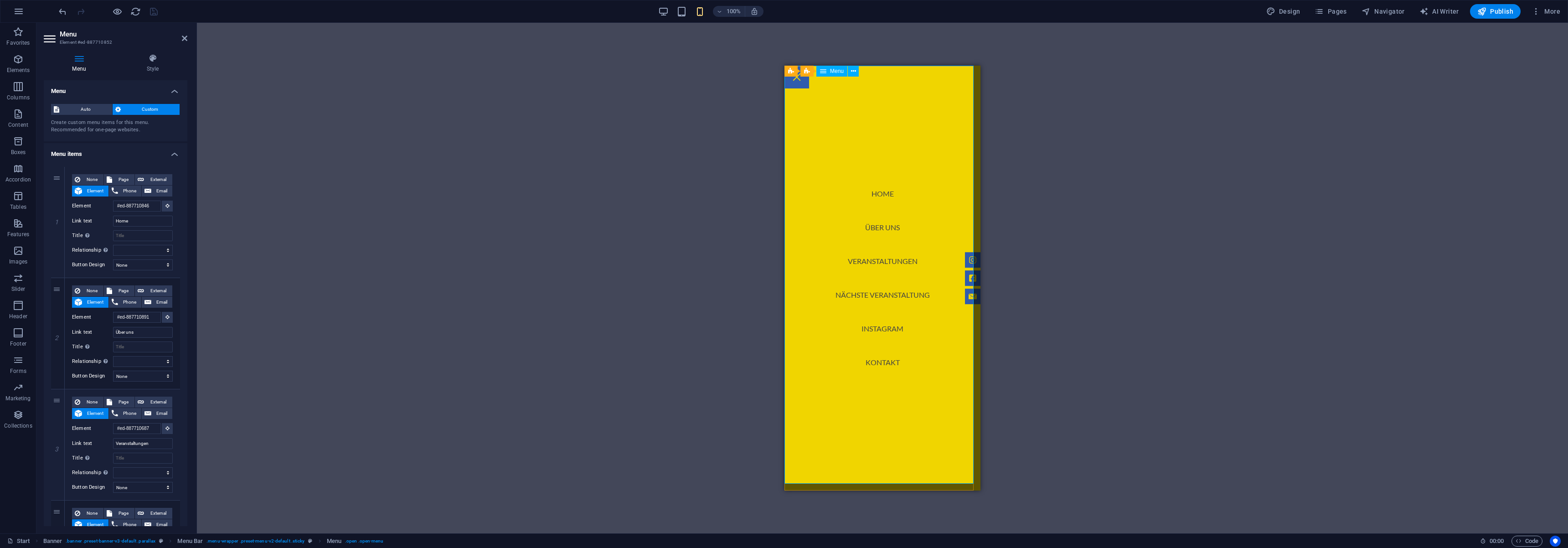
click at [883, 258] on nav "Home Über uns Veranstaltungen Nächste Veranstaltung Instagram Kontakt" at bounding box center [883, 278] width 196 height 425
click at [86, 111] on span "Auto" at bounding box center [86, 110] width 47 height 11
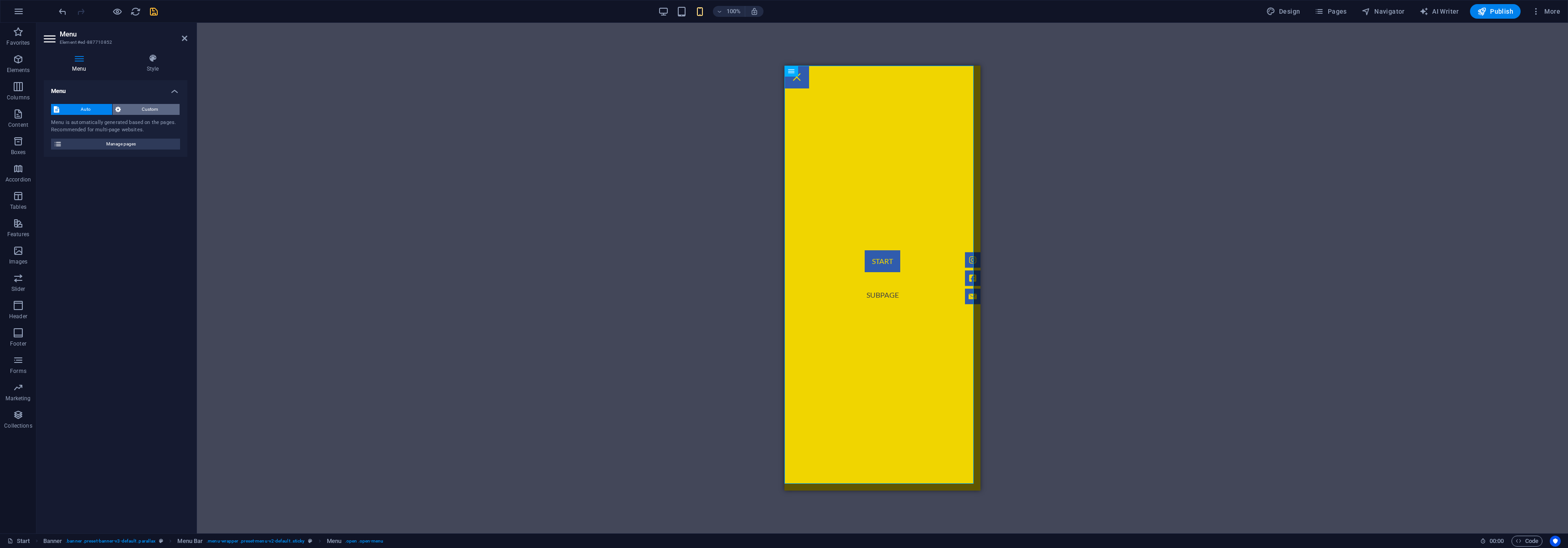
click at [169, 110] on span "Custom" at bounding box center [150, 110] width 54 height 11
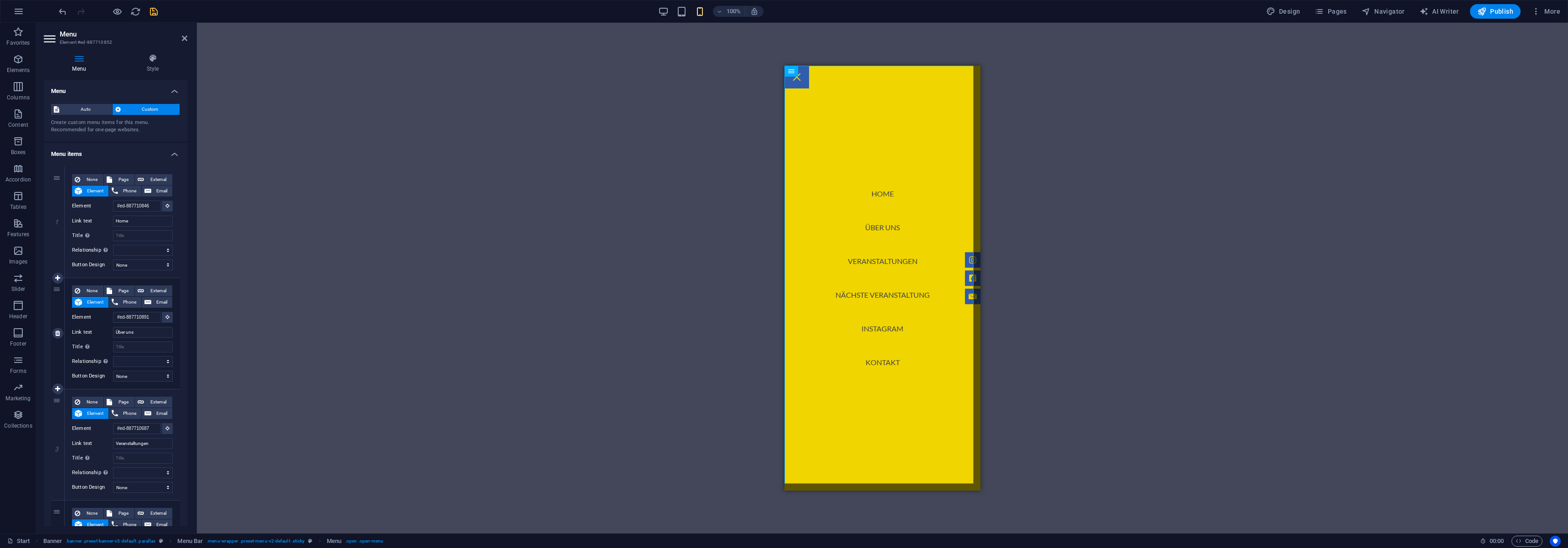
click at [60, 293] on div "2" at bounding box center [58, 334] width 13 height 111
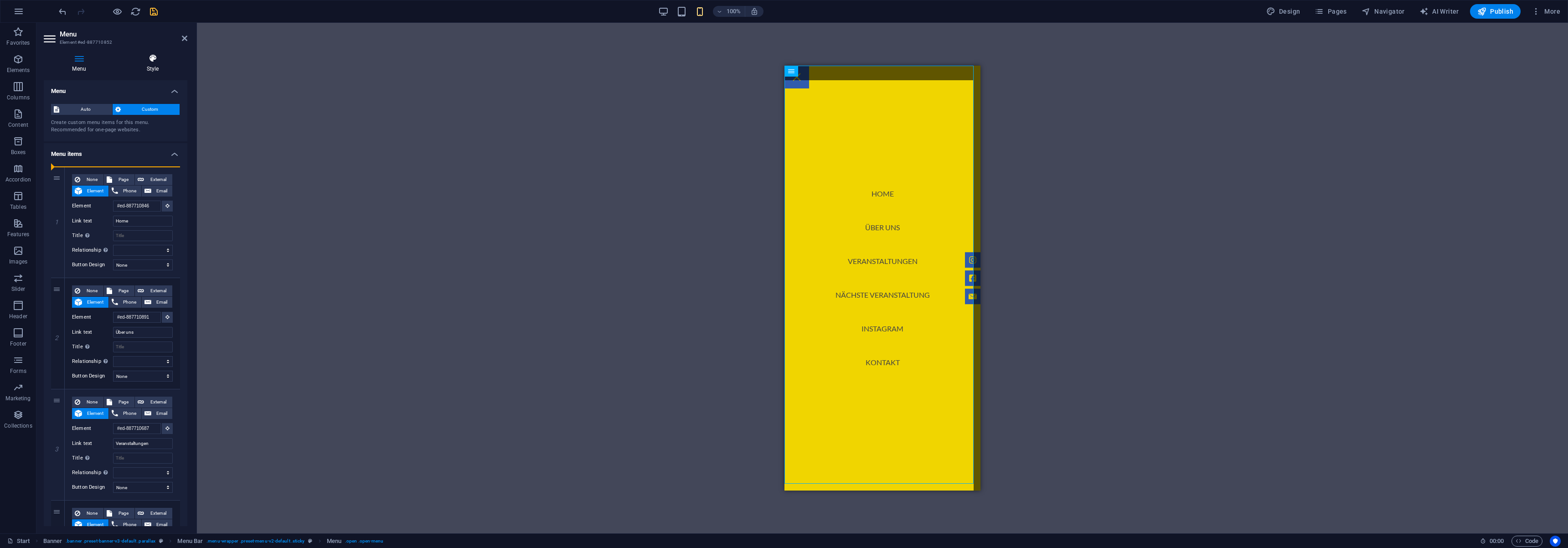
click at [152, 69] on h4 "Style" at bounding box center [153, 63] width 69 height 19
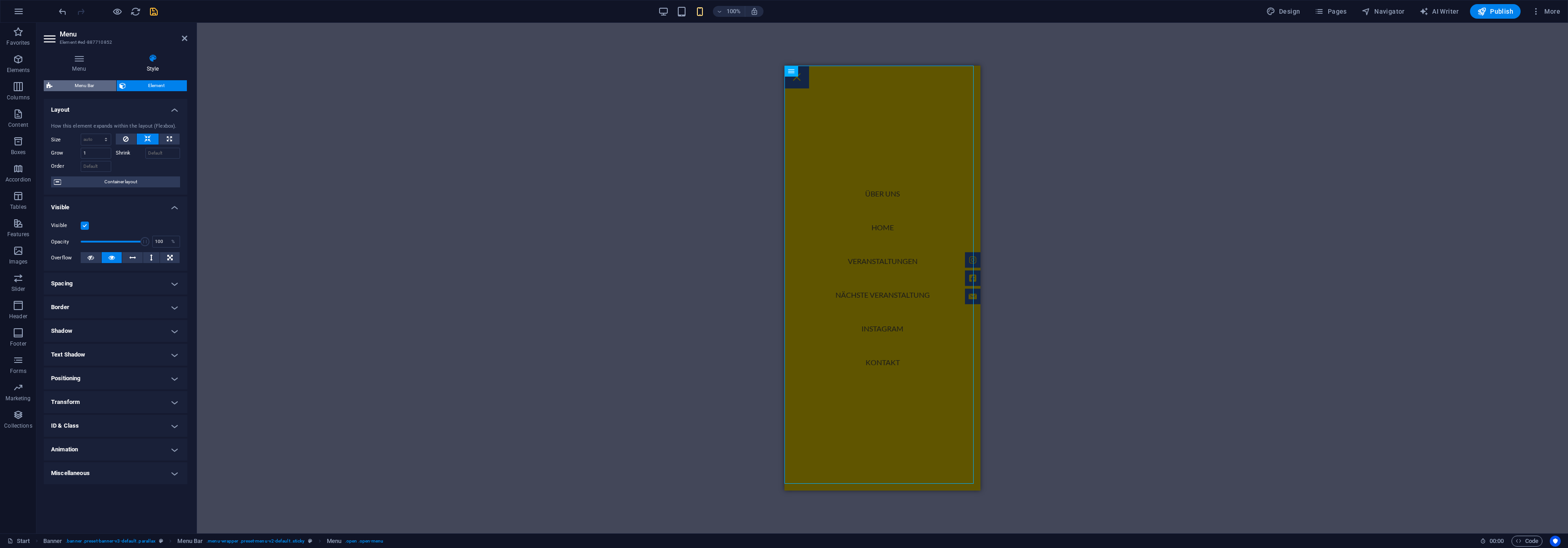
click at [79, 86] on span "Menu Bar" at bounding box center [85, 86] width 58 height 11
select select "rem"
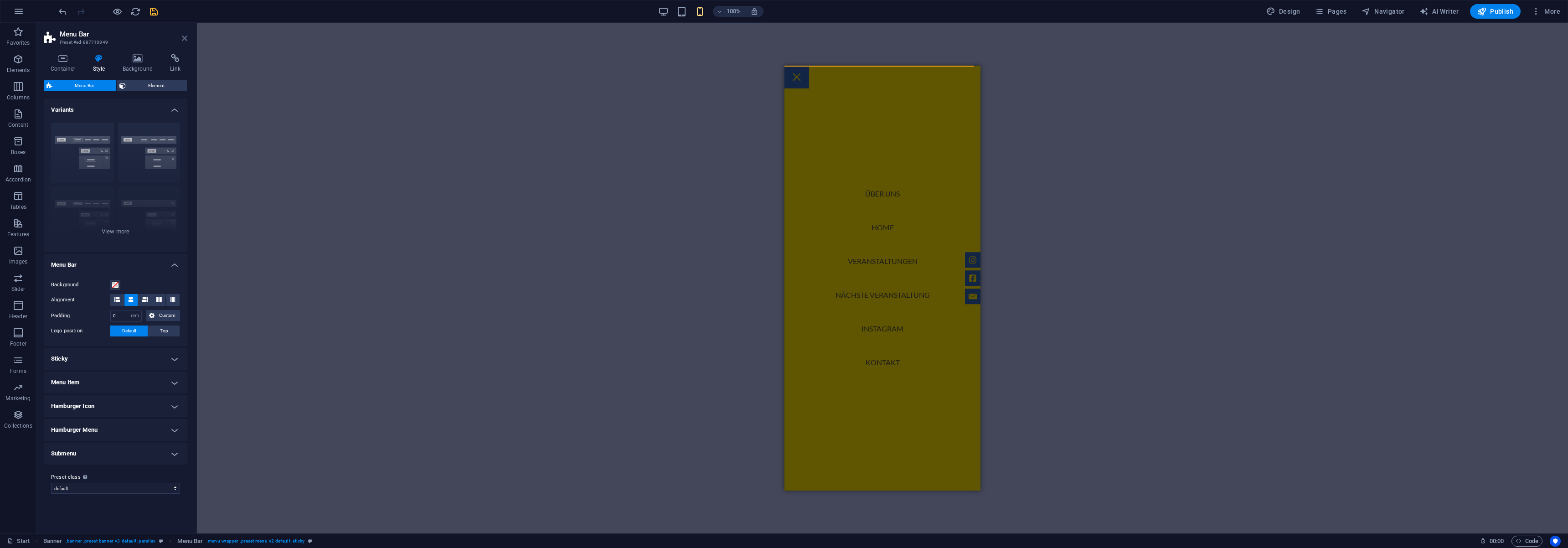
click at [183, 39] on icon at bounding box center [184, 38] width 5 height 7
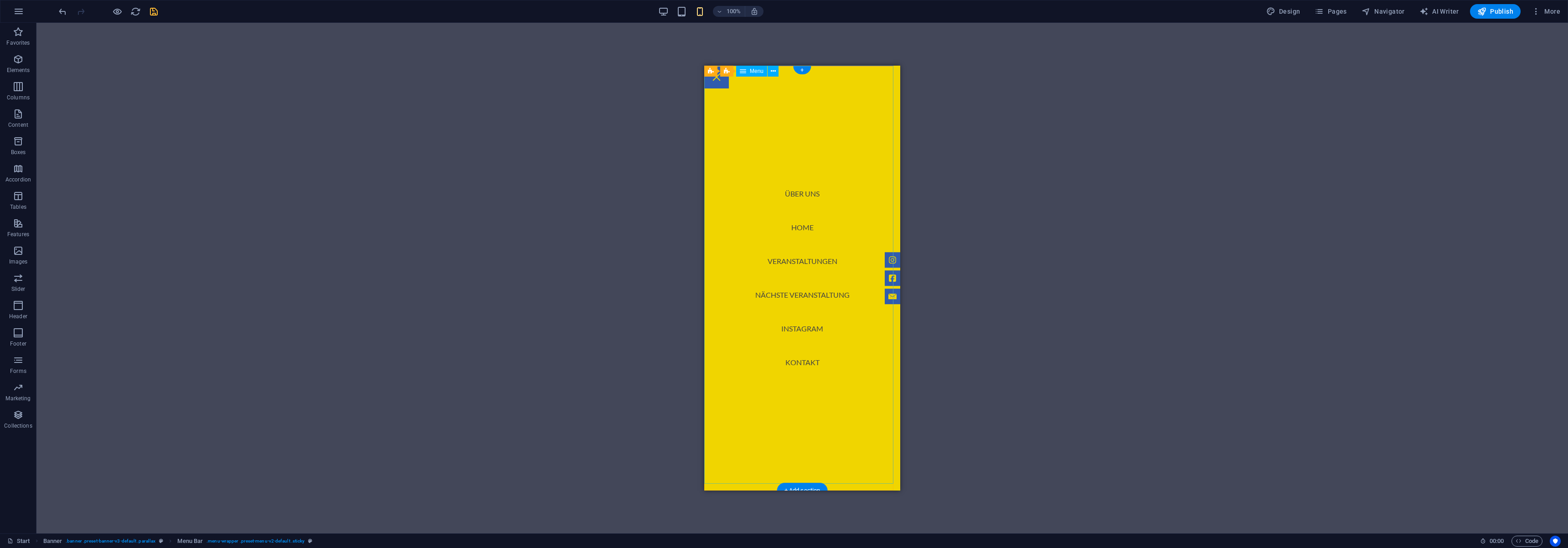
click at [807, 119] on nav "Über uns Home Veranstaltungen Nächste Veranstaltung Instagram Kontakt" at bounding box center [802, 278] width 196 height 425
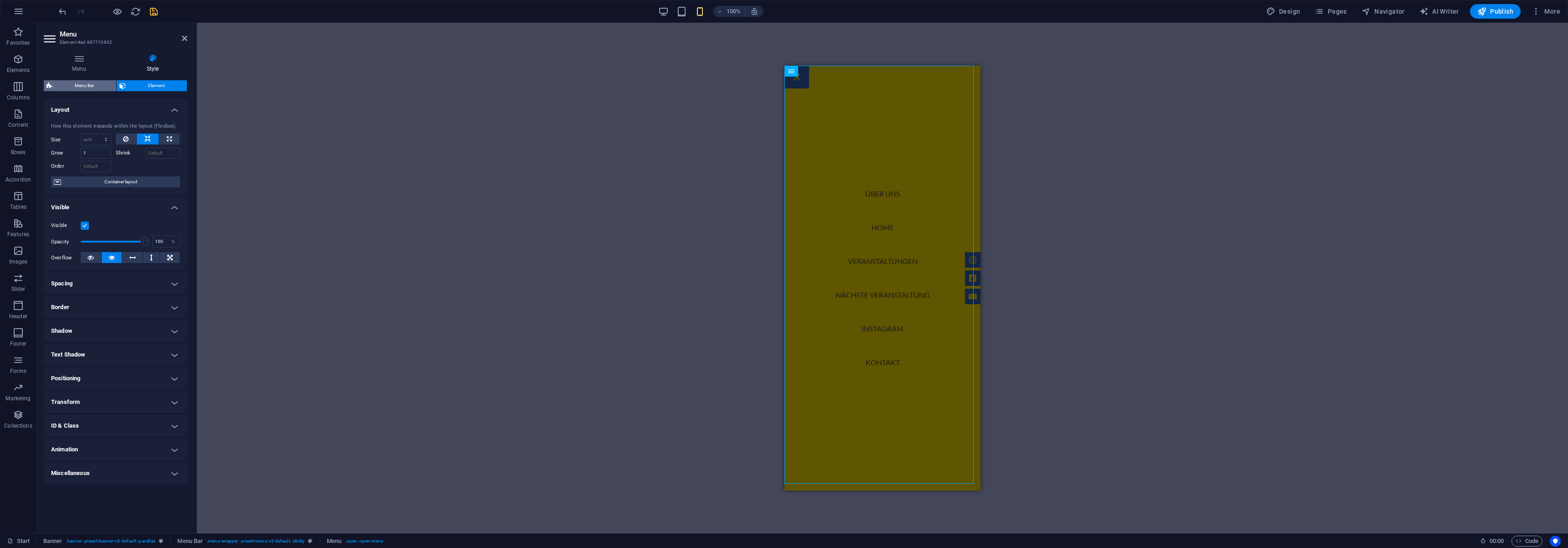
click at [88, 81] on span "Menu Bar" at bounding box center [85, 86] width 58 height 11
select select "rem"
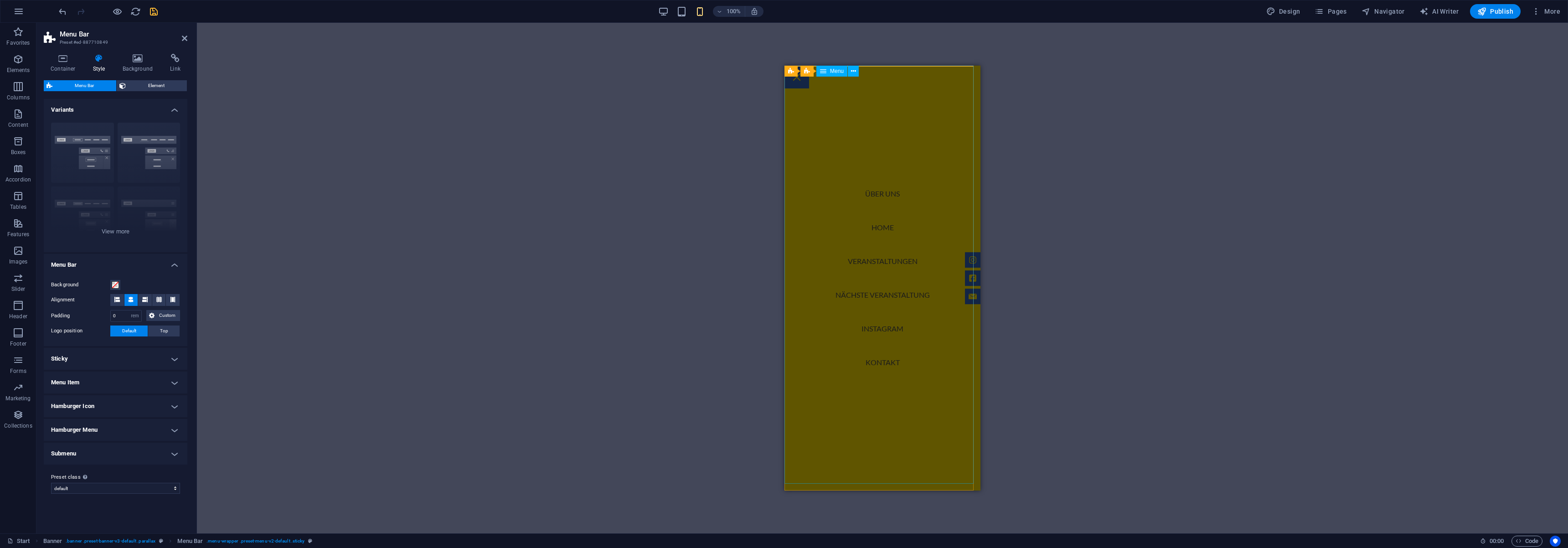
click at [894, 248] on nav "Über uns Home Veranstaltungen Nächste Veranstaltung Instagram Kontakt" at bounding box center [883, 278] width 196 height 425
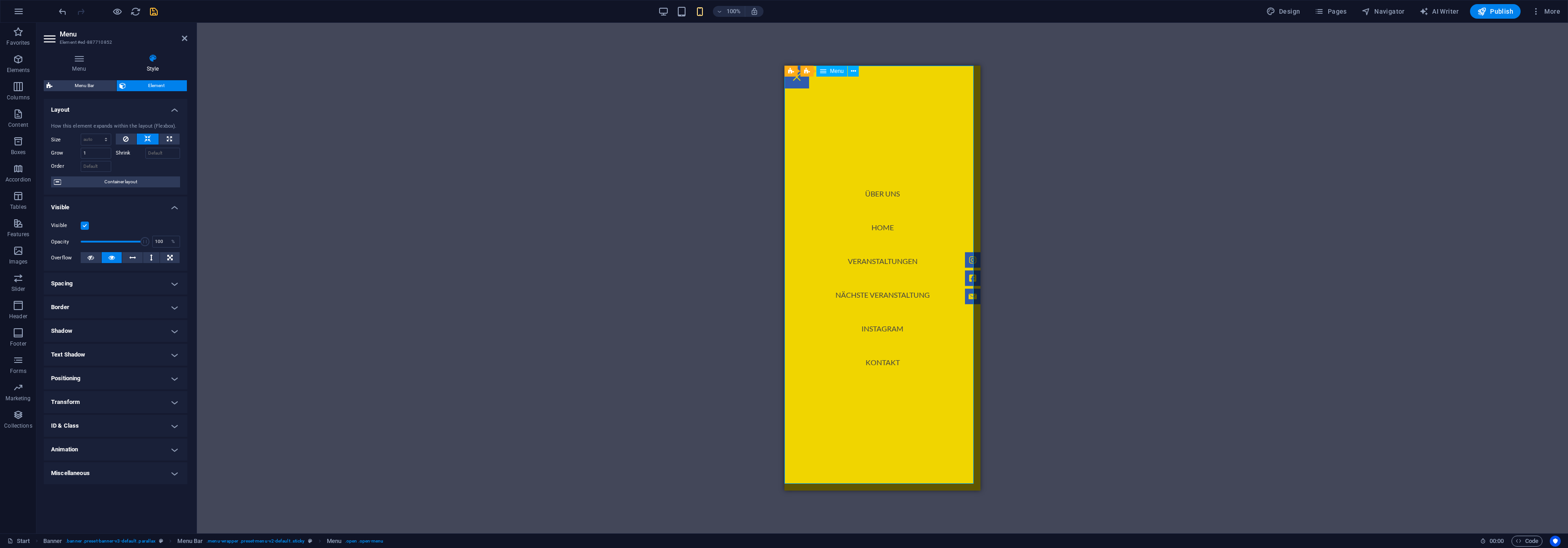
click at [875, 257] on nav "Über uns Home Veranstaltungen Nächste Veranstaltung Instagram Kontakt" at bounding box center [883, 278] width 196 height 425
click at [863, 292] on nav "Über uns Home Veranstaltungen Nächste Veranstaltung Instagram Kontakt" at bounding box center [883, 278] width 196 height 425
click at [869, 258] on nav "Über uns Home Veranstaltungen Nächste Veranstaltung Instagram Kontakt" at bounding box center [883, 278] width 196 height 425
click at [75, 60] on icon at bounding box center [79, 58] width 71 height 9
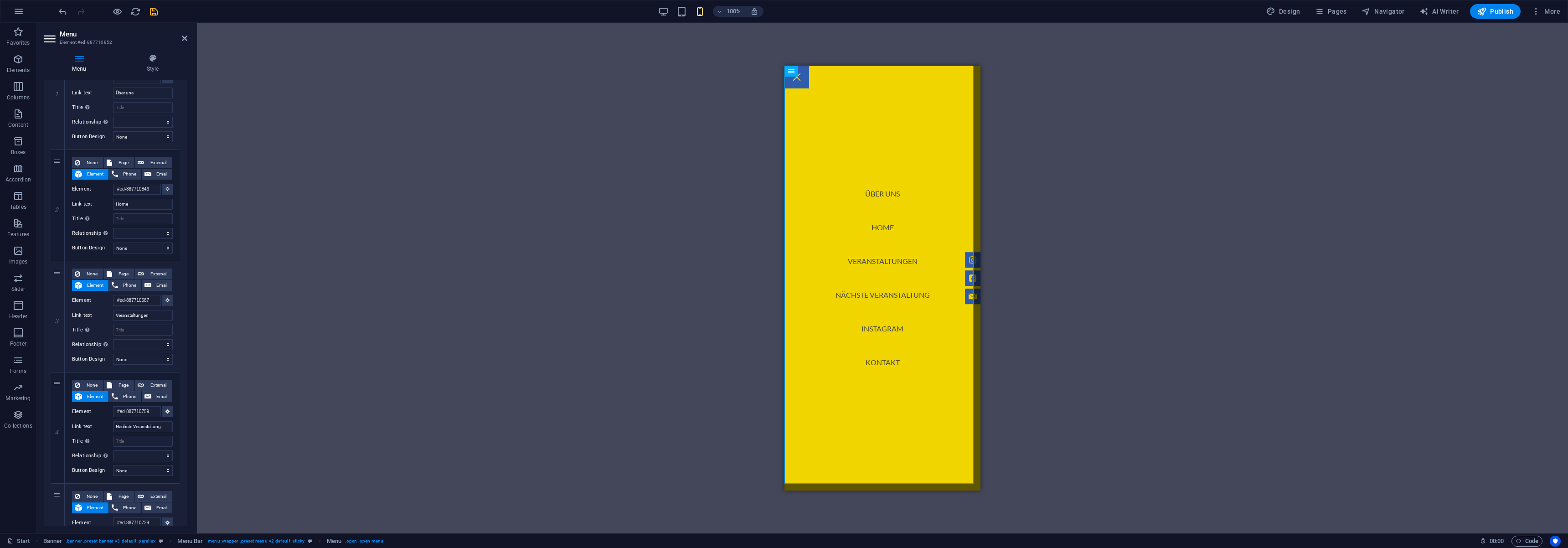
scroll to position [219, 0]
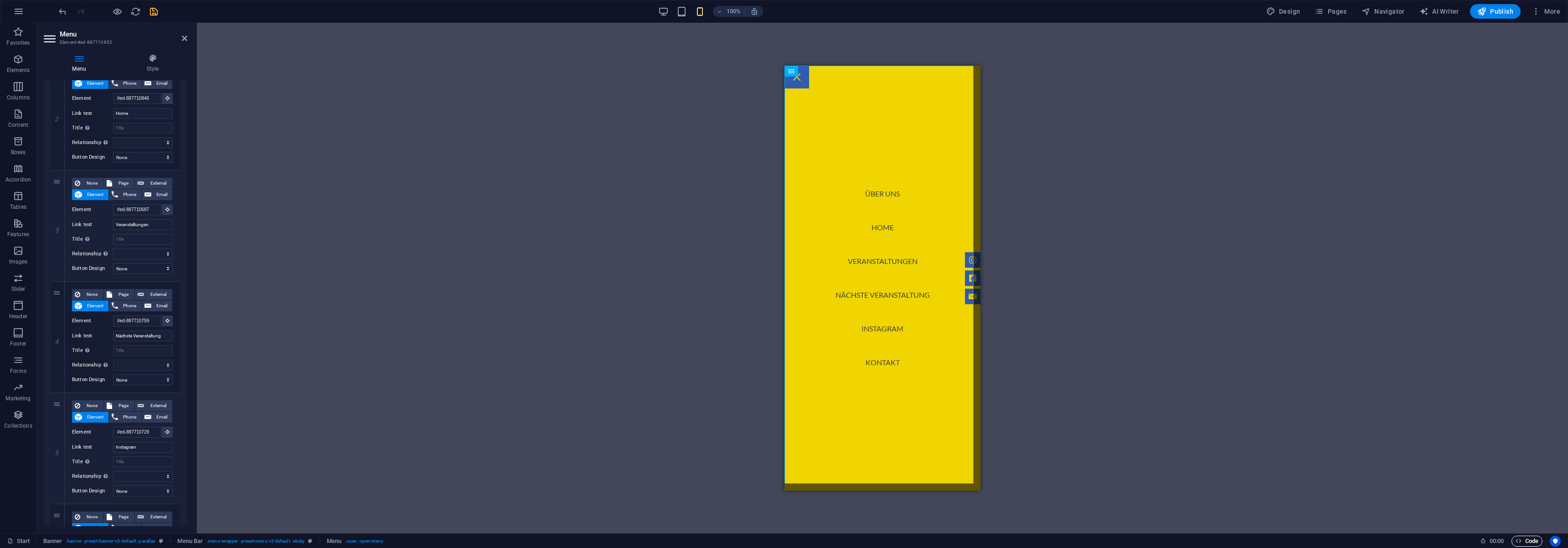
click at [1516, 536] on span "Code" at bounding box center [1527, 541] width 23 height 11
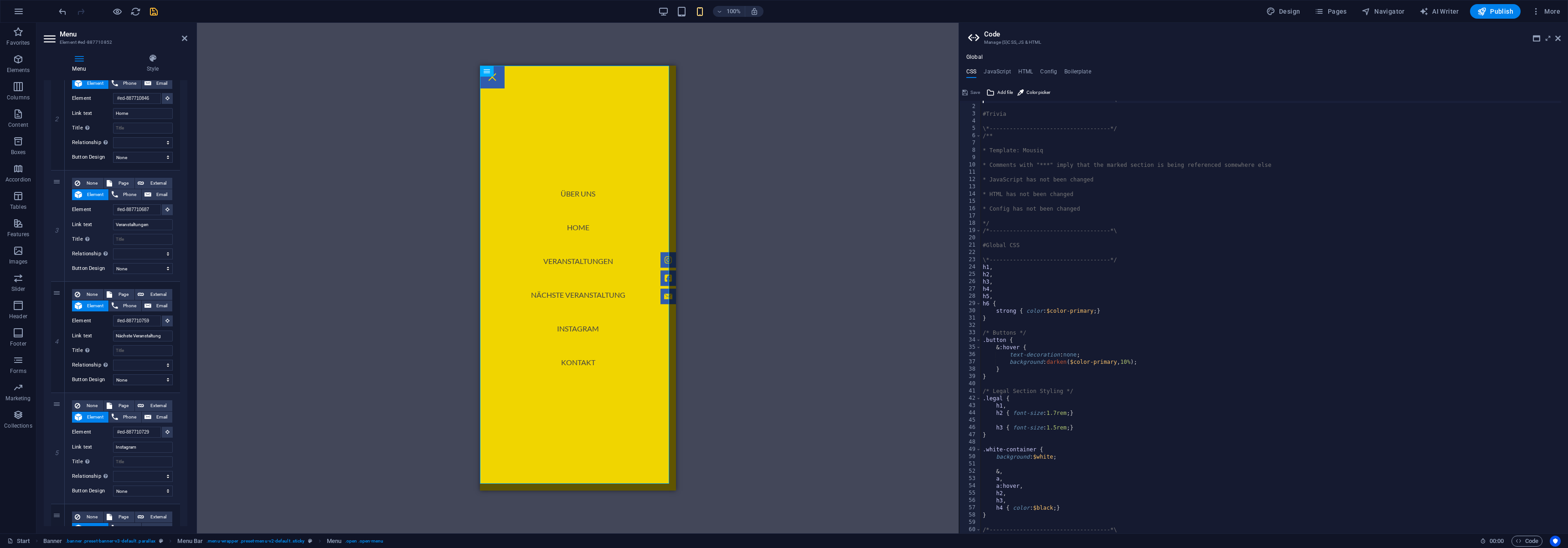
scroll to position [0, 0]
click at [1008, 331] on div "/*------------------------------------*\ #Trivia \*----------------------------…" at bounding box center [1270, 324] width 580 height 448
click at [1019, 328] on div "/*------------------------------------*\ #Trivia \*----------------------------…" at bounding box center [1270, 324] width 580 height 448
click at [61, 294] on div "4" at bounding box center [58, 337] width 13 height 111
click at [152, 65] on h4 "Style" at bounding box center [153, 63] width 69 height 19
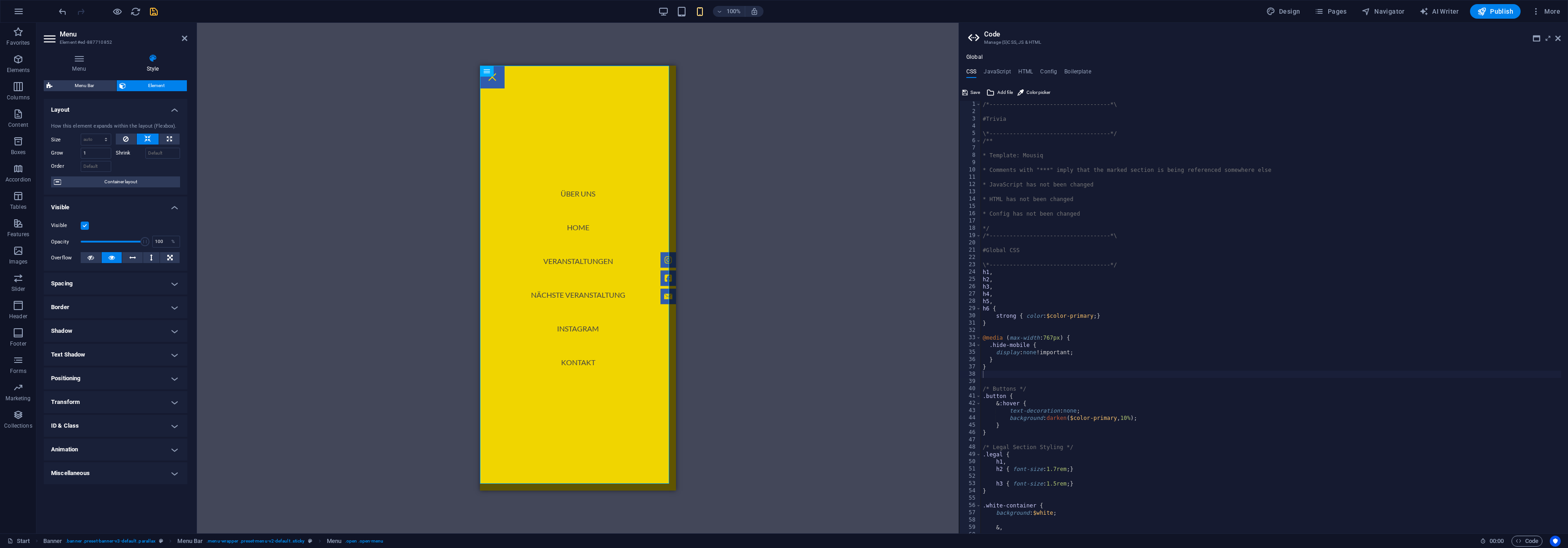
click at [168, 426] on h4 "ID & Class" at bounding box center [116, 426] width 144 height 22
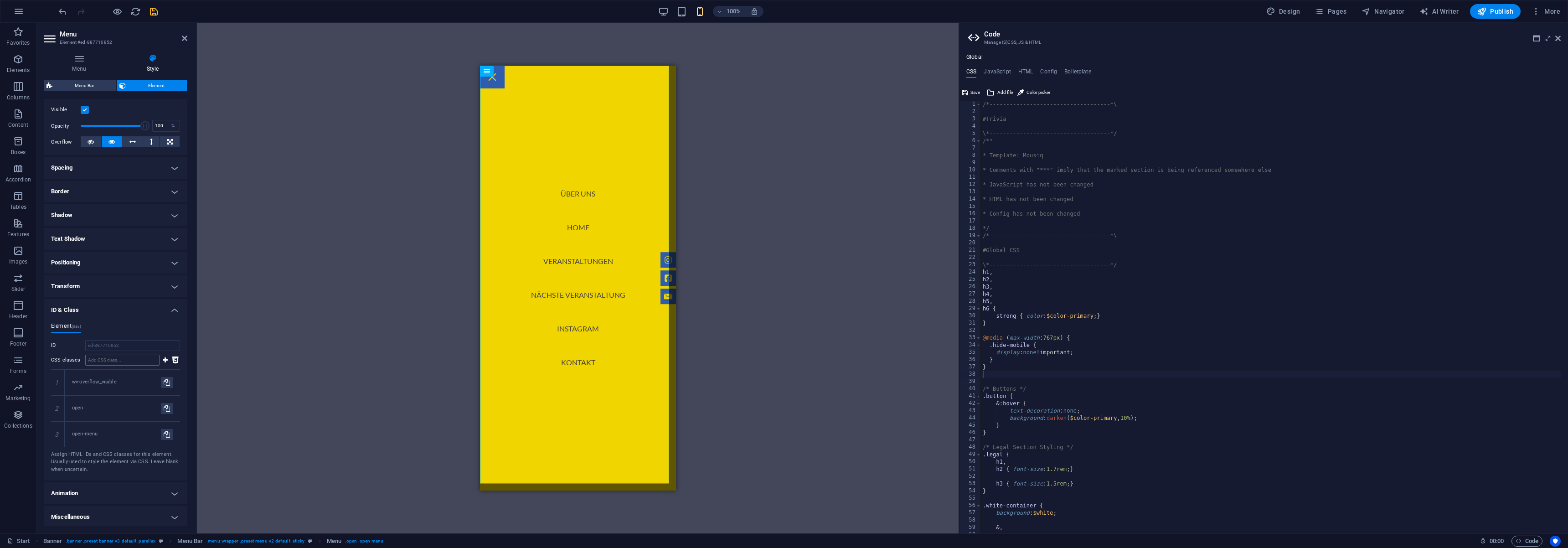
scroll to position [118, 0]
click at [117, 359] on input "CSS classes" at bounding box center [122, 359] width 74 height 11
type input "."
type input "hide-mobile"
click at [133, 342] on input "ed-887710852" at bounding box center [133, 344] width 95 height 11
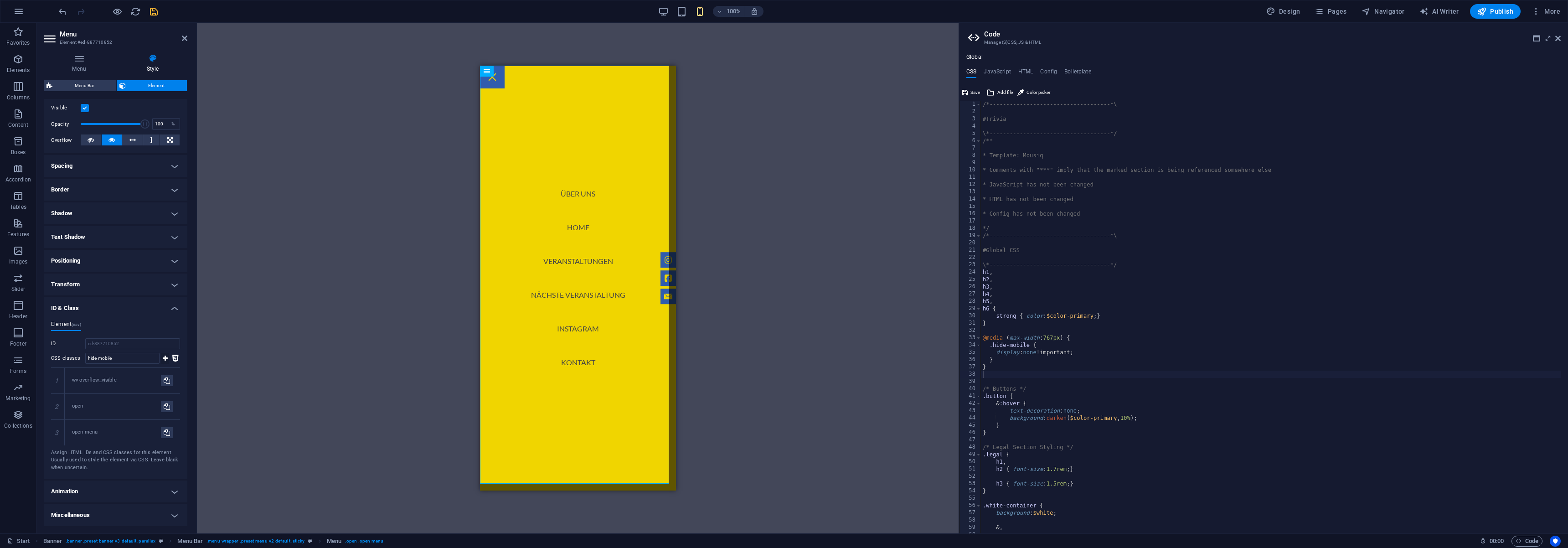
click at [165, 360] on icon at bounding box center [165, 359] width 5 height 11
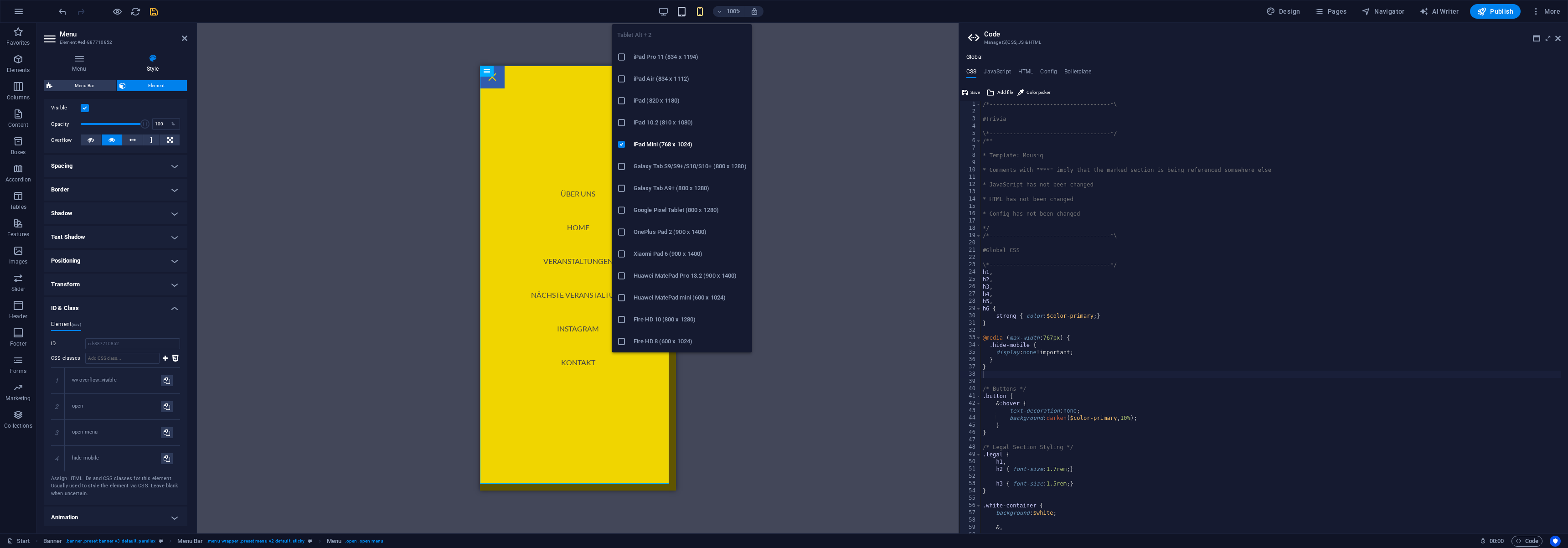
click at [686, 13] on icon "button" at bounding box center [681, 11] width 10 height 10
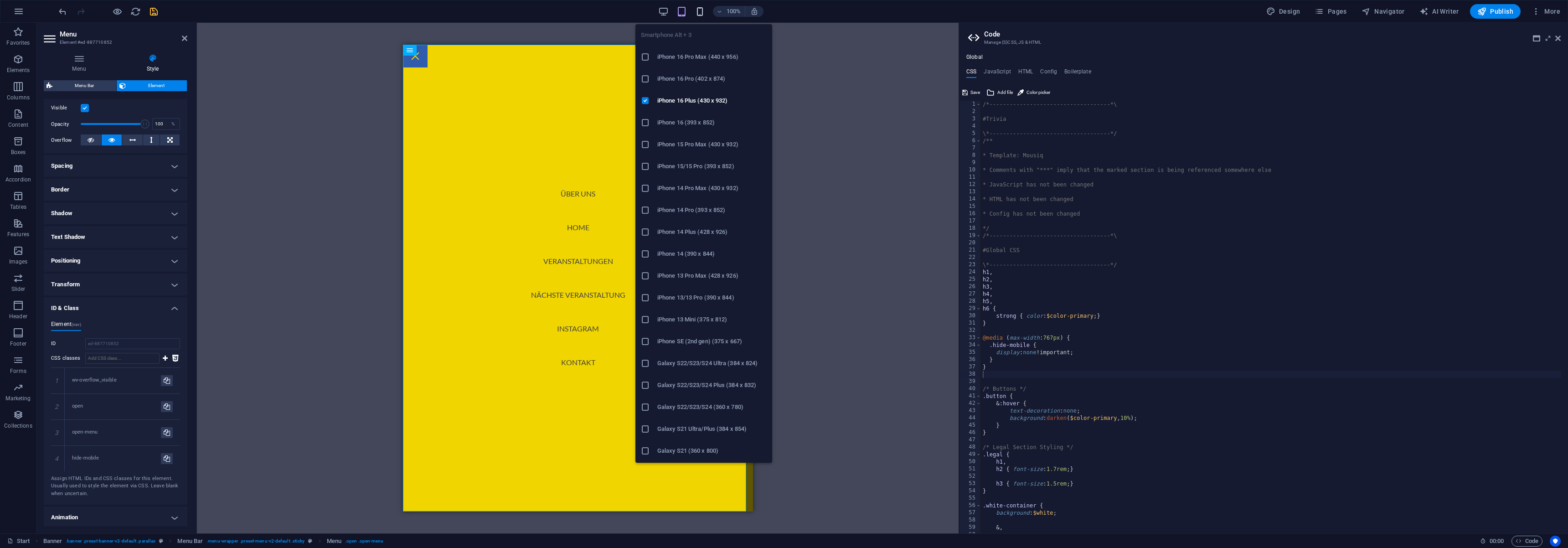
click at [702, 15] on icon "button" at bounding box center [699, 11] width 10 height 10
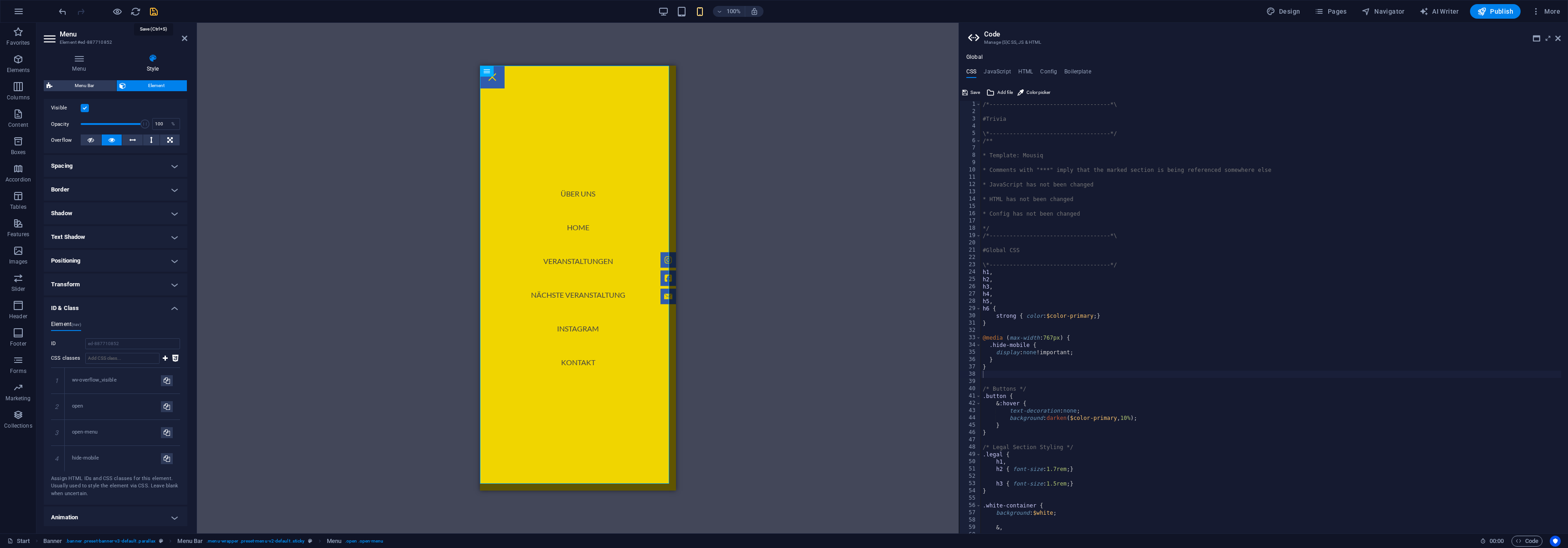
click at [156, 13] on icon "save" at bounding box center [153, 11] width 10 height 10
select select "rem"
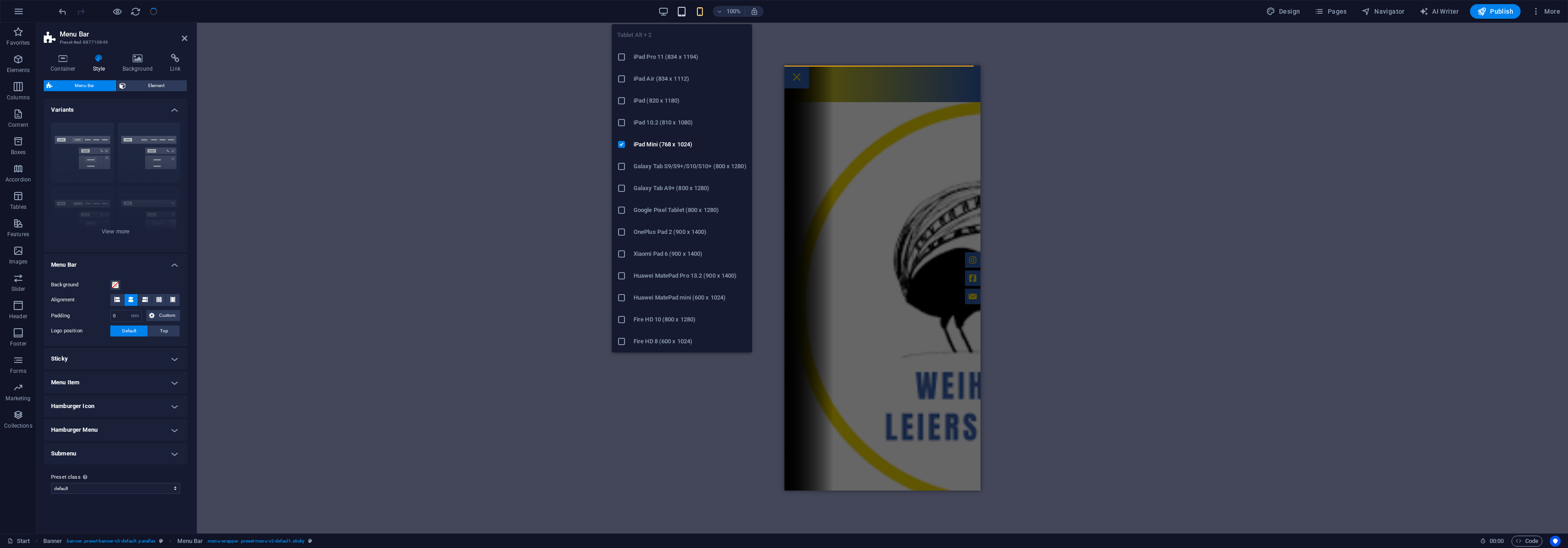
click at [685, 10] on icon "button" at bounding box center [681, 11] width 10 height 10
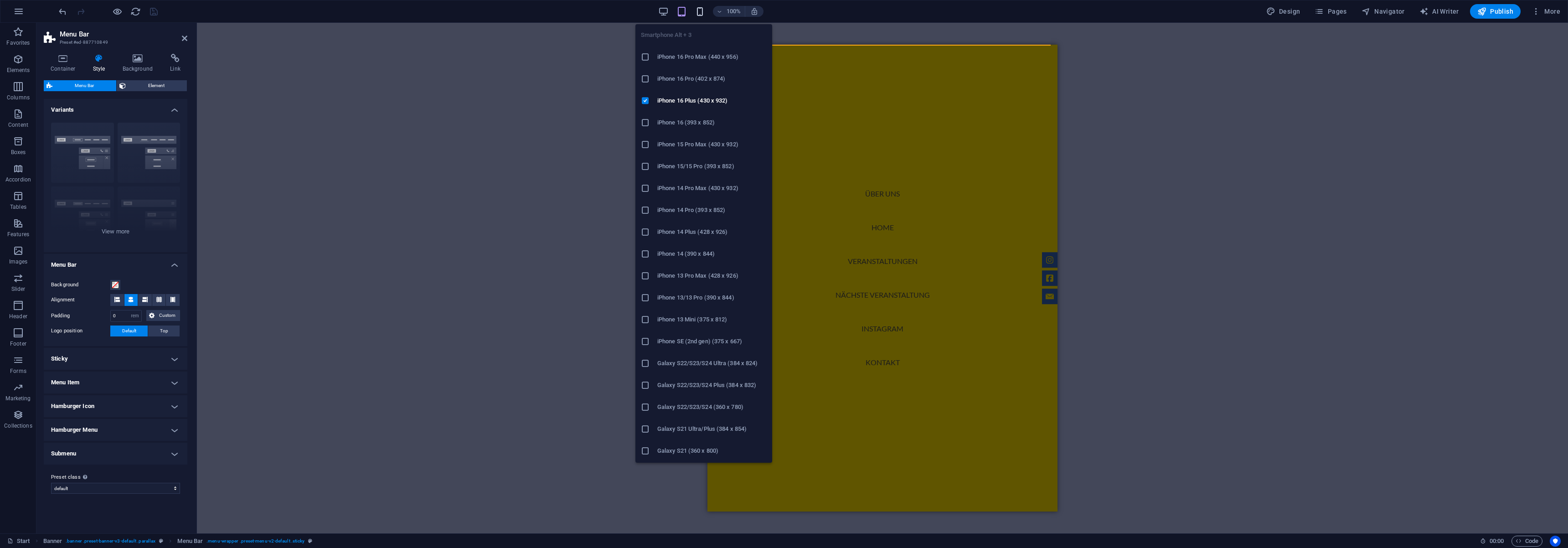
click at [699, 12] on icon "button" at bounding box center [699, 11] width 10 height 10
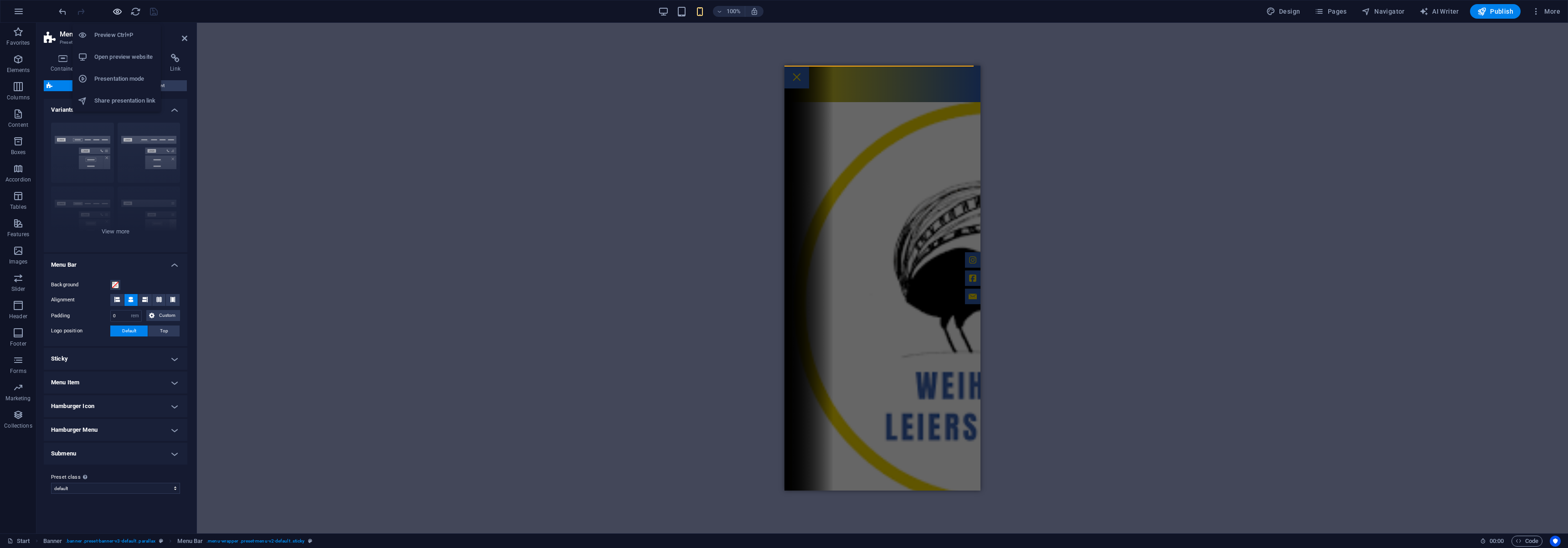
click at [119, 12] on icon "button" at bounding box center [117, 11] width 10 height 10
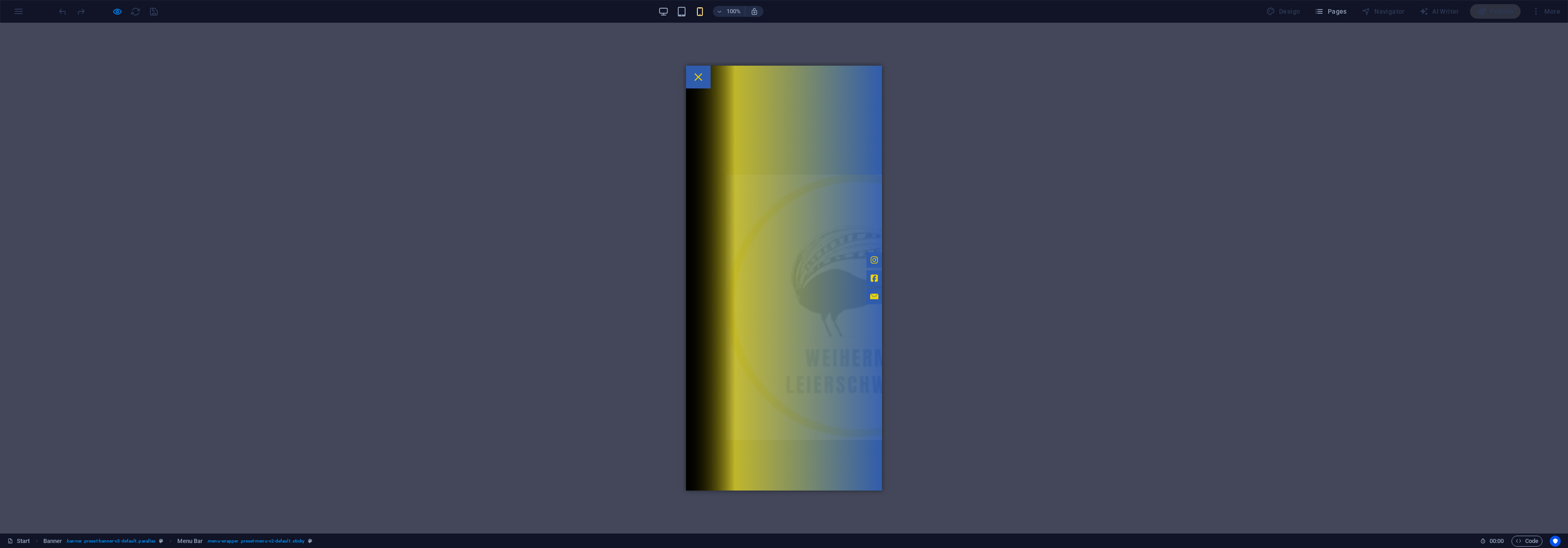
click at [710, 74] on div at bounding box center [698, 77] width 24 height 23
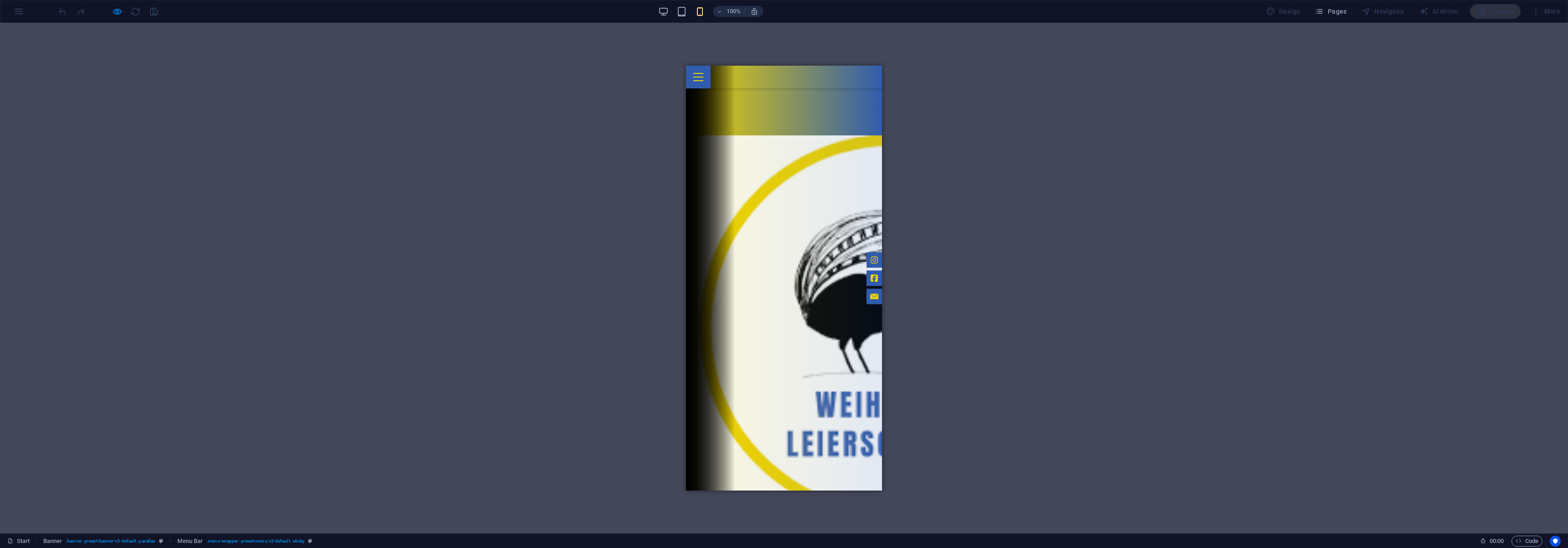
click at [710, 69] on div at bounding box center [698, 77] width 24 height 23
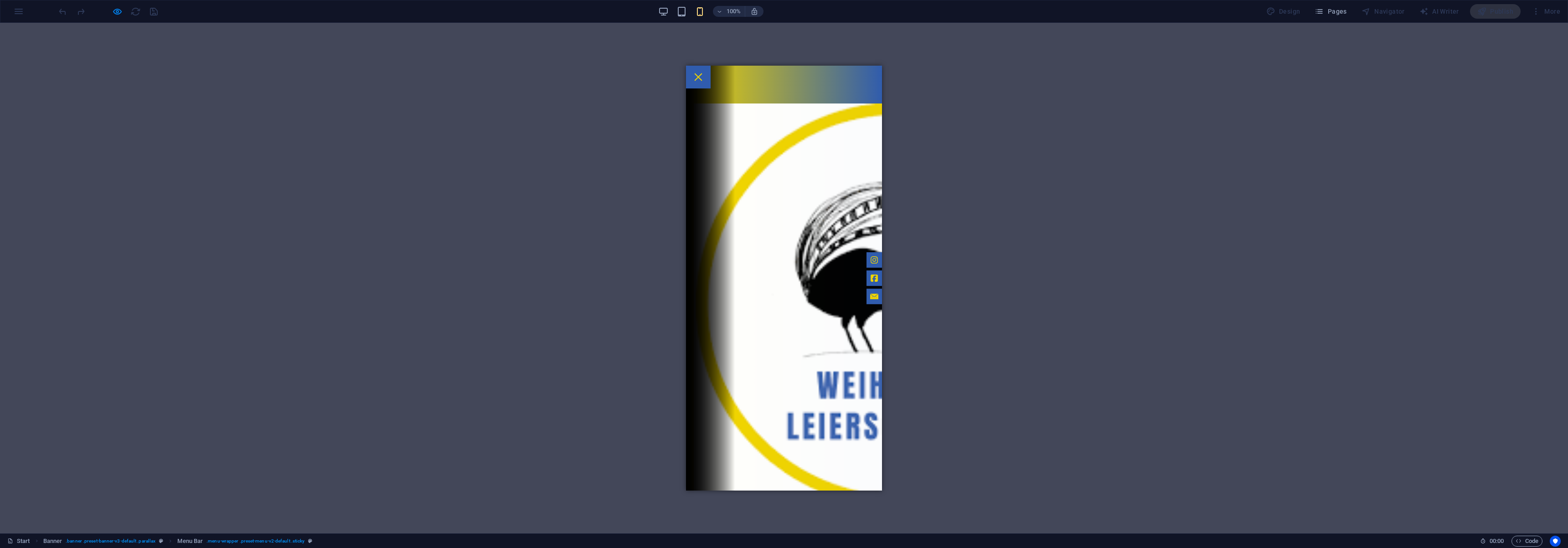
click at [710, 68] on div at bounding box center [698, 77] width 24 height 23
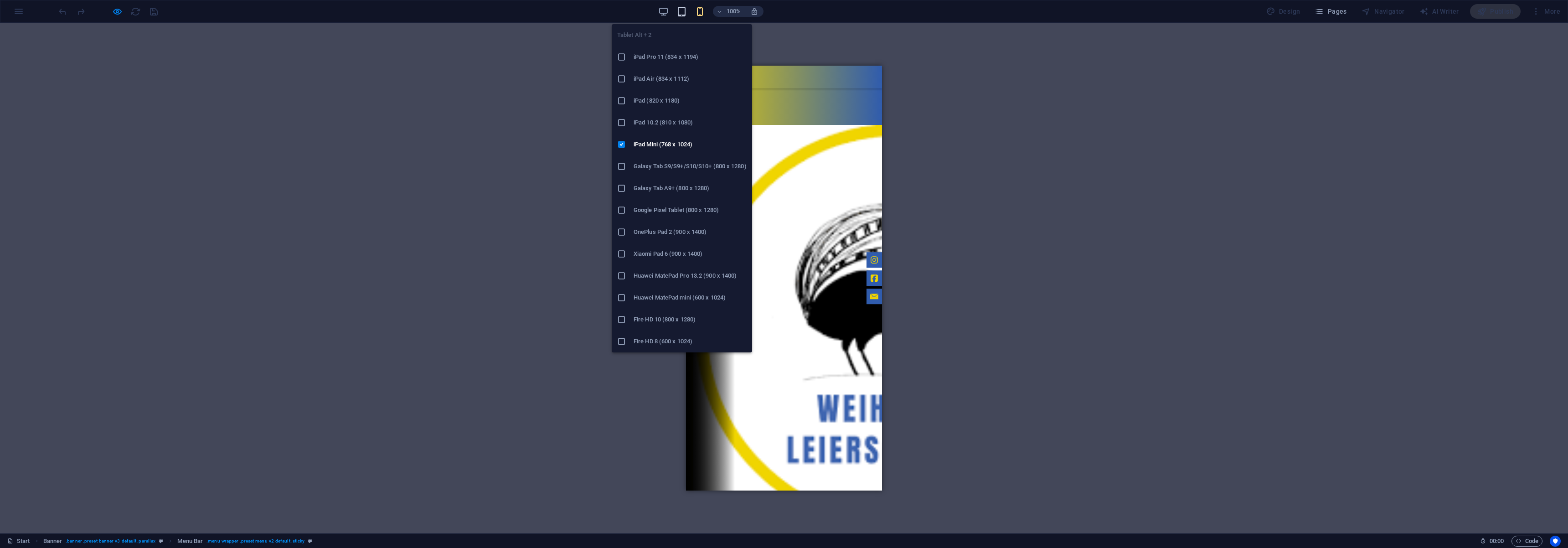
click at [685, 14] on icon "button" at bounding box center [681, 11] width 10 height 10
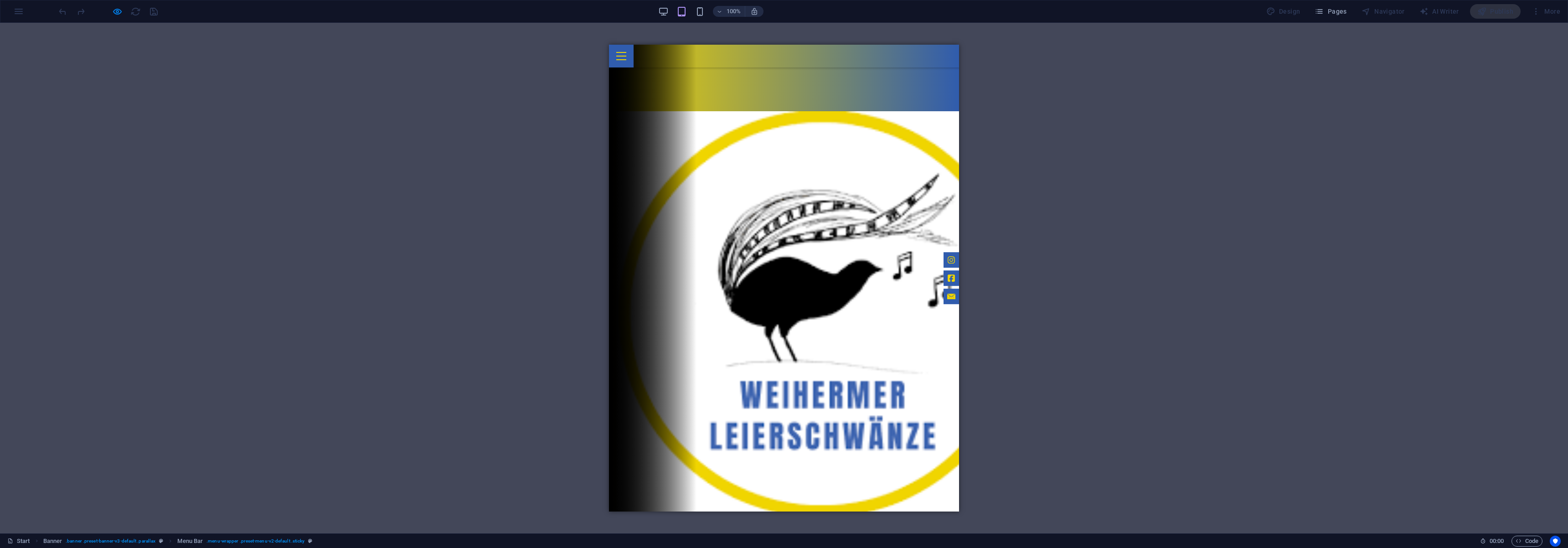
click at [634, 58] on div at bounding box center [621, 55] width 24 height 23
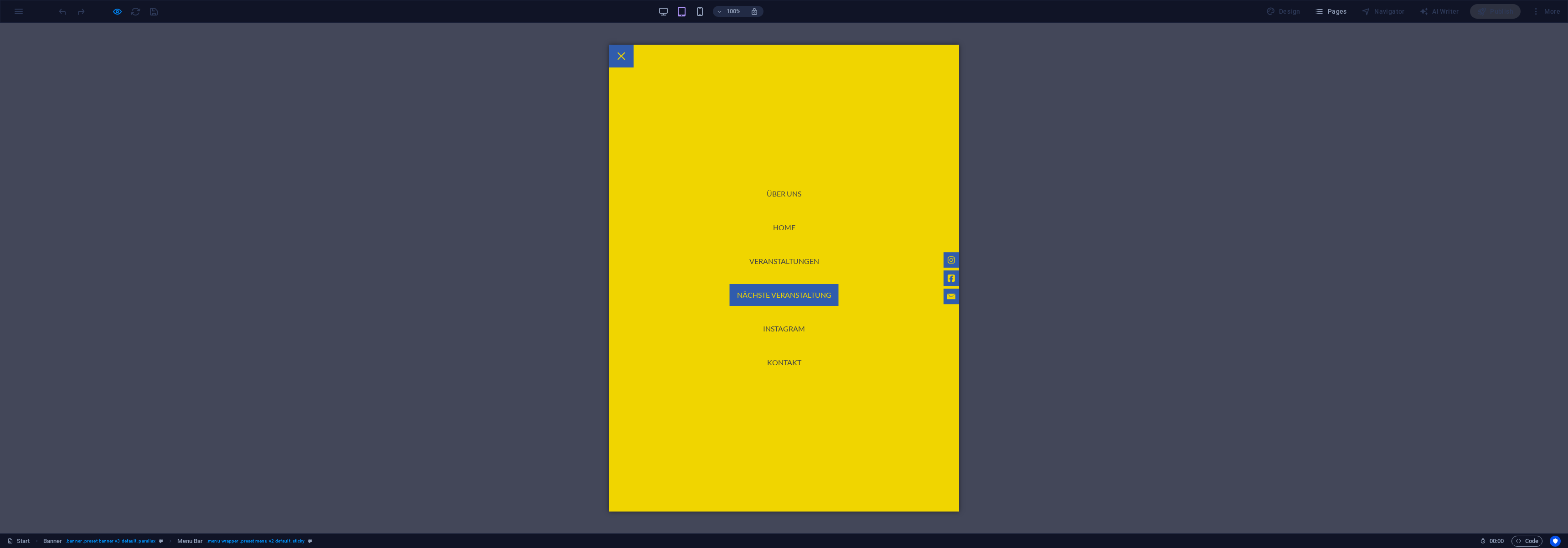
click at [791, 292] on link "Nächste Veranstaltung" at bounding box center [784, 295] width 109 height 22
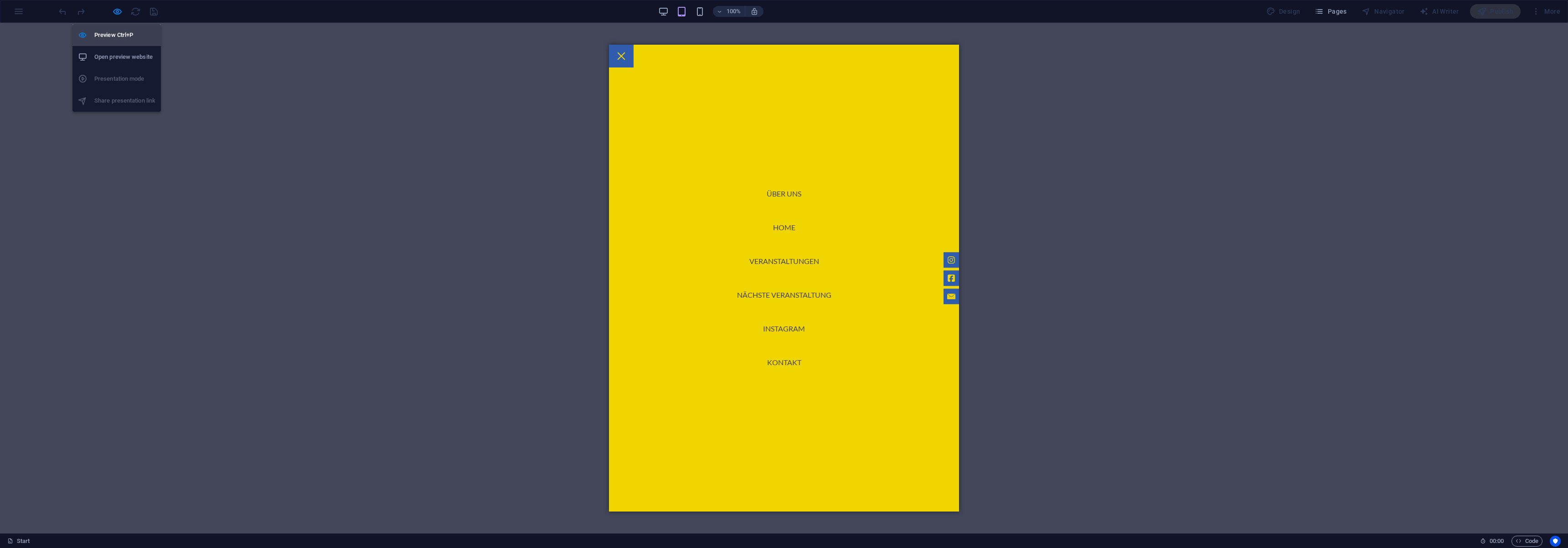
click at [116, 32] on h6 "Preview Ctrl+P" at bounding box center [125, 35] width 61 height 11
select select "rem"
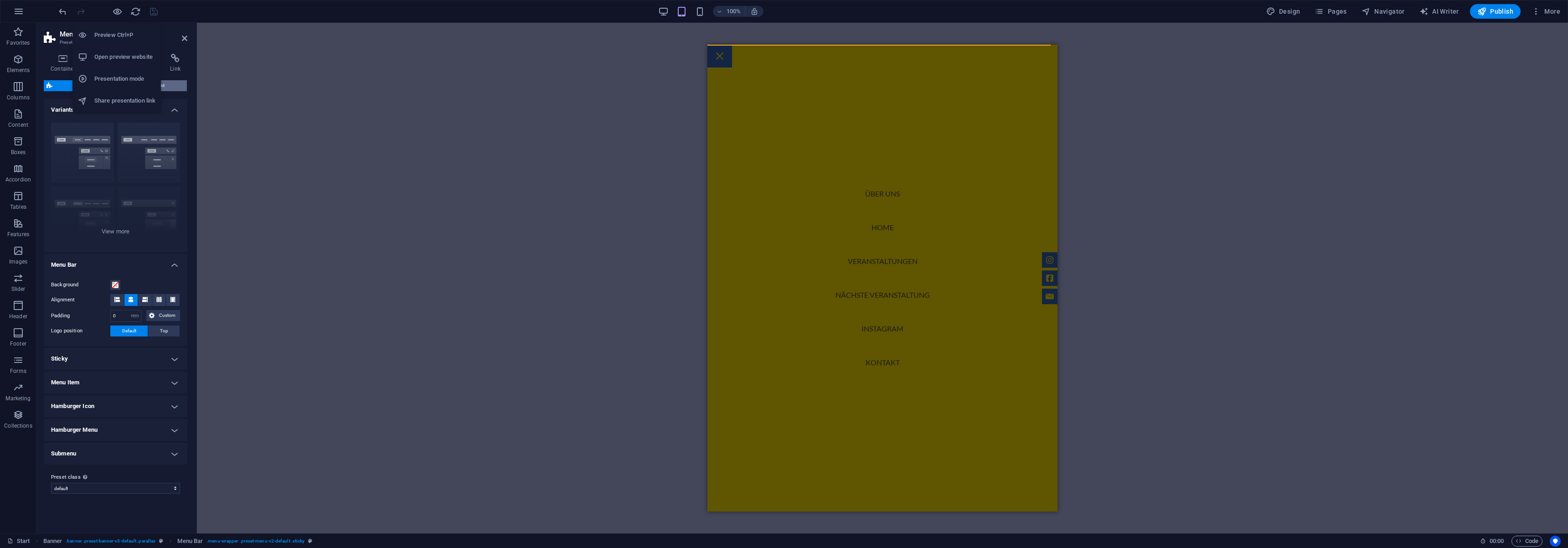
scroll to position [1092, 0]
click at [872, 295] on nav "Über uns Home Veranstaltungen Nächste Veranstaltung Instagram Kontakt" at bounding box center [882, 278] width 350 height 467
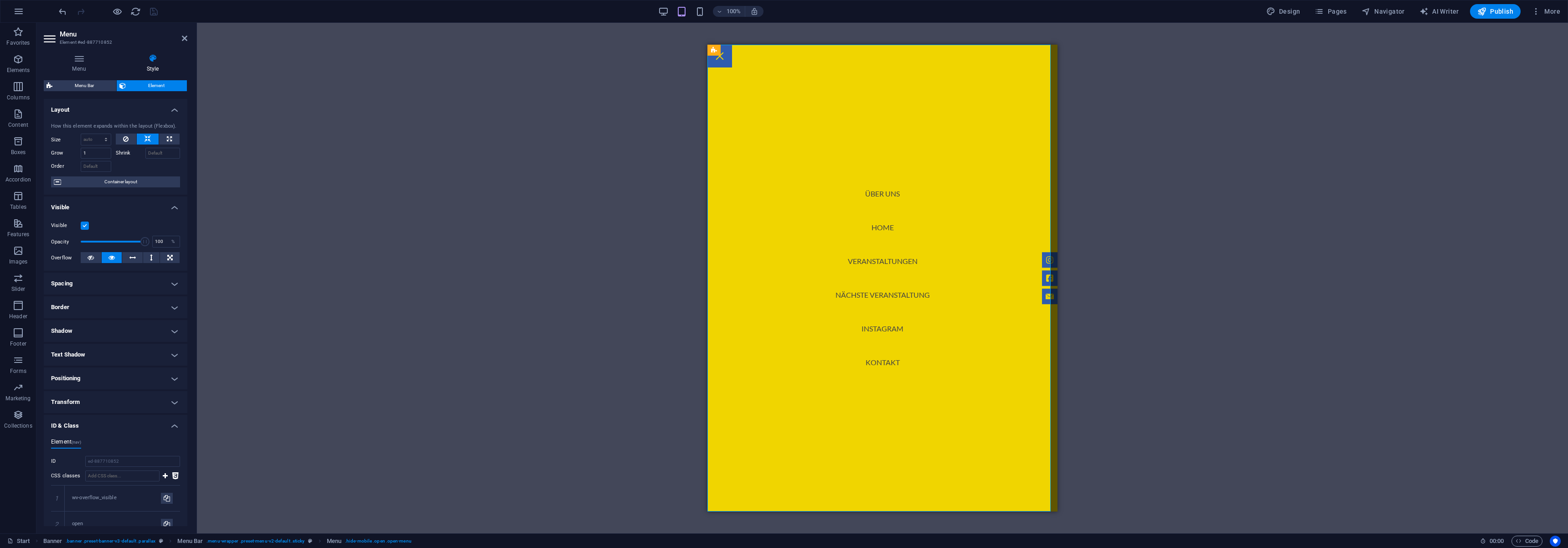
click at [868, 298] on nav "Über uns Home Veranstaltungen Nächste Veranstaltung Instagram Kontakt" at bounding box center [882, 278] width 350 height 467
click at [869, 297] on nav "Über uns Home Veranstaltungen Nächste Veranstaltung Instagram Kontakt" at bounding box center [882, 278] width 350 height 467
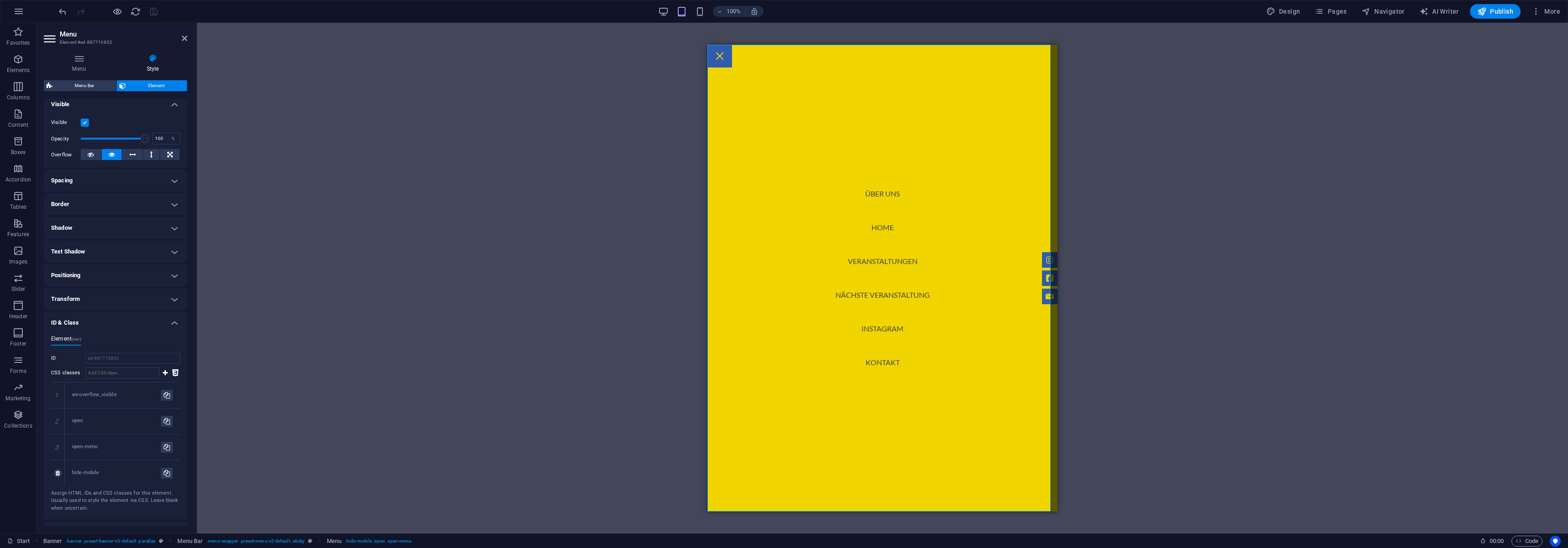
scroll to position [110, 0]
click at [58, 468] on icon at bounding box center [57, 466] width 4 height 5
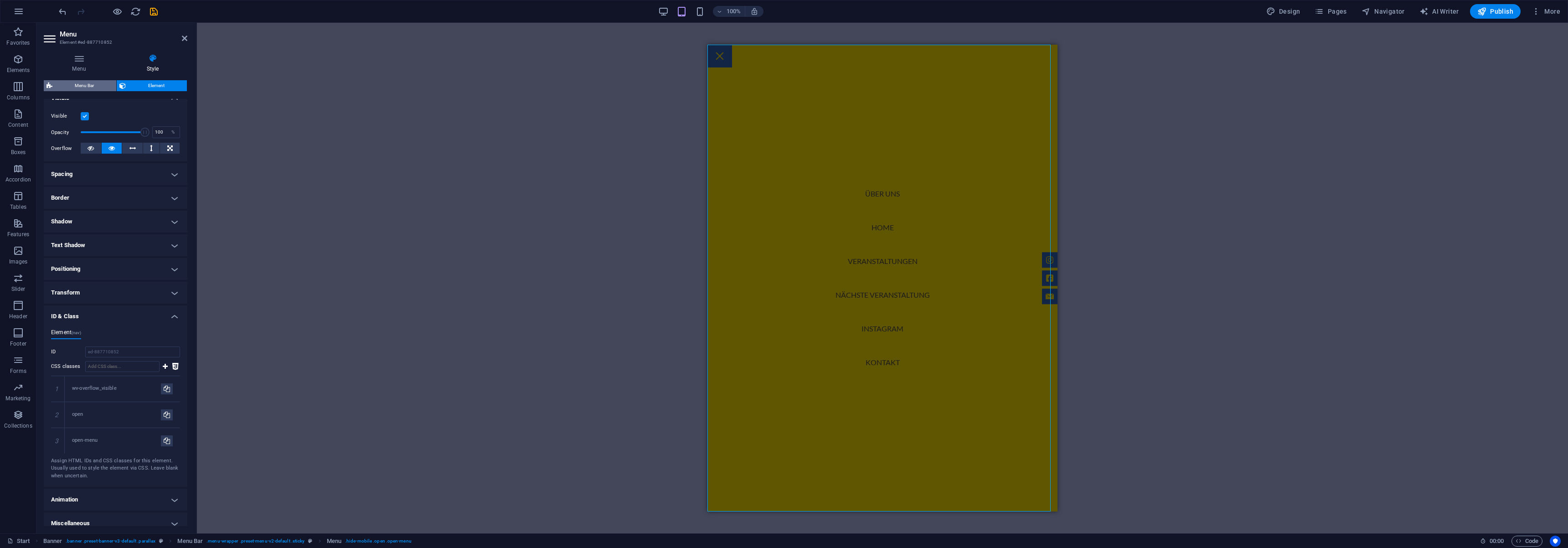
click at [90, 88] on span "Menu Bar" at bounding box center [85, 86] width 58 height 11
select select "rem"
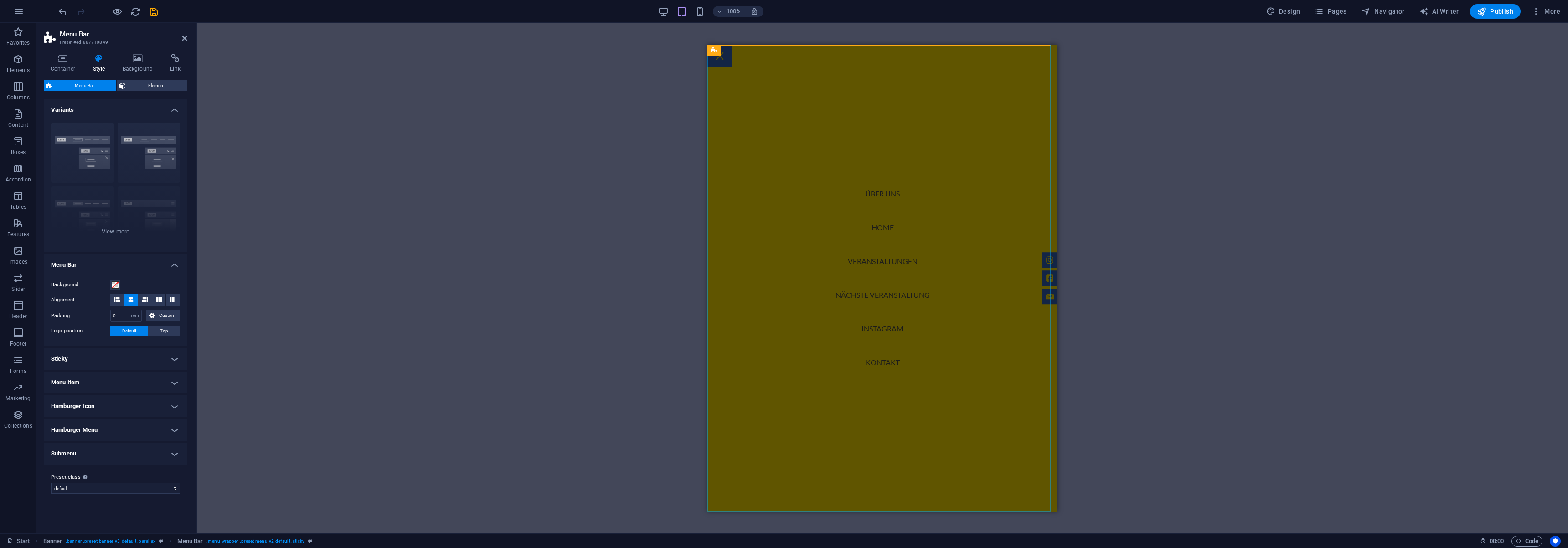
click at [877, 289] on nav "Über uns Home Veranstaltungen Nächste Veranstaltung Instagram Kontakt" at bounding box center [882, 278] width 350 height 467
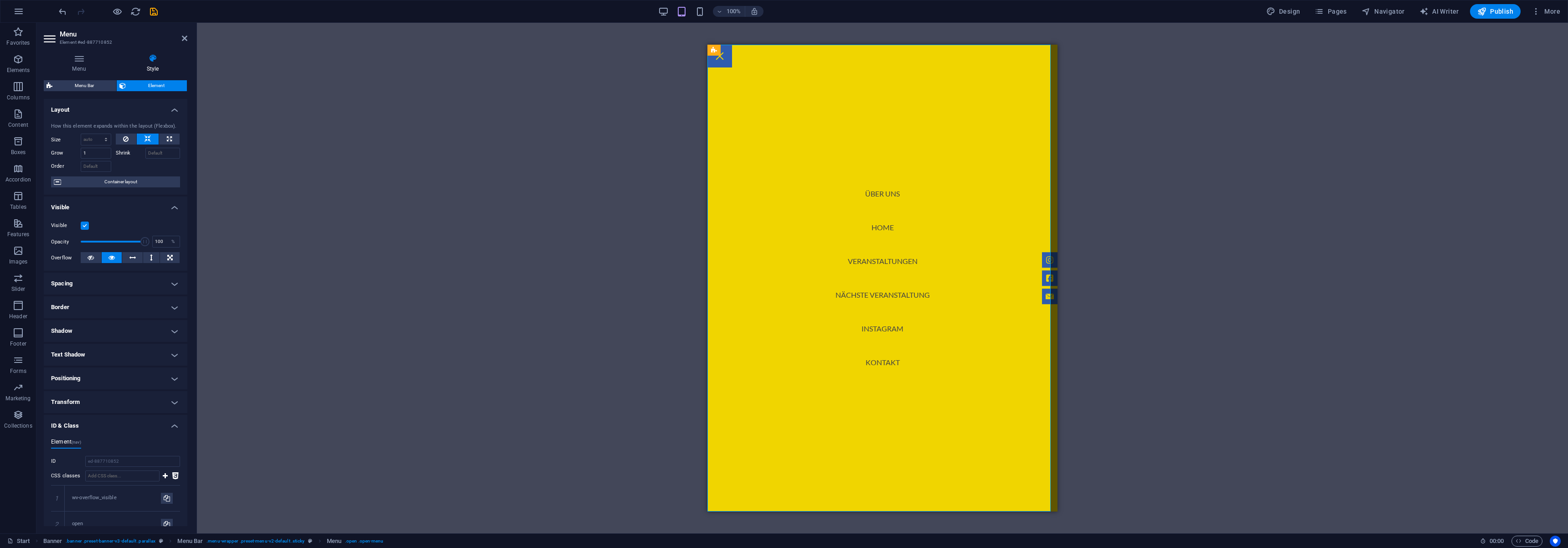
click at [867, 295] on nav "Über uns Home Veranstaltungen Nächste Veranstaltung Instagram Kontakt" at bounding box center [882, 278] width 350 height 467
click at [82, 60] on icon at bounding box center [79, 58] width 71 height 9
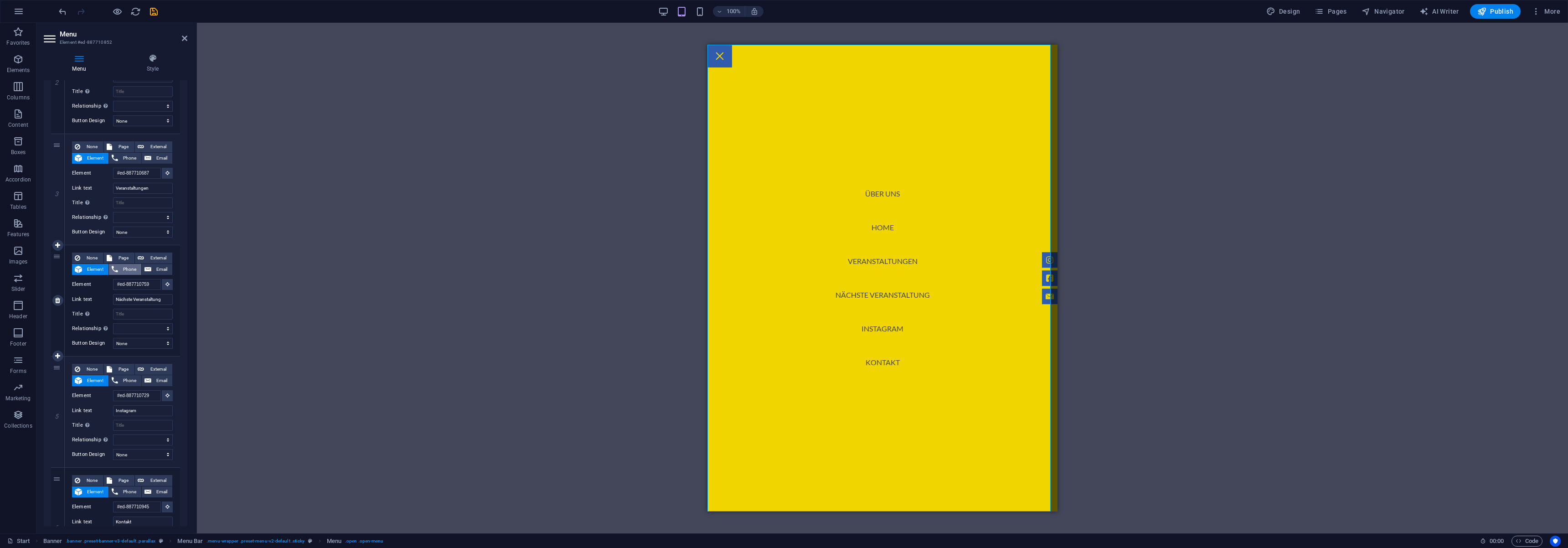
scroll to position [273, 0]
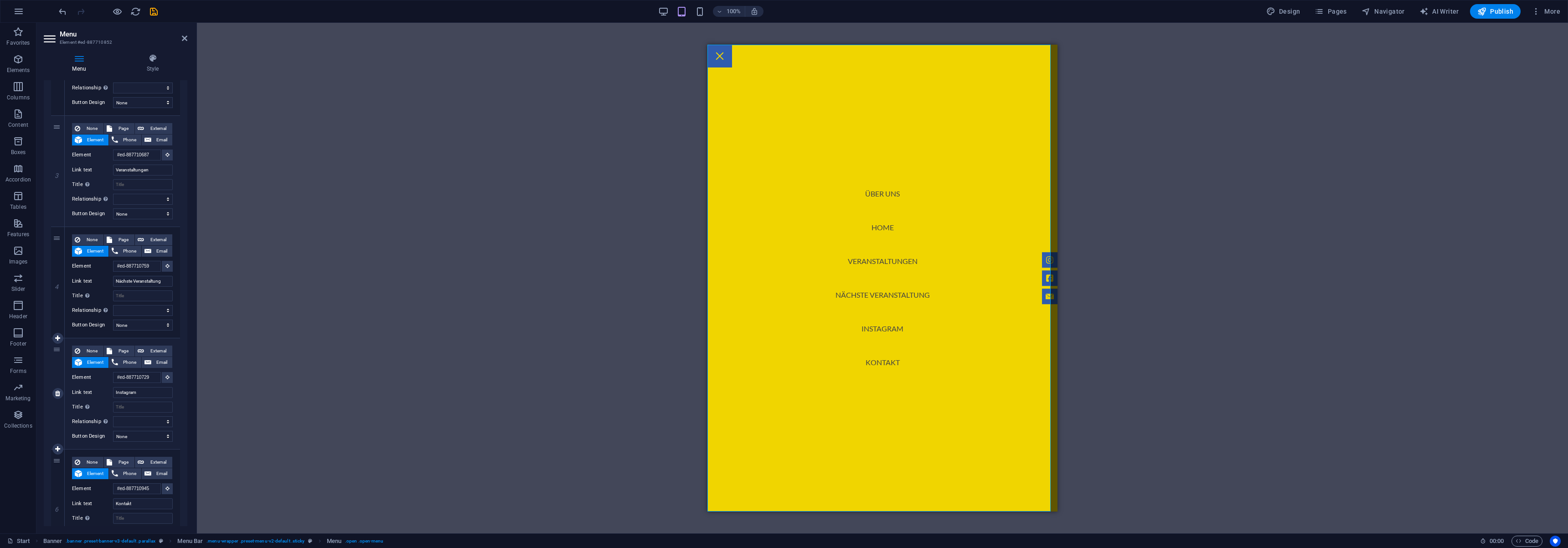
click at [57, 357] on div "5" at bounding box center [58, 394] width 13 height 111
click at [57, 348] on div "5" at bounding box center [58, 394] width 13 height 111
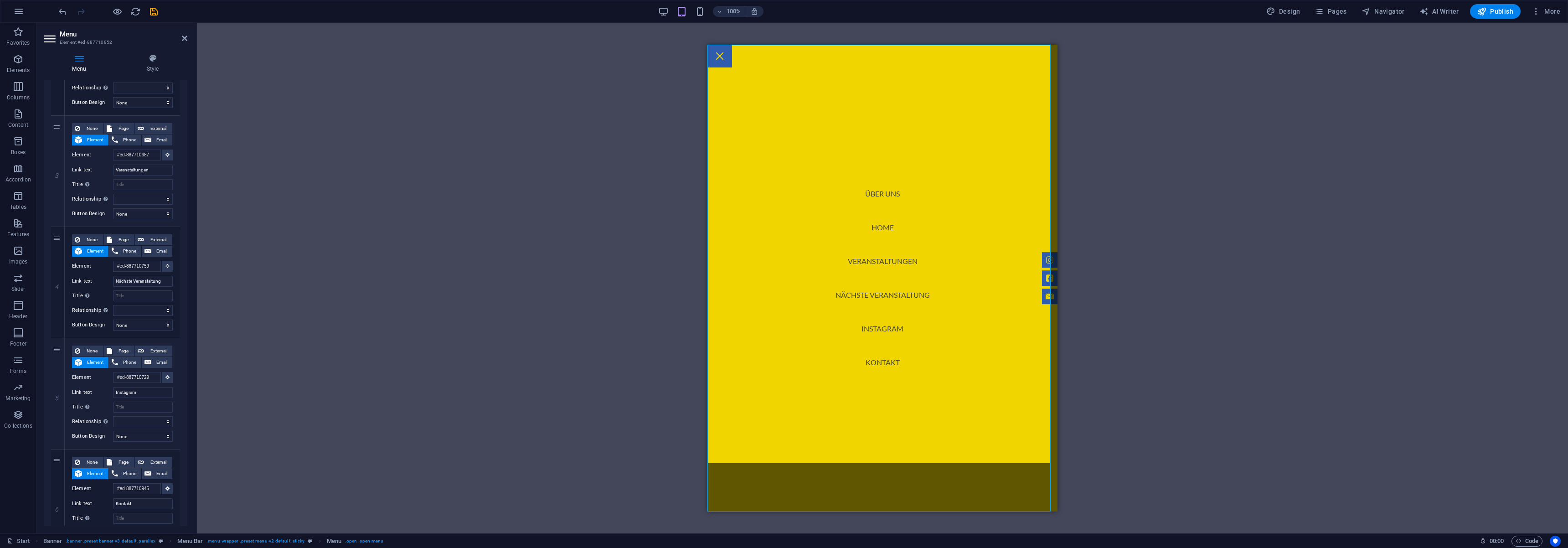
scroll to position [1092, 0]
drag, startPoint x: 54, startPoint y: 128, endPoint x: 60, endPoint y: 124, distance: 7.2
click at [60, 124] on div "3" at bounding box center [58, 171] width 13 height 111
select select
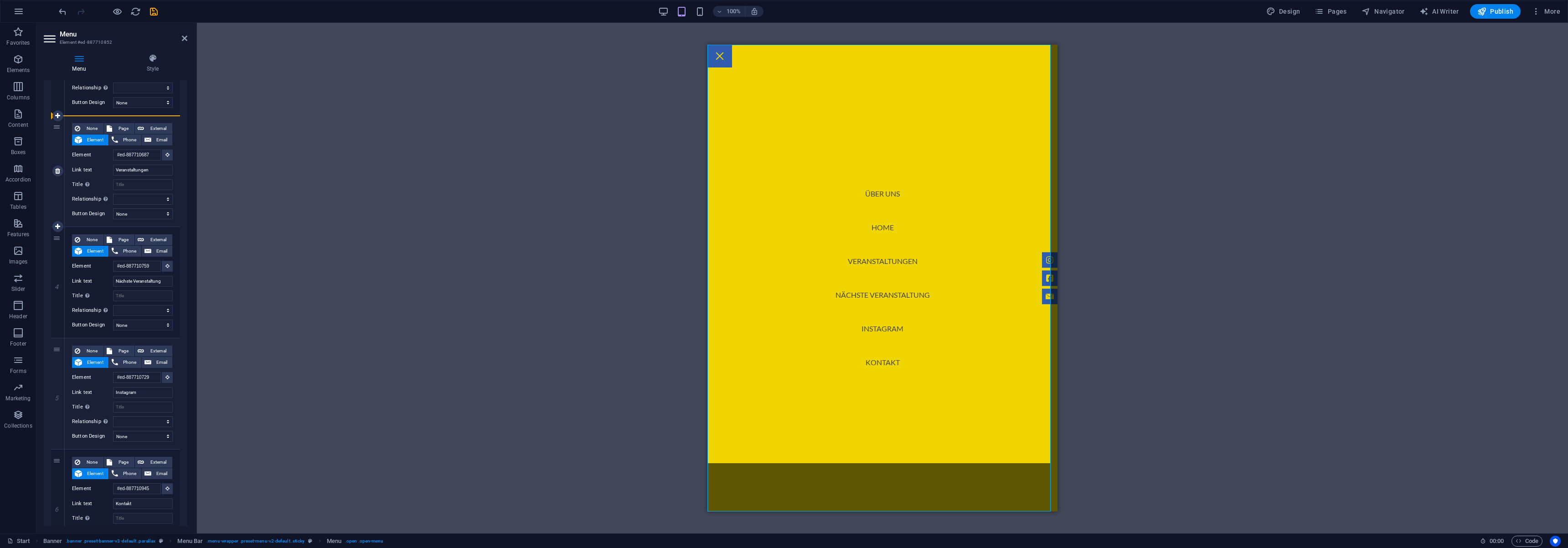
select select
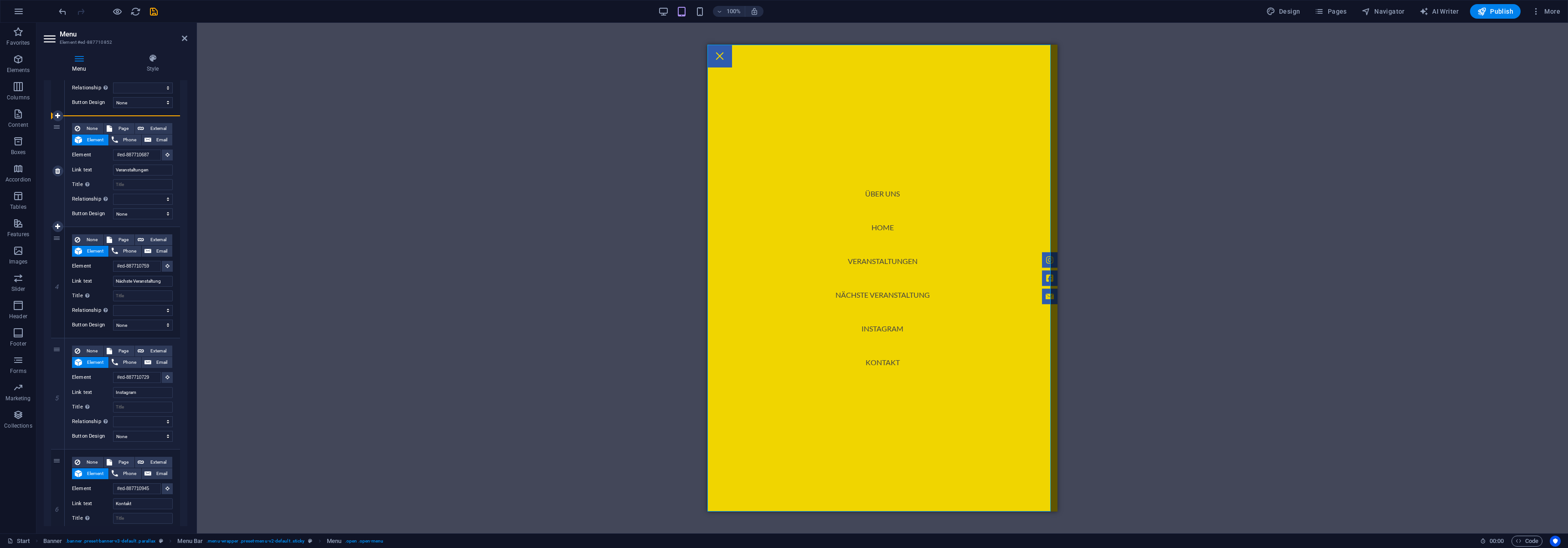
click at [55, 161] on div "3" at bounding box center [58, 171] width 13 height 111
select select
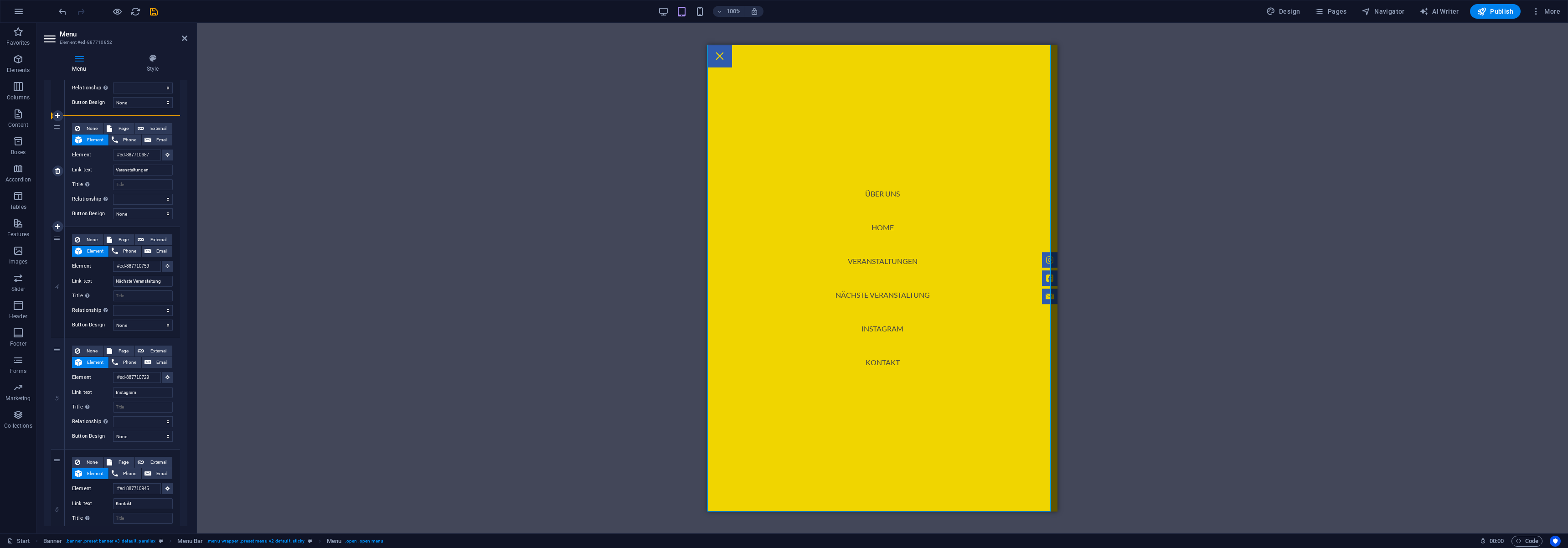
select select
click at [56, 161] on div "3" at bounding box center [58, 171] width 13 height 111
select select
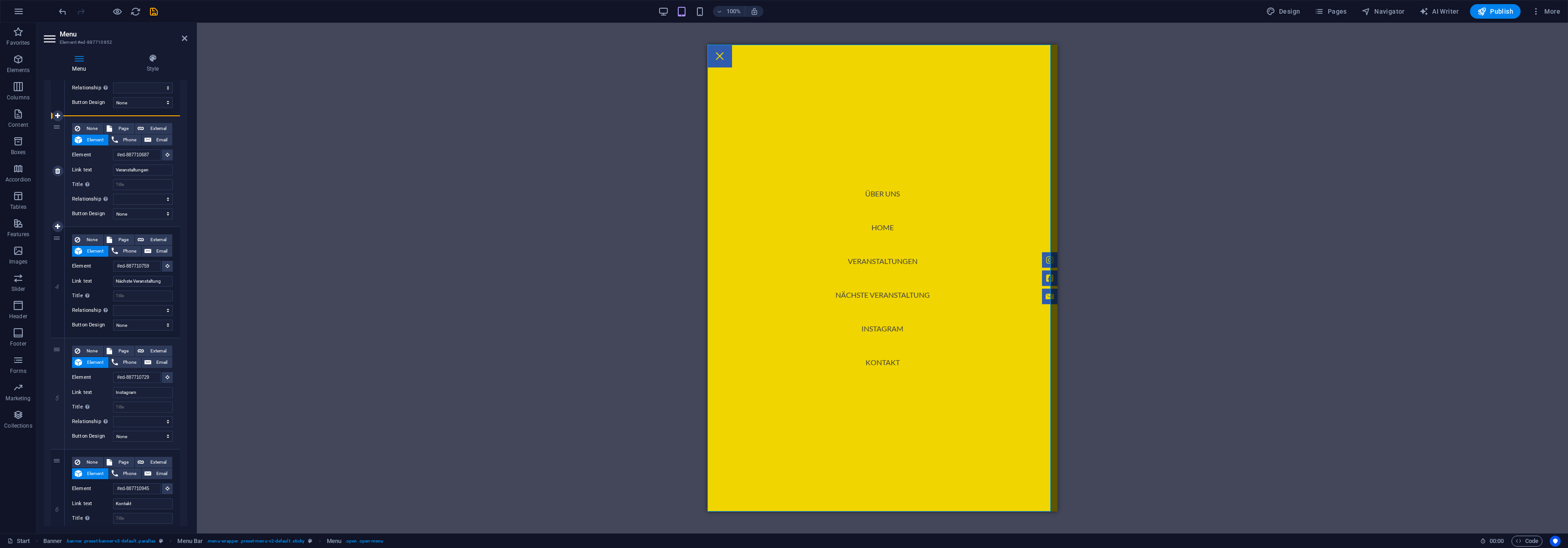
select select
click at [57, 160] on div "3" at bounding box center [58, 171] width 13 height 111
select select
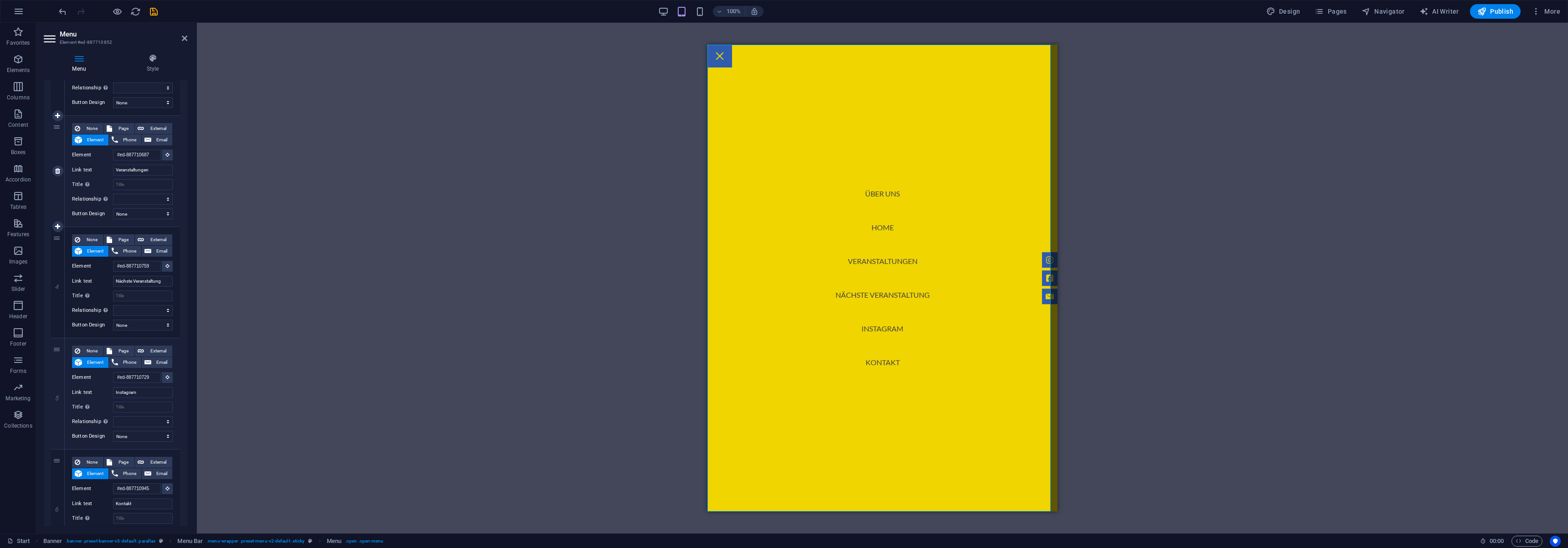
select select
click at [57, 160] on div "3" at bounding box center [58, 171] width 13 height 111
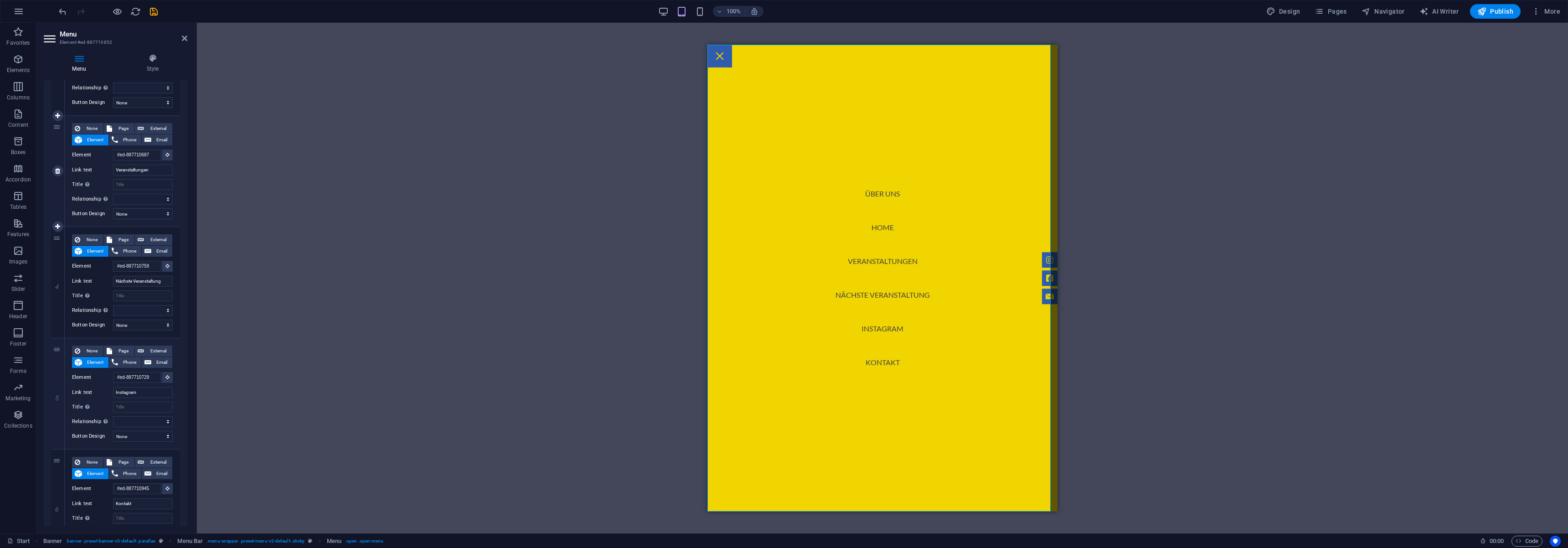
click at [57, 160] on div "3" at bounding box center [58, 171] width 13 height 111
click at [148, 65] on h4 "Style" at bounding box center [153, 63] width 69 height 19
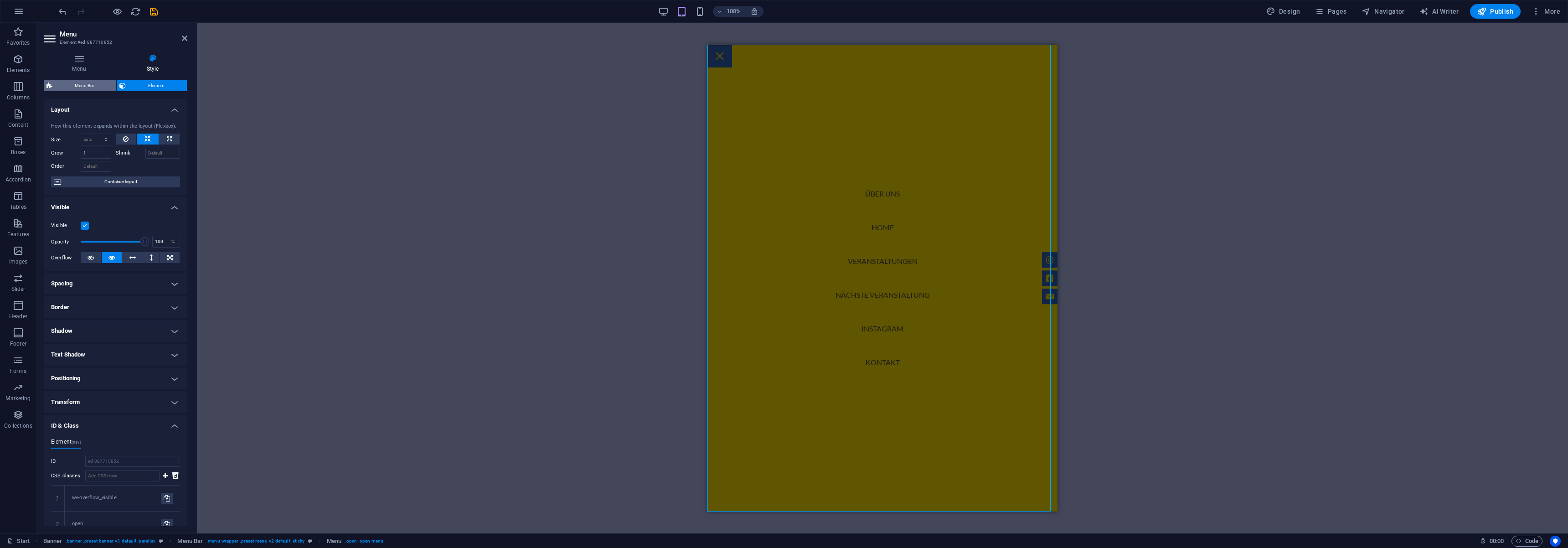
click at [86, 88] on span "Menu Bar" at bounding box center [85, 86] width 58 height 11
select select "rem"
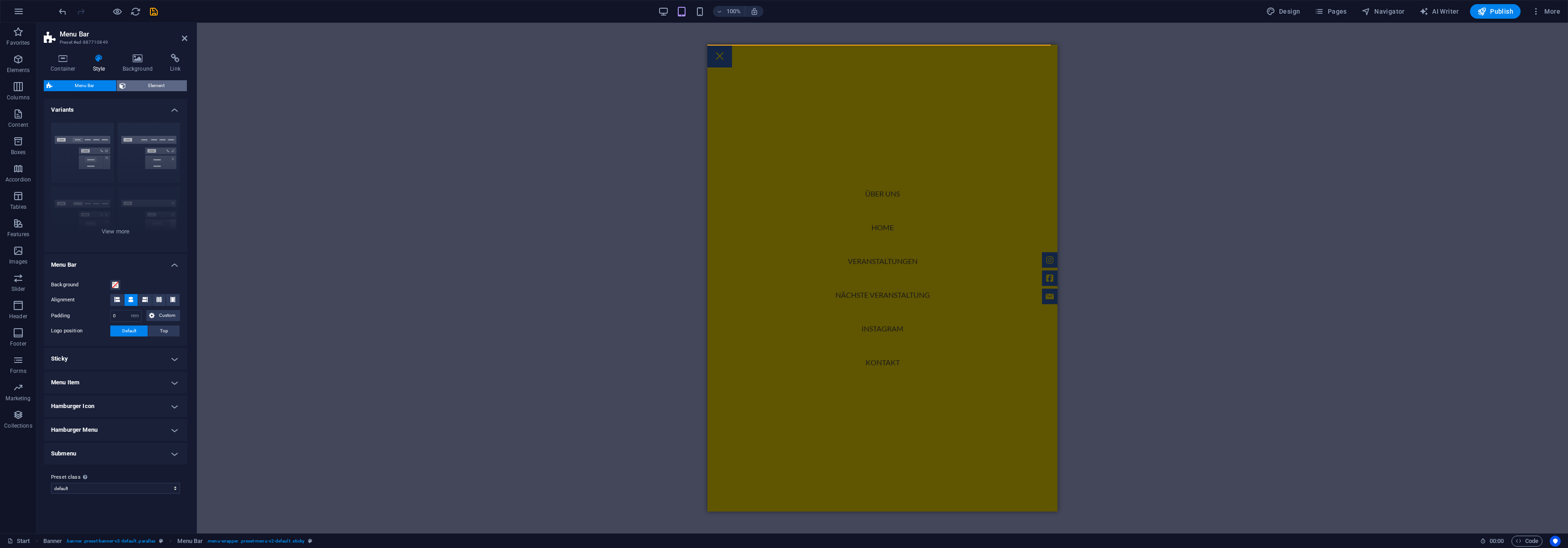
click at [168, 91] on div "Menu Bar Element" at bounding box center [116, 86] width 144 height 12
click at [167, 88] on span "Element" at bounding box center [156, 86] width 55 height 11
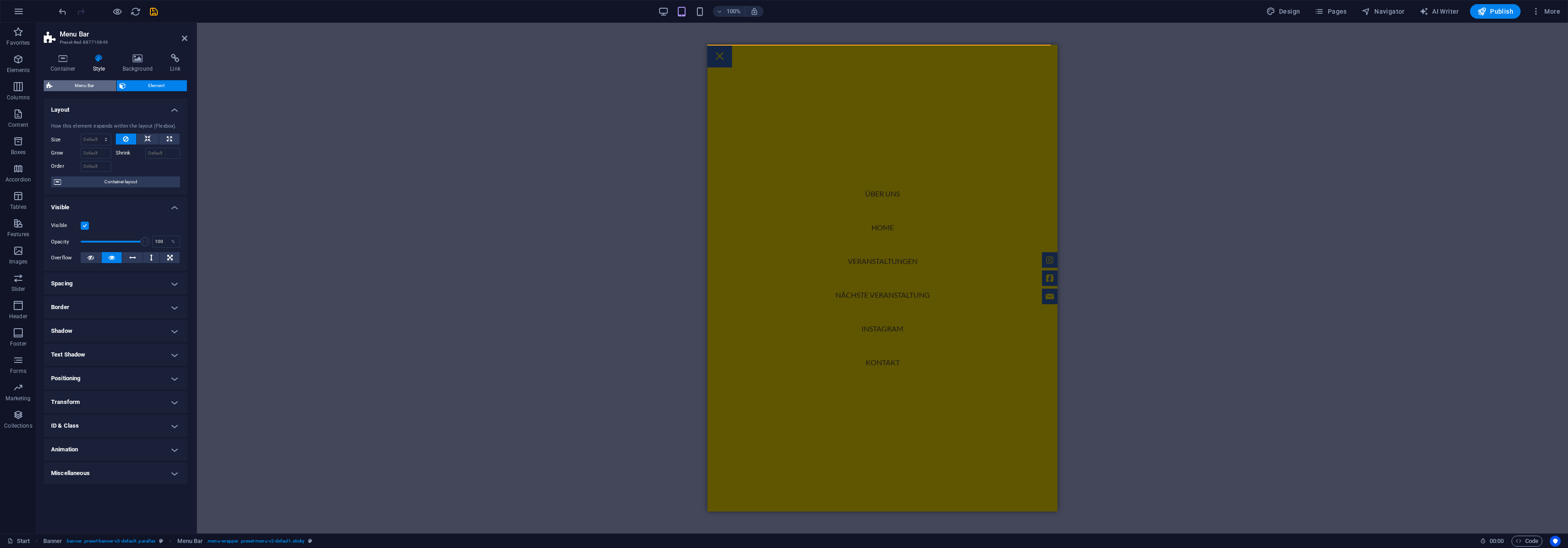
click at [89, 85] on span "Menu Bar" at bounding box center [85, 86] width 58 height 11
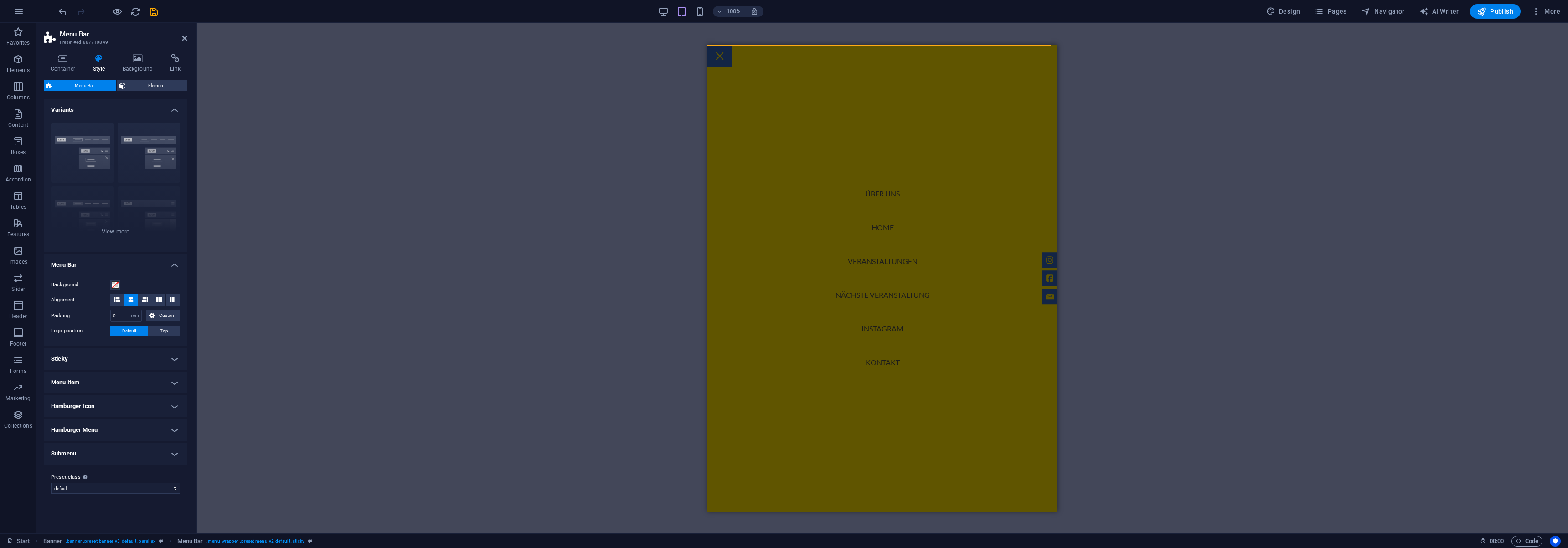
click at [175, 426] on h4 "Hamburger Menu" at bounding box center [116, 430] width 144 height 22
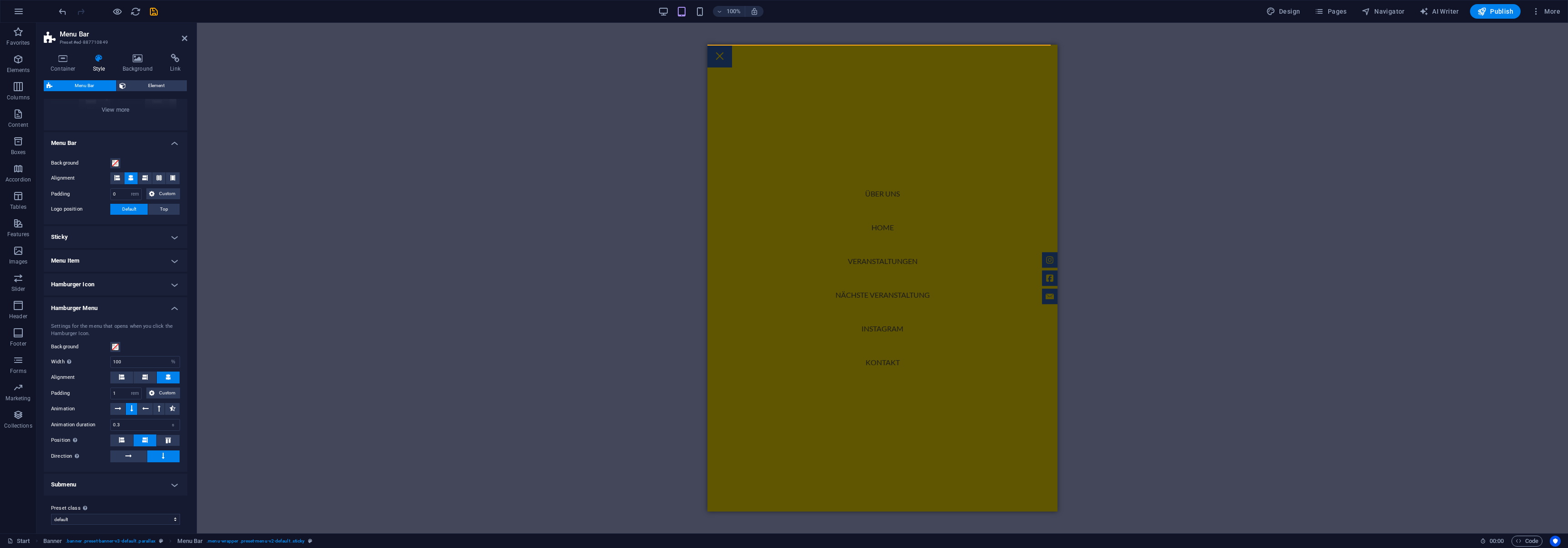
scroll to position [128, 0]
click at [91, 251] on h4 "Menu Item" at bounding box center [116, 255] width 144 height 22
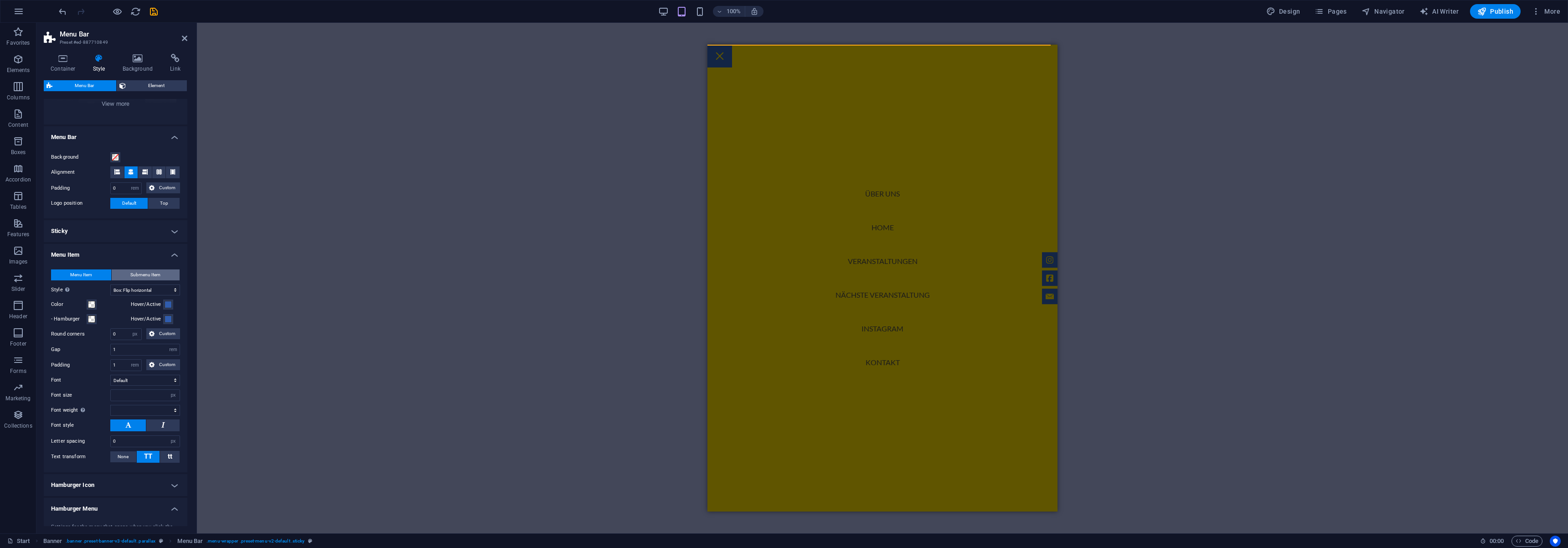
click at [150, 276] on span "Submenu Item" at bounding box center [145, 275] width 30 height 11
click at [65, 279] on button "Menu Item" at bounding box center [81, 275] width 60 height 11
select select
click at [56, 67] on h4 "Container" at bounding box center [65, 63] width 43 height 19
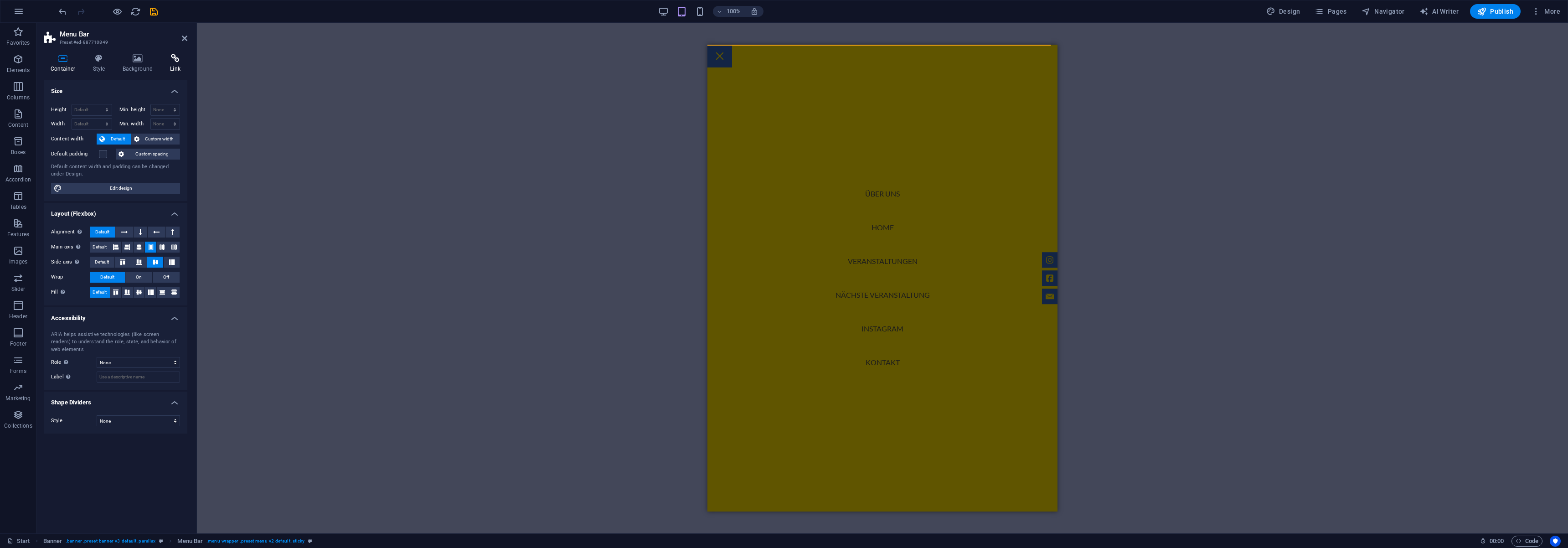
click at [175, 68] on h4 "Link" at bounding box center [175, 63] width 24 height 19
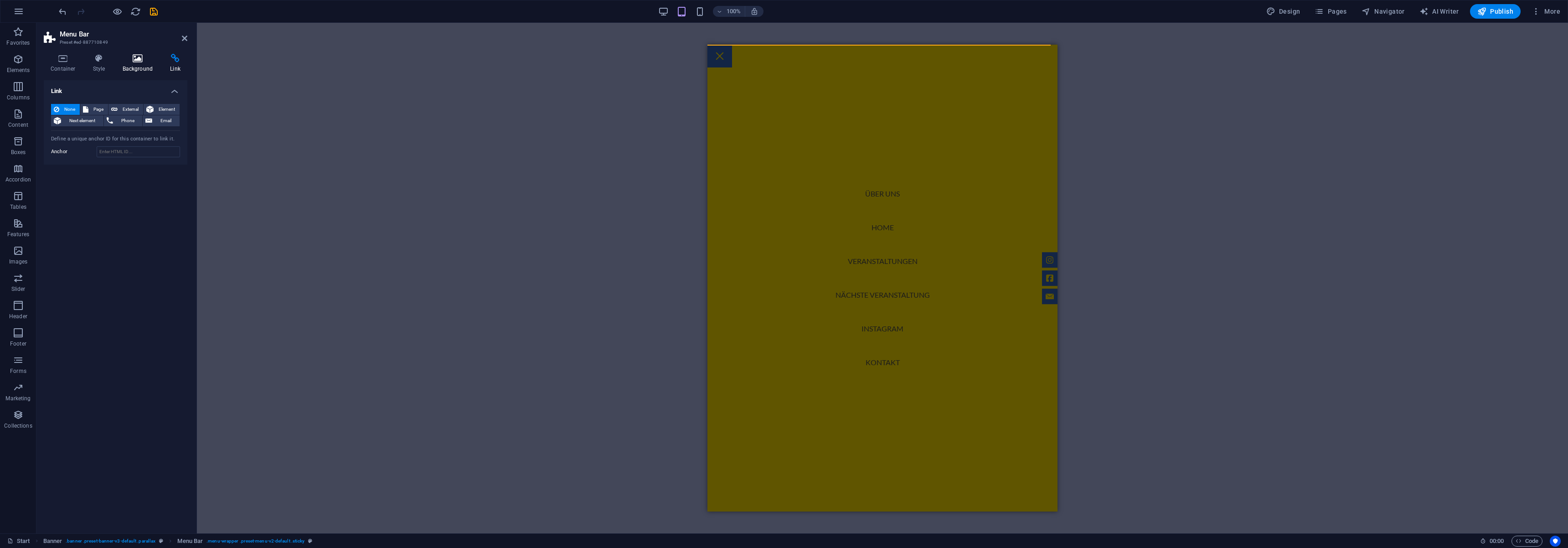
click at [147, 64] on h4 "Background" at bounding box center [139, 63] width 48 height 19
click at [94, 62] on icon at bounding box center [99, 58] width 26 height 9
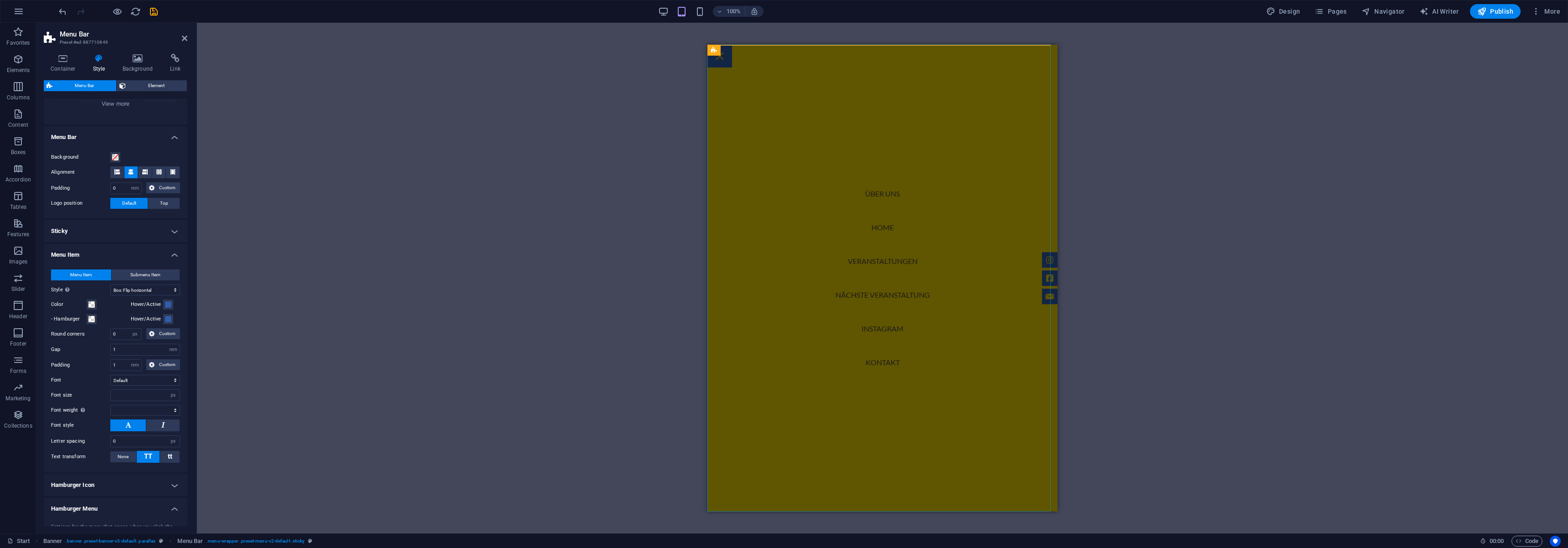
click at [889, 298] on nav "Über uns Home Veranstaltungen Nächste Veranstaltung Instagram Kontakt" at bounding box center [882, 278] width 350 height 467
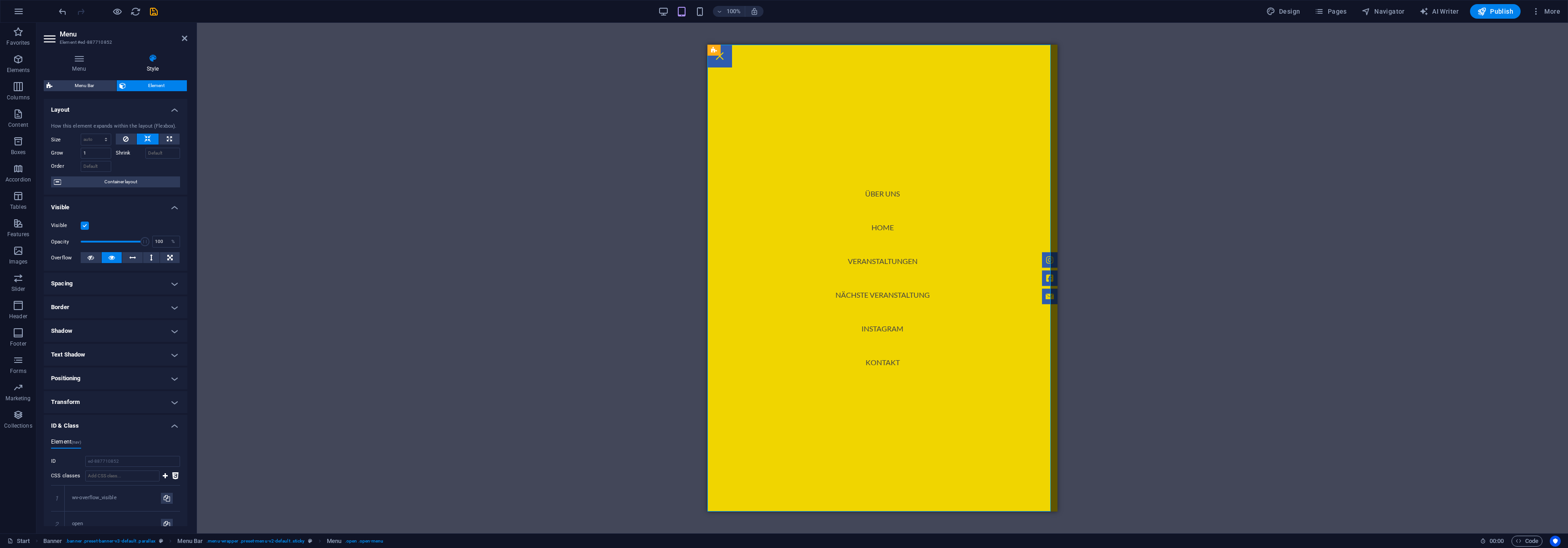
click at [889, 298] on nav "Über uns Home Veranstaltungen Nächste Veranstaltung Instagram Kontakt" at bounding box center [882, 278] width 350 height 467
click at [187, 39] on aside "Menu Element #ed-887710852 Menu Style Menu Auto Custom Create custom menu items…" at bounding box center [117, 278] width 161 height 511
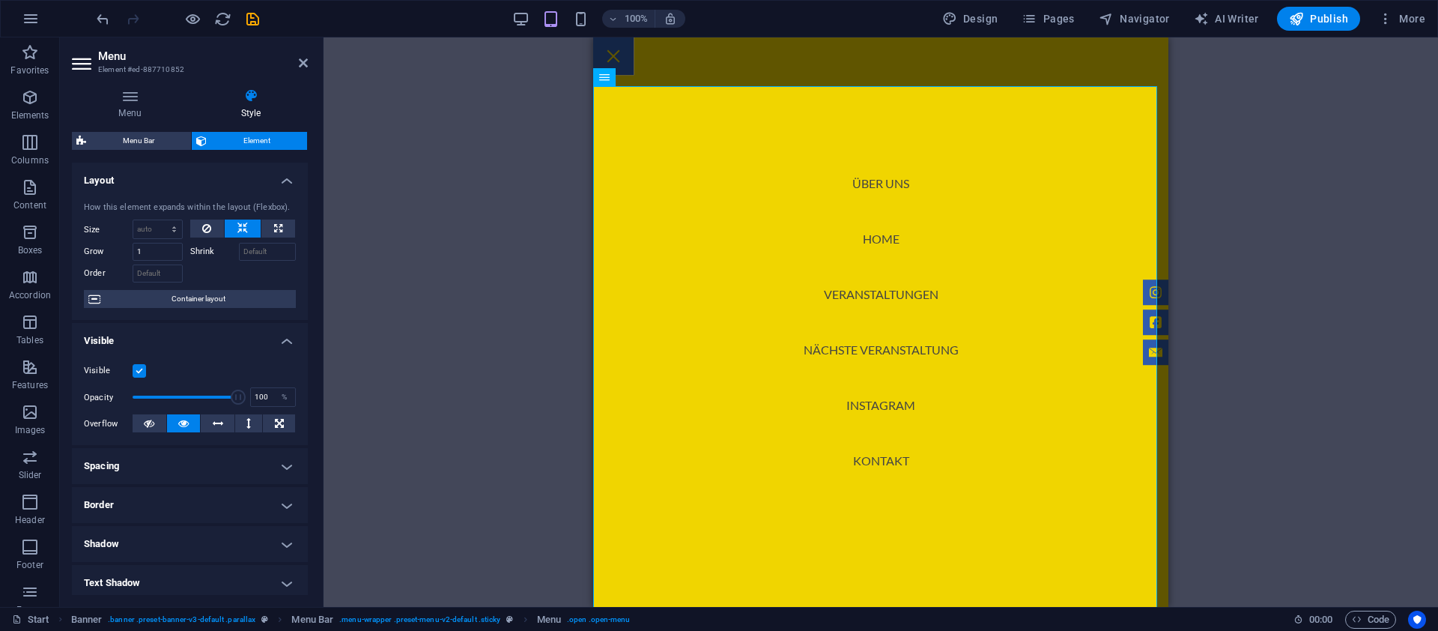
scroll to position [1744, 0]
